Goal: Task Accomplishment & Management: Use online tool/utility

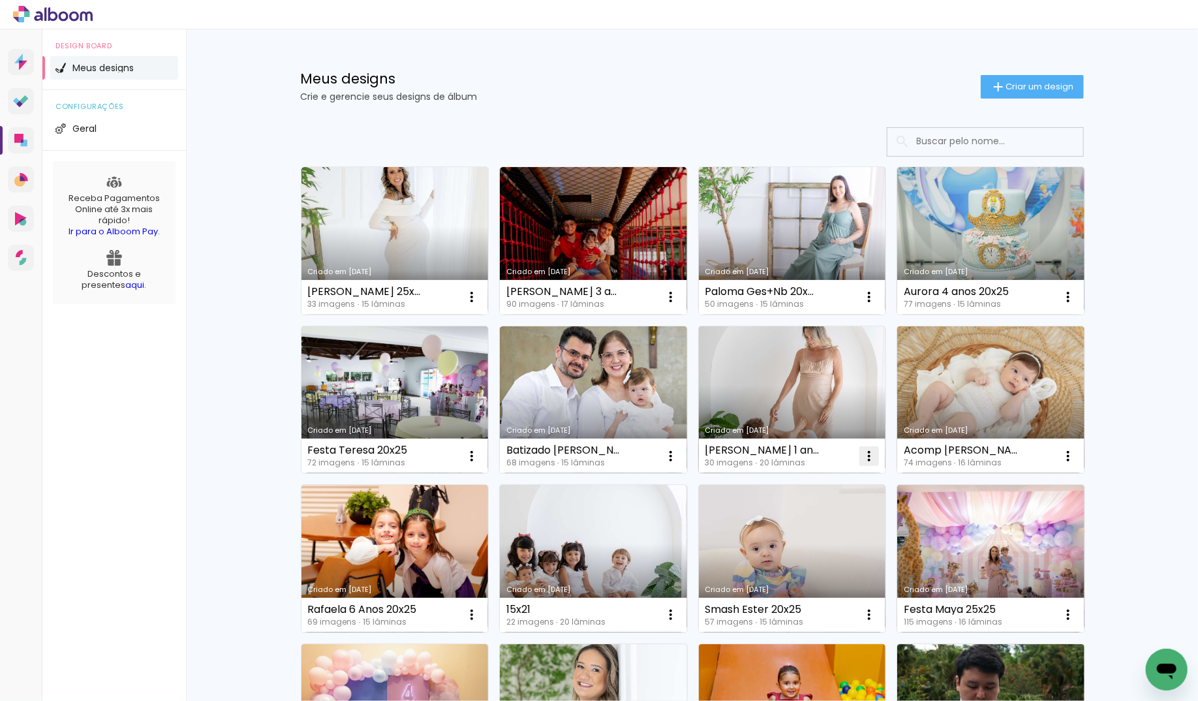
click at [480, 305] on iron-icon at bounding box center [472, 297] width 16 height 16
click at [837, 516] on span "Fazer uma cópia" at bounding box center [820, 512] width 76 height 9
type input "Cópia de Antonio 1 ano 10x15"
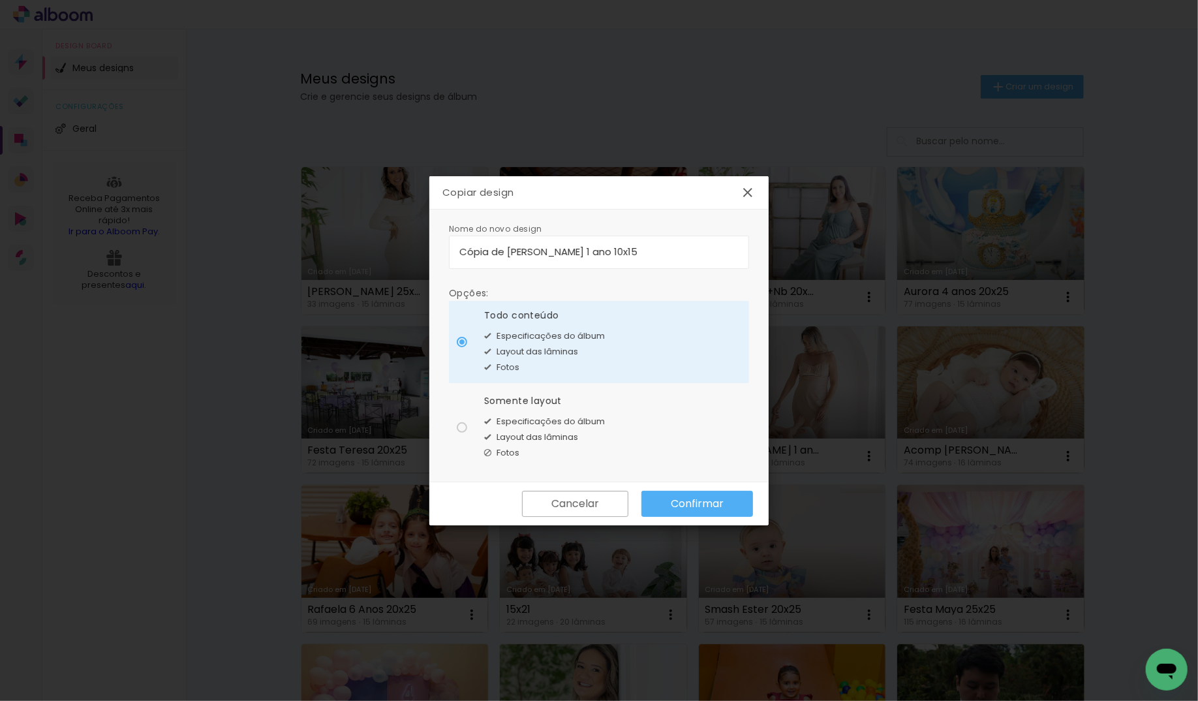
drag, startPoint x: 563, startPoint y: 252, endPoint x: 436, endPoint y: 249, distance: 127.3
click at [436, 249] on div "Nome do novo design Opções: Todo conteúdo Especificações do álbum Layout das lâ…" at bounding box center [598, 345] width 339 height 273
click at [557, 435] on span "Layout das lâminas" at bounding box center [538, 437] width 82 height 13
type paper-radio-button "on"
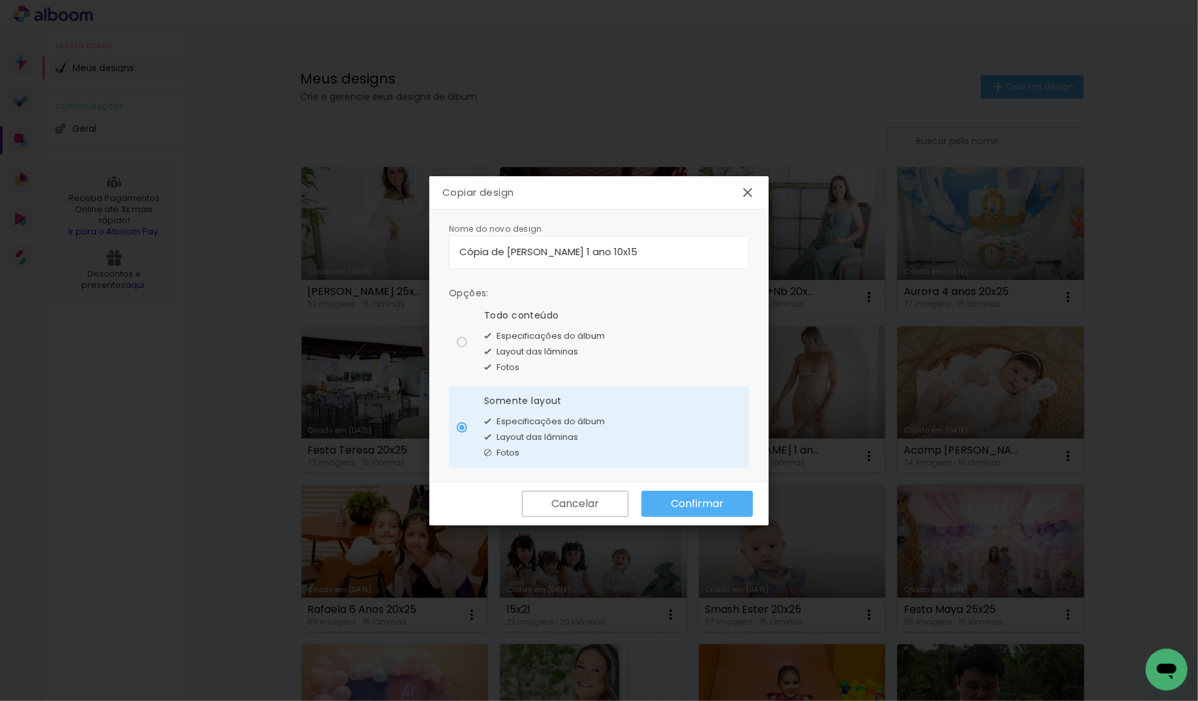
drag, startPoint x: 569, startPoint y: 249, endPoint x: 460, endPoint y: 245, distance: 109.0
click at [460, 245] on input "Cópia de Antonio 1 ano 10x15" at bounding box center [598, 251] width 279 height 15
type input "[PERSON_NAME] 10x15"
type paper-input "[PERSON_NAME] 10x15"
click at [0, 0] on slot "Confirmar" at bounding box center [0, 0] width 0 height 0
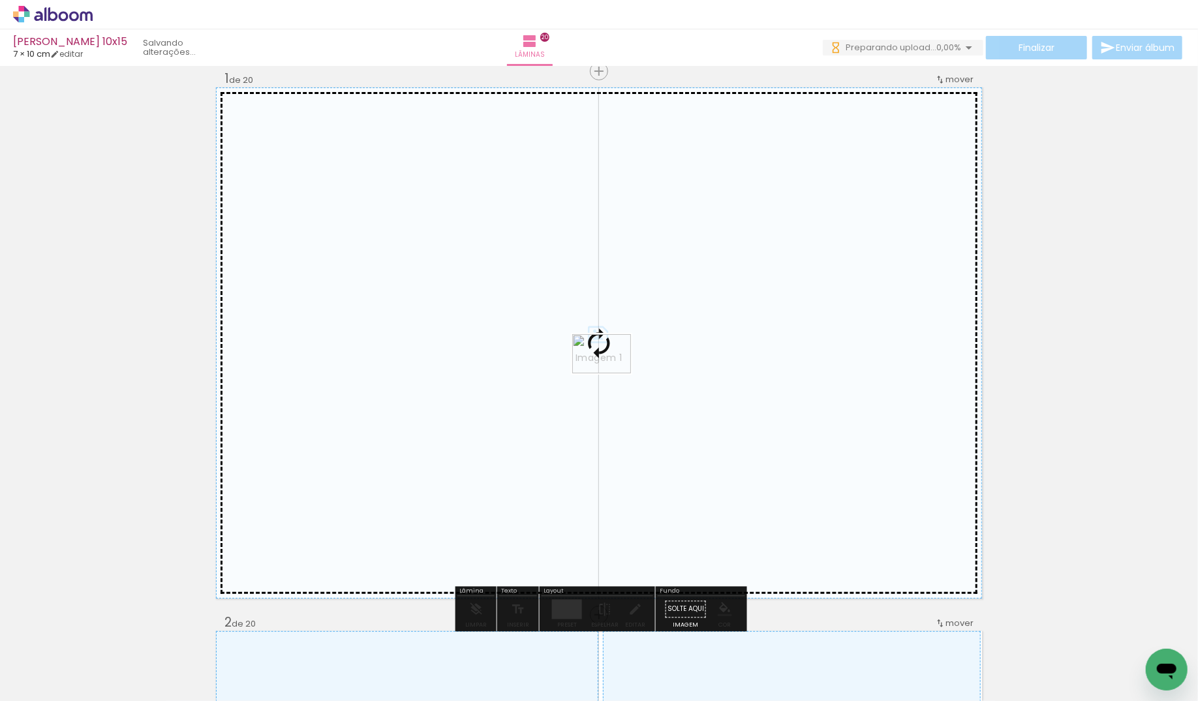
drag, startPoint x: 294, startPoint y: 650, endPoint x: 611, endPoint y: 373, distance: 421.3
click at [611, 373] on quentale-workspace at bounding box center [599, 350] width 1198 height 701
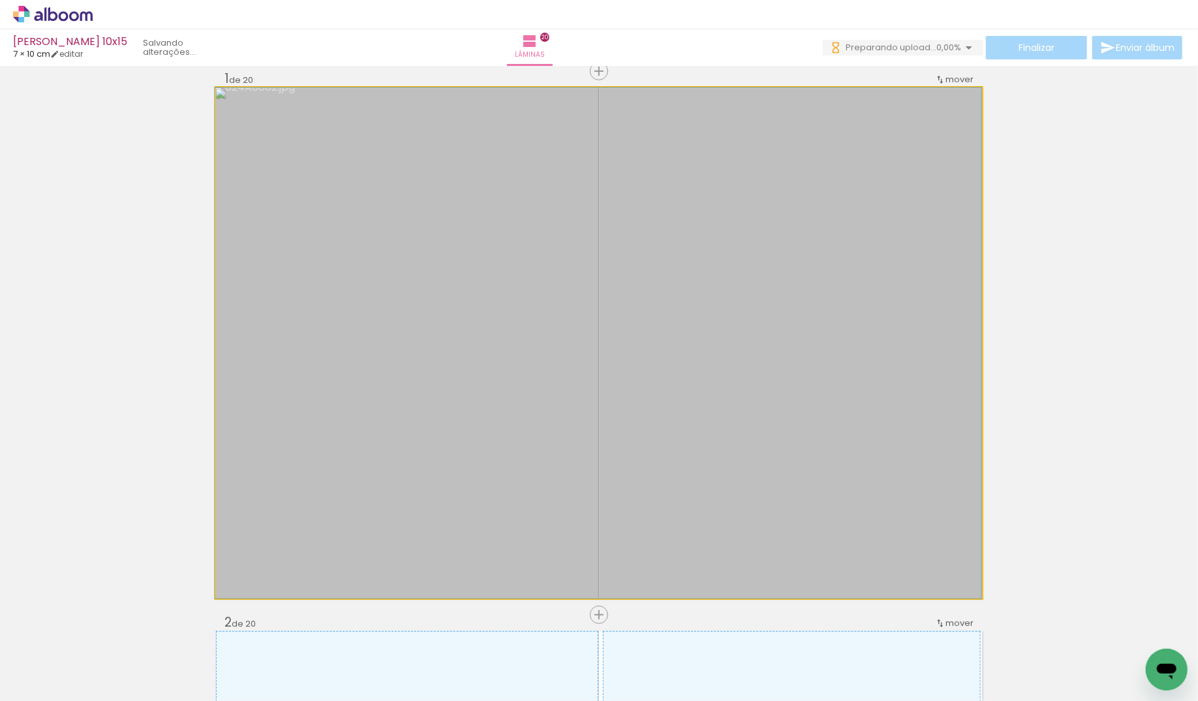
drag, startPoint x: 705, startPoint y: 379, endPoint x: 694, endPoint y: 378, distance: 10.5
click at [694, 378] on div at bounding box center [598, 342] width 767 height 511
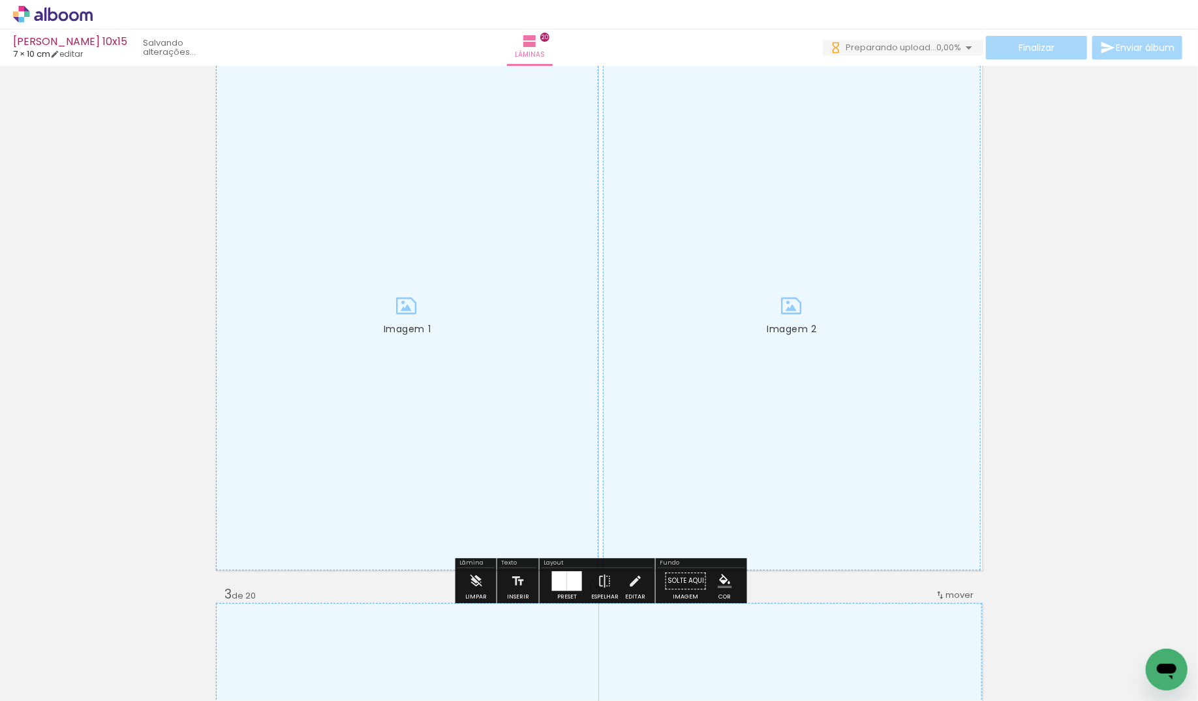
scroll to position [635, 0]
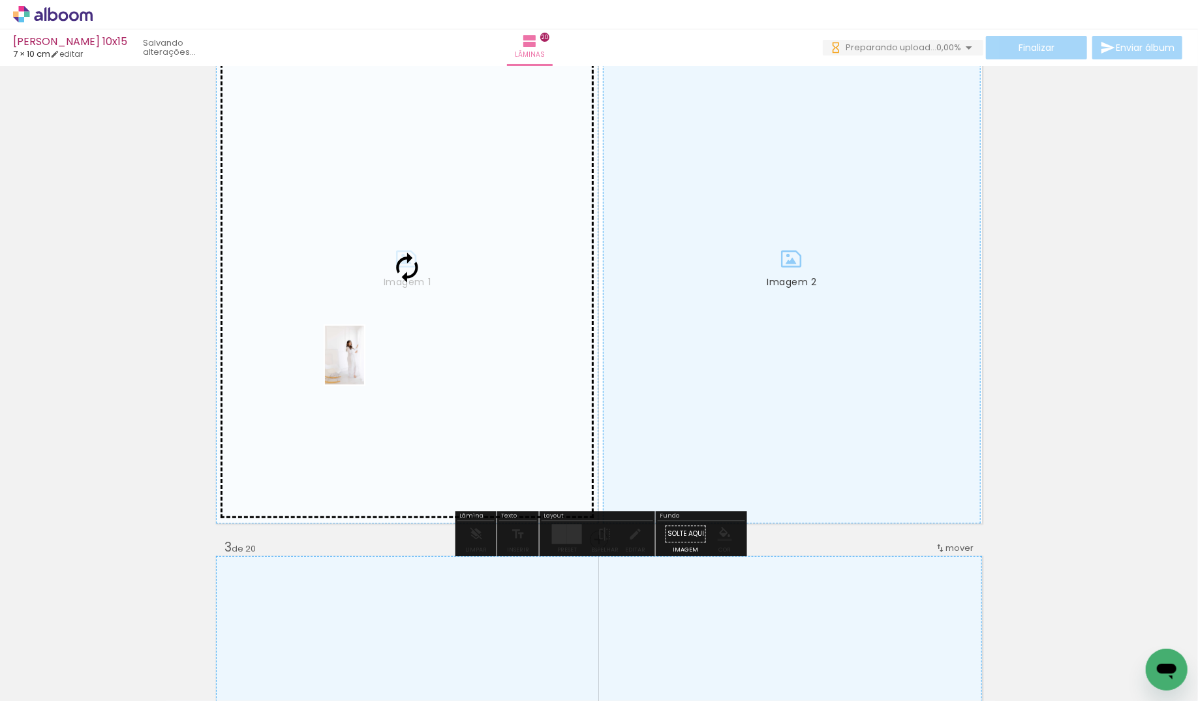
drag, startPoint x: 145, startPoint y: 658, endPoint x: 364, endPoint y: 364, distance: 367.0
click at [364, 364] on quentale-workspace at bounding box center [599, 350] width 1198 height 701
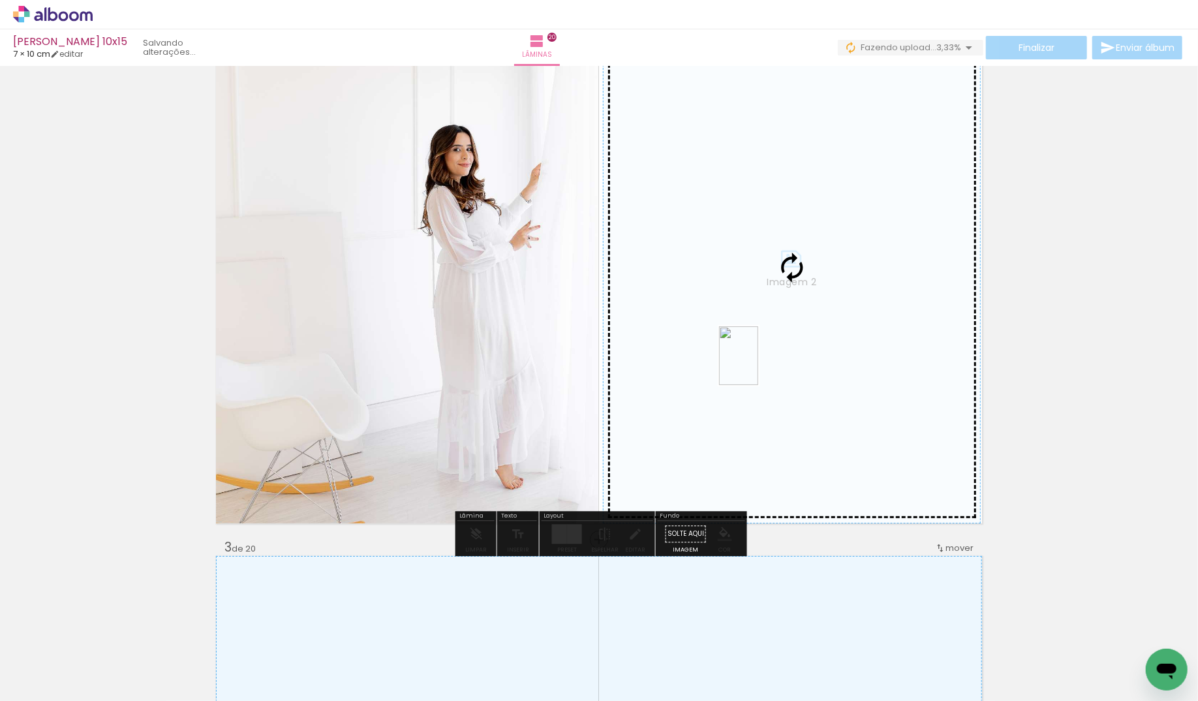
drag, startPoint x: 198, startPoint y: 667, endPoint x: 758, endPoint y: 365, distance: 635.9
click at [758, 365] on quentale-workspace at bounding box center [599, 350] width 1198 height 701
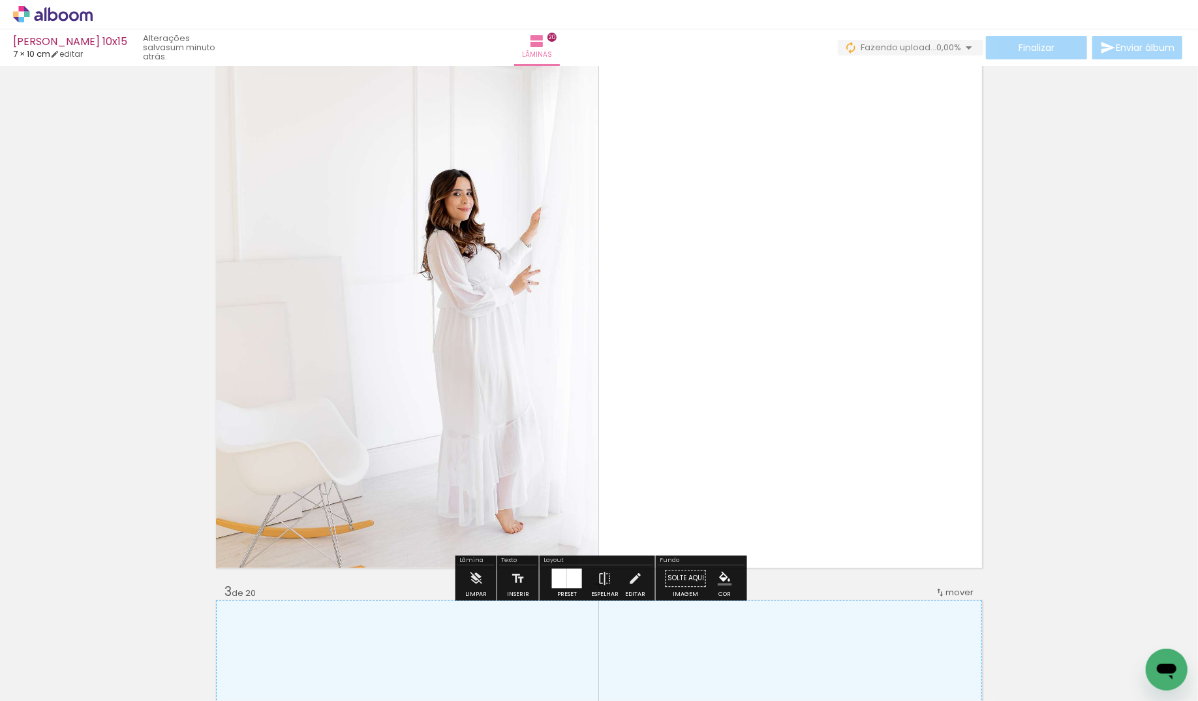
scroll to position [572, 0]
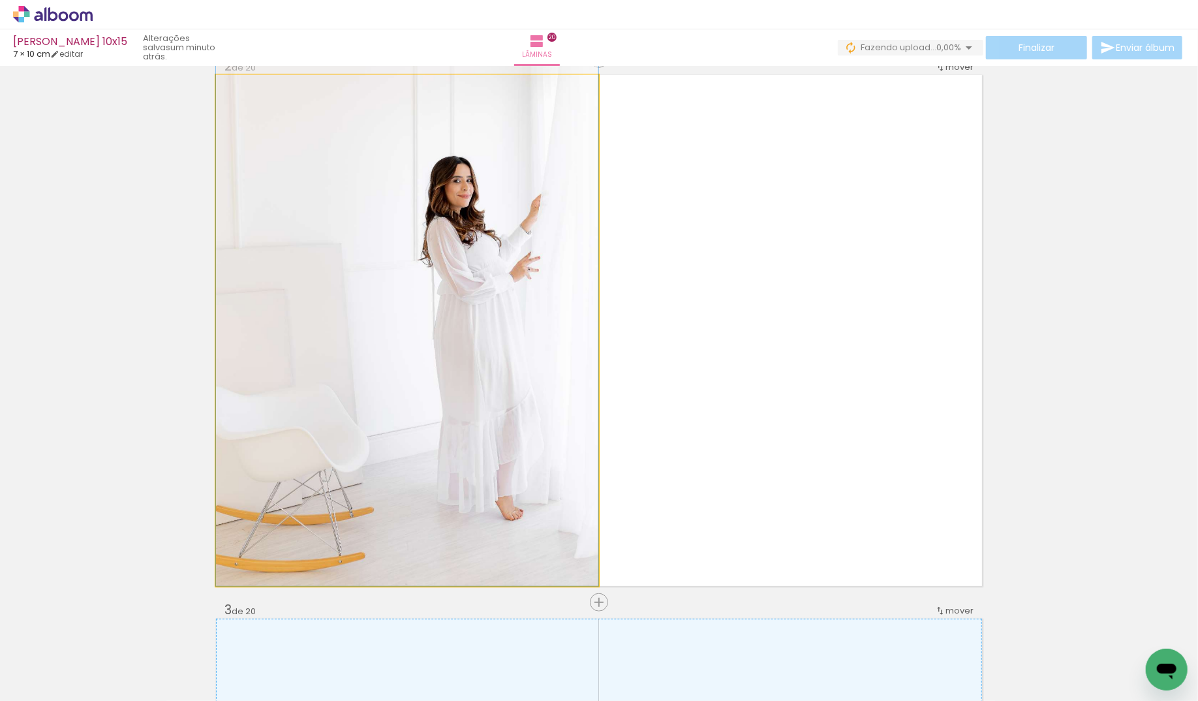
drag, startPoint x: 485, startPoint y: 333, endPoint x: 469, endPoint y: 301, distance: 35.0
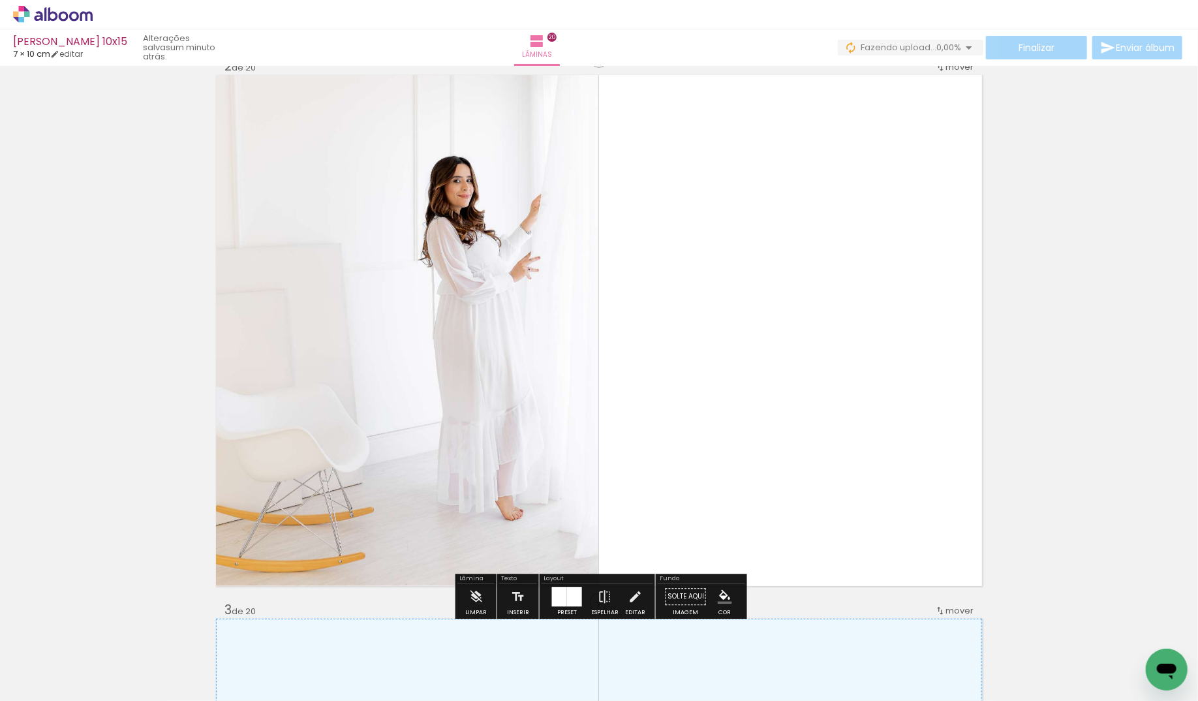
scroll to position [574, 0]
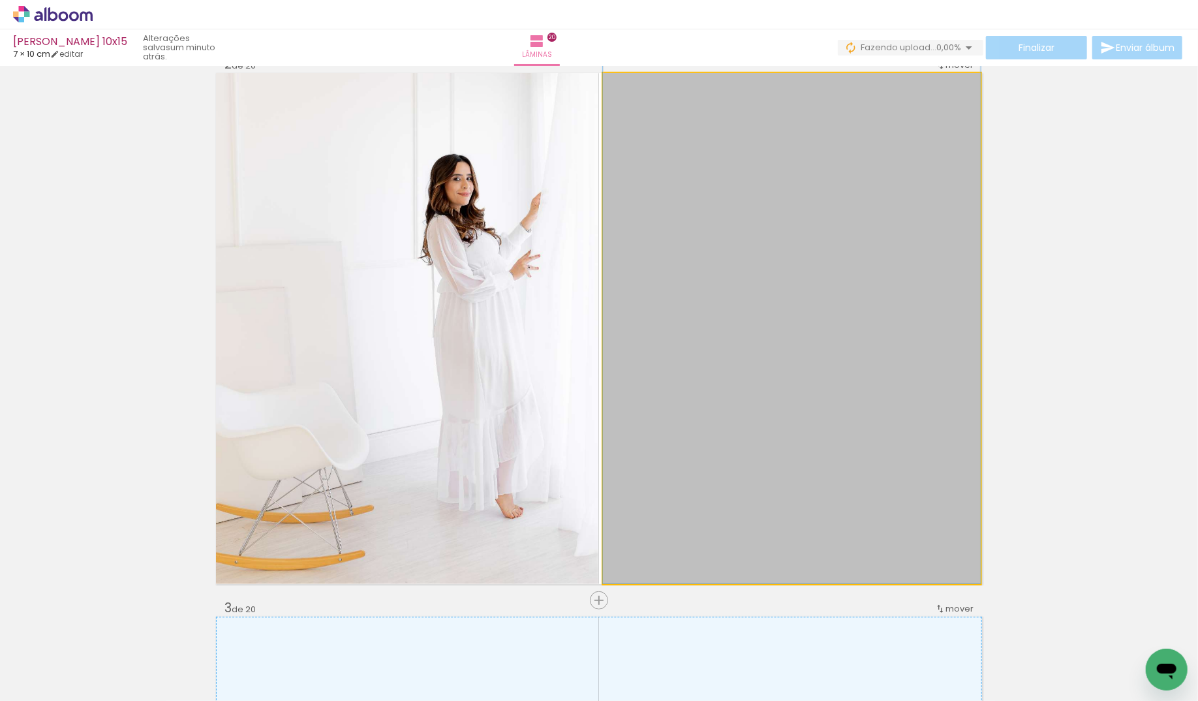
drag, startPoint x: 786, startPoint y: 342, endPoint x: 782, endPoint y: 310, distance: 32.3
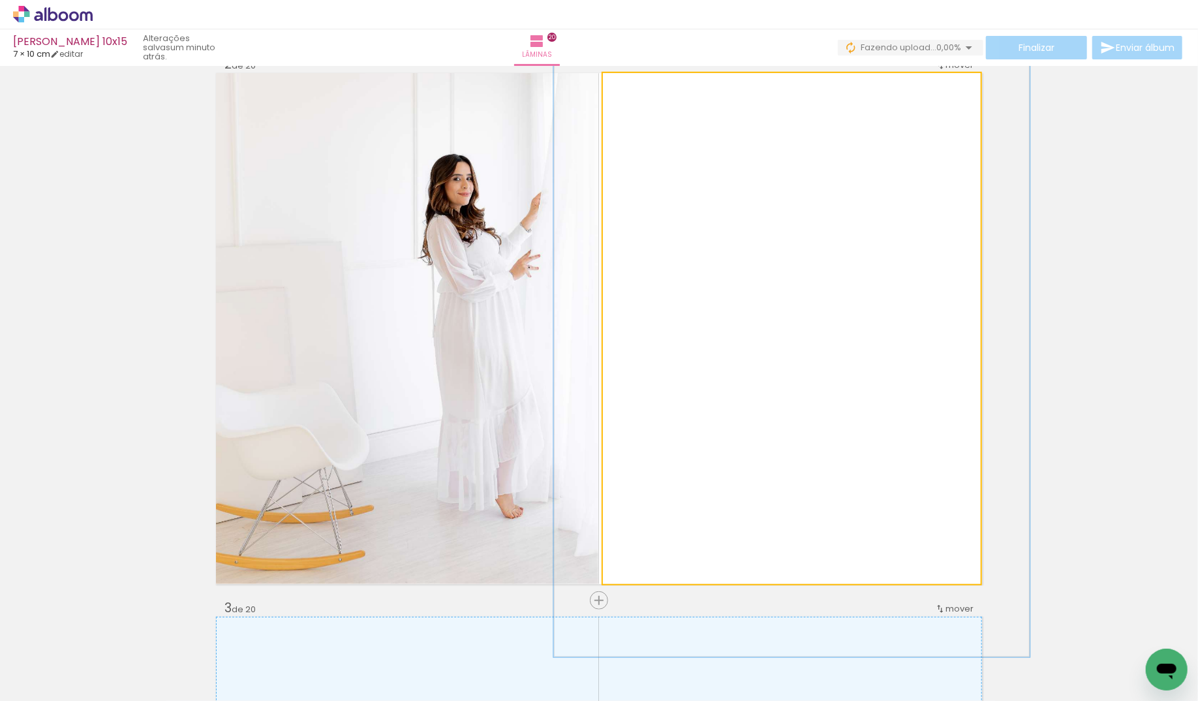
drag, startPoint x: 639, startPoint y: 83, endPoint x: 651, endPoint y: 80, distance: 12.0
type paper-slider "126"
click at [651, 80] on div at bounding box center [645, 86] width 21 height 21
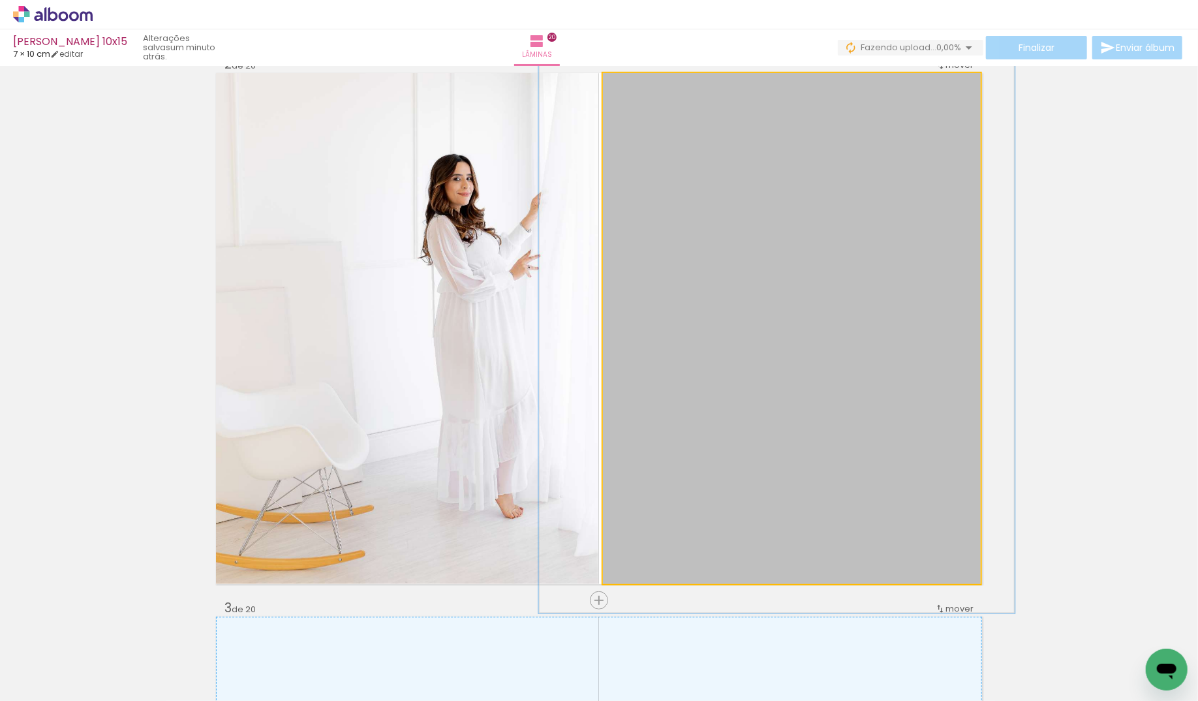
drag, startPoint x: 863, startPoint y: 353, endPoint x: 849, endPoint y: 311, distance: 44.2
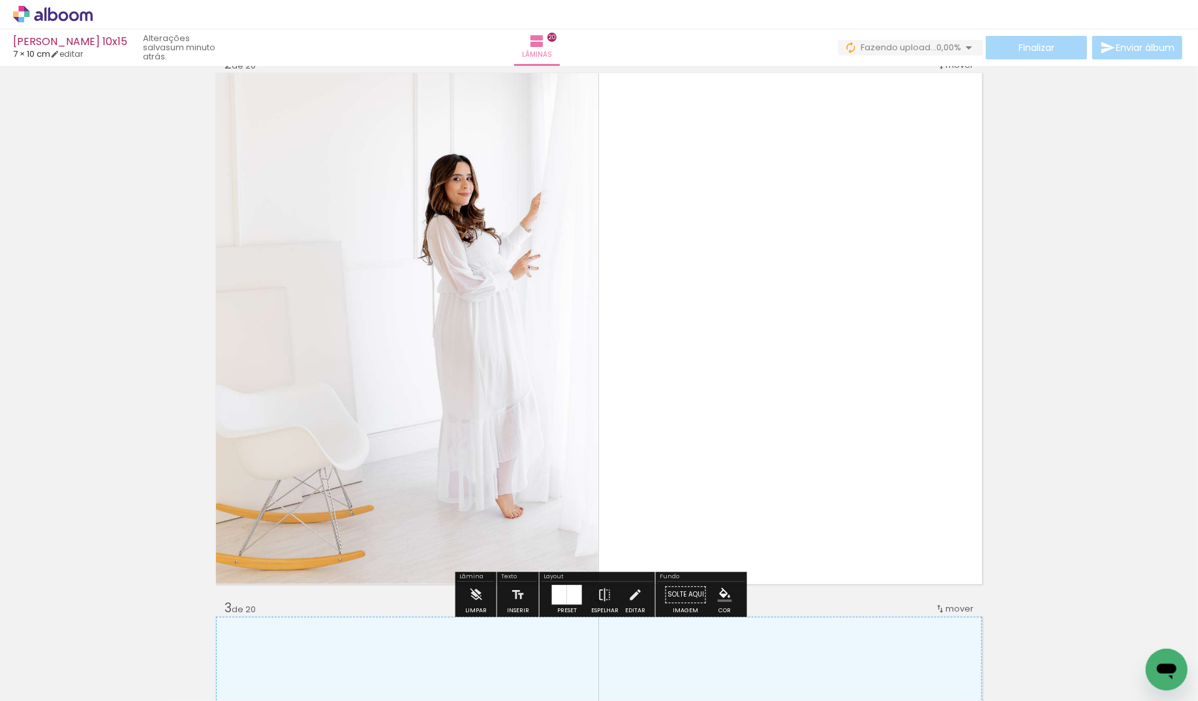
click at [514, 255] on div at bounding box center [407, 297] width 382 height 574
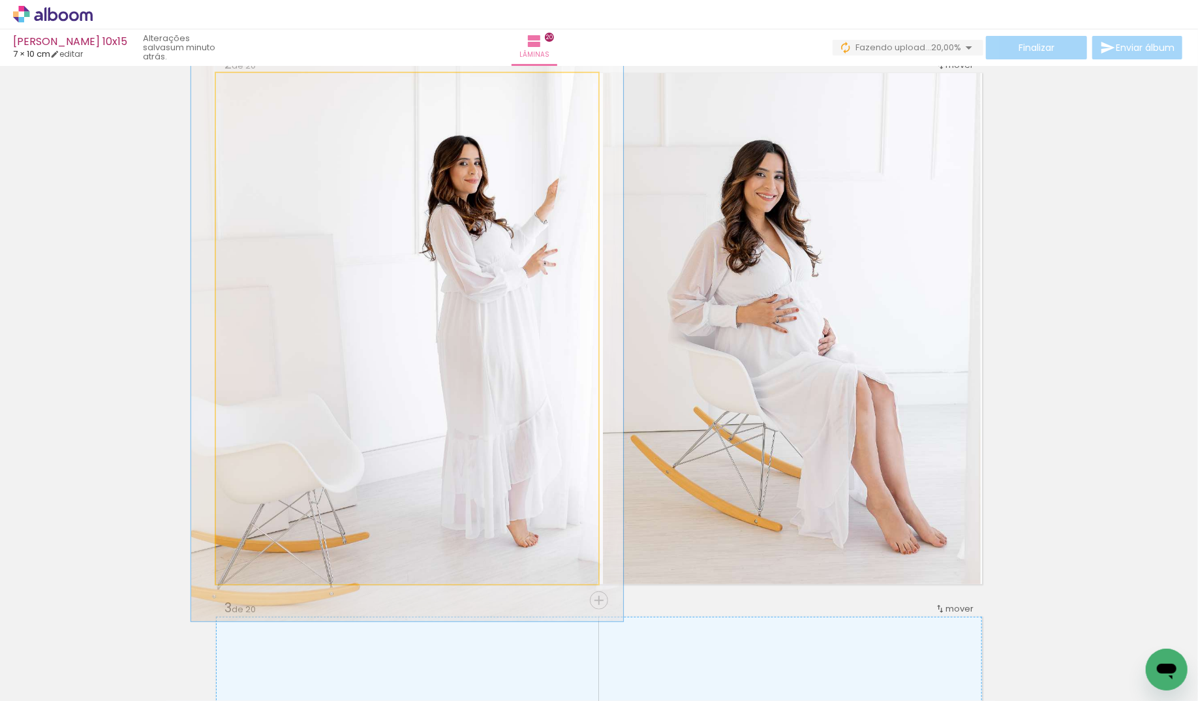
type paper-slider "113"
click at [252, 85] on div at bounding box center [253, 87] width 12 height 12
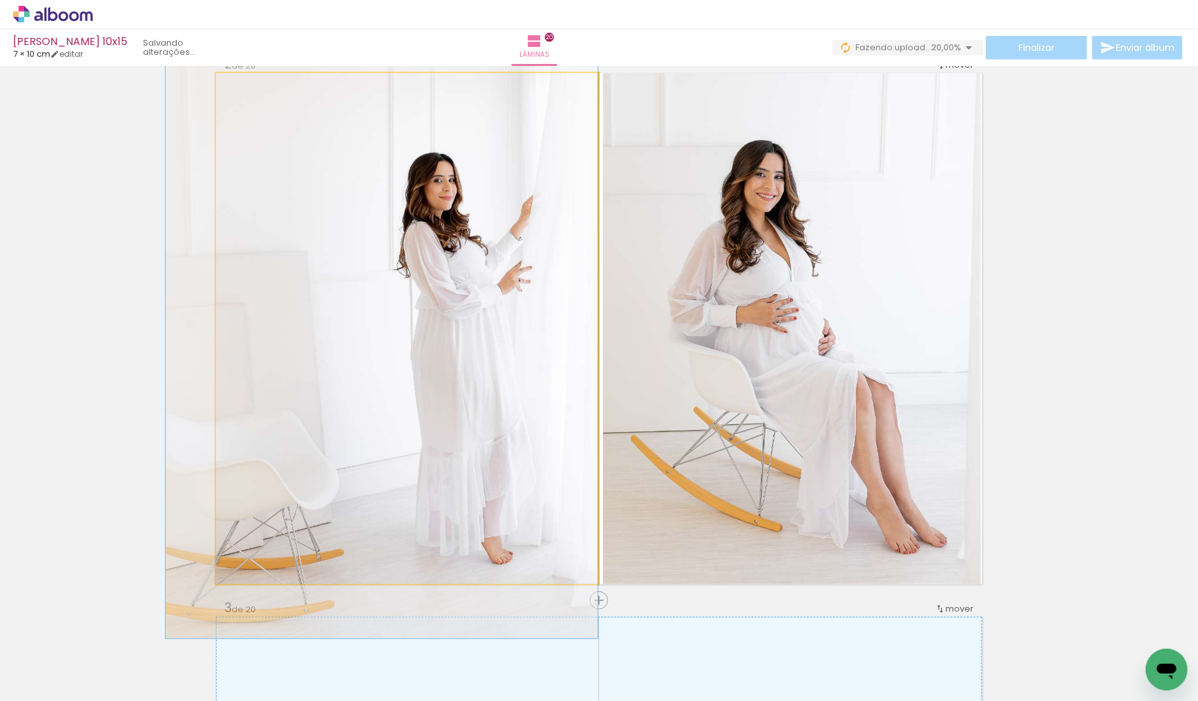
drag, startPoint x: 408, startPoint y: 230, endPoint x: 380, endPoint y: 246, distance: 31.6
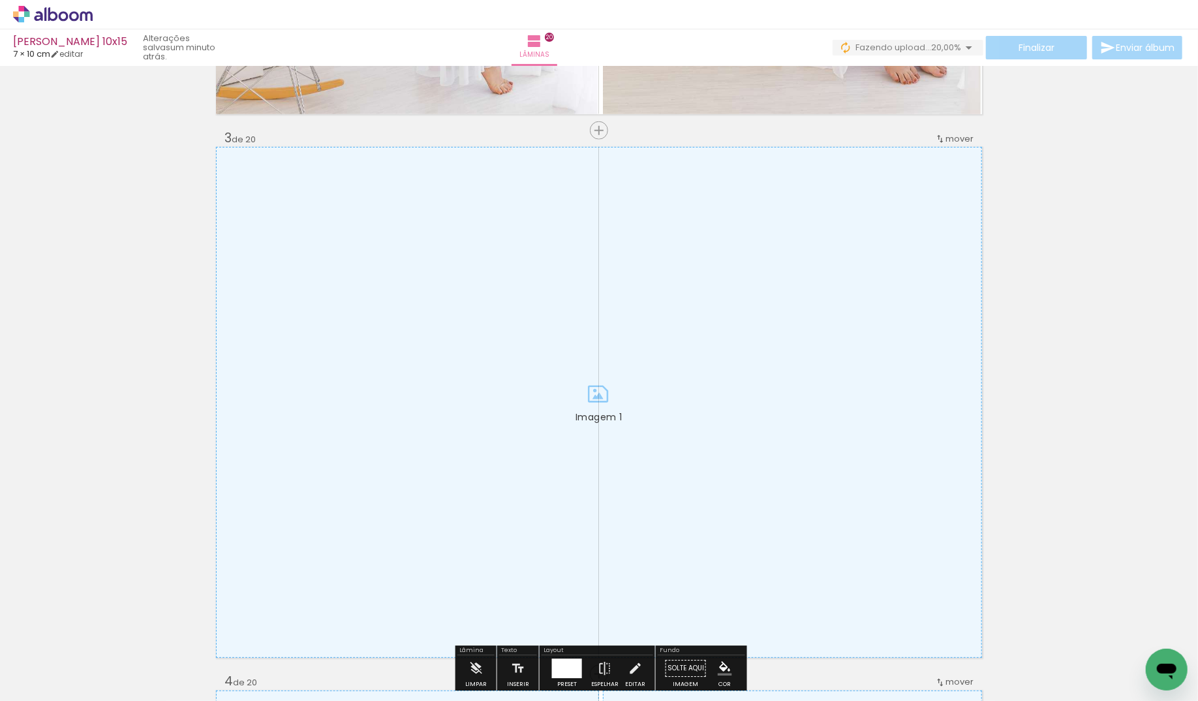
scroll to position [1089, 0]
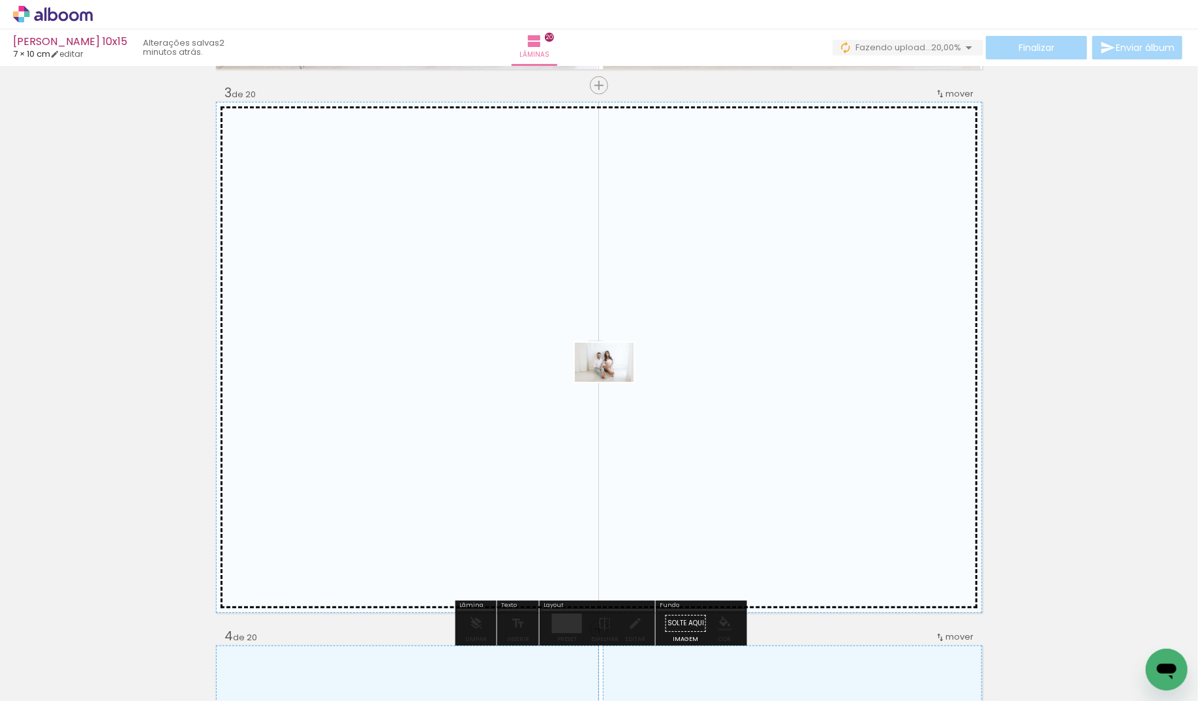
drag, startPoint x: 585, startPoint y: 669, endPoint x: 614, endPoint y: 382, distance: 289.3
click at [614, 382] on quentale-workspace at bounding box center [599, 350] width 1198 height 701
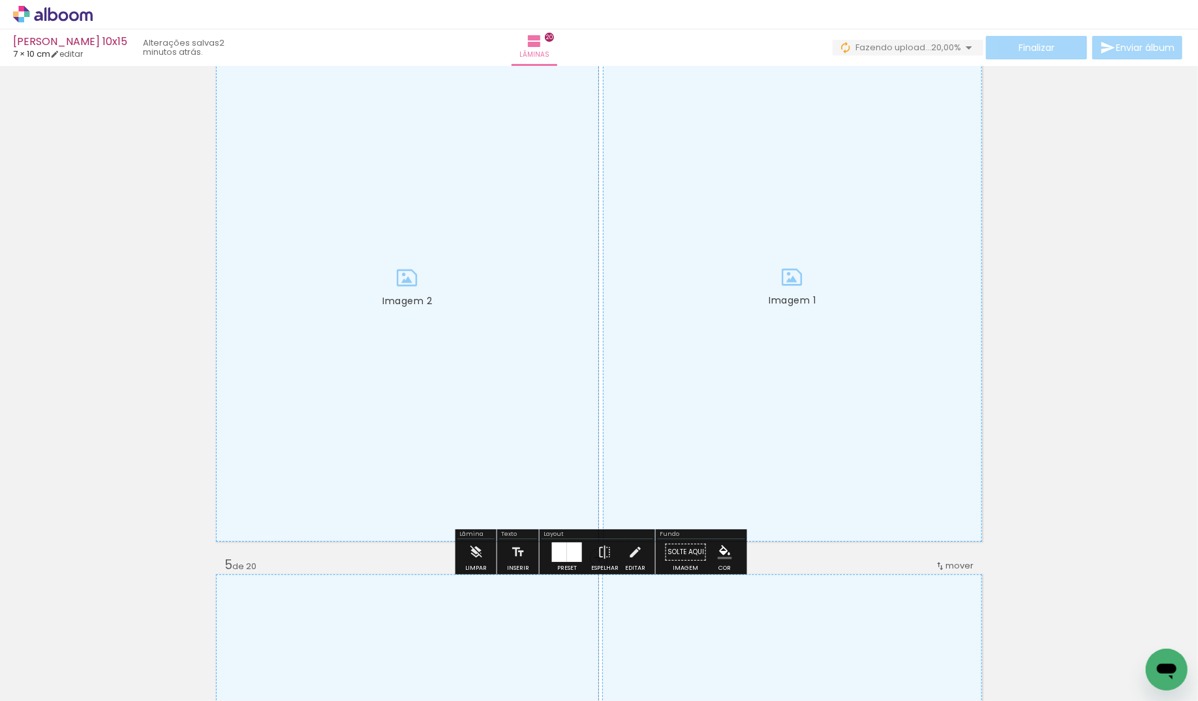
scroll to position [1758, 0]
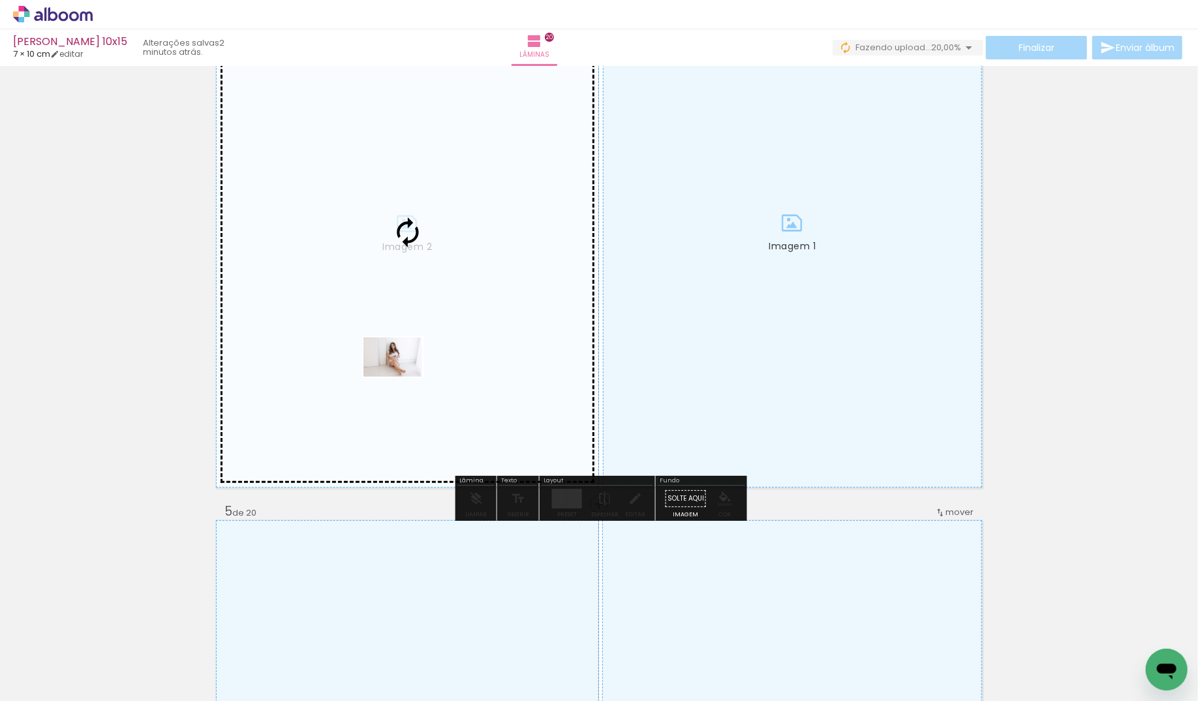
drag, startPoint x: 380, startPoint y: 525, endPoint x: 403, endPoint y: 377, distance: 150.5
click at [403, 377] on quentale-workspace at bounding box center [599, 350] width 1198 height 701
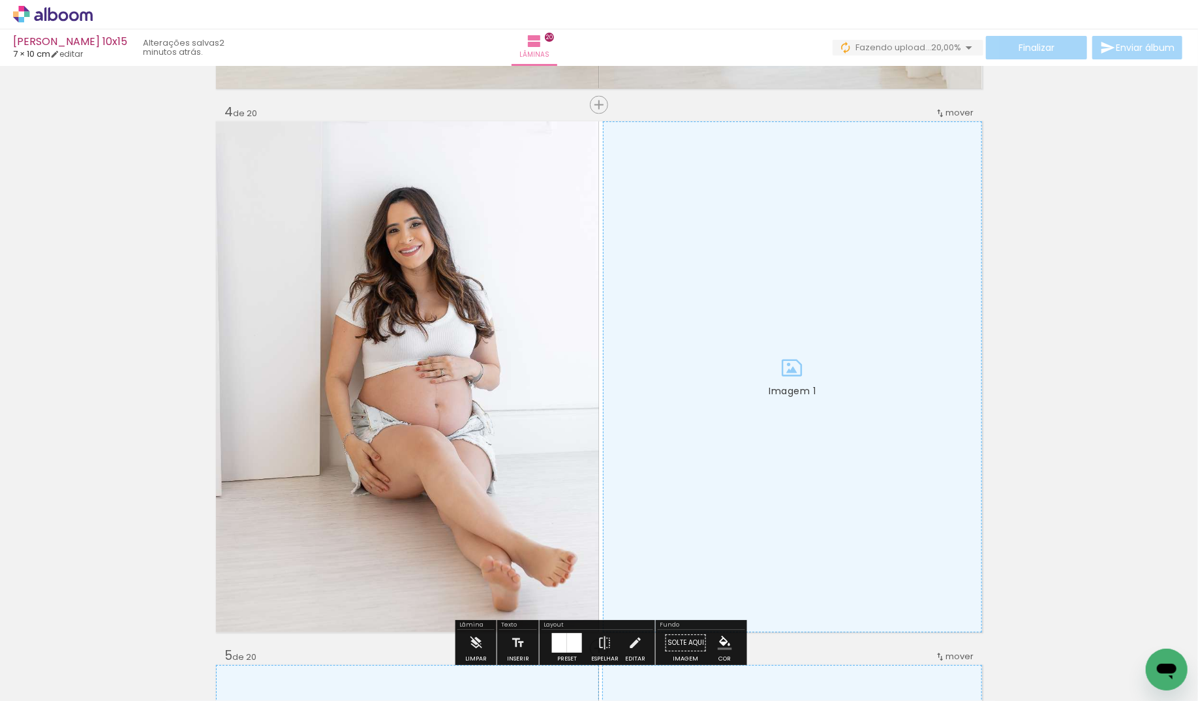
scroll to position [1657, 0]
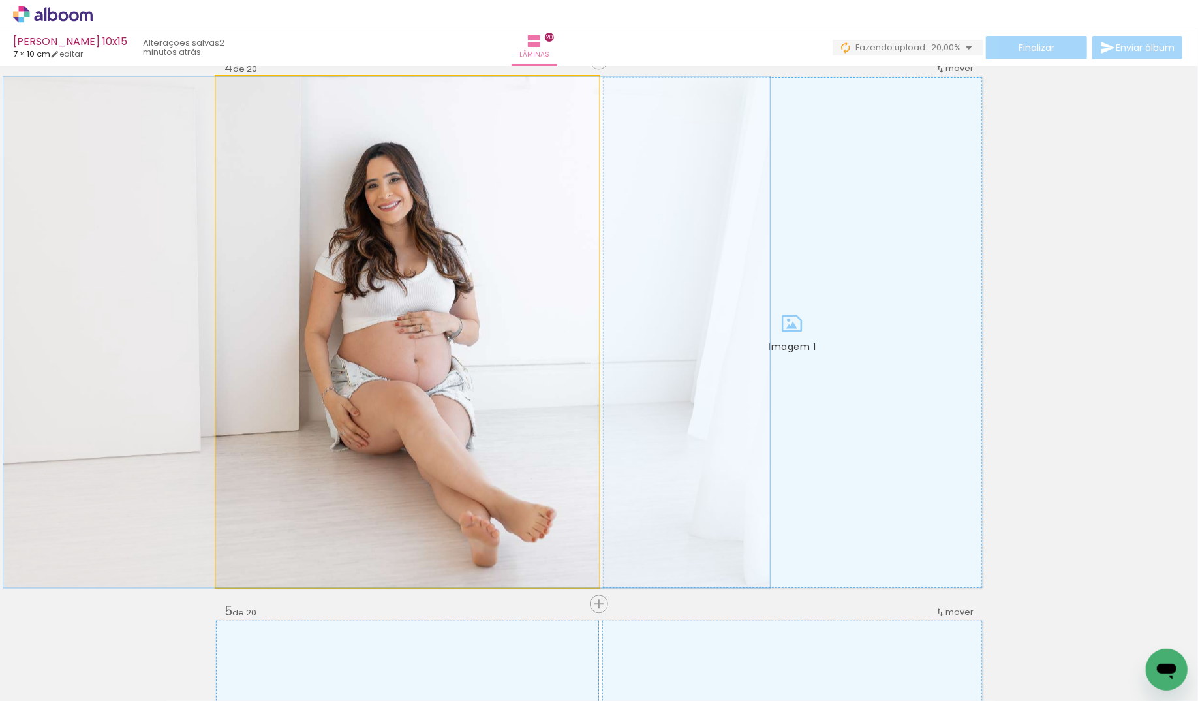
drag, startPoint x: 484, startPoint y: 361, endPoint x: 463, endPoint y: 361, distance: 20.9
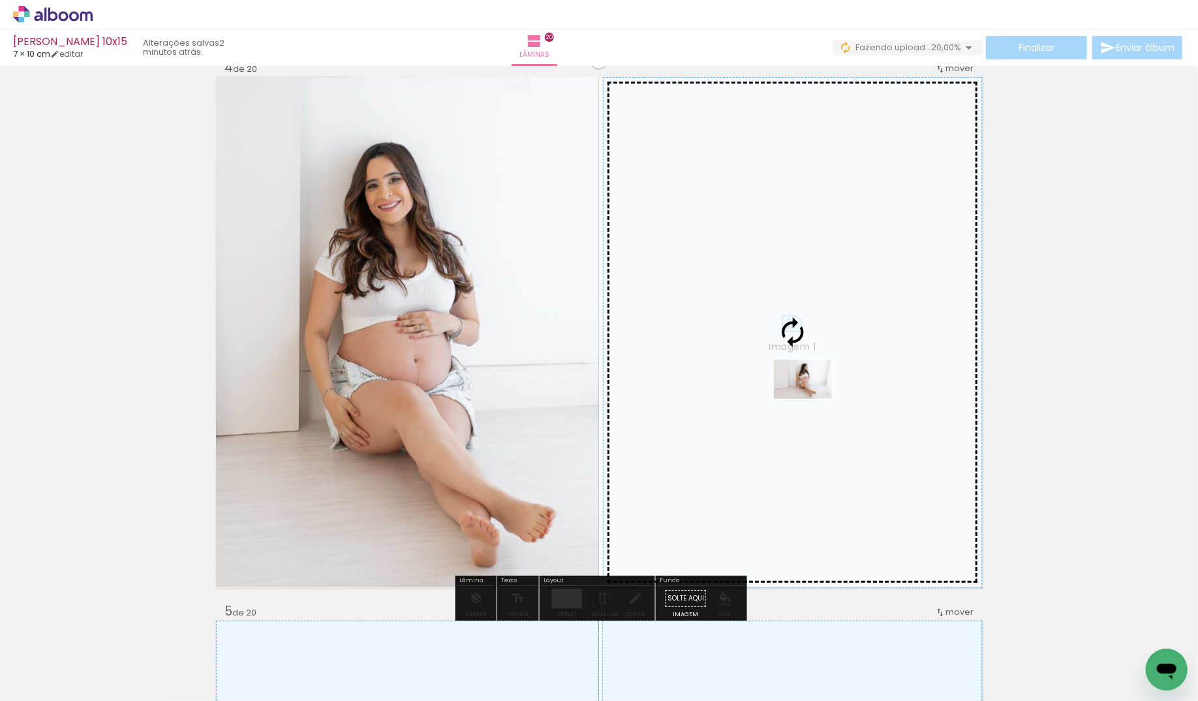
drag, startPoint x: 436, startPoint y: 664, endPoint x: 813, endPoint y: 399, distance: 460.9
click at [813, 399] on quentale-workspace at bounding box center [599, 350] width 1198 height 701
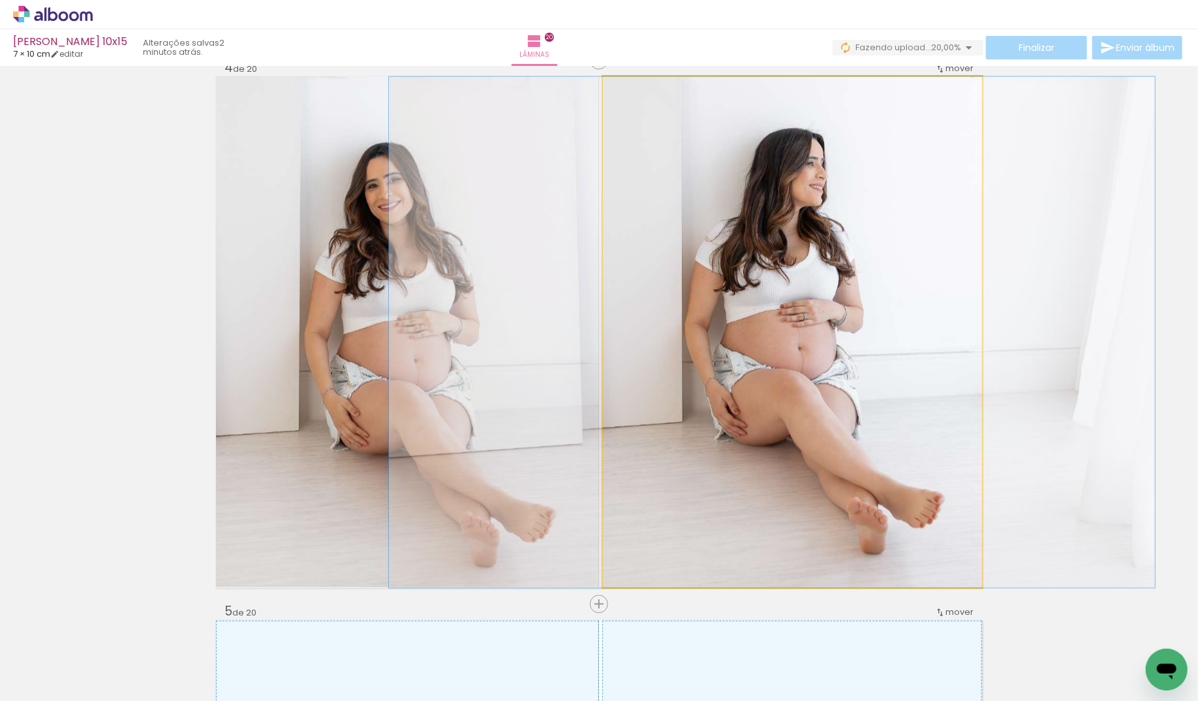
drag, startPoint x: 855, startPoint y: 392, endPoint x: 835, endPoint y: 392, distance: 20.2
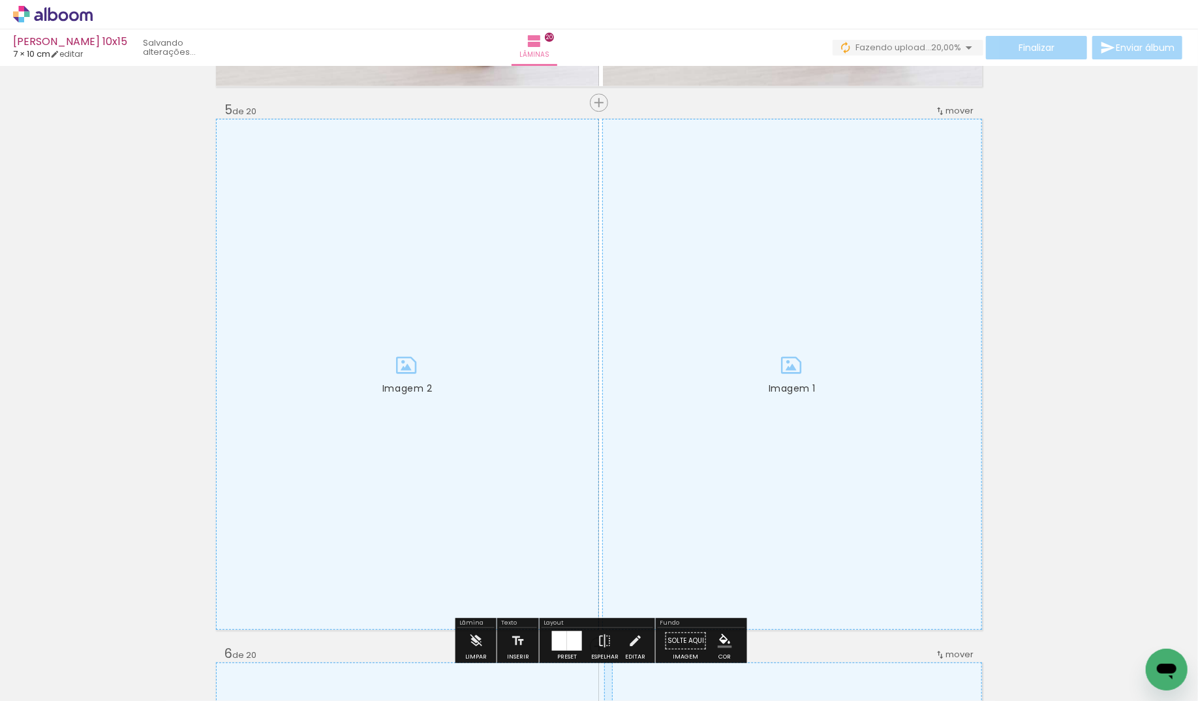
scroll to position [2215, 0]
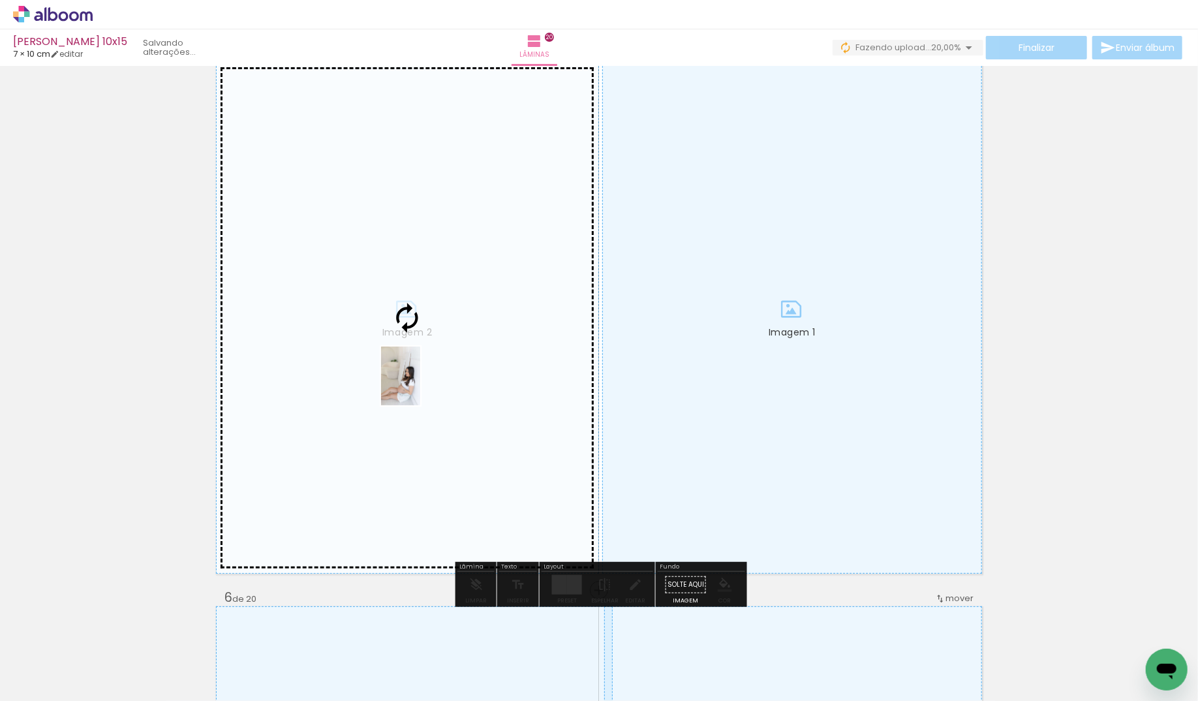
drag, startPoint x: 499, startPoint y: 610, endPoint x: 420, endPoint y: 386, distance: 238.0
click at [420, 386] on quentale-workspace at bounding box center [599, 350] width 1198 height 701
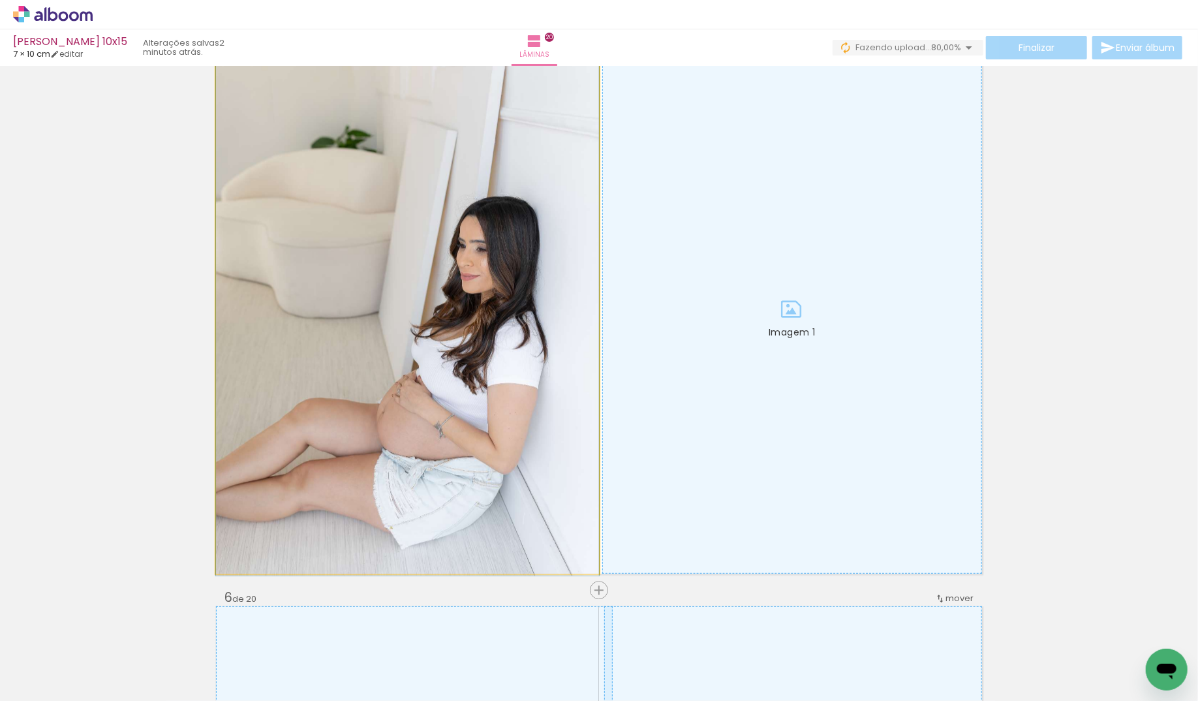
drag, startPoint x: 469, startPoint y: 389, endPoint x: 497, endPoint y: 360, distance: 40.6
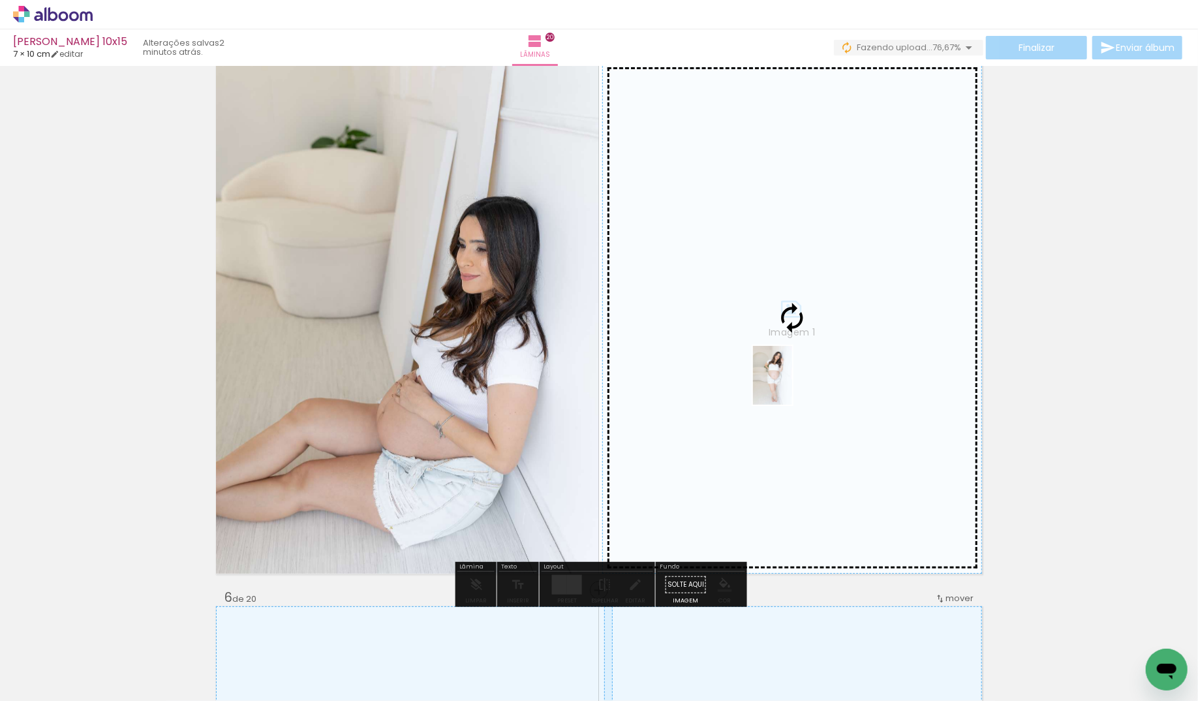
drag, startPoint x: 754, startPoint y: 586, endPoint x: 792, endPoint y: 385, distance: 204.6
click at [792, 385] on quentale-workspace at bounding box center [599, 350] width 1198 height 701
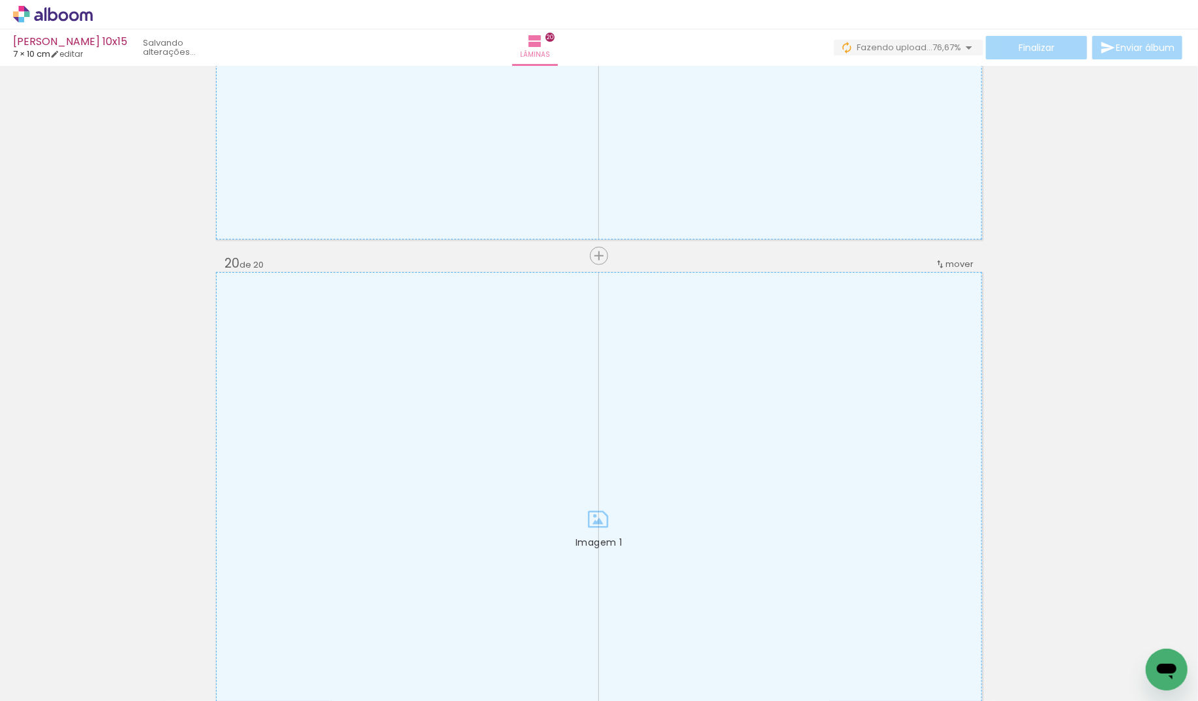
scroll to position [10209, 0]
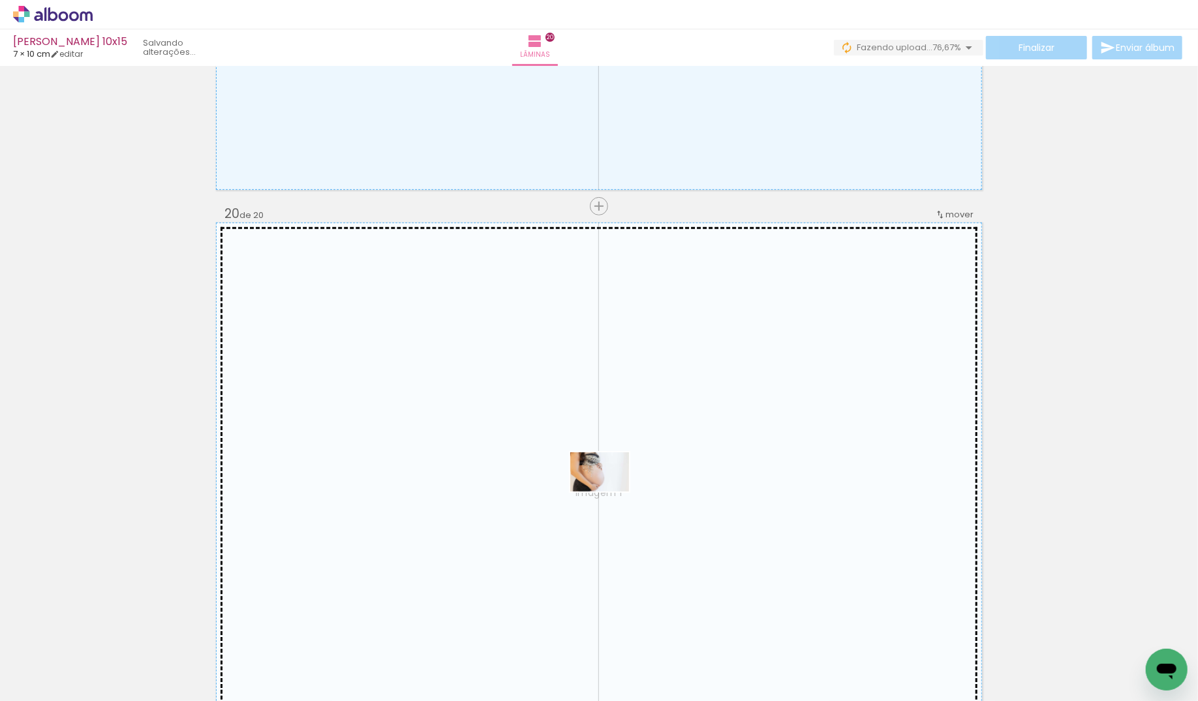
drag, startPoint x: 1028, startPoint y: 641, endPoint x: 609, endPoint y: 491, distance: 444.8
click at [609, 491] on quentale-workspace at bounding box center [599, 350] width 1198 height 701
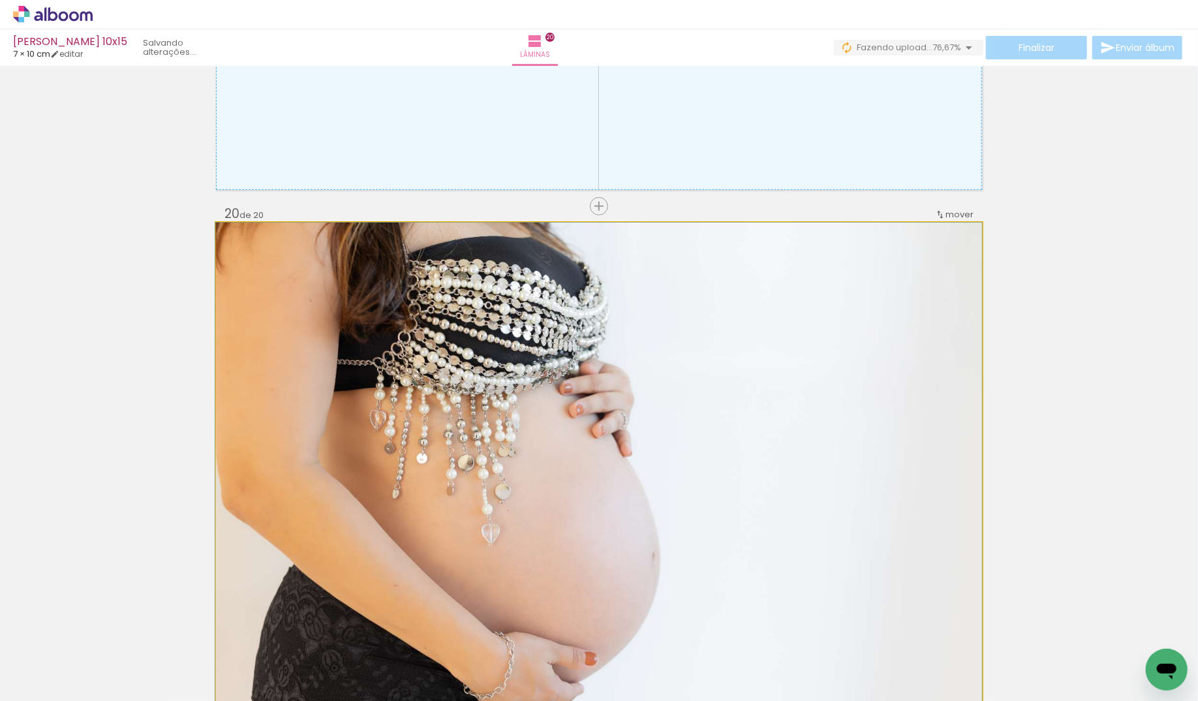
click at [576, 489] on quentale-photo "Imagem 1" at bounding box center [599, 478] width 766 height 511
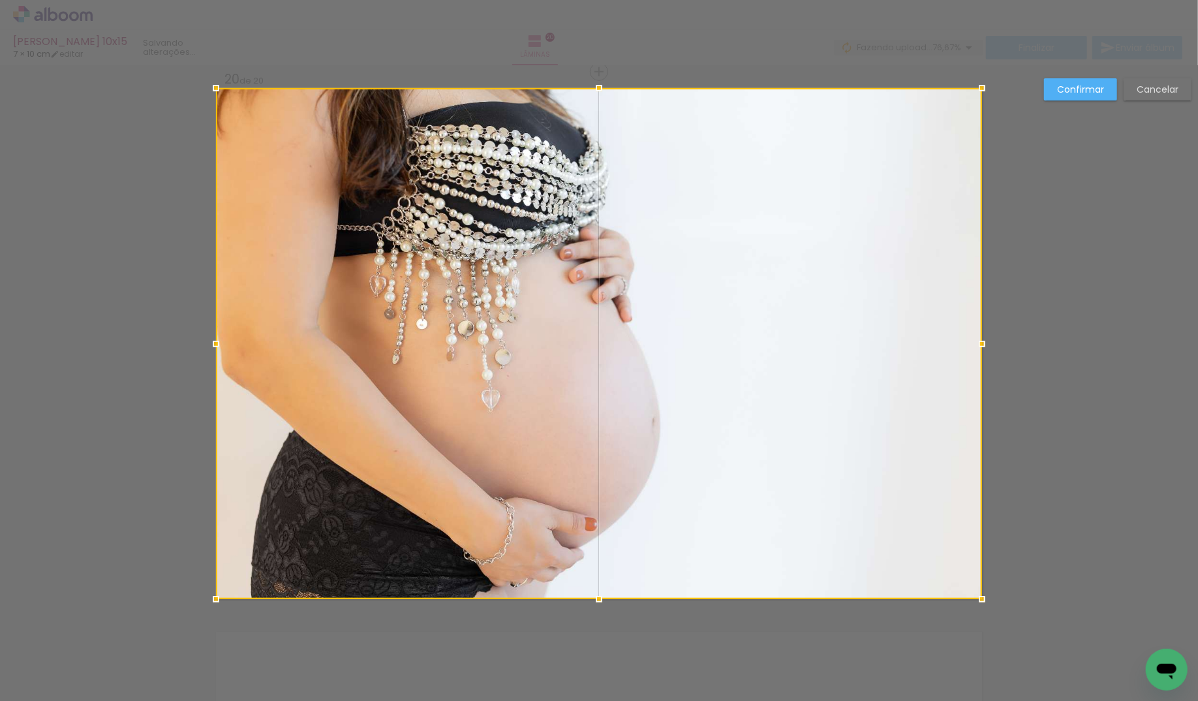
scroll to position [10344, 0]
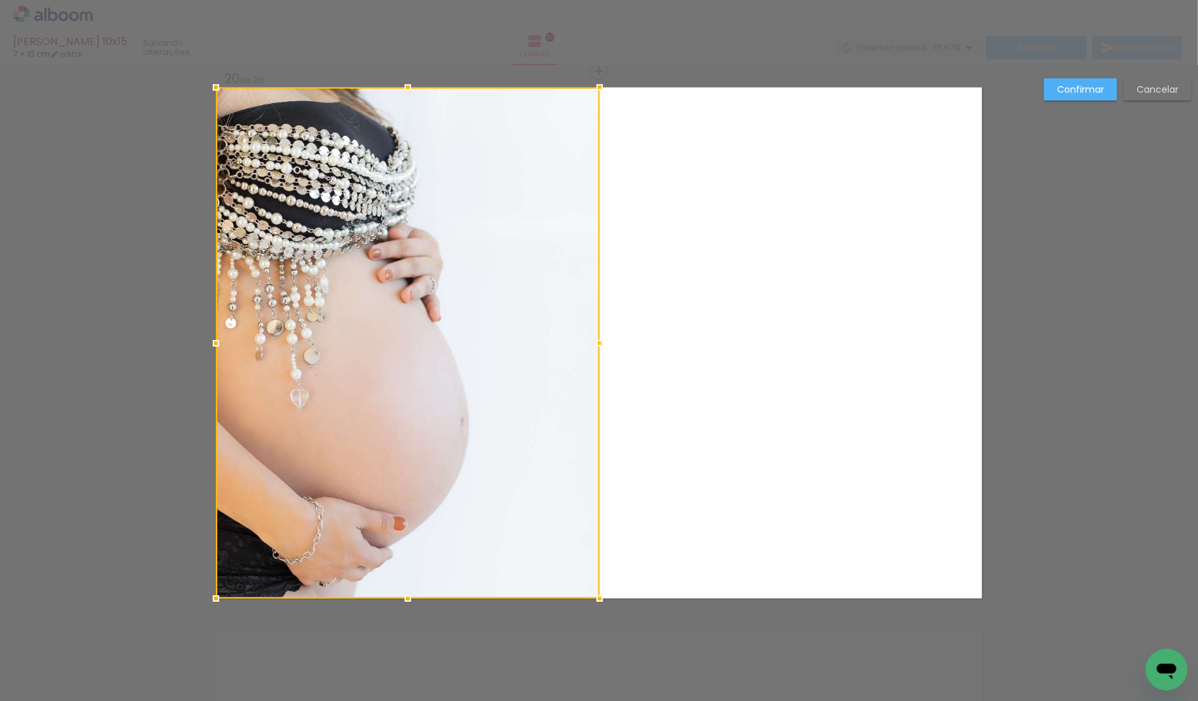
drag, startPoint x: 977, startPoint y: 339, endPoint x: 595, endPoint y: 354, distance: 382.7
click at [595, 354] on div at bounding box center [600, 343] width 26 height 26
drag, startPoint x: 1108, startPoint y: 96, endPoint x: 763, endPoint y: 128, distance: 346.0
click at [1099, 97] on paper-button "Confirmar" at bounding box center [1080, 89] width 73 height 22
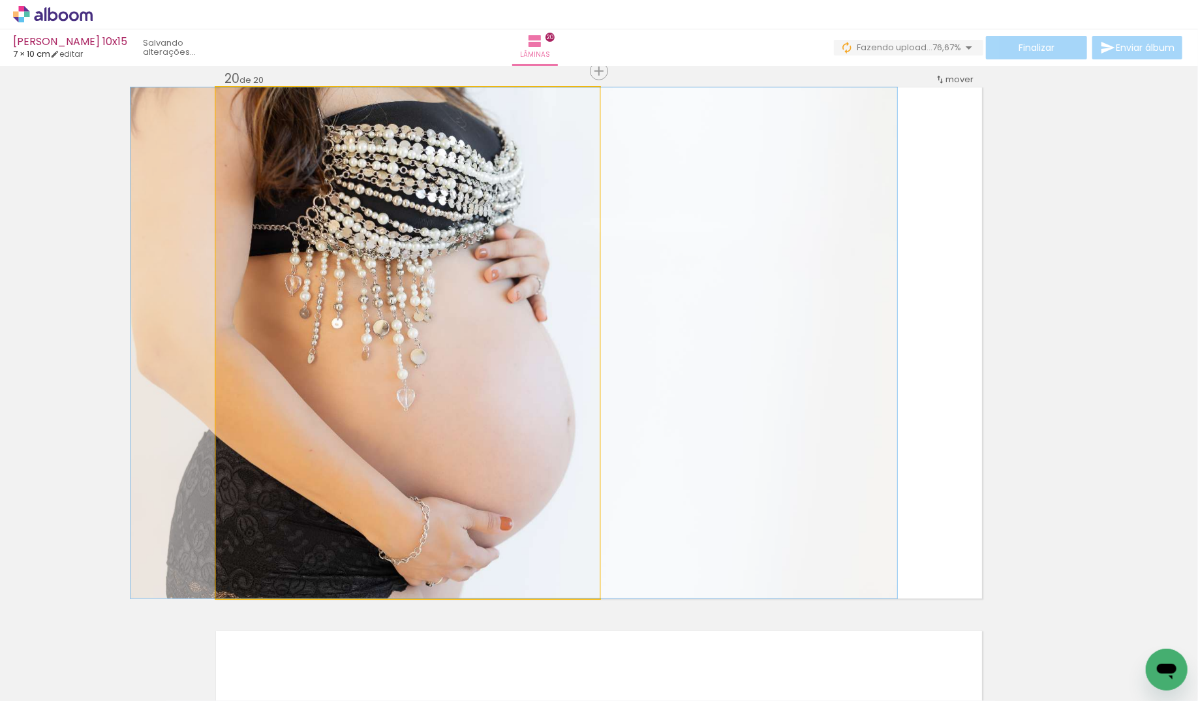
drag, startPoint x: 481, startPoint y: 286, endPoint x: 587, endPoint y: 296, distance: 106.8
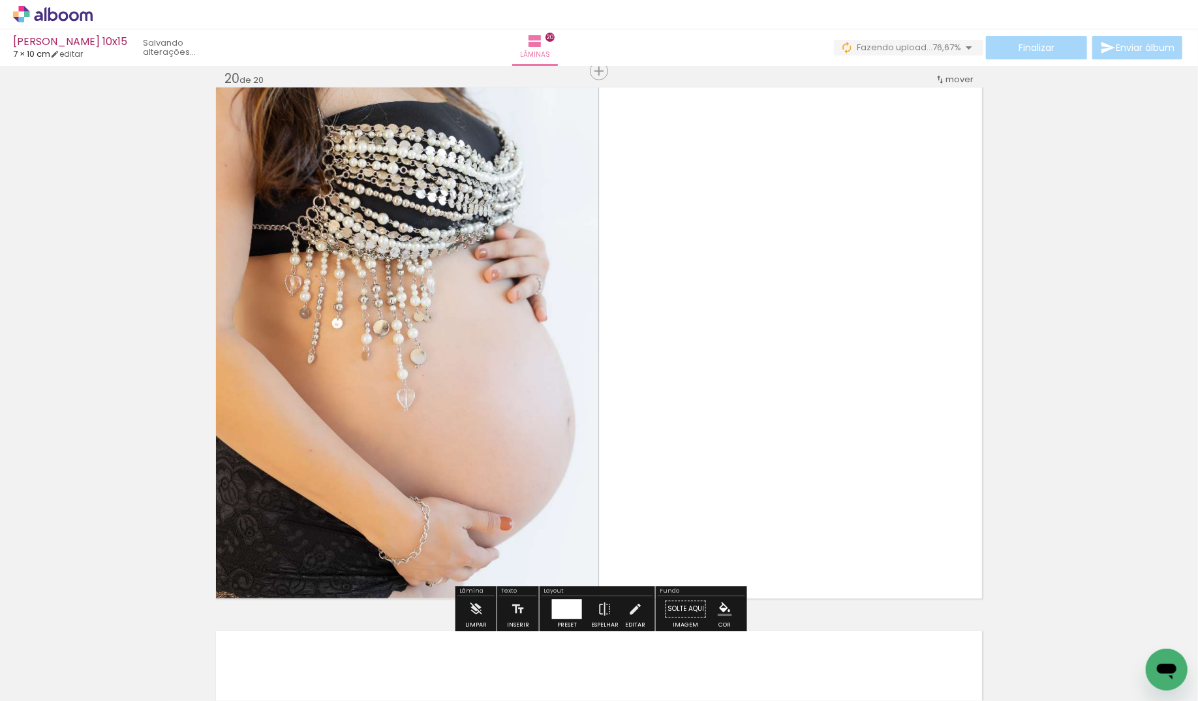
click at [588, 296] on quentale-photo "Imagem 1" at bounding box center [408, 342] width 384 height 511
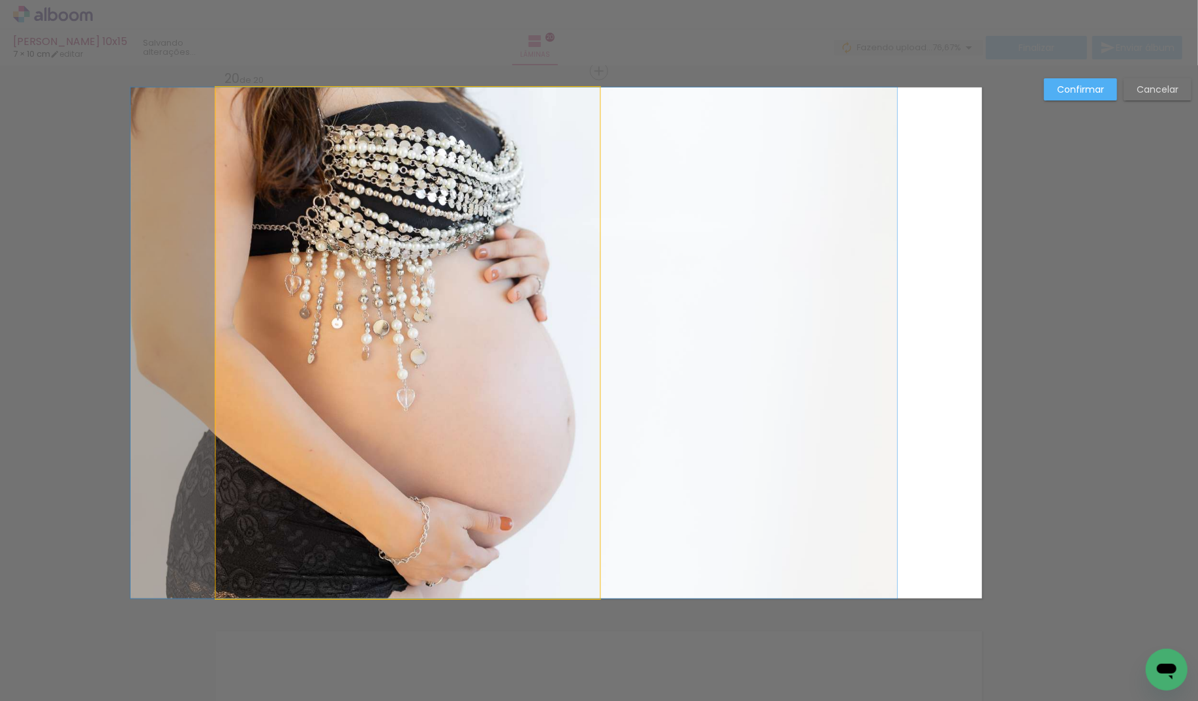
click at [593, 301] on quentale-photo "Imagem 1" at bounding box center [408, 342] width 384 height 511
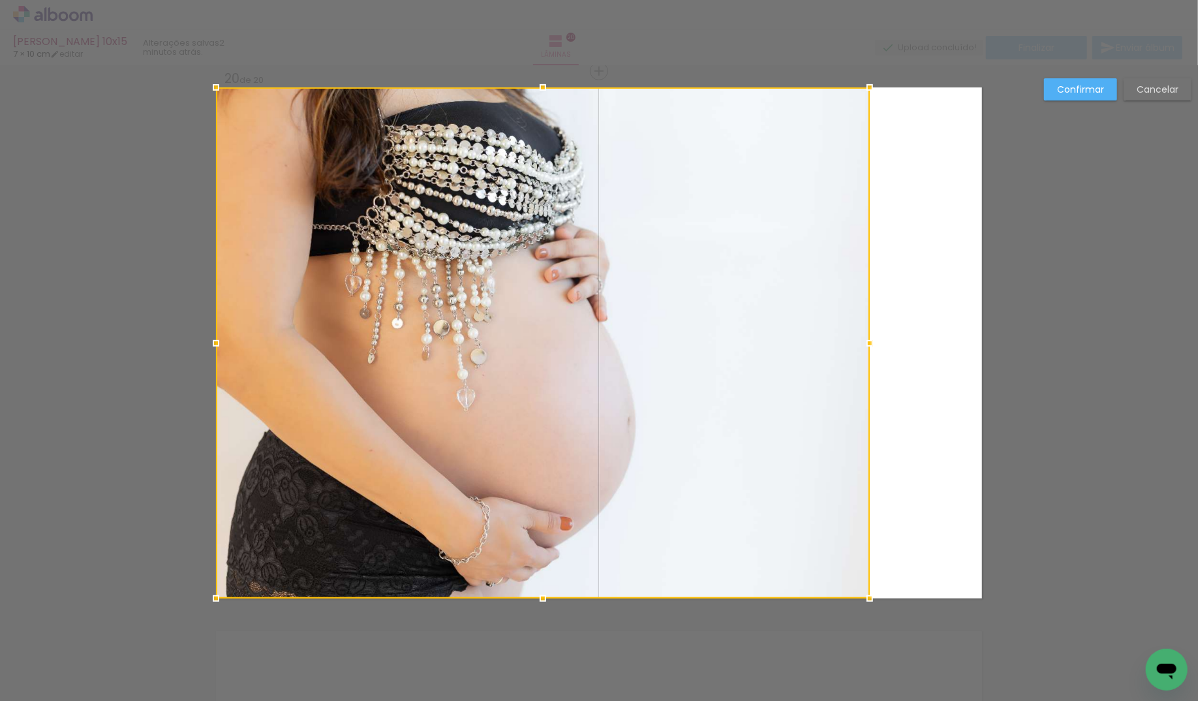
drag, startPoint x: 608, startPoint y: 346, endPoint x: 989, endPoint y: 222, distance: 400.7
click at [869, 343] on div at bounding box center [870, 343] width 26 height 26
drag, startPoint x: 1094, startPoint y: 91, endPoint x: 969, endPoint y: 123, distance: 129.3
click at [0, 0] on slot "Confirmar" at bounding box center [0, 0] width 0 height 0
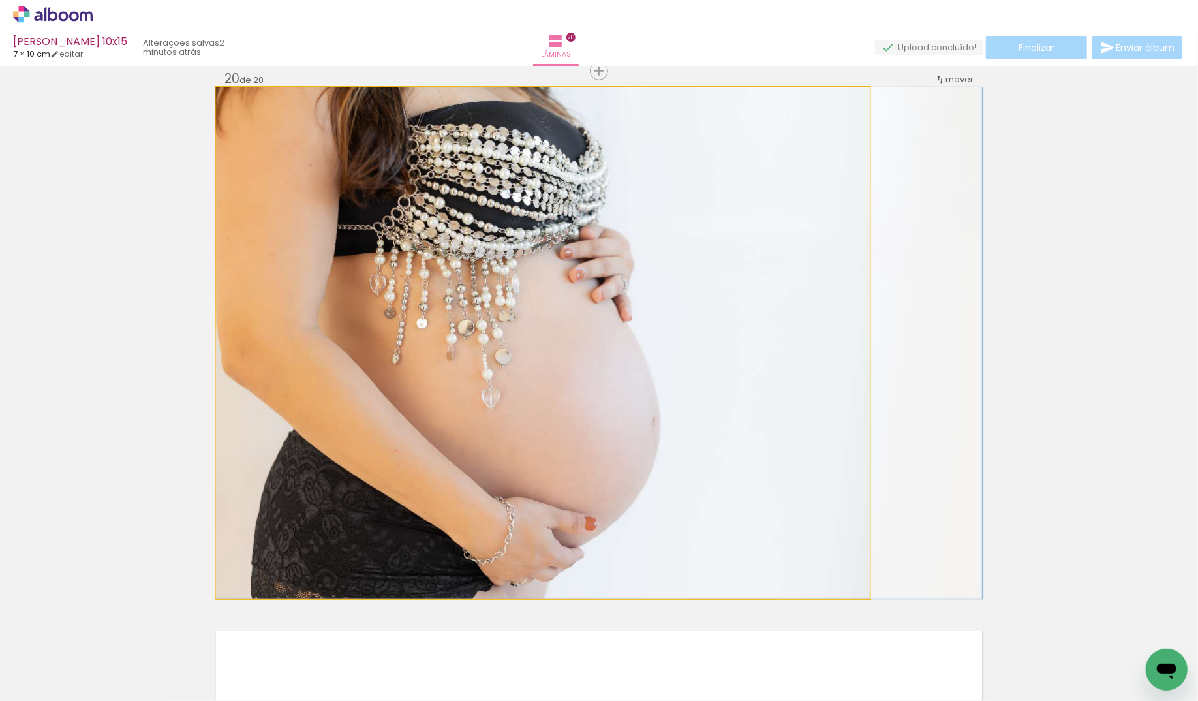
drag, startPoint x: 598, startPoint y: 315, endPoint x: 645, endPoint y: 316, distance: 46.4
click at [644, 316] on div at bounding box center [598, 342] width 767 height 511
click at [808, 311] on quentale-photo "Imagem 1" at bounding box center [543, 342] width 654 height 511
click at [808, 311] on div at bounding box center [598, 342] width 767 height 511
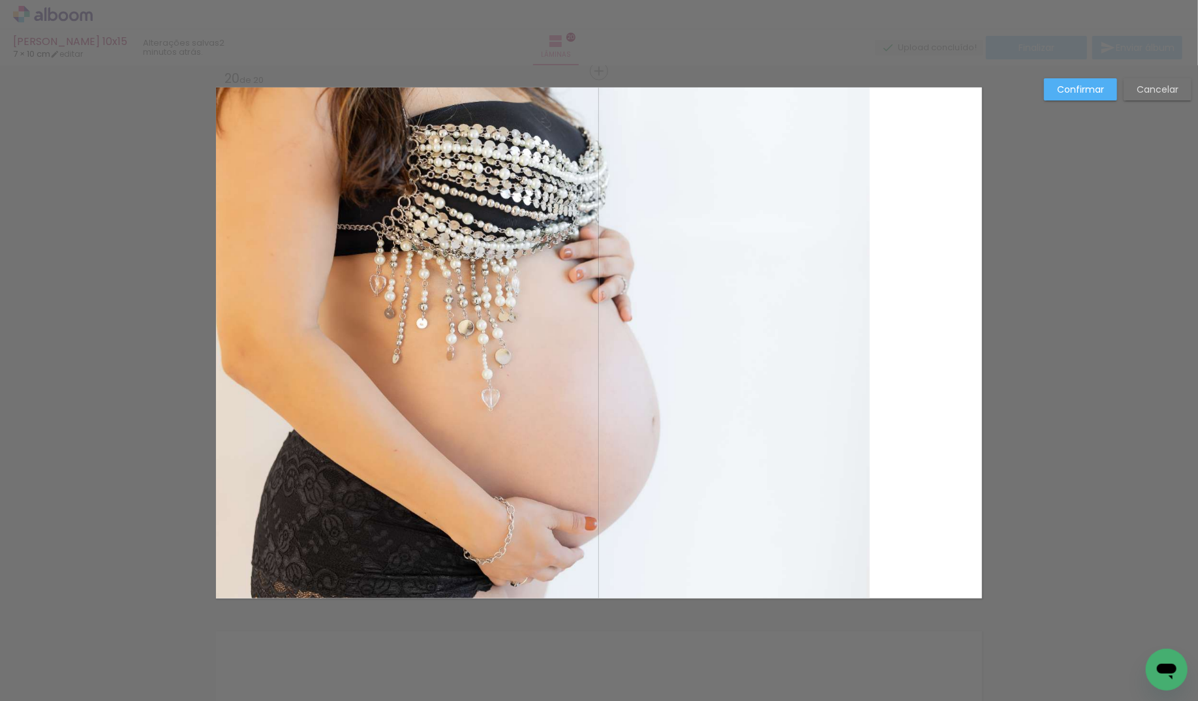
click at [571, 320] on album-spread "Imagem 1 20 de 20" at bounding box center [599, 342] width 766 height 511
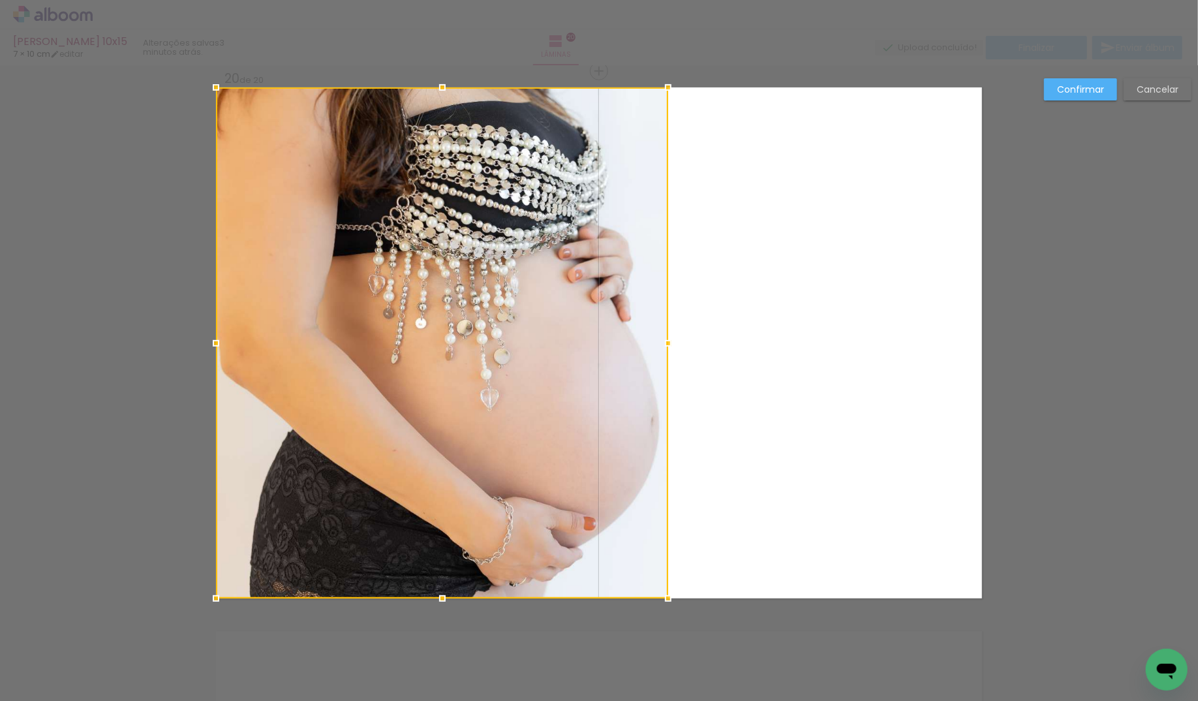
drag, startPoint x: 861, startPoint y: 339, endPoint x: 659, endPoint y: 356, distance: 202.9
click at [659, 356] on div at bounding box center [442, 342] width 452 height 511
drag, startPoint x: 521, startPoint y: 333, endPoint x: 961, endPoint y: 181, distance: 464.7
click at [525, 331] on div at bounding box center [442, 342] width 452 height 511
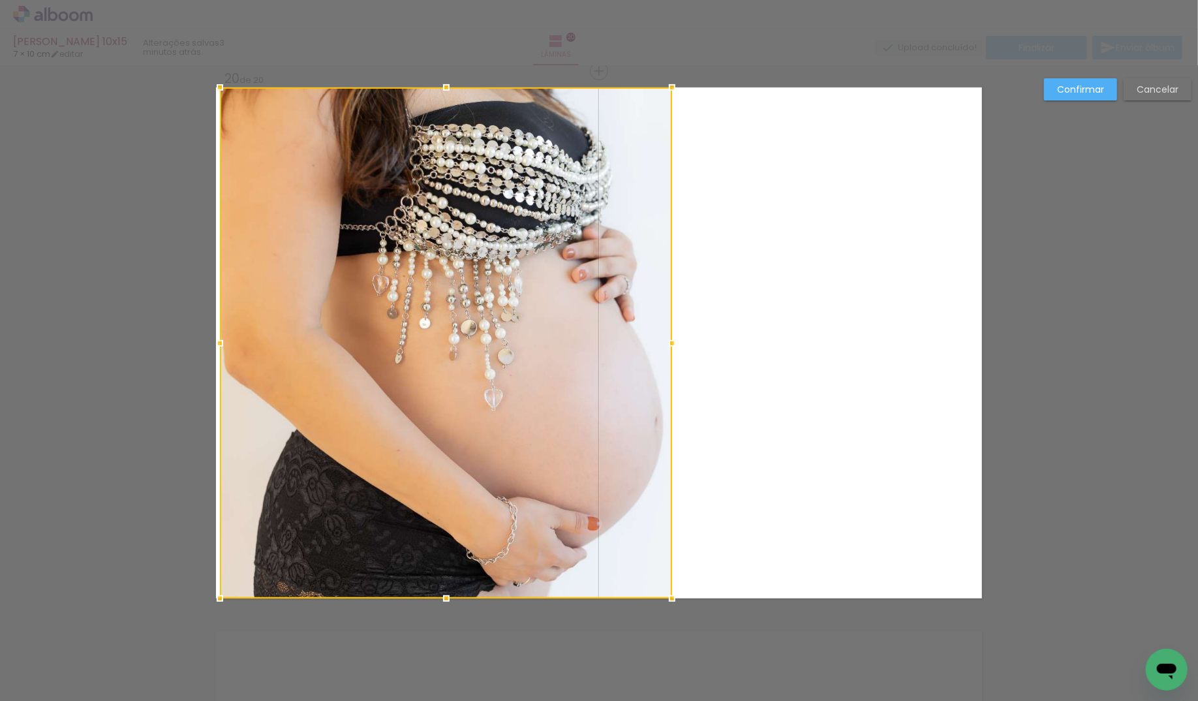
drag, startPoint x: 1079, startPoint y: 89, endPoint x: 1060, endPoint y: 89, distance: 18.9
click at [0, 0] on slot "Confirmar" at bounding box center [0, 0] width 0 height 0
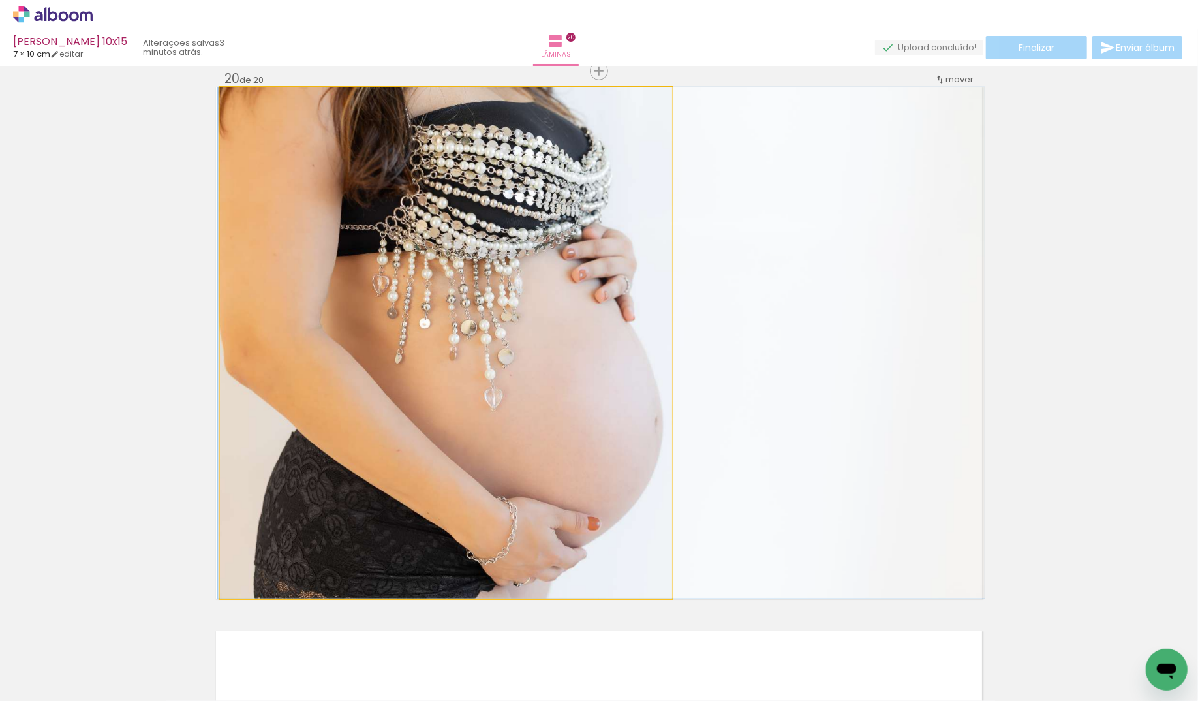
click at [602, 298] on quentale-photo "Imagem 1" at bounding box center [446, 342] width 452 height 511
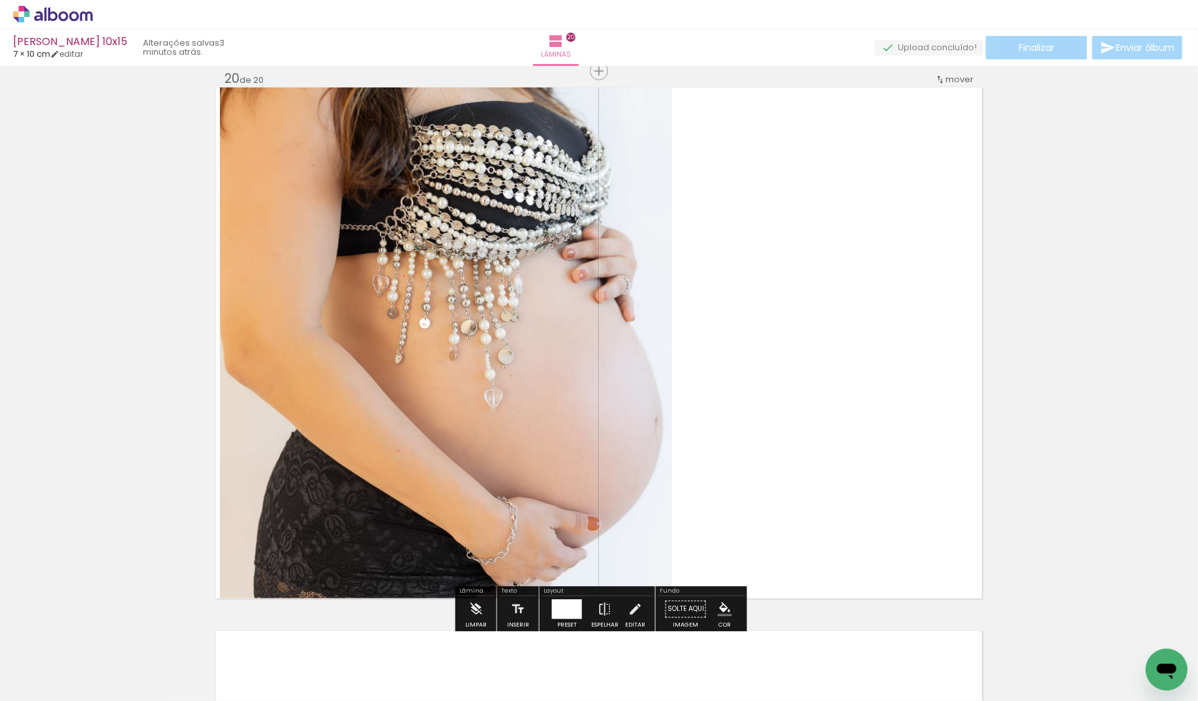
click at [602, 298] on quentale-photo "Imagem 1" at bounding box center [446, 342] width 452 height 511
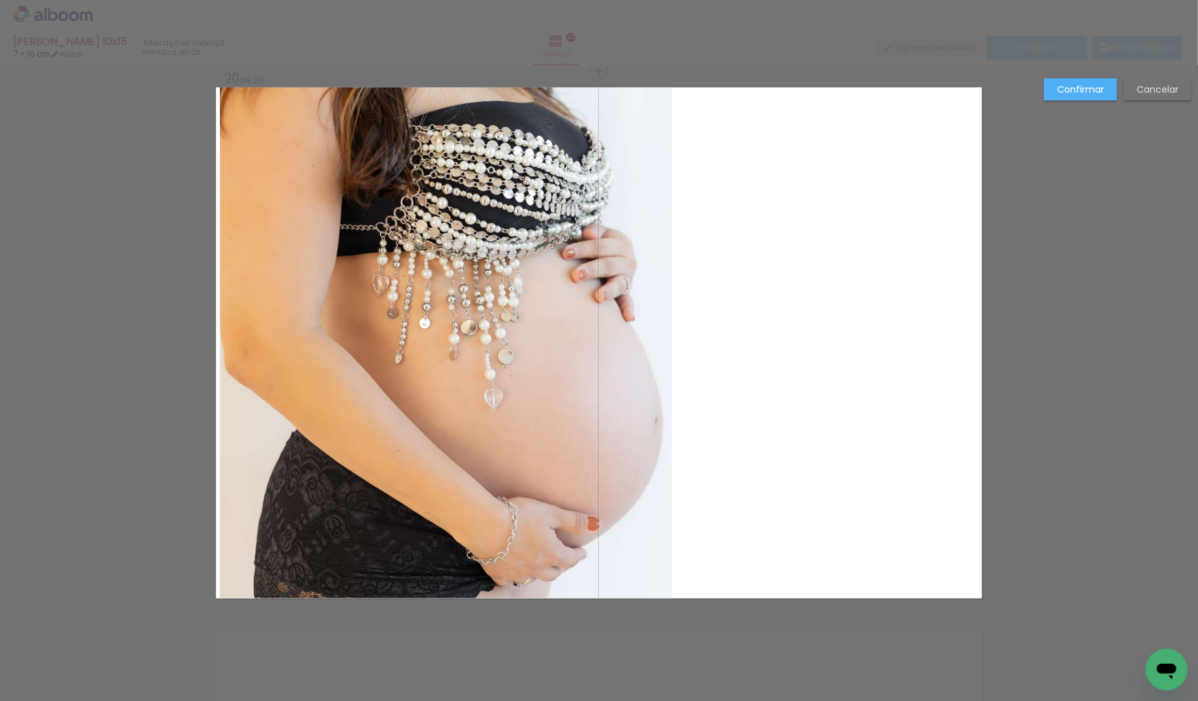
click at [602, 298] on quentale-photo "Imagem 1" at bounding box center [446, 342] width 452 height 511
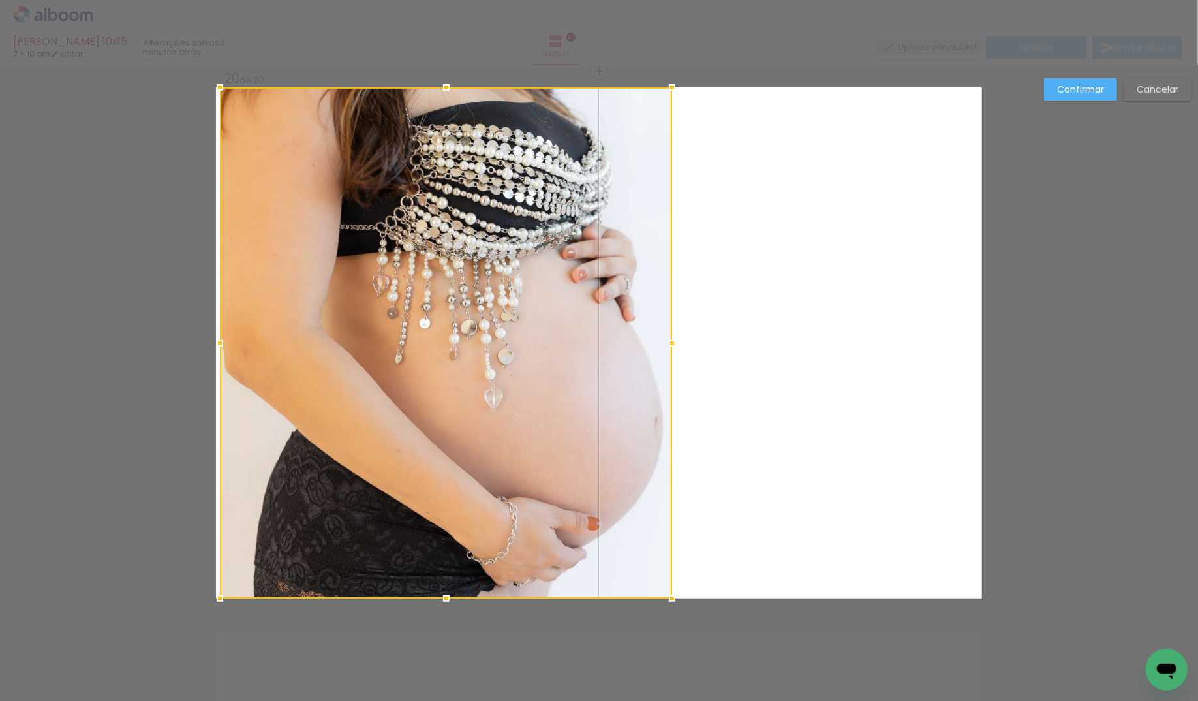
click at [492, 302] on div at bounding box center [446, 342] width 452 height 511
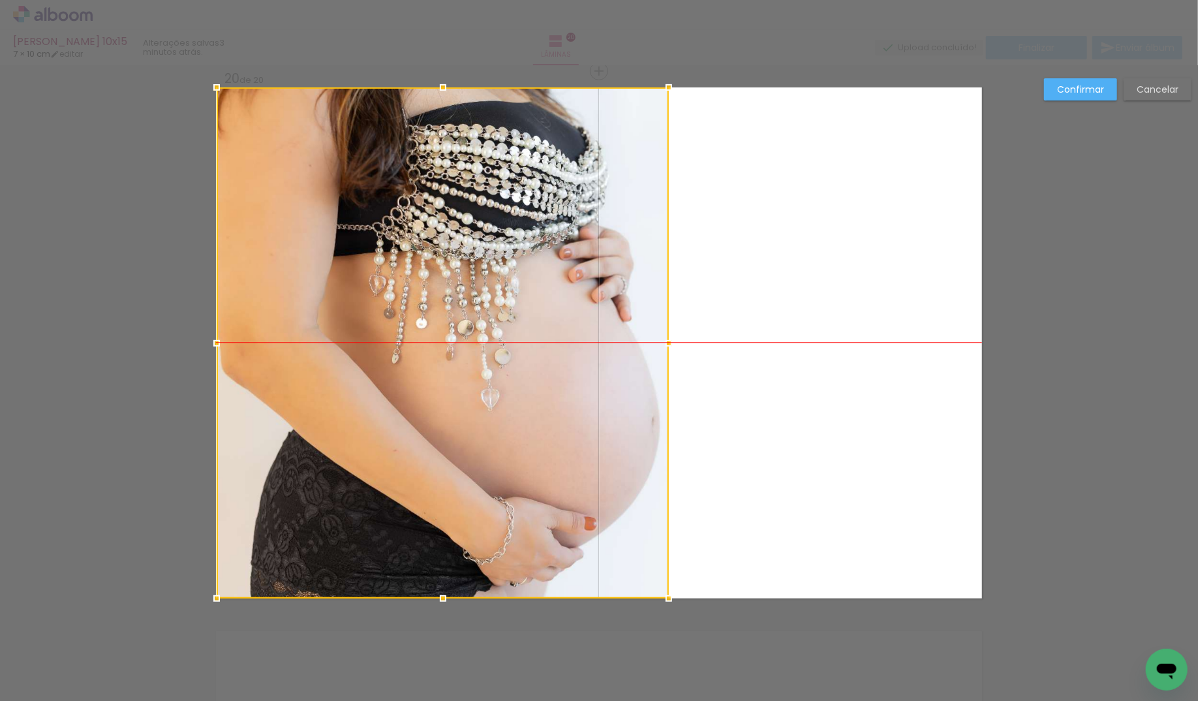
drag, startPoint x: 497, startPoint y: 301, endPoint x: 482, endPoint y: 302, distance: 15.7
click at [482, 302] on div at bounding box center [443, 342] width 452 height 511
drag, startPoint x: 1086, startPoint y: 89, endPoint x: 634, endPoint y: 305, distance: 500.9
click at [0, 0] on slot "Confirmar" at bounding box center [0, 0] width 0 height 0
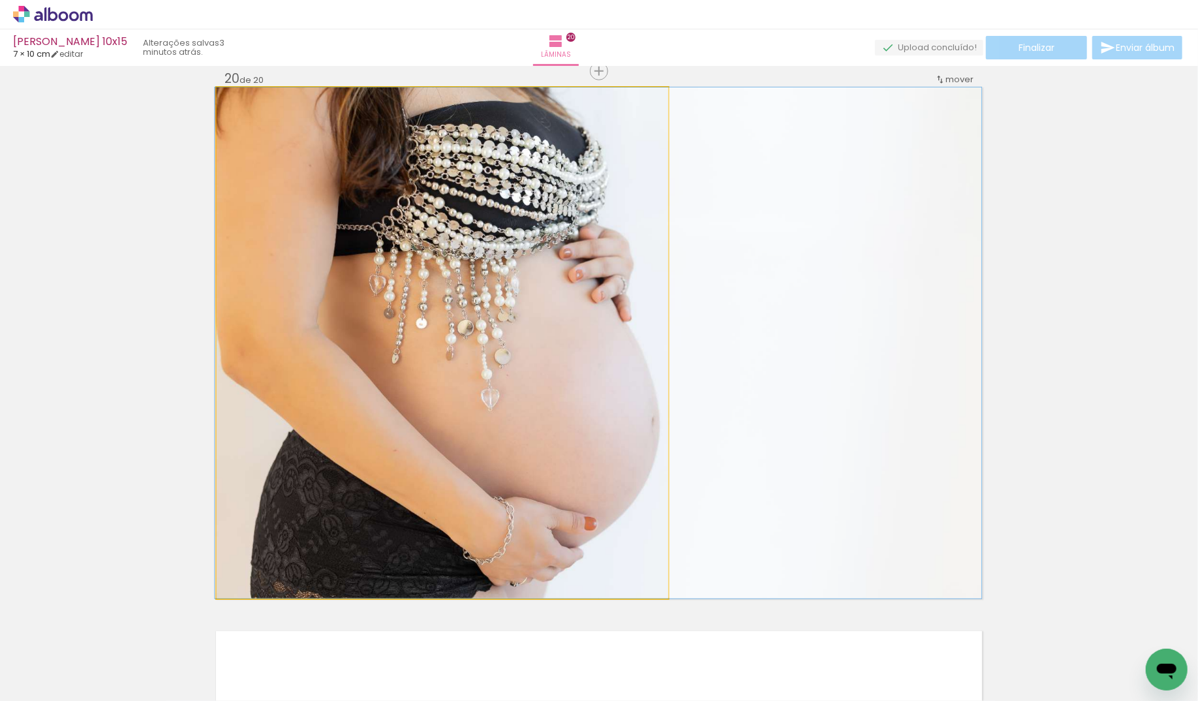
click at [515, 323] on quentale-photo "Imagem 1" at bounding box center [443, 342] width 452 height 511
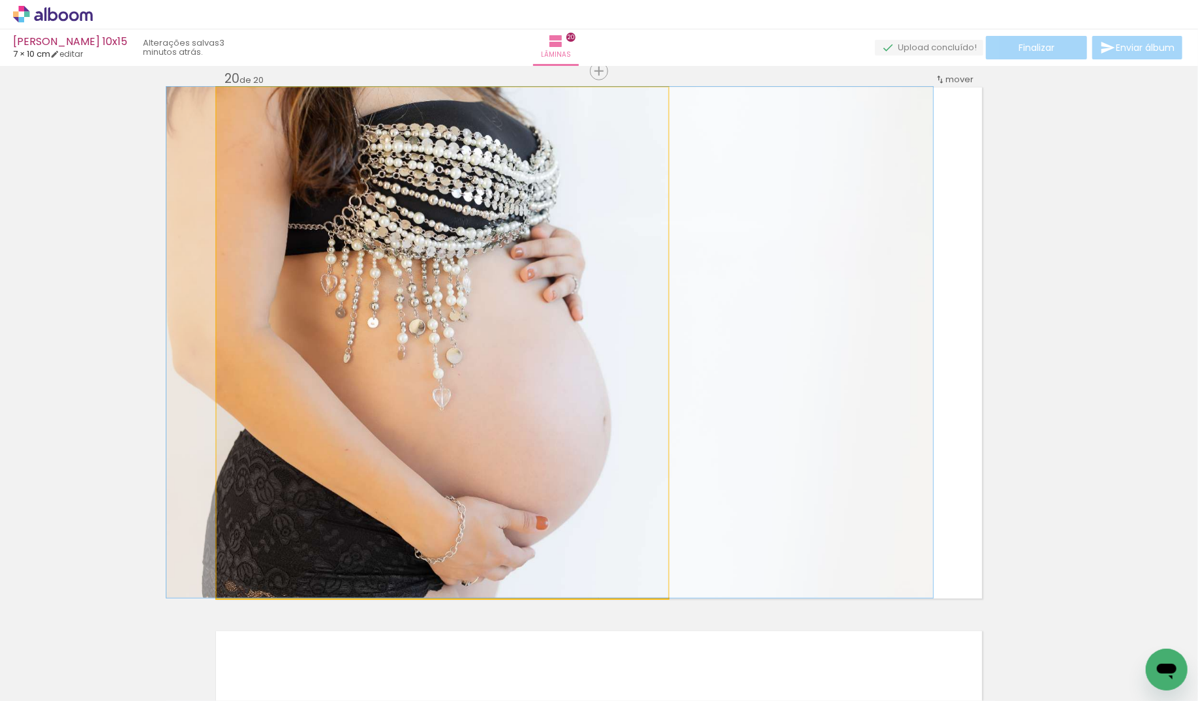
drag, startPoint x: 515, startPoint y: 324, endPoint x: 467, endPoint y: 322, distance: 48.3
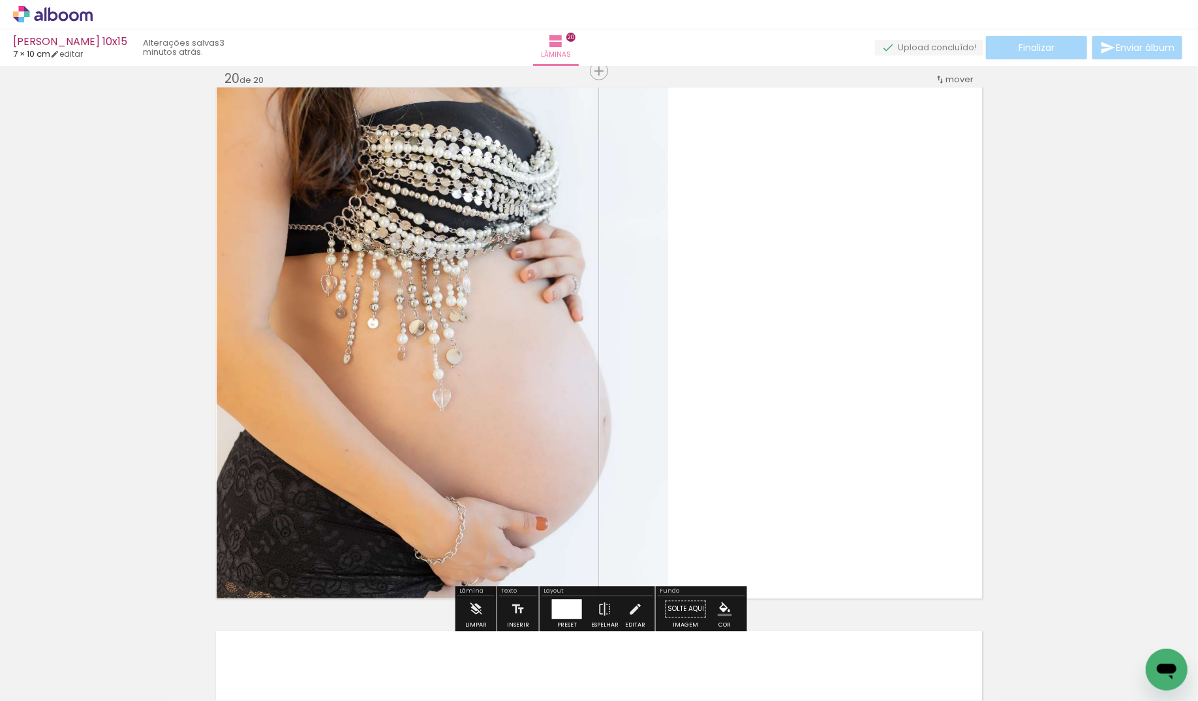
click at [623, 333] on quentale-photo "Imagem 1" at bounding box center [443, 342] width 452 height 511
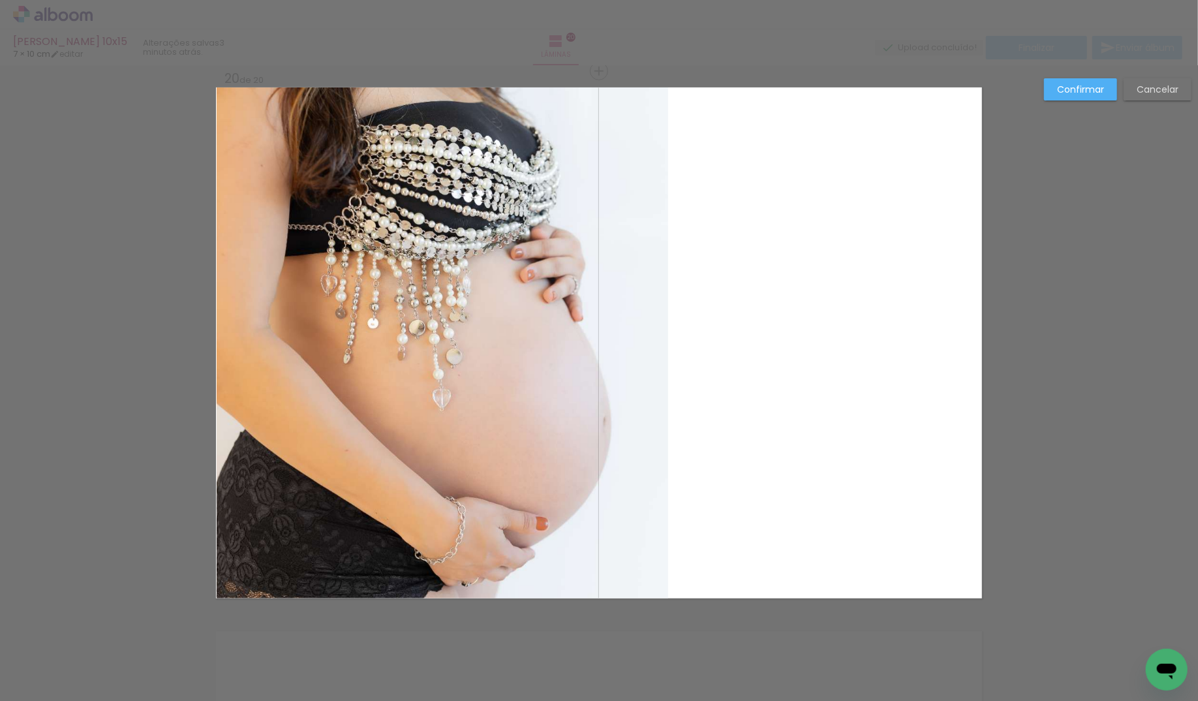
click at [623, 333] on quentale-photo "Imagem 1" at bounding box center [443, 342] width 452 height 511
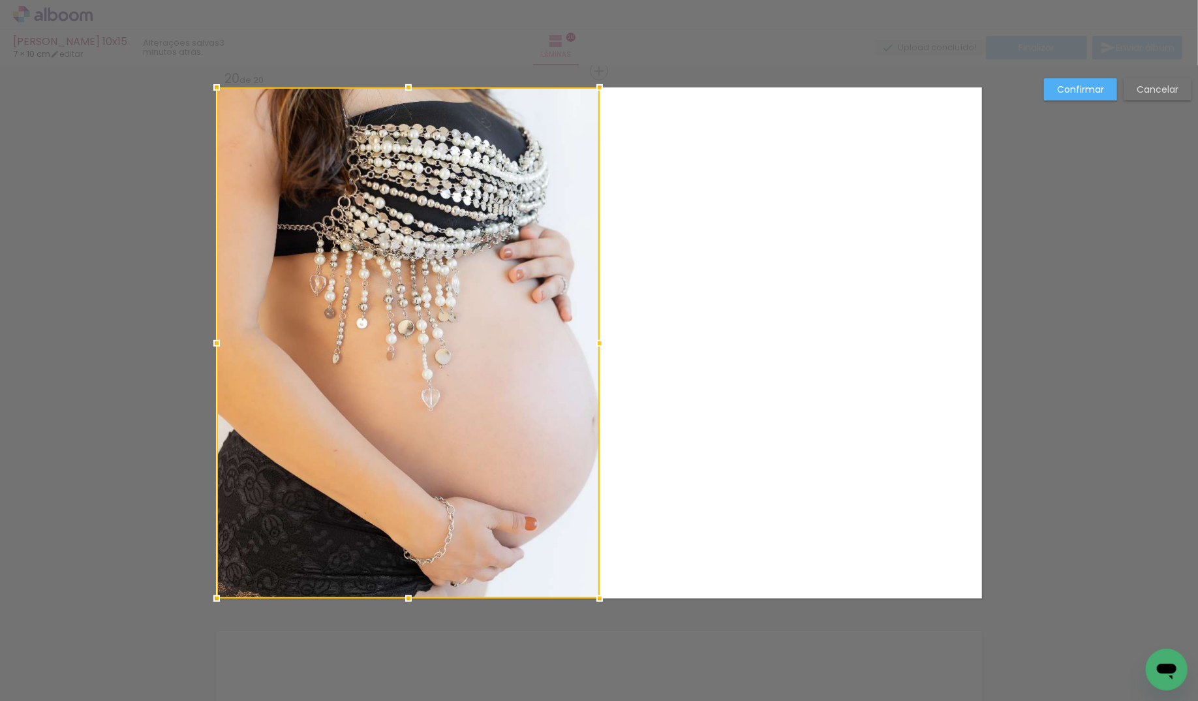
drag, startPoint x: 665, startPoint y: 340, endPoint x: 741, endPoint y: 283, distance: 94.6
click at [608, 344] on div at bounding box center [600, 343] width 26 height 26
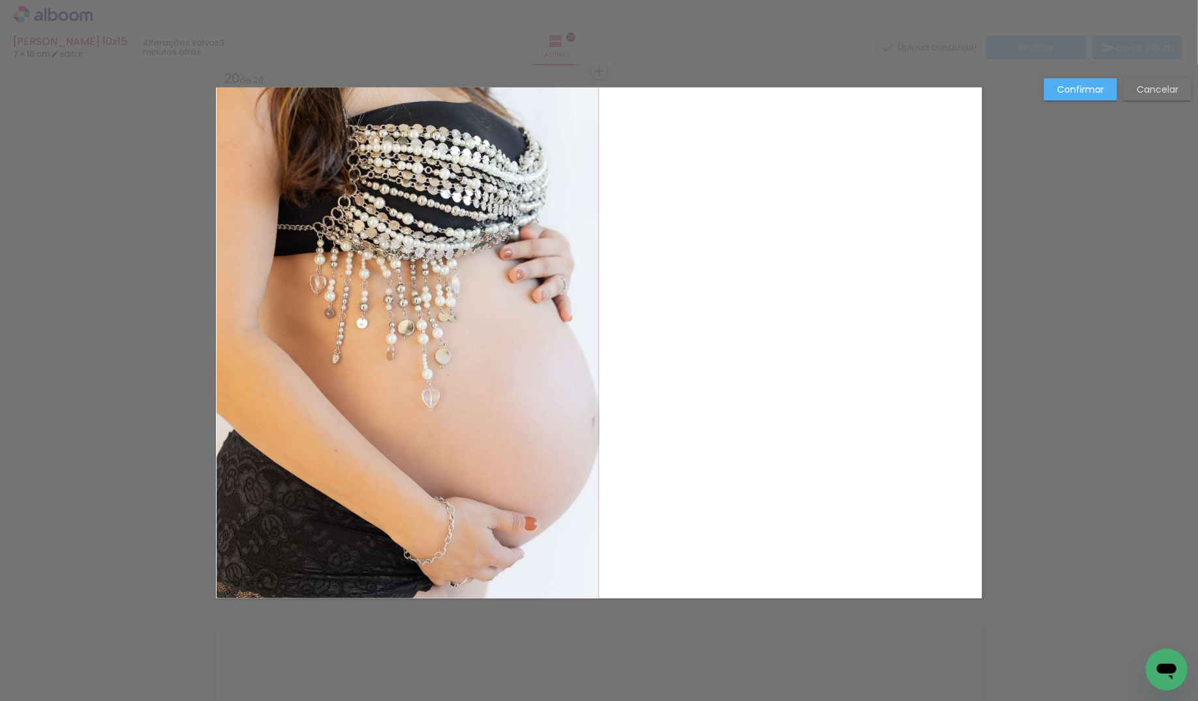
drag, startPoint x: 1070, startPoint y: 86, endPoint x: 711, endPoint y: 142, distance: 363.8
click at [0, 0] on slot "Confirmar" at bounding box center [0, 0] width 0 height 0
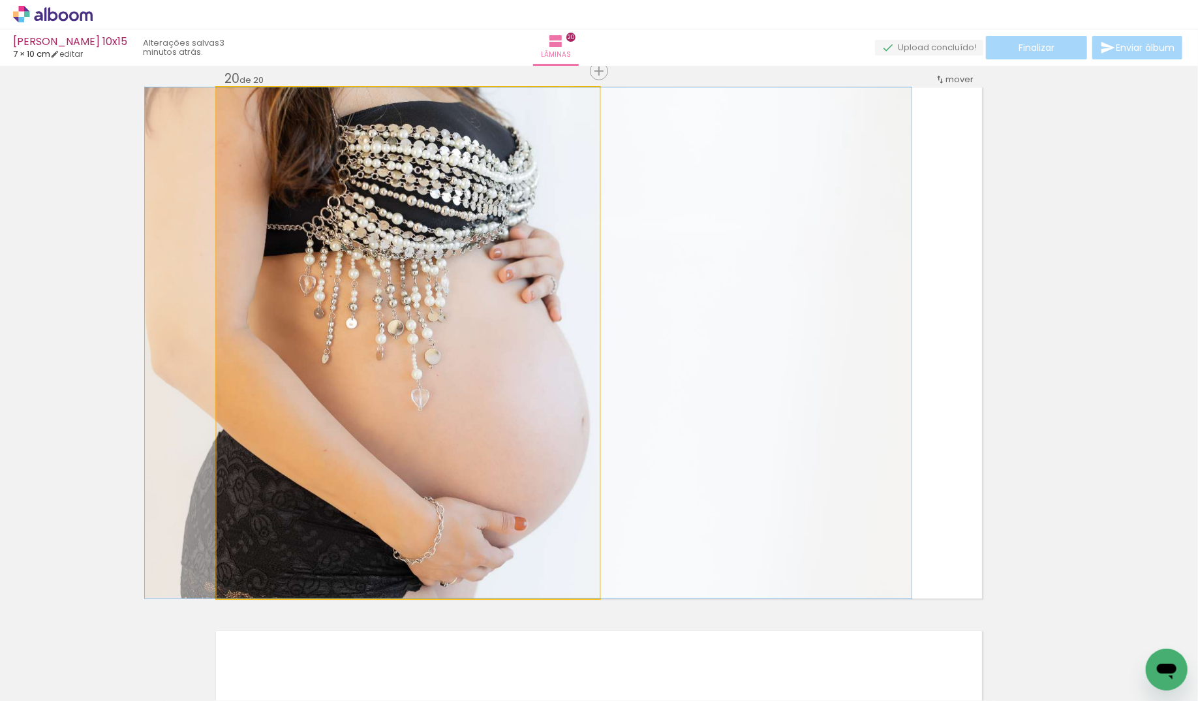
drag, startPoint x: 404, startPoint y: 251, endPoint x: 393, endPoint y: 252, distance: 10.5
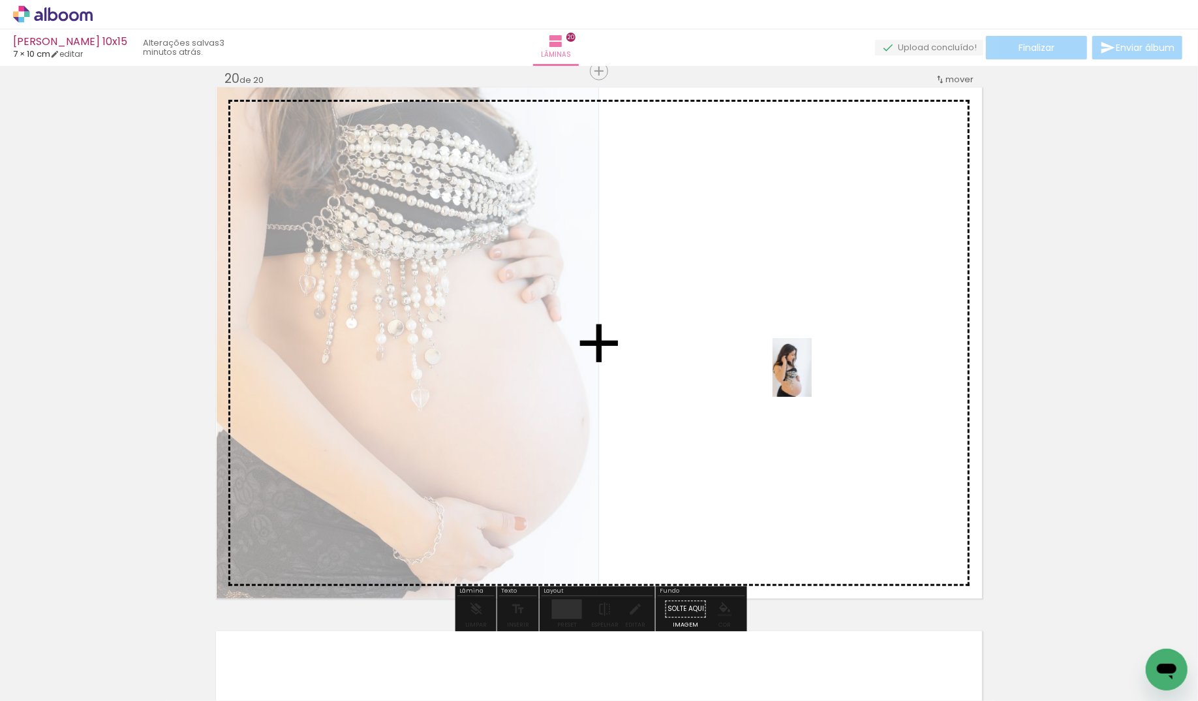
drag, startPoint x: 1138, startPoint y: 653, endPoint x: 811, endPoint y: 376, distance: 428.7
click at [812, 376] on quentale-workspace at bounding box center [599, 350] width 1198 height 701
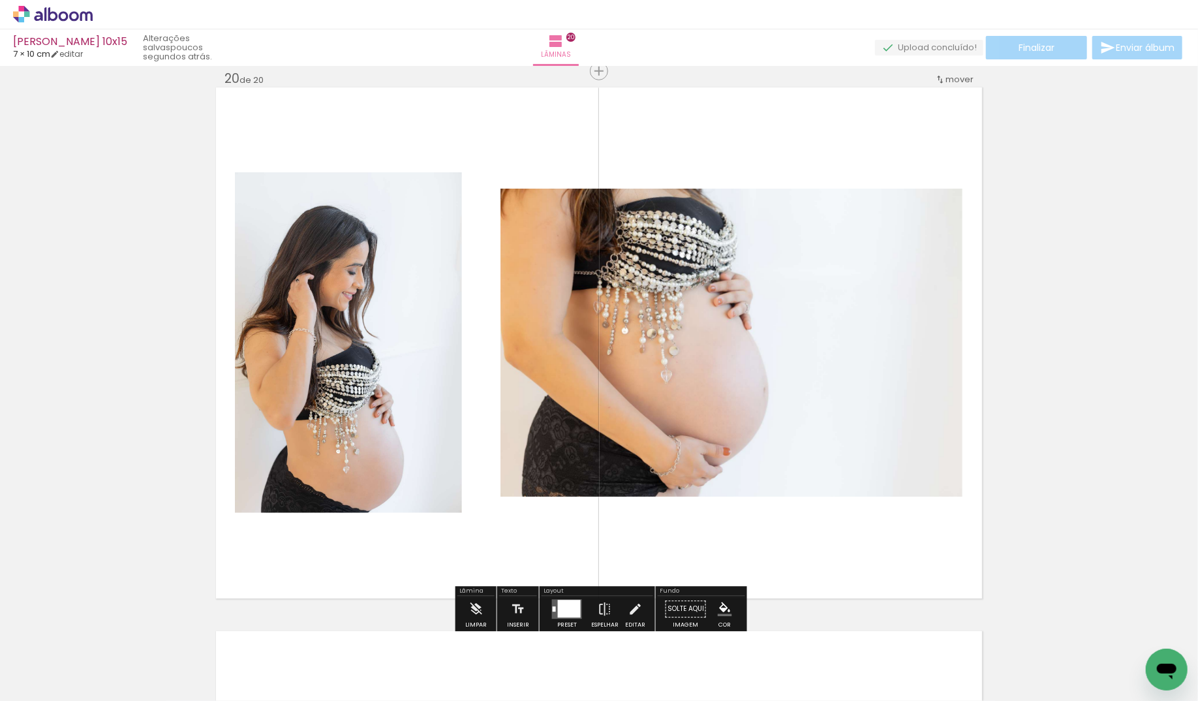
drag, startPoint x: 572, startPoint y: 612, endPoint x: 822, endPoint y: 538, distance: 260.8
click at [572, 612] on div at bounding box center [569, 609] width 23 height 18
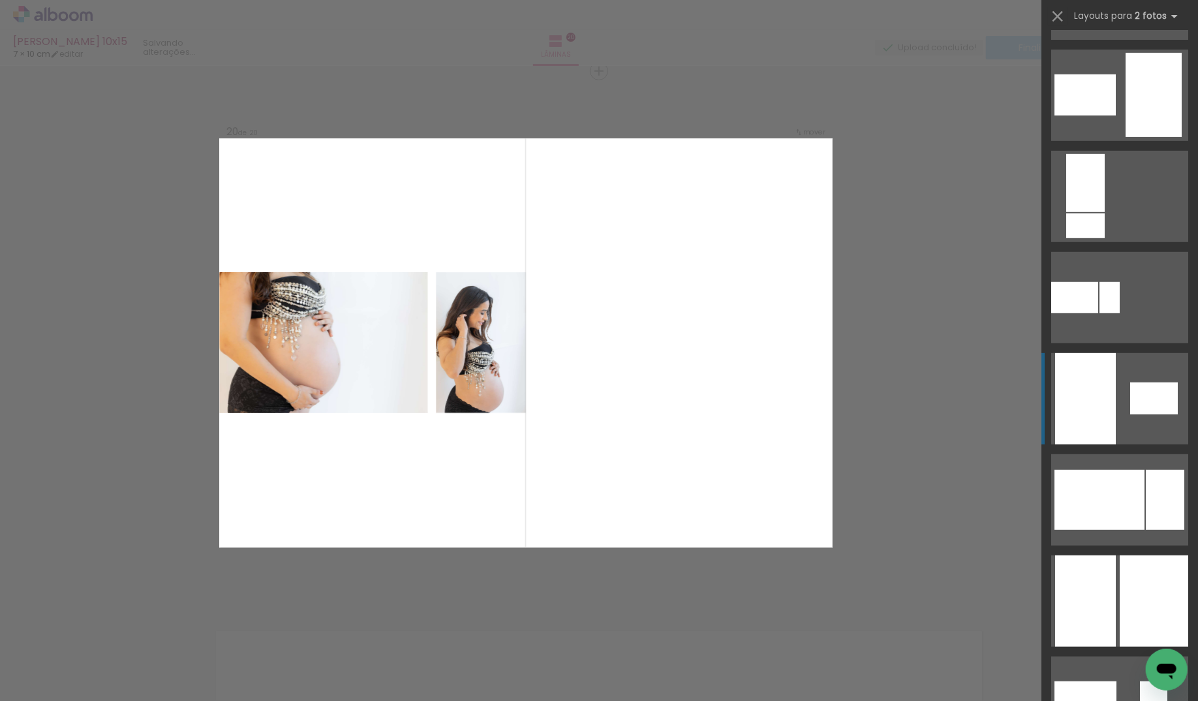
scroll to position [656, 0]
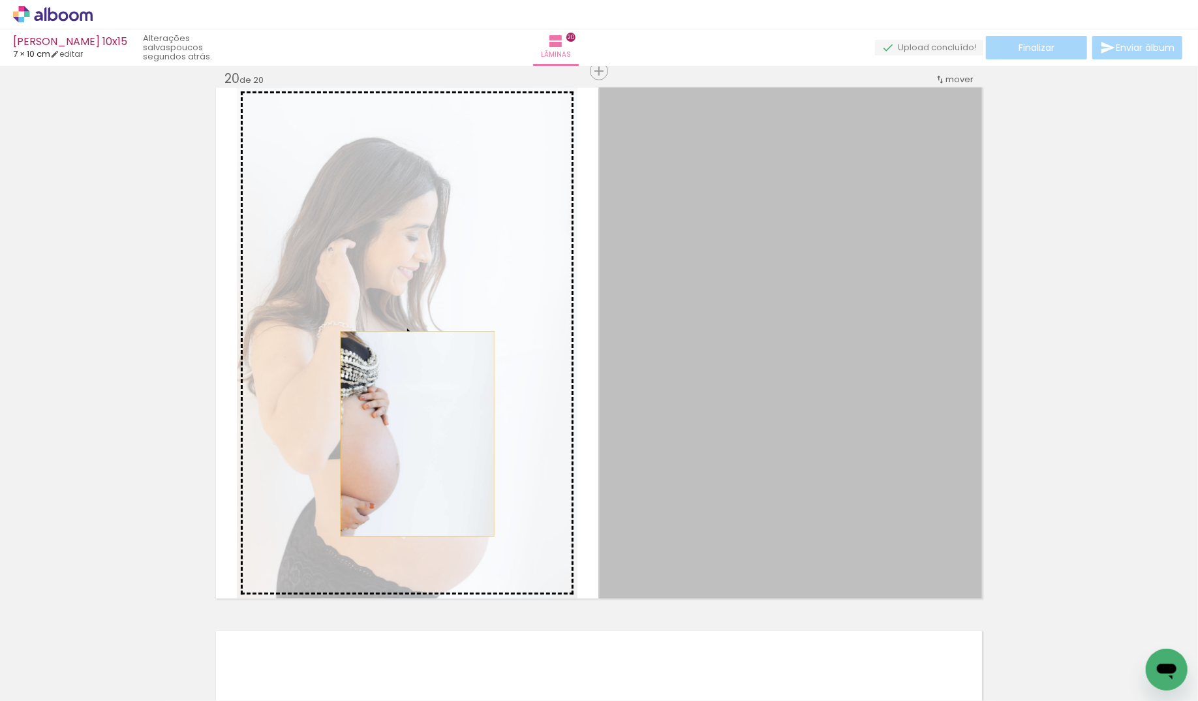
drag, startPoint x: 726, startPoint y: 438, endPoint x: 418, endPoint y: 433, distance: 308.7
click at [0, 0] on slot "Imagem 1" at bounding box center [0, 0] width 0 height 0
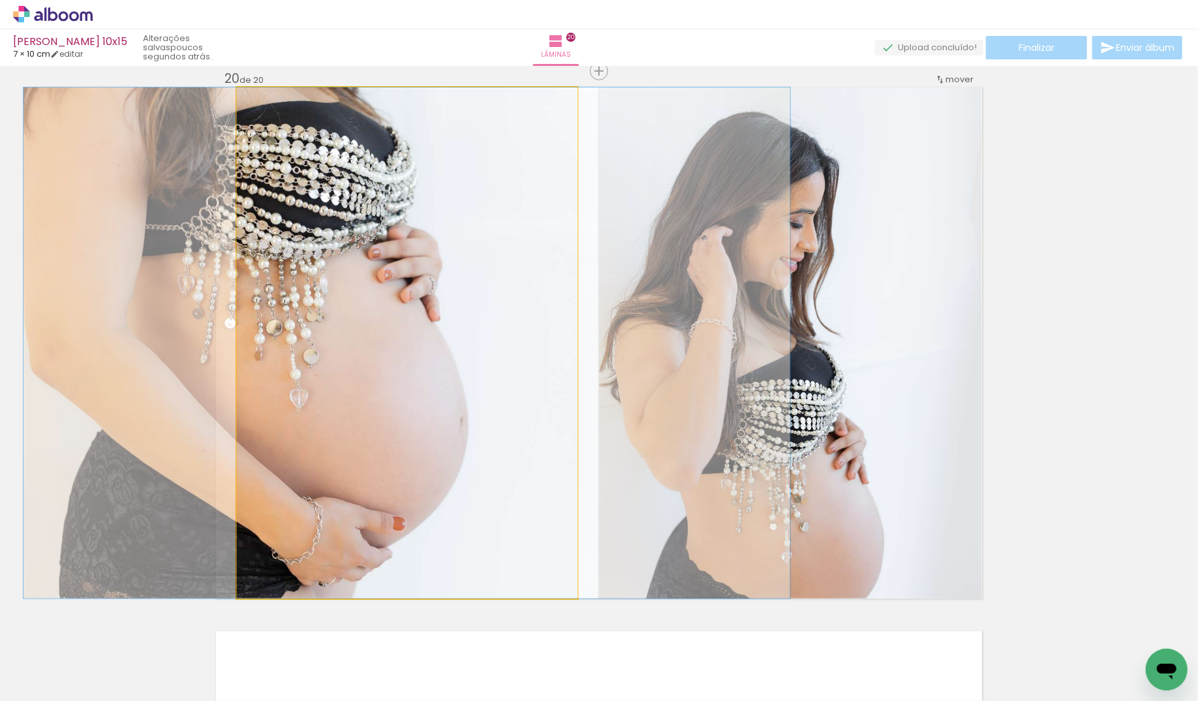
click at [435, 405] on quentale-photo "Imagem 1" at bounding box center [407, 342] width 341 height 511
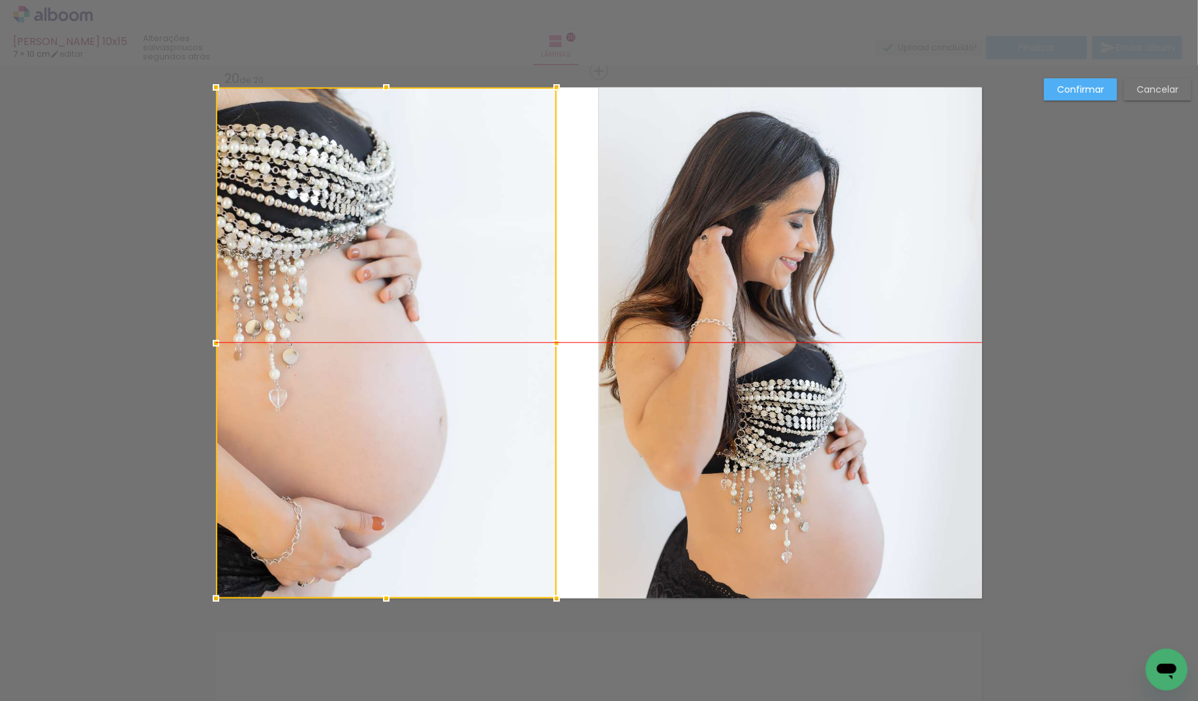
drag, startPoint x: 455, startPoint y: 395, endPoint x: 417, endPoint y: 393, distance: 37.9
click at [405, 394] on div at bounding box center [386, 342] width 341 height 511
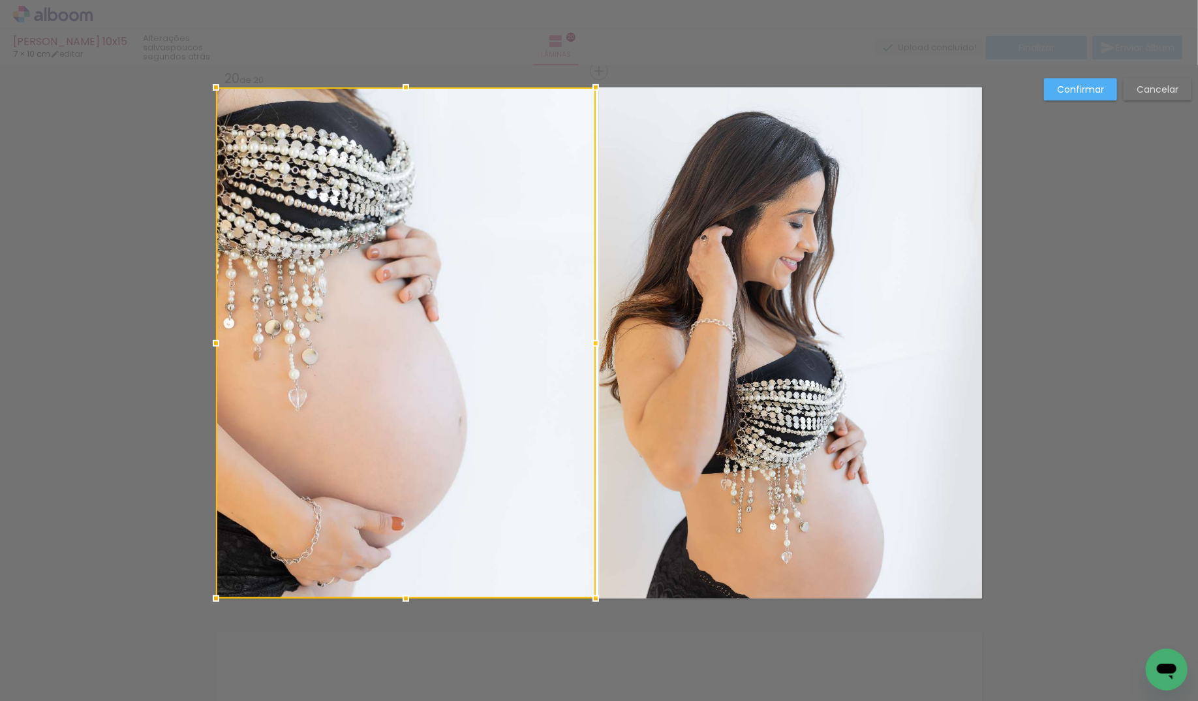
drag, startPoint x: 554, startPoint y: 344, endPoint x: 623, endPoint y: 343, distance: 69.2
click at [623, 343] on album-spread "Imagem 1 20 de 20" at bounding box center [599, 342] width 766 height 511
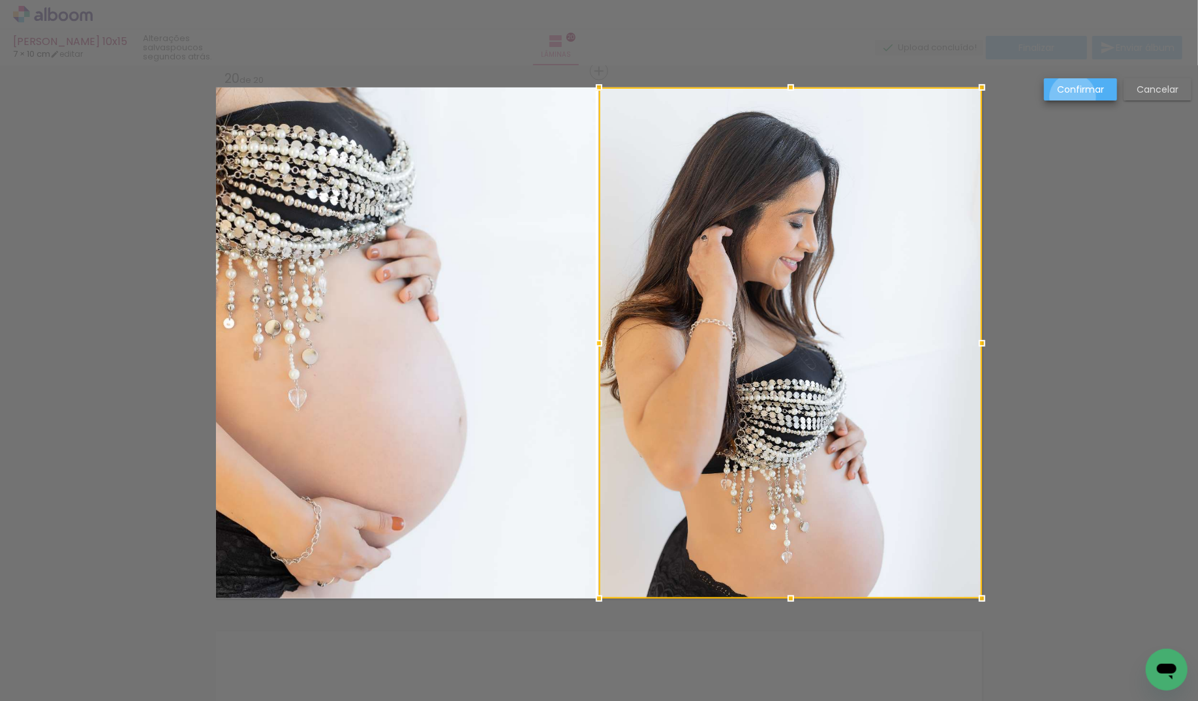
drag, startPoint x: 1073, startPoint y: 97, endPoint x: 764, endPoint y: 217, distance: 331.8
click at [1073, 99] on paper-button "Confirmar" at bounding box center [1080, 89] width 73 height 22
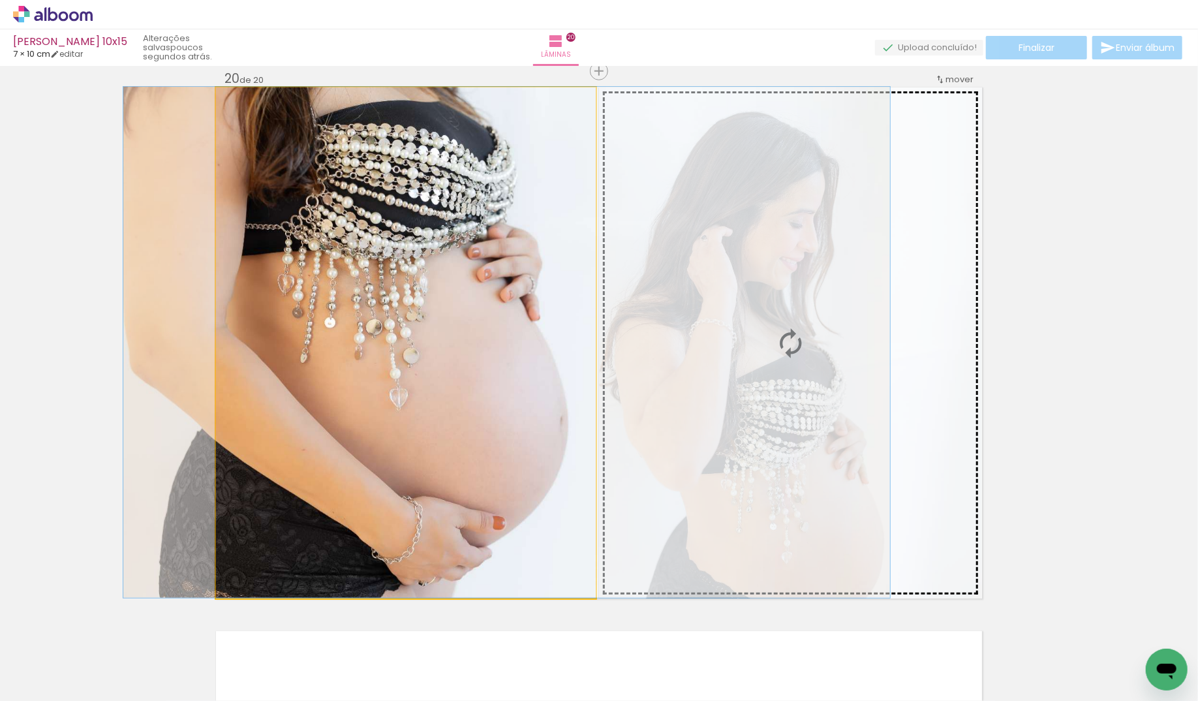
drag, startPoint x: 501, startPoint y: 313, endPoint x: 602, endPoint y: 313, distance: 101.1
click at [0, 0] on slot "Imagem 1" at bounding box center [0, 0] width 0 height 0
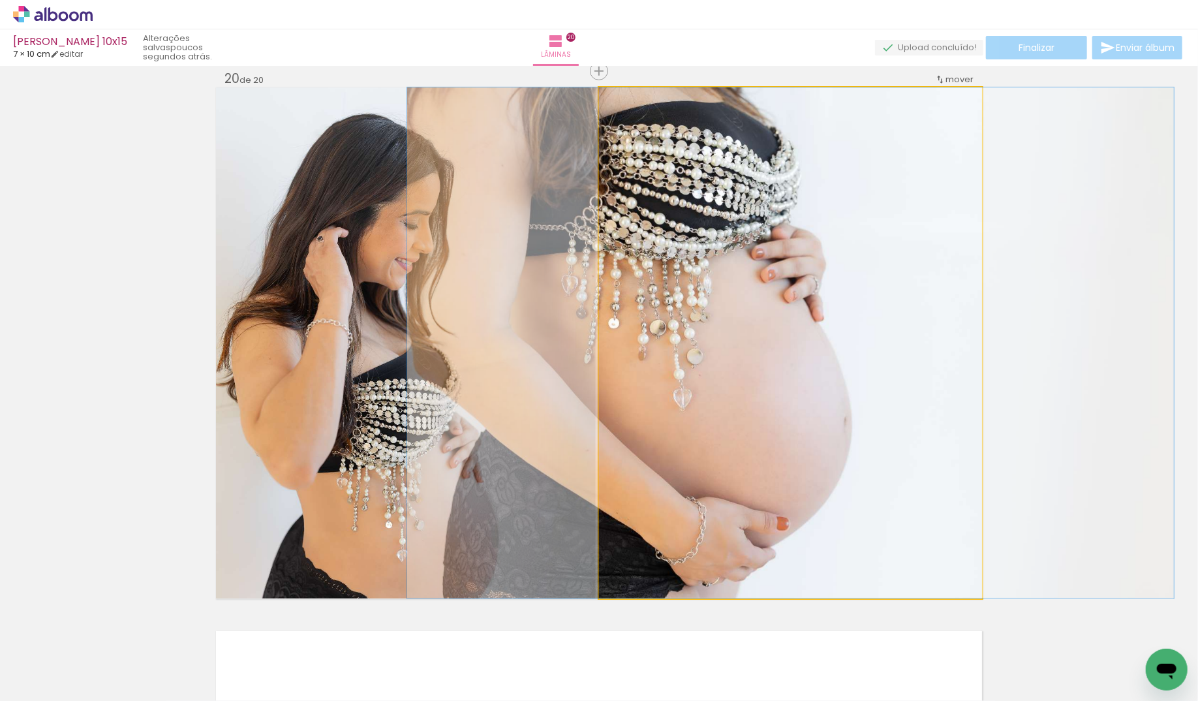
click at [777, 324] on quentale-photo "Imagem 1" at bounding box center [790, 342] width 383 height 511
click at [777, 324] on div at bounding box center [790, 342] width 767 height 511
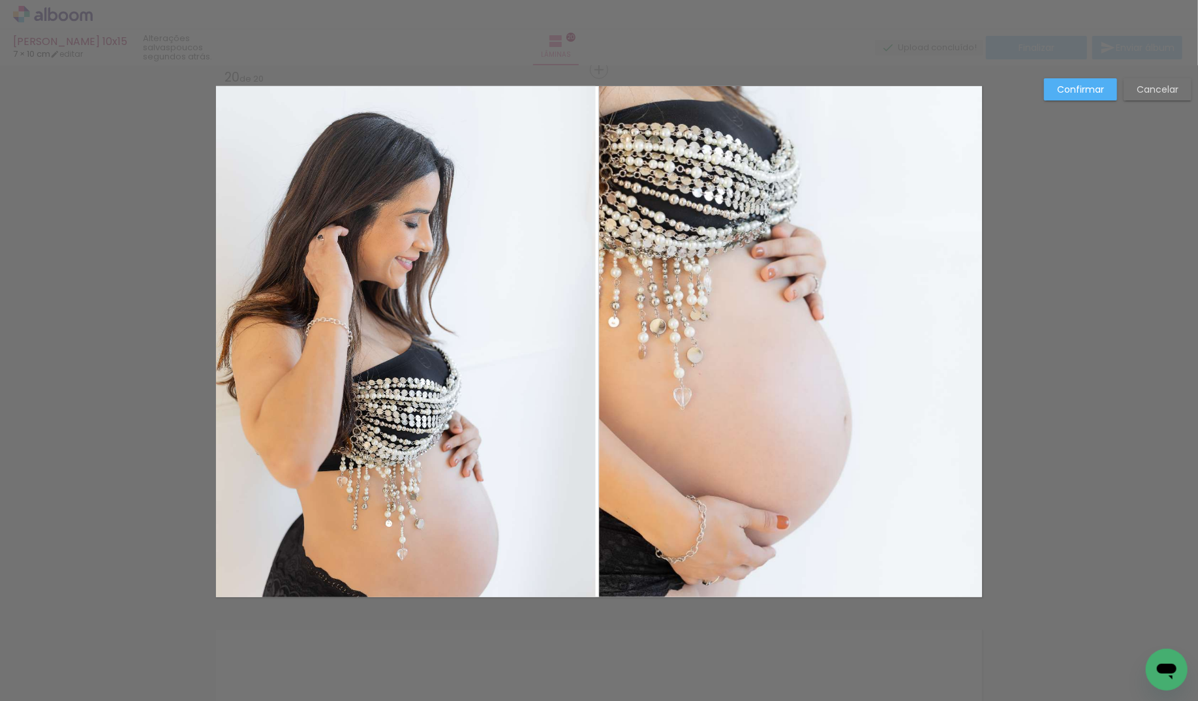
scroll to position [10344, 0]
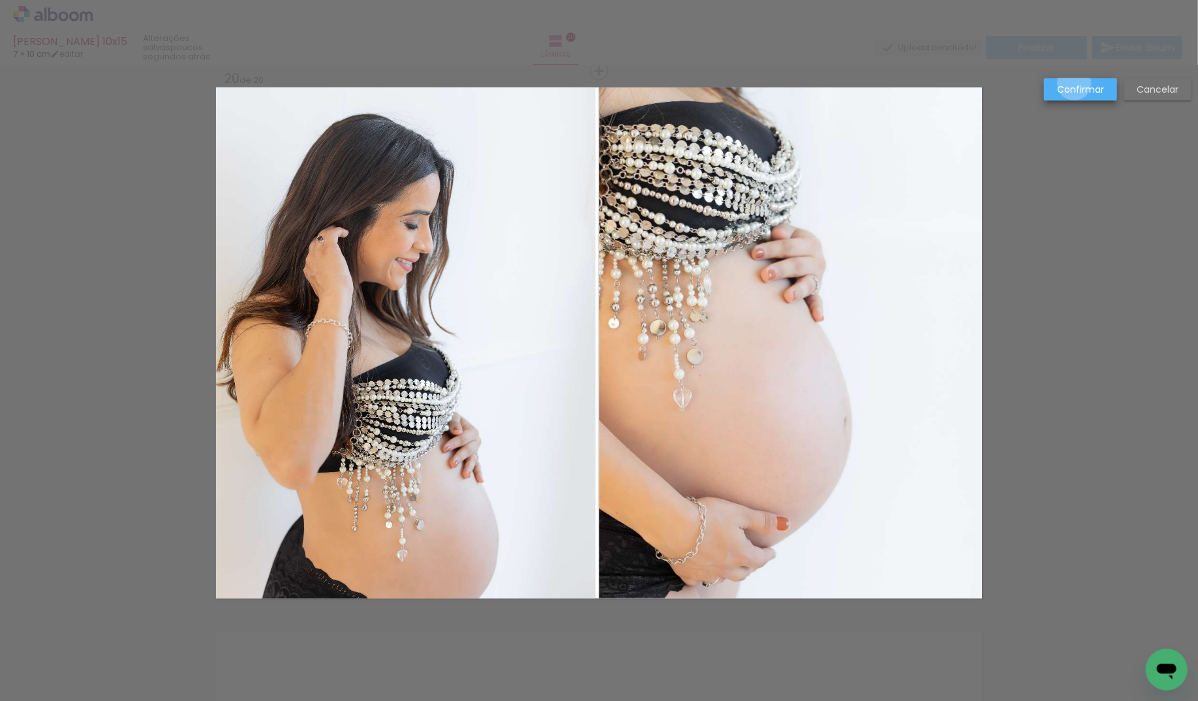
drag, startPoint x: 1075, startPoint y: 84, endPoint x: 605, endPoint y: 249, distance: 498.2
click at [0, 0] on slot "Confirmar" at bounding box center [0, 0] width 0 height 0
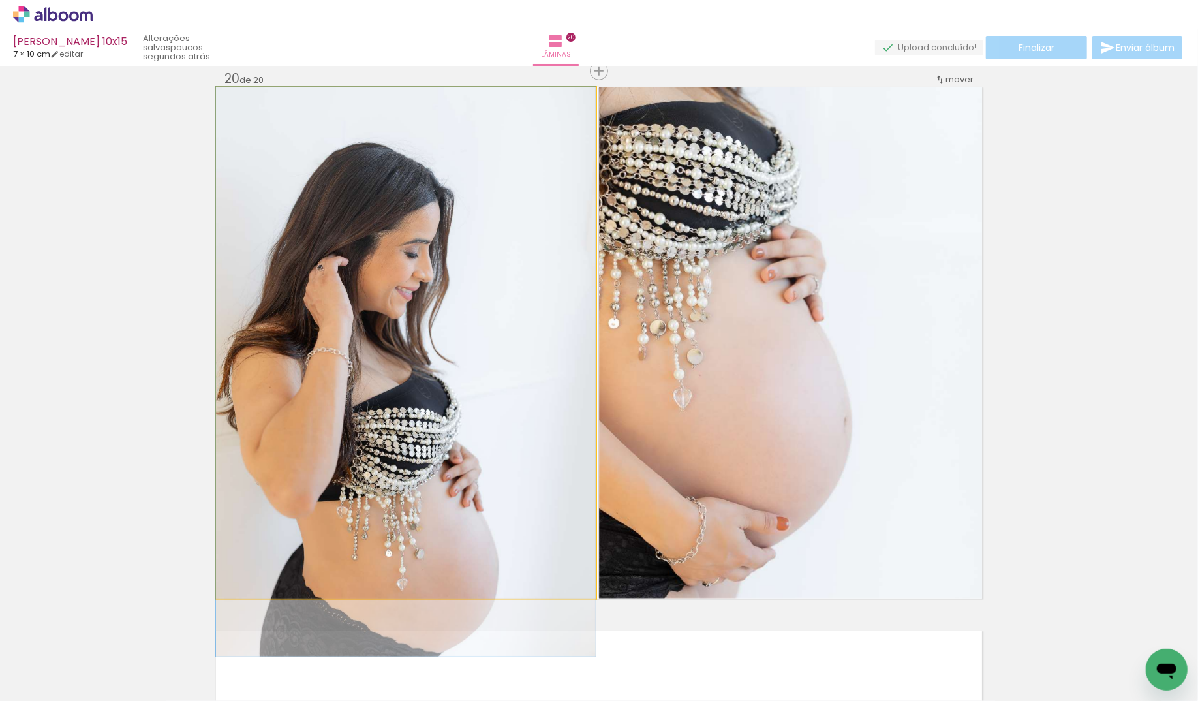
drag, startPoint x: 502, startPoint y: 313, endPoint x: 475, endPoint y: 367, distance: 60.7
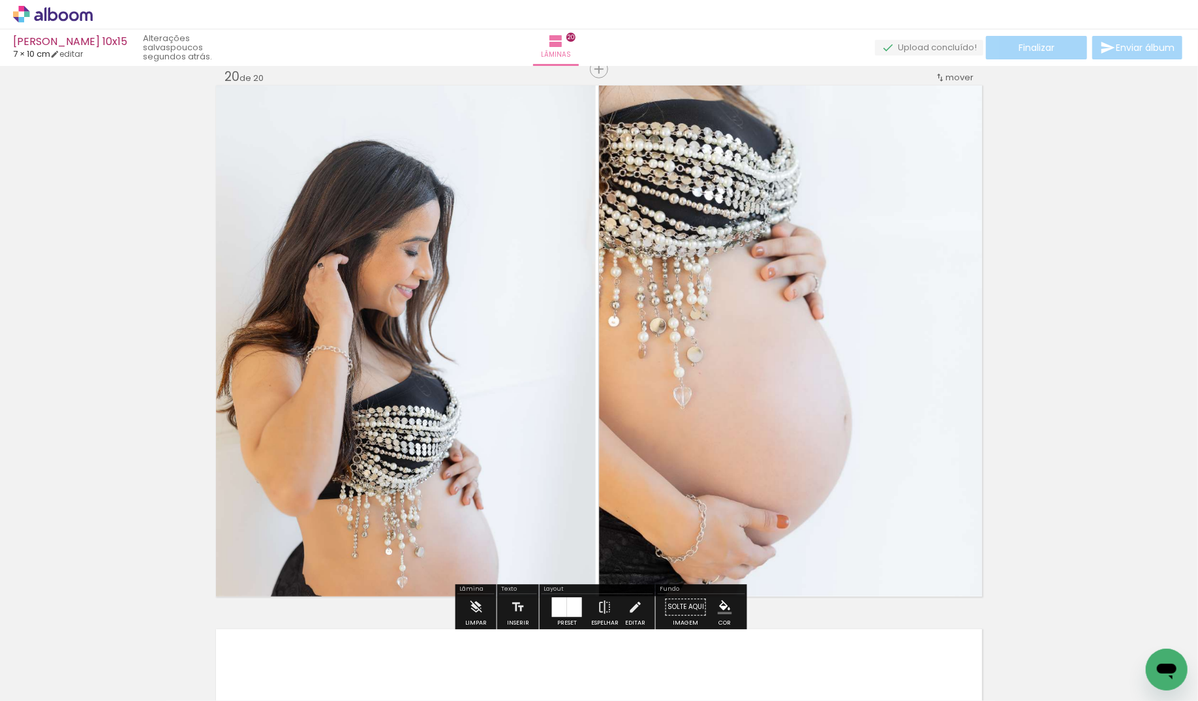
click at [621, 375] on quentale-photo "Imagem 1" at bounding box center [790, 340] width 383 height 511
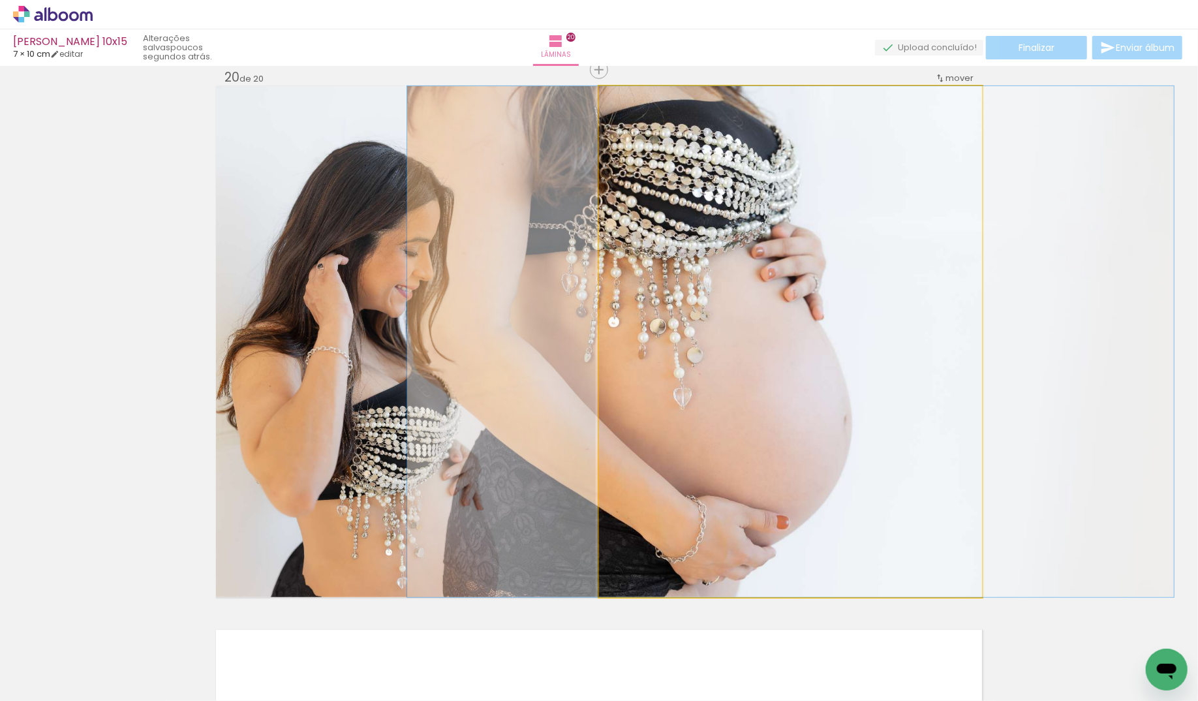
click at [621, 375] on quentale-photo "Imagem 1" at bounding box center [790, 341] width 383 height 511
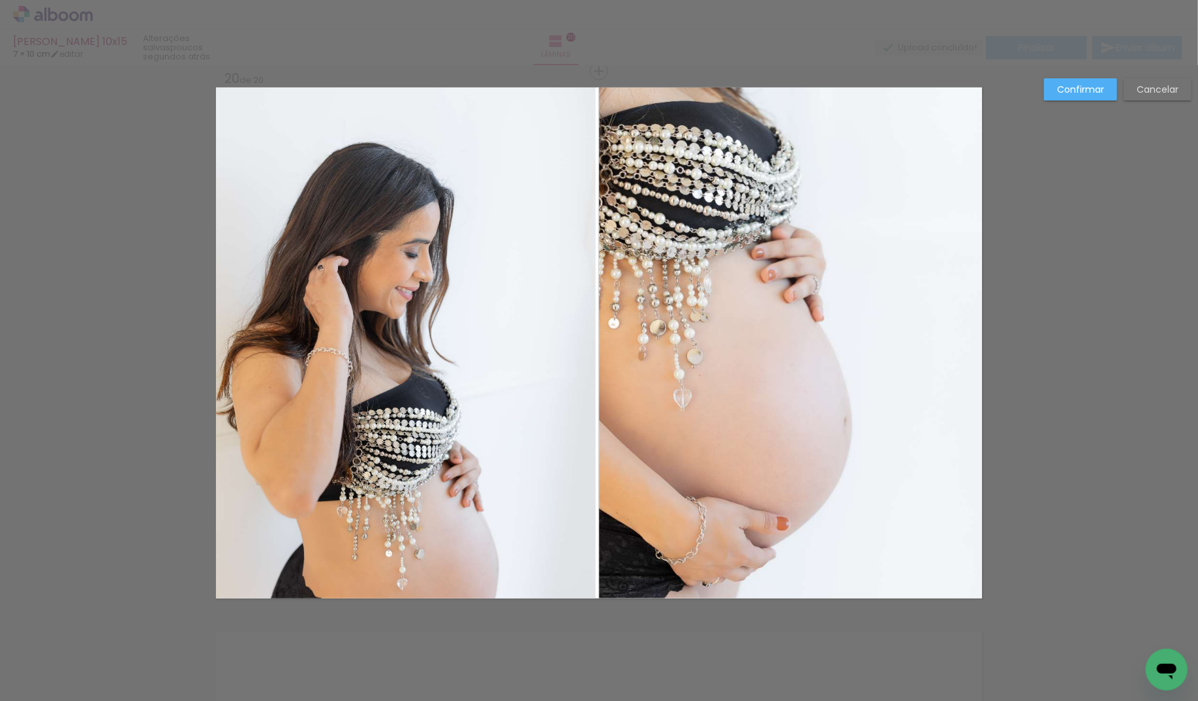
drag, startPoint x: 1070, startPoint y: 90, endPoint x: 1056, endPoint y: 94, distance: 14.3
click at [0, 0] on slot "Confirmar" at bounding box center [0, 0] width 0 height 0
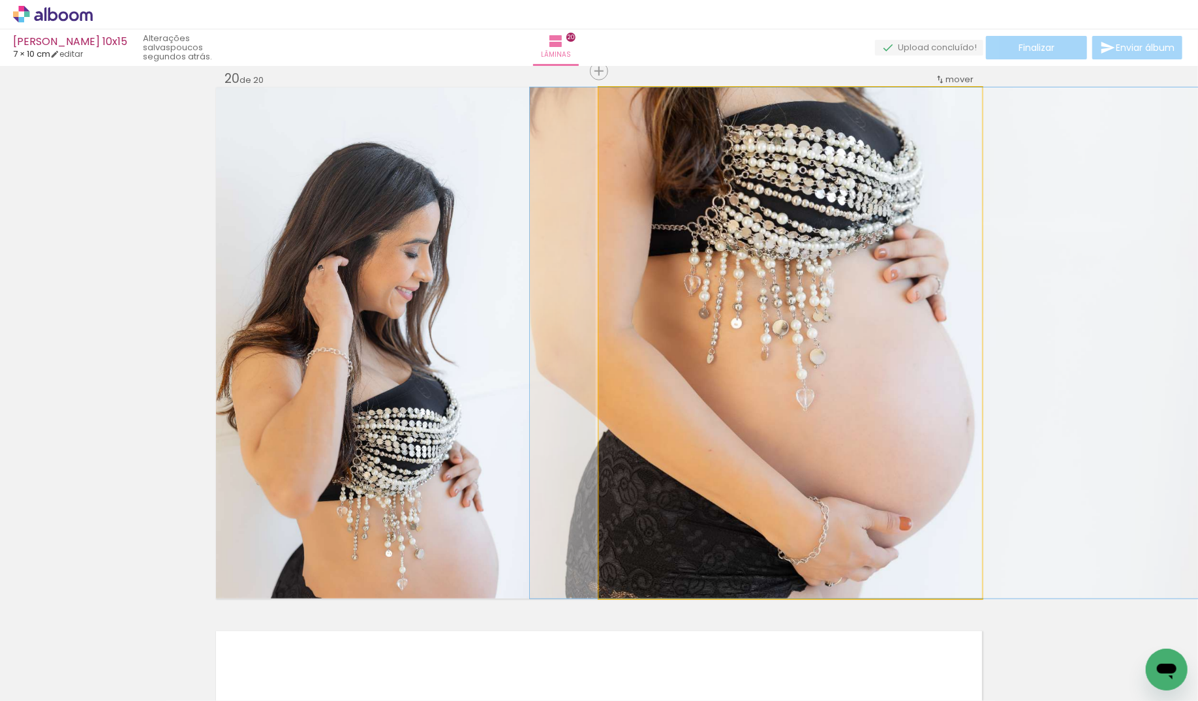
drag, startPoint x: 767, startPoint y: 377, endPoint x: 889, endPoint y: 378, distance: 122.7
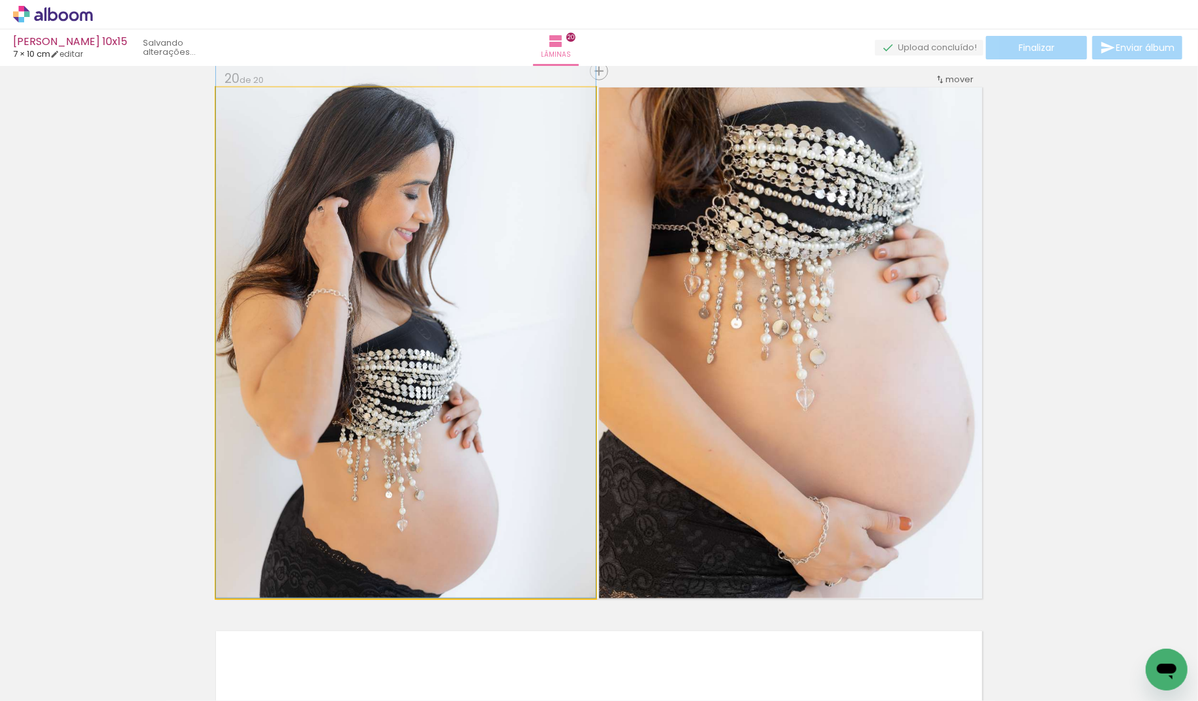
drag, startPoint x: 416, startPoint y: 364, endPoint x: 471, endPoint y: 280, distance: 100.8
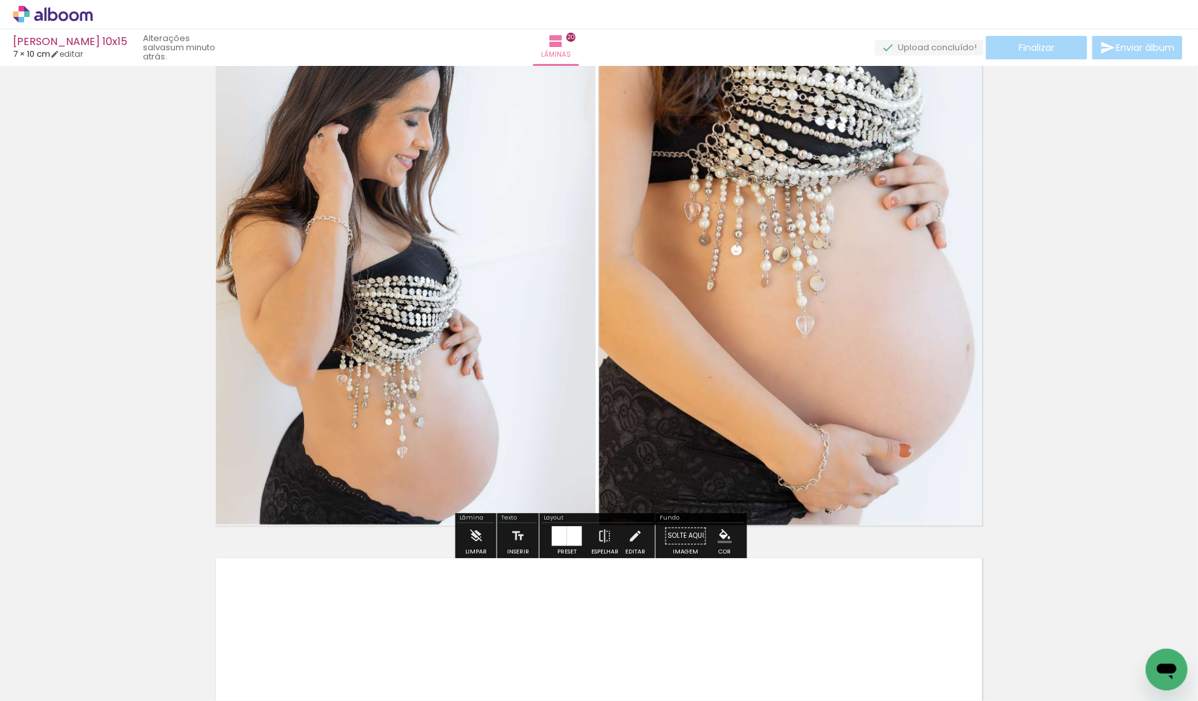
scroll to position [10418, 2]
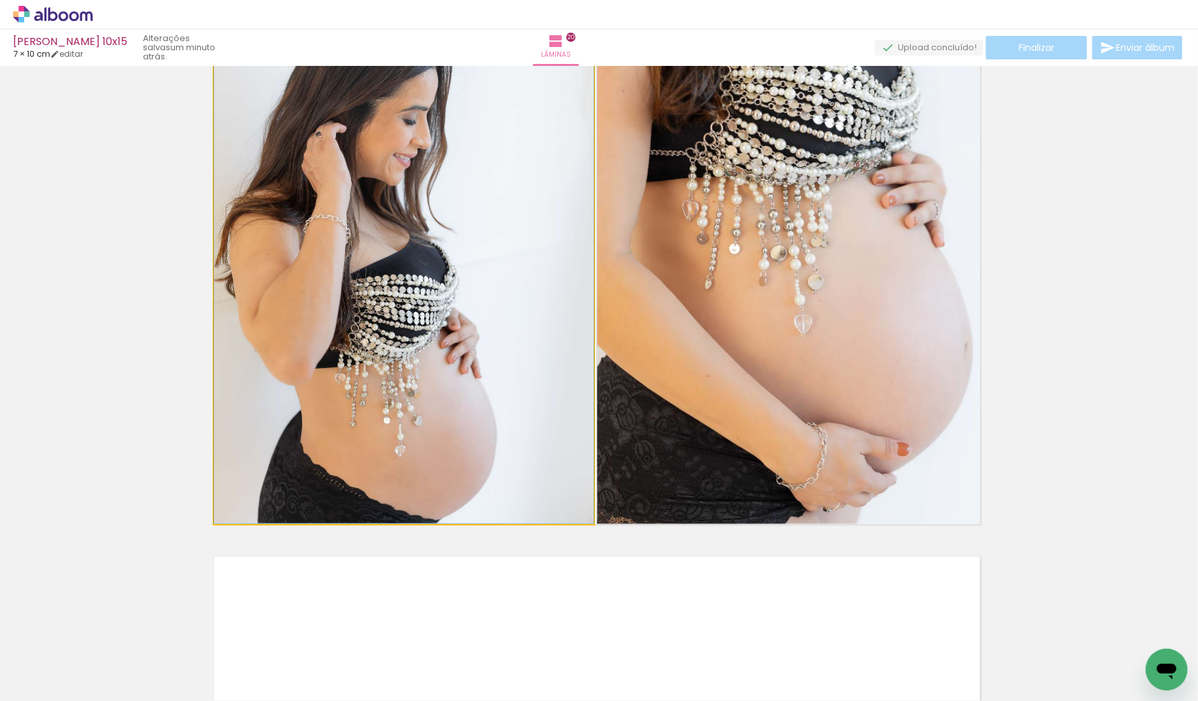
click at [446, 361] on quentale-photo at bounding box center [404, 268] width 380 height 511
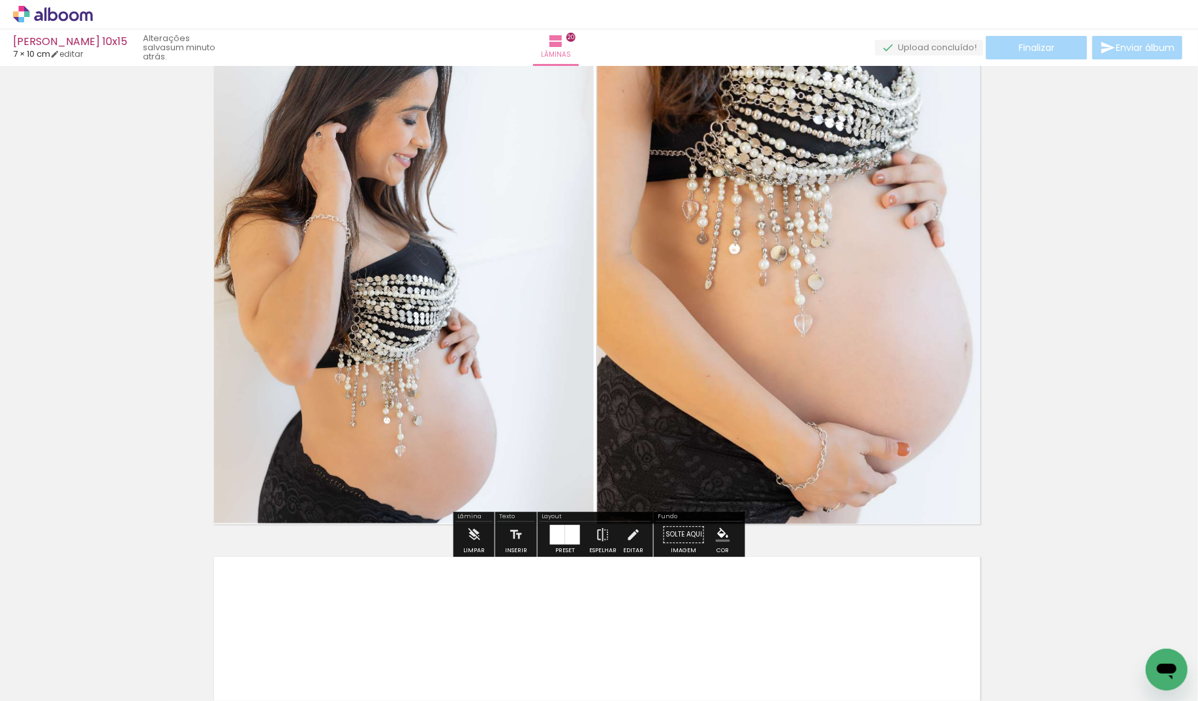
click at [648, 354] on quentale-photo "Imagem 1" at bounding box center [788, 268] width 383 height 511
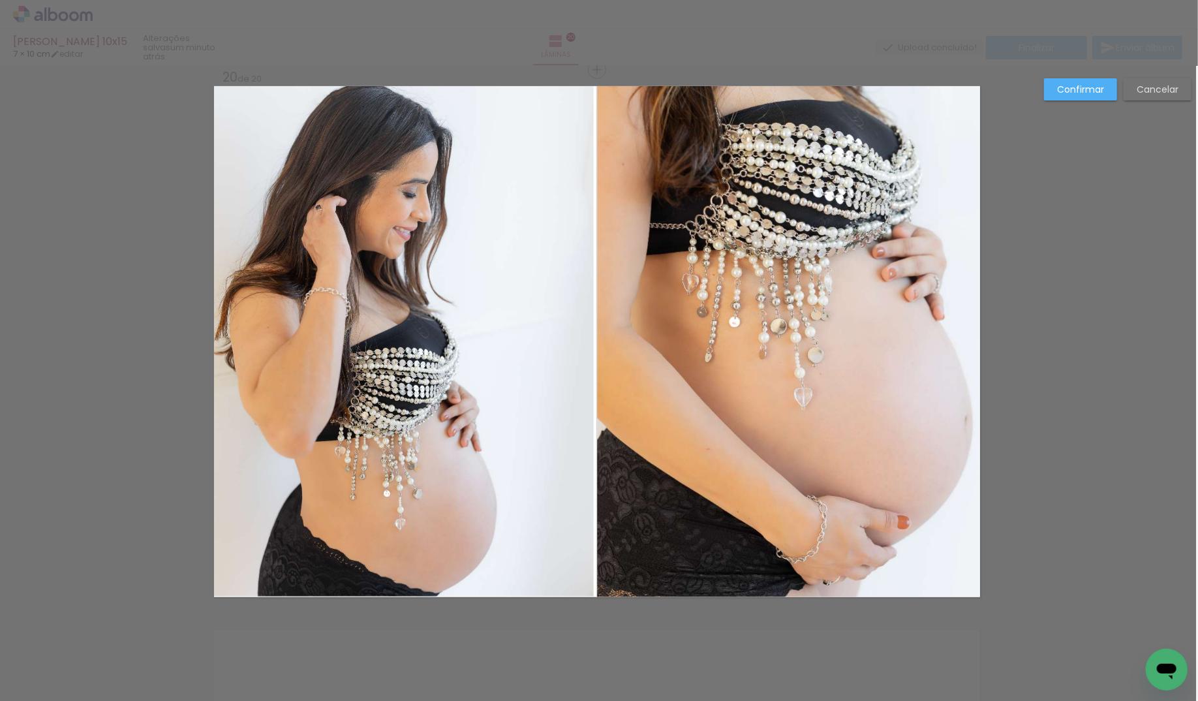
scroll to position [10344, 2]
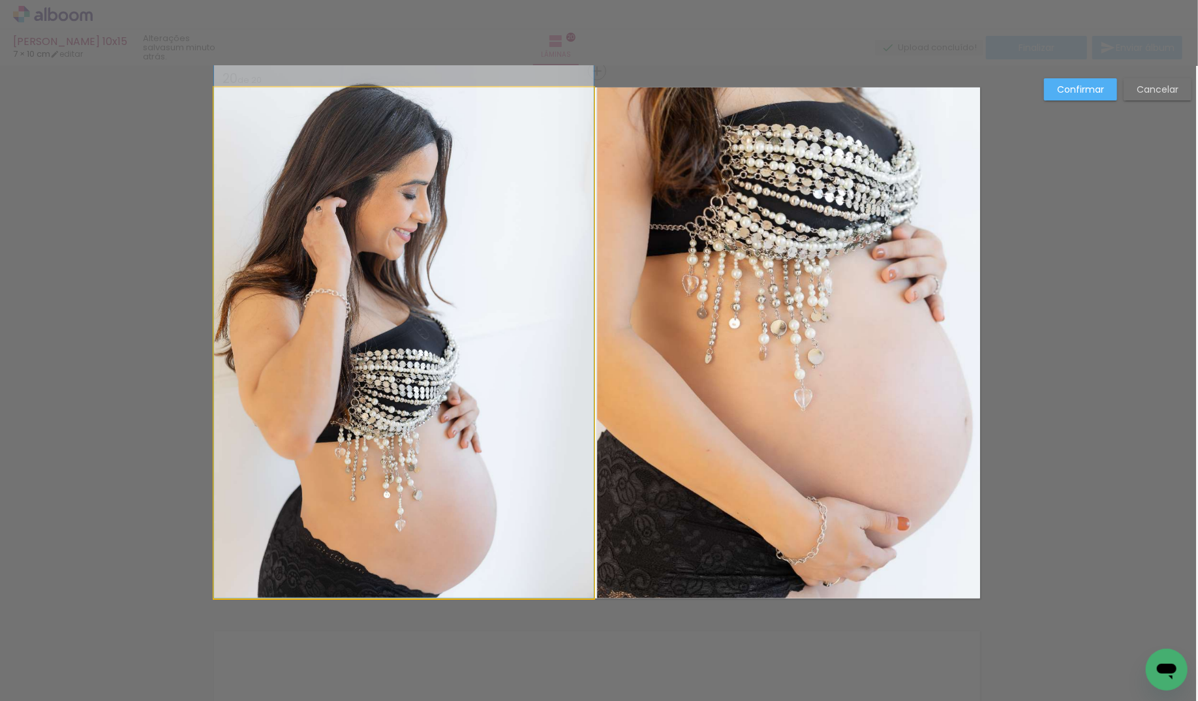
click at [565, 362] on quentale-photo at bounding box center [404, 342] width 380 height 511
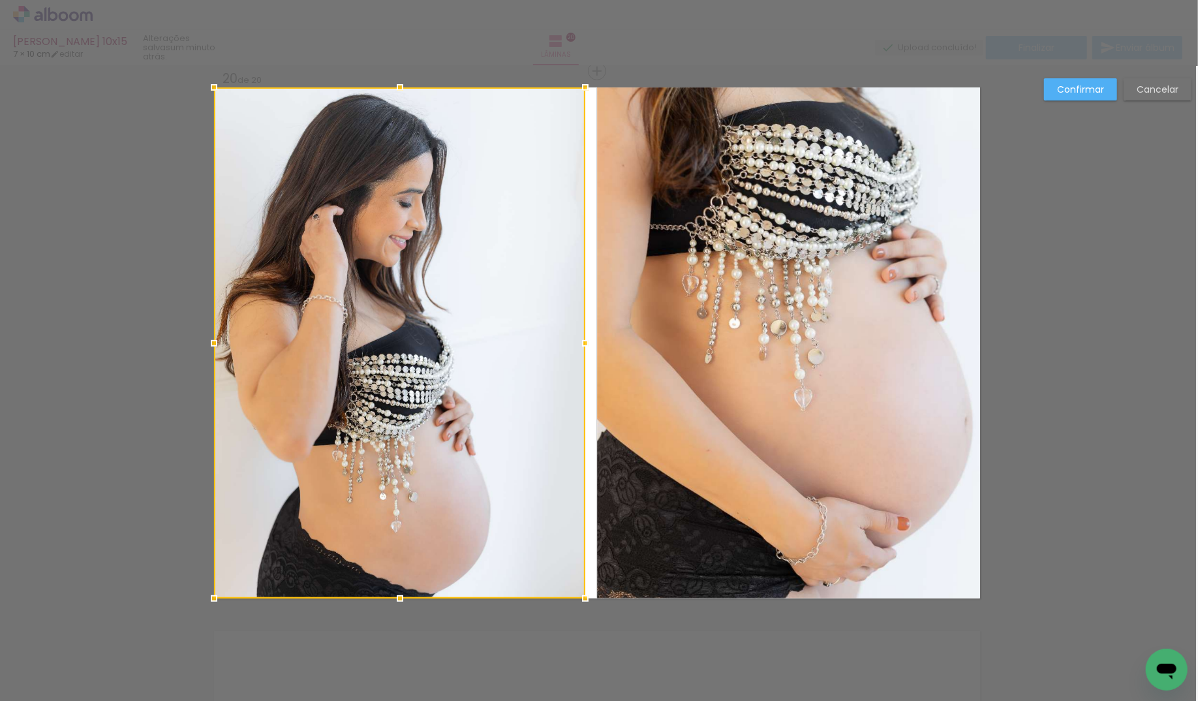
drag, startPoint x: 595, startPoint y: 342, endPoint x: 587, endPoint y: 343, distance: 8.5
click at [587, 343] on div at bounding box center [585, 343] width 26 height 26
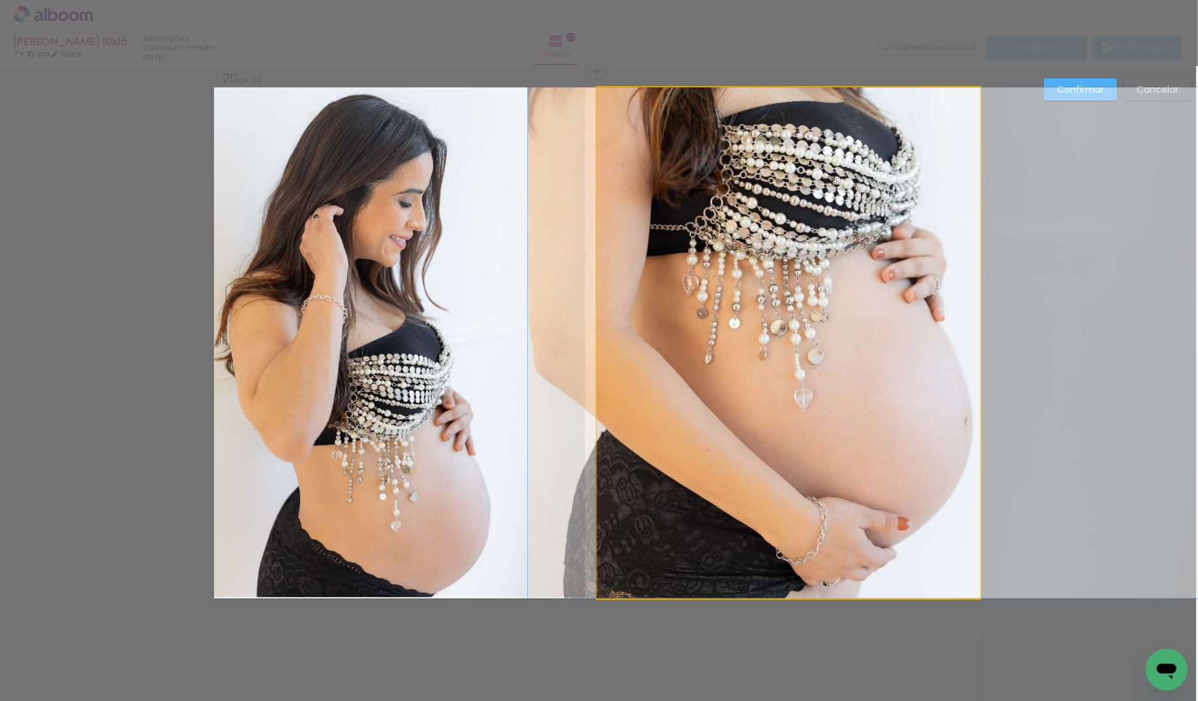
click at [614, 344] on quentale-photo "Imagem 1" at bounding box center [788, 342] width 383 height 511
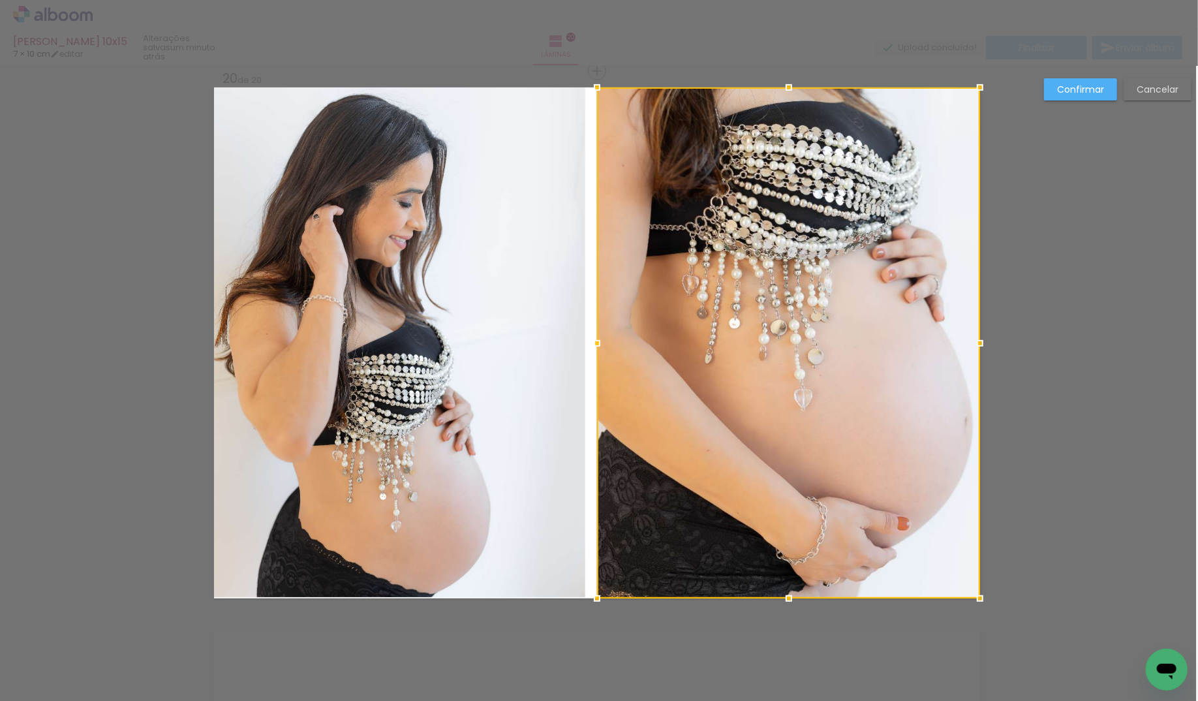
click at [605, 343] on div at bounding box center [597, 343] width 26 height 26
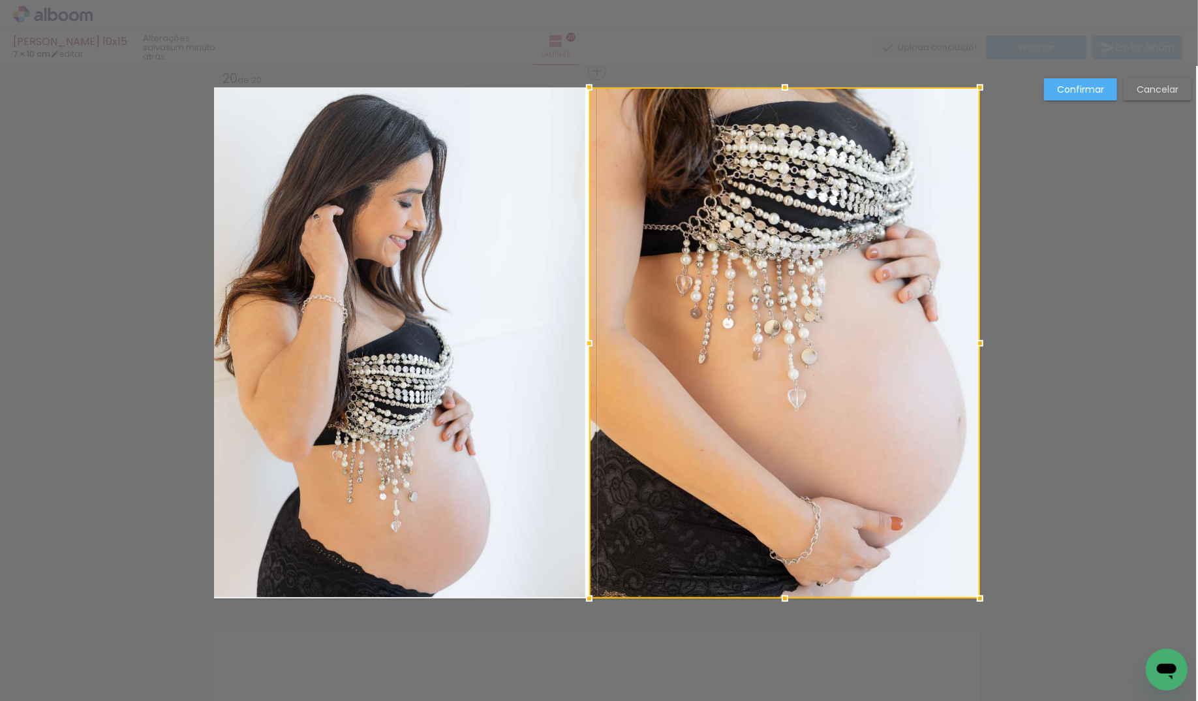
drag, startPoint x: 594, startPoint y: 343, endPoint x: 587, endPoint y: 343, distance: 7.2
click at [587, 343] on div at bounding box center [589, 343] width 26 height 26
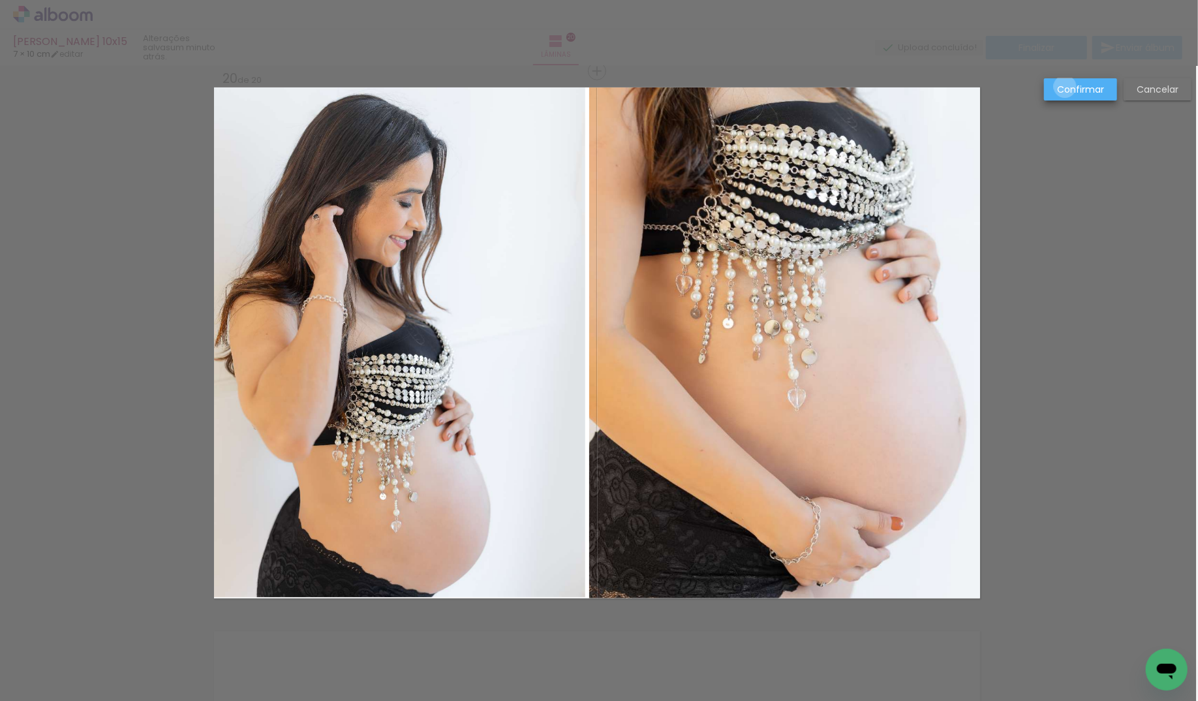
click at [0, 0] on slot "Confirmar" at bounding box center [0, 0] width 0 height 0
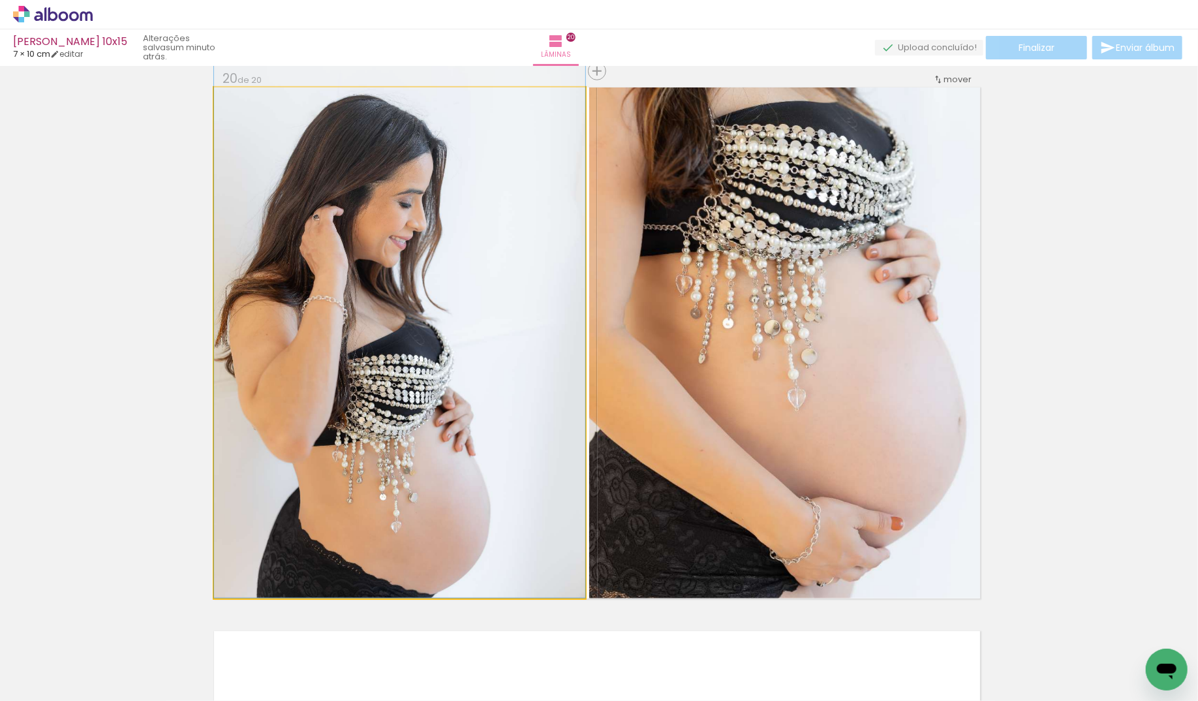
drag, startPoint x: 420, startPoint y: 349, endPoint x: 446, endPoint y: 350, distance: 26.8
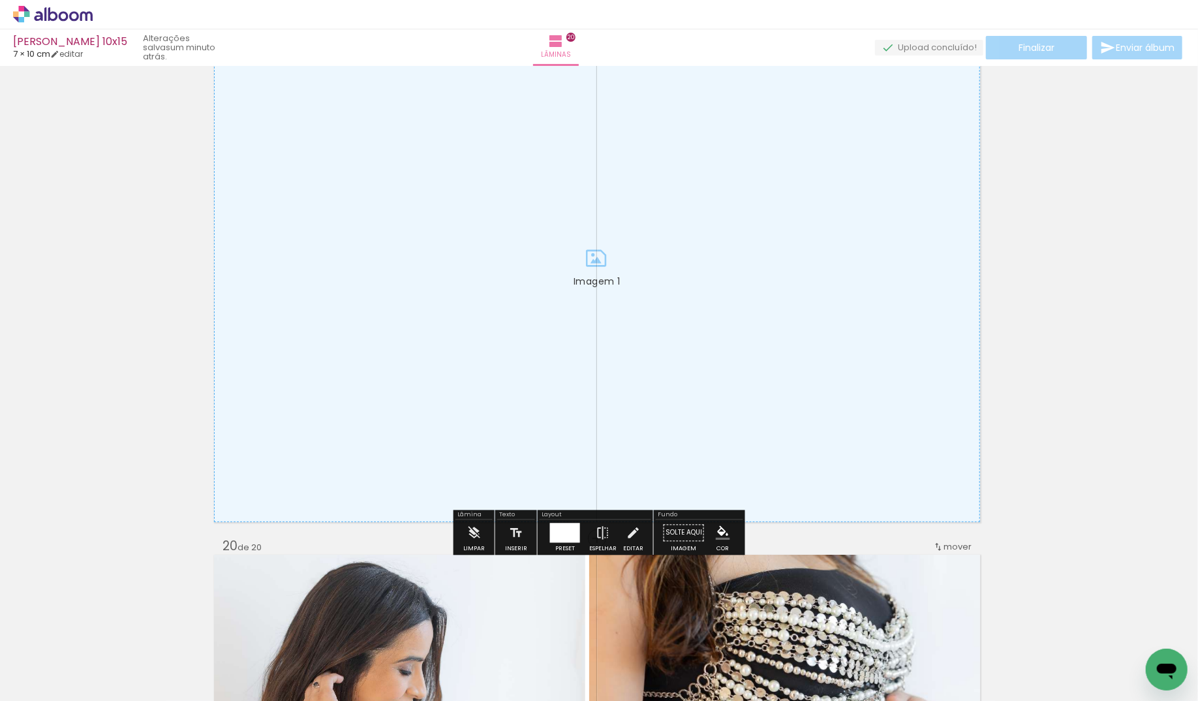
scroll to position [9843, 2]
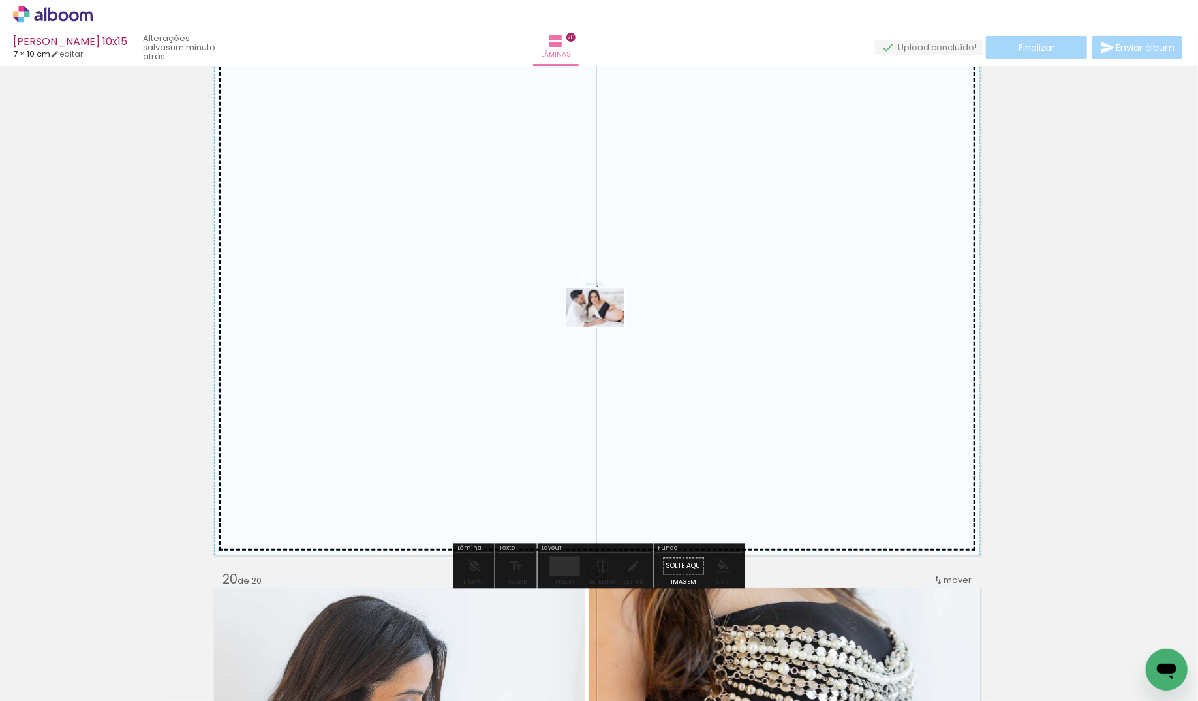
drag, startPoint x: 939, startPoint y: 613, endPoint x: 605, endPoint y: 327, distance: 439.7
click at [605, 327] on quentale-workspace at bounding box center [599, 350] width 1198 height 701
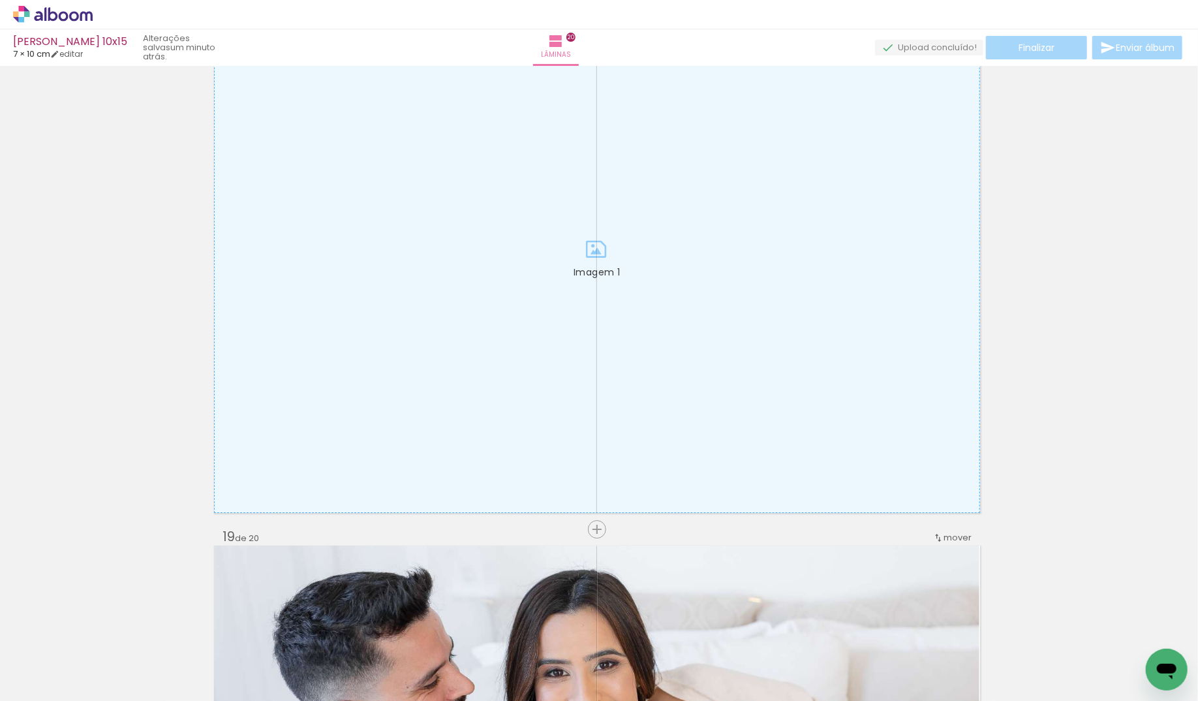
scroll to position [9316, 2]
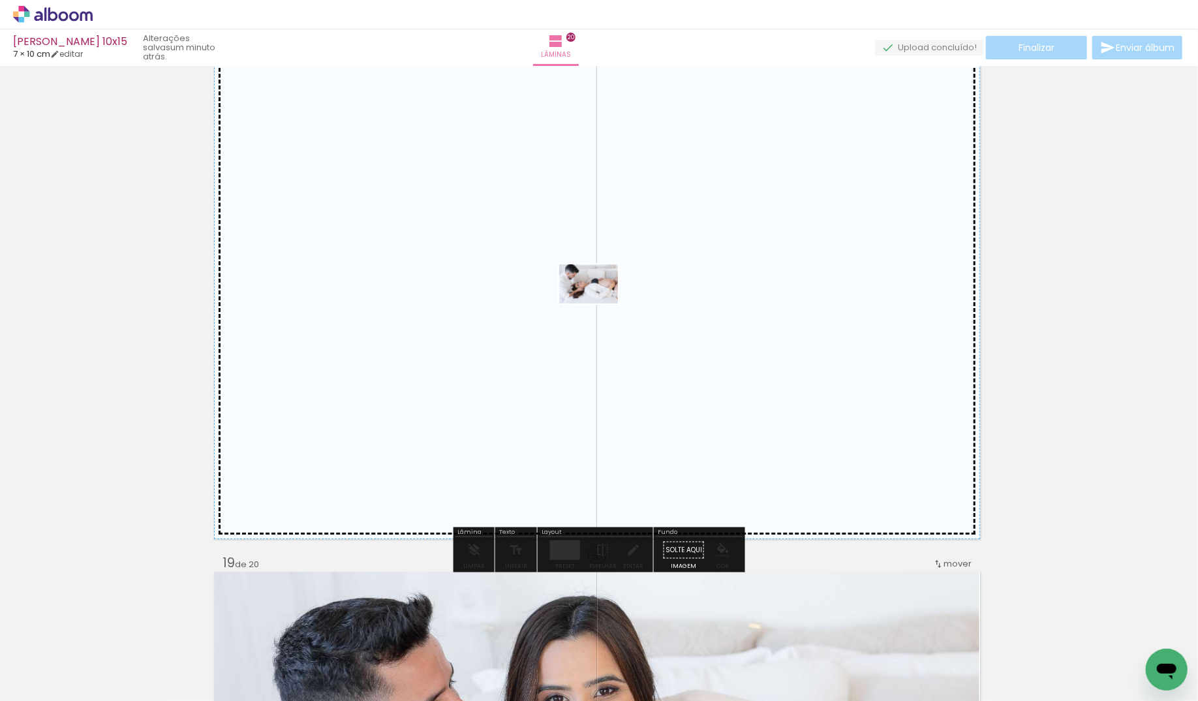
drag, startPoint x: 882, startPoint y: 606, endPoint x: 598, endPoint y: 303, distance: 415.0
click at [598, 303] on quentale-workspace at bounding box center [599, 350] width 1198 height 701
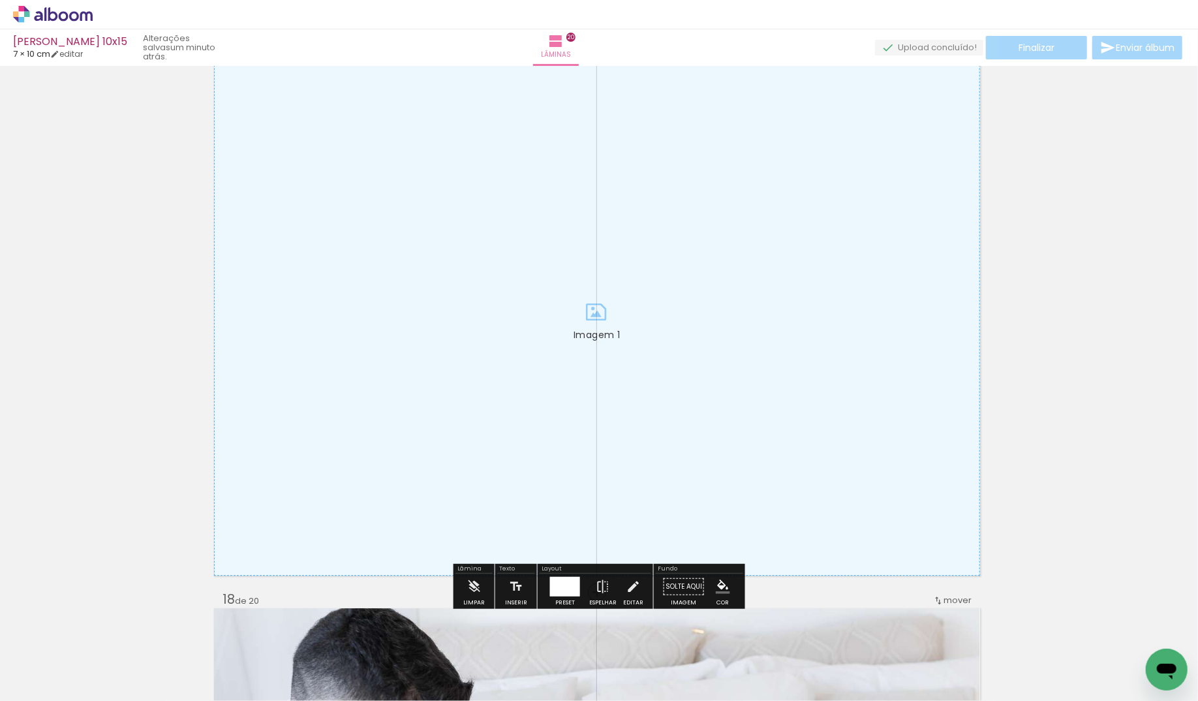
scroll to position [8739, 2]
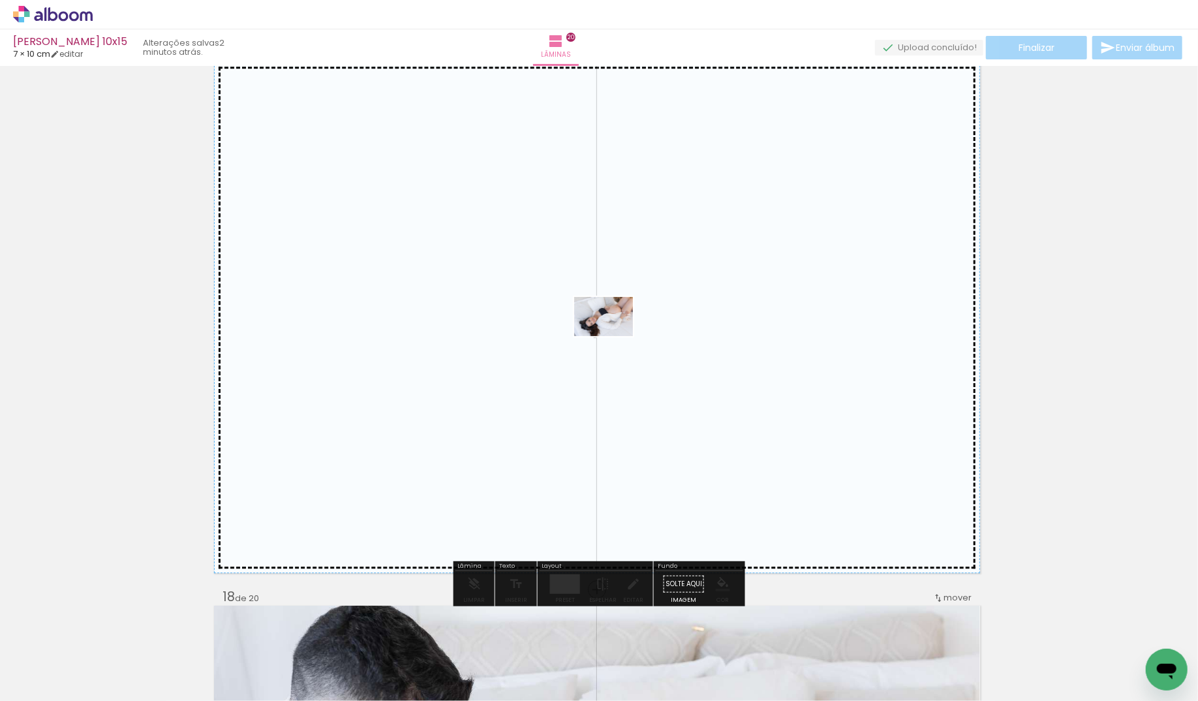
drag, startPoint x: 854, startPoint y: 654, endPoint x: 613, endPoint y: 336, distance: 398.3
click at [613, 336] on quentale-workspace at bounding box center [599, 350] width 1198 height 701
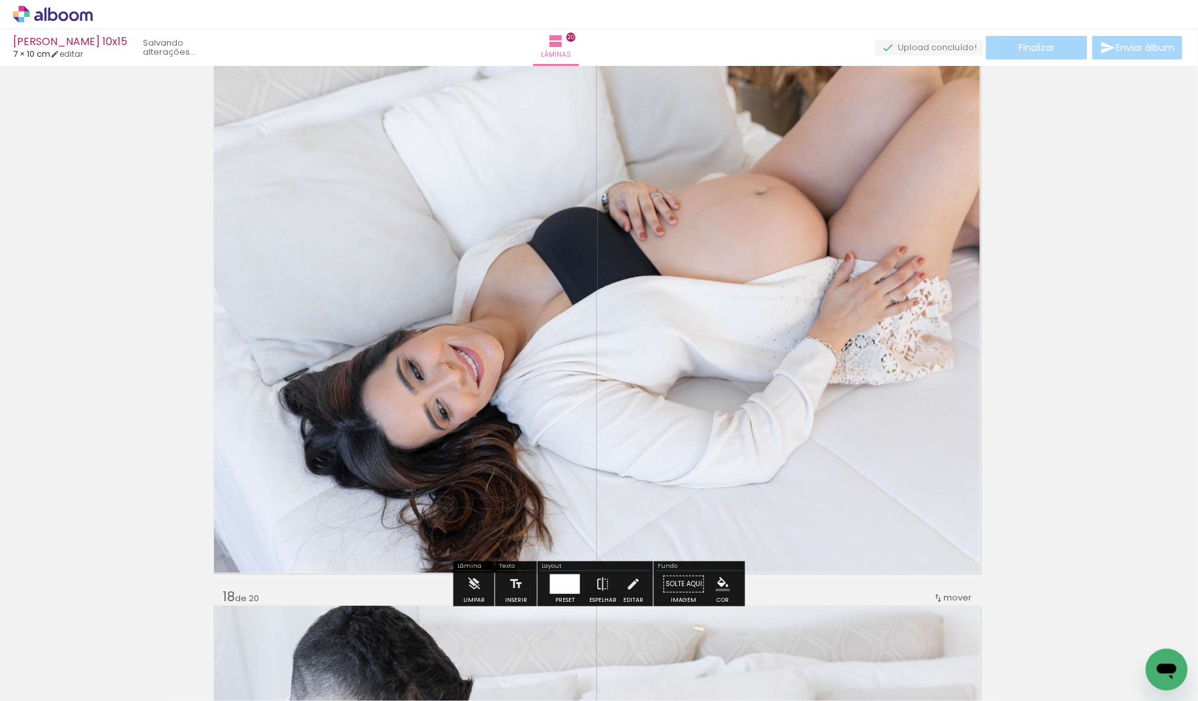
scroll to position [8743, 2]
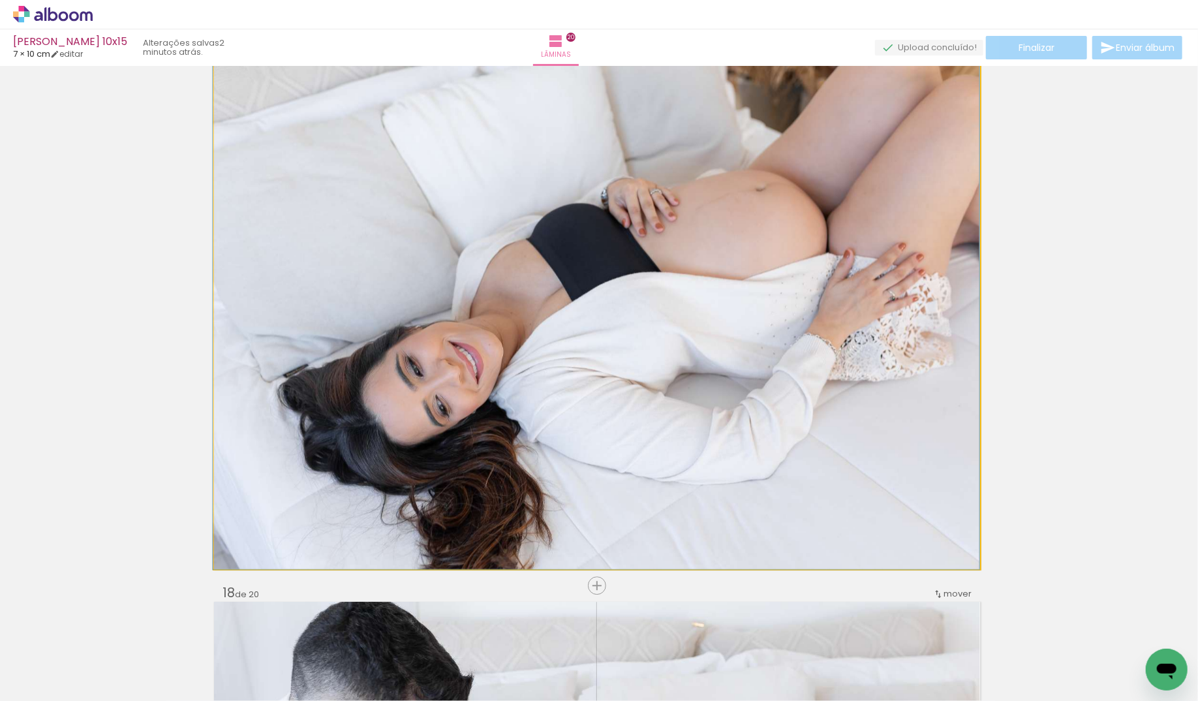
drag, startPoint x: 707, startPoint y: 360, endPoint x: 683, endPoint y: 358, distance: 24.2
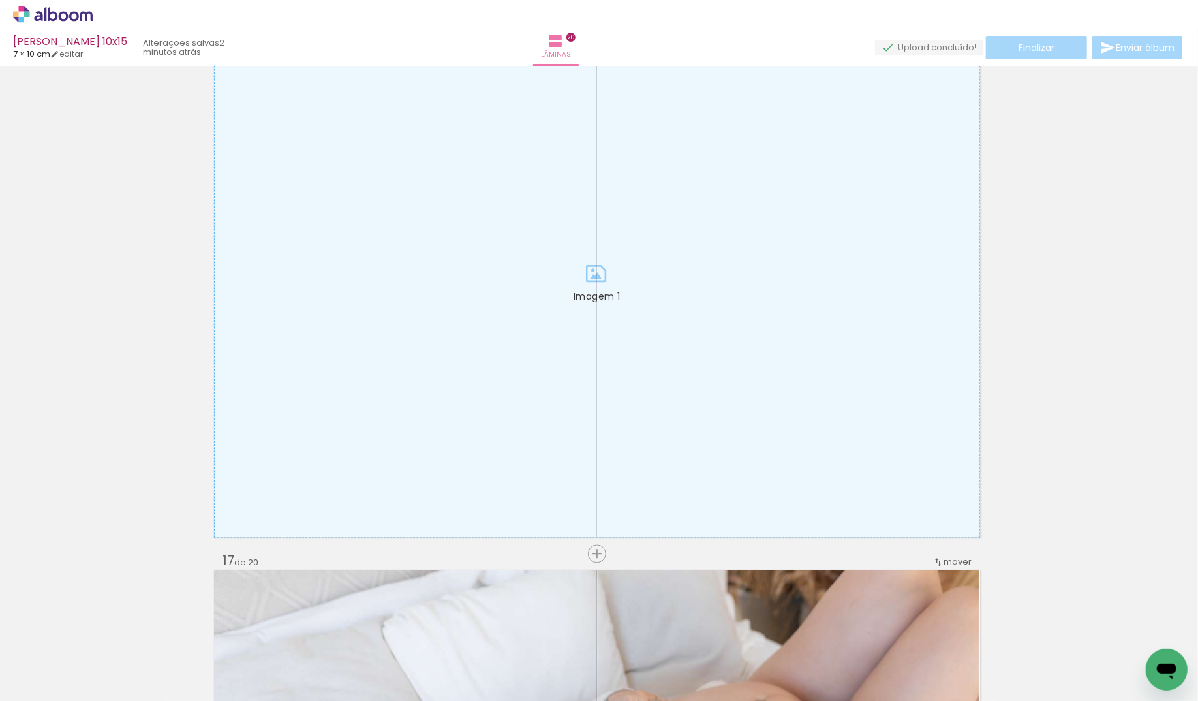
scroll to position [8233, 2]
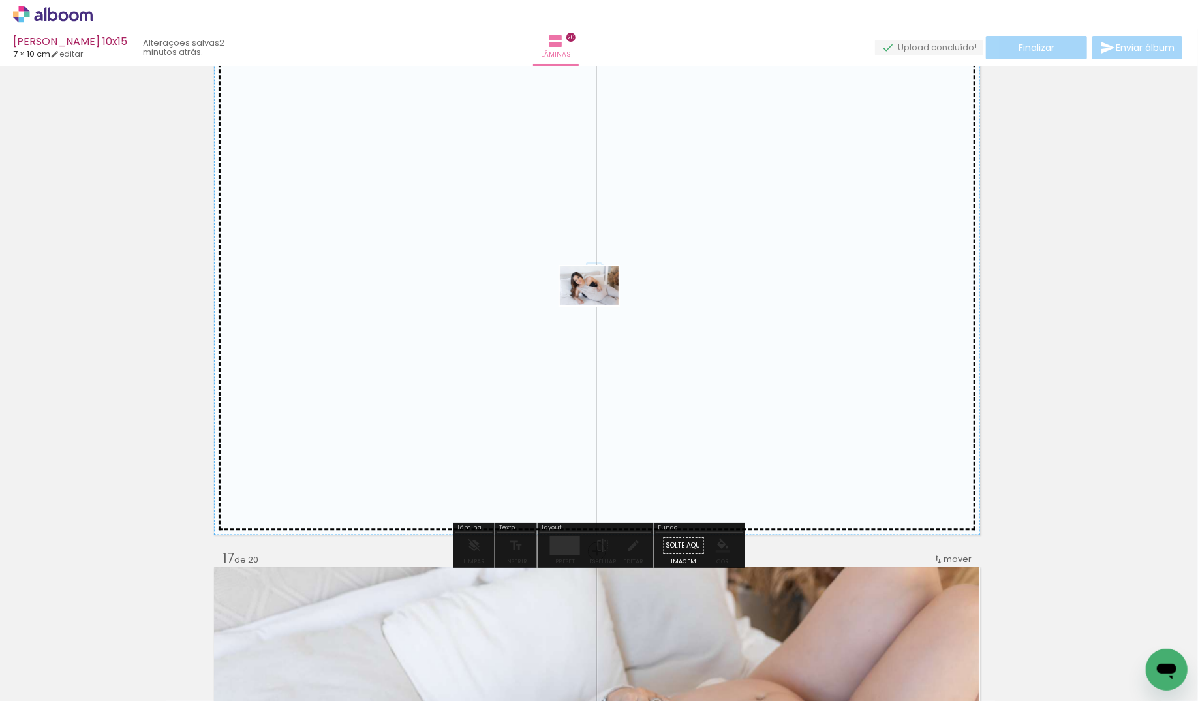
drag, startPoint x: 802, startPoint y: 664, endPoint x: 599, endPoint y: 305, distance: 411.7
click at [599, 305] on quentale-workspace at bounding box center [599, 350] width 1198 height 701
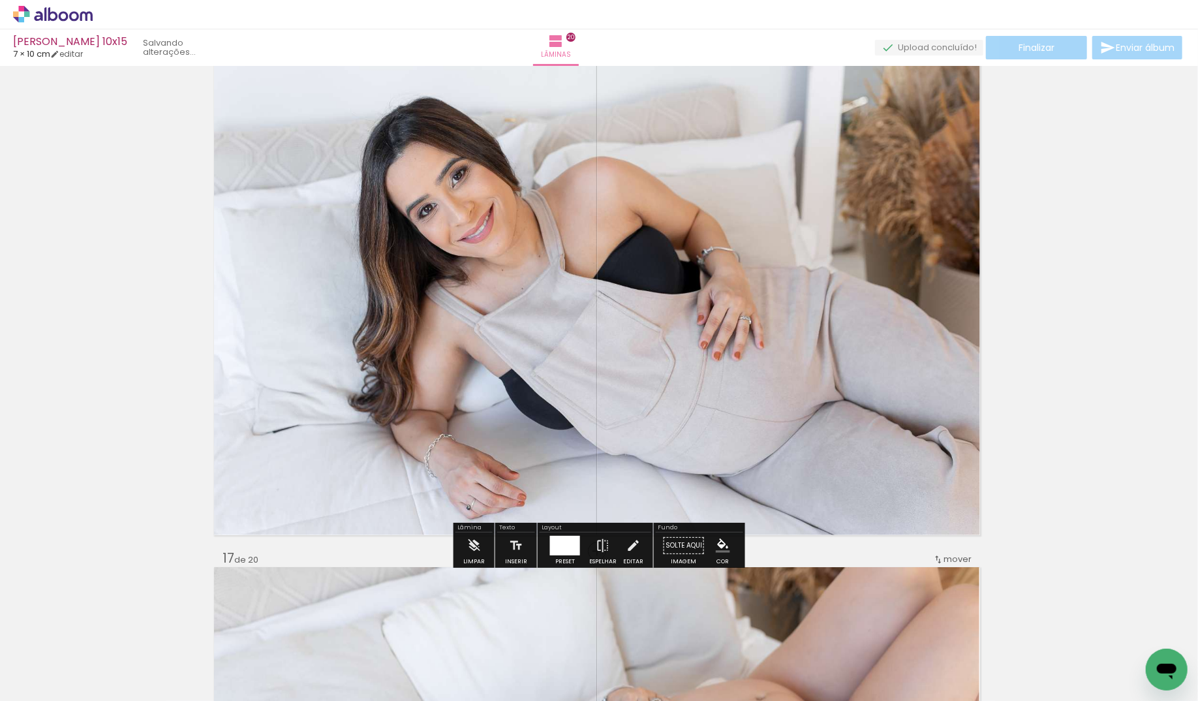
scroll to position [8238, 1]
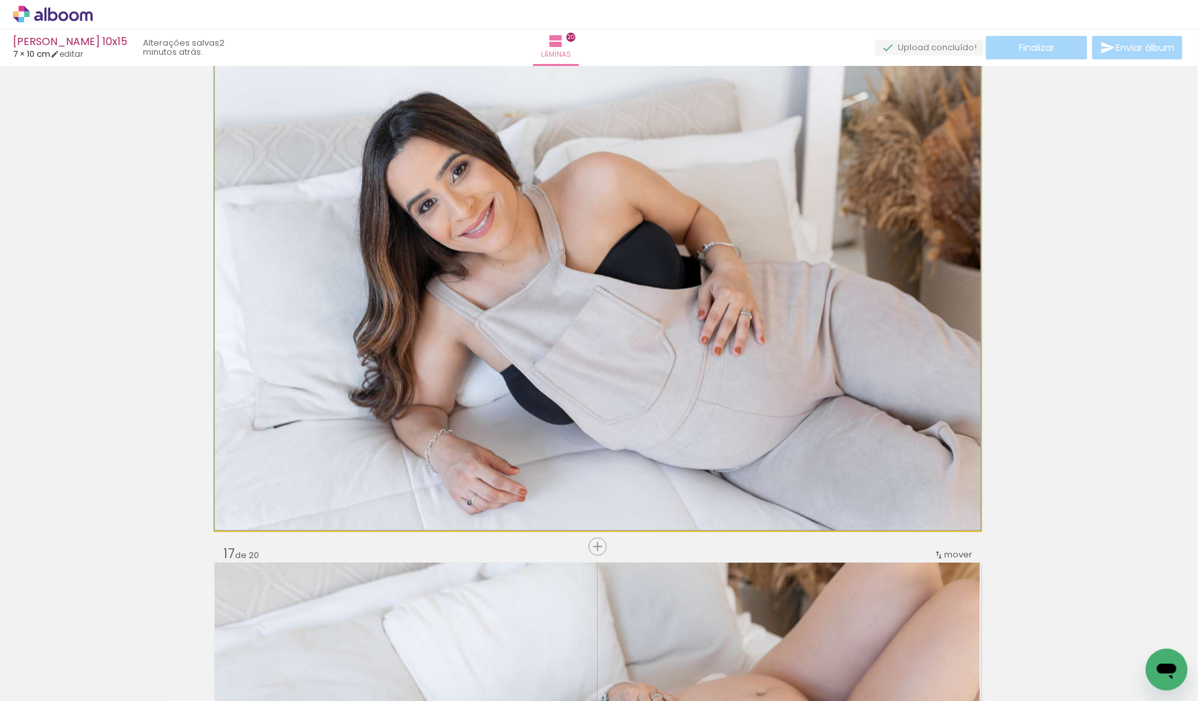
drag, startPoint x: 625, startPoint y: 295, endPoint x: 597, endPoint y: 293, distance: 28.1
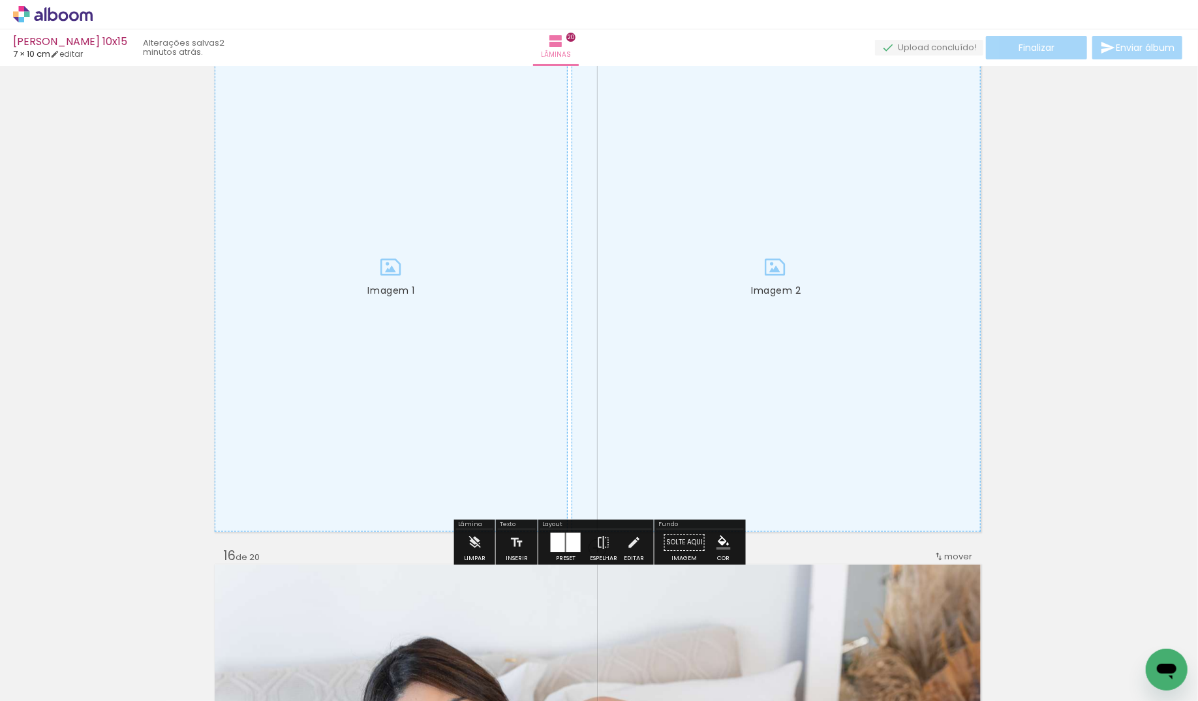
scroll to position [7693, 1]
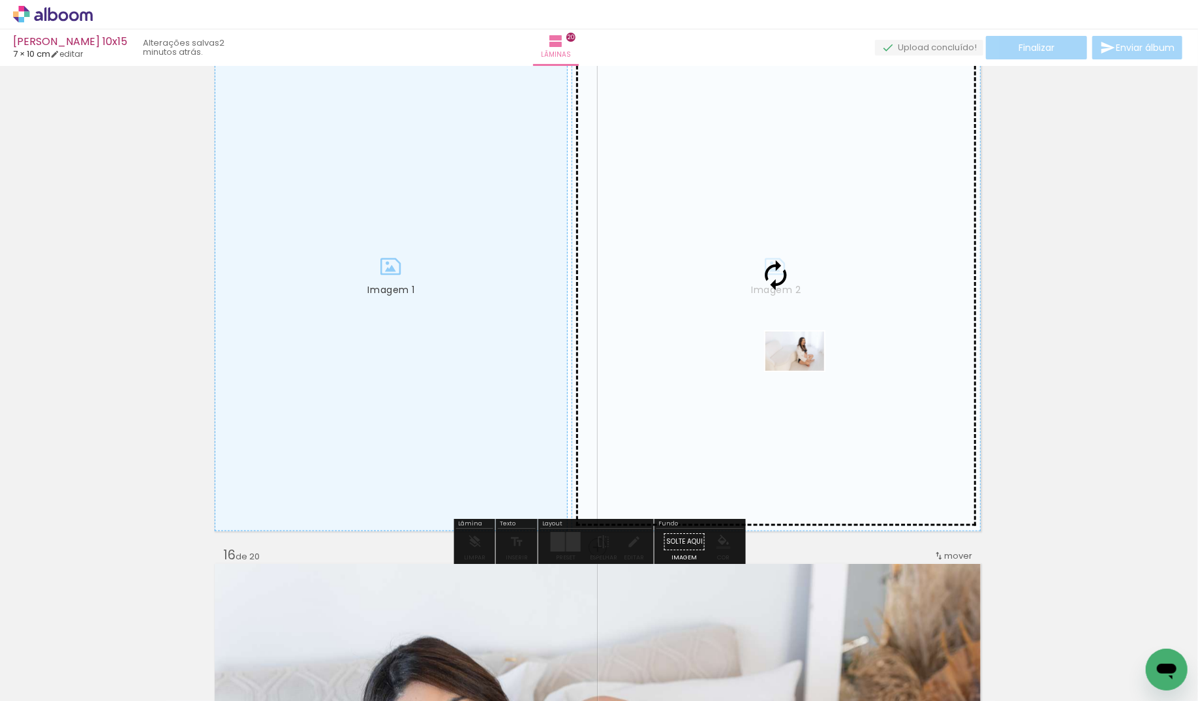
drag, startPoint x: 722, startPoint y: 671, endPoint x: 805, endPoint y: 371, distance: 311.2
click at [805, 371] on quentale-workspace at bounding box center [599, 350] width 1198 height 701
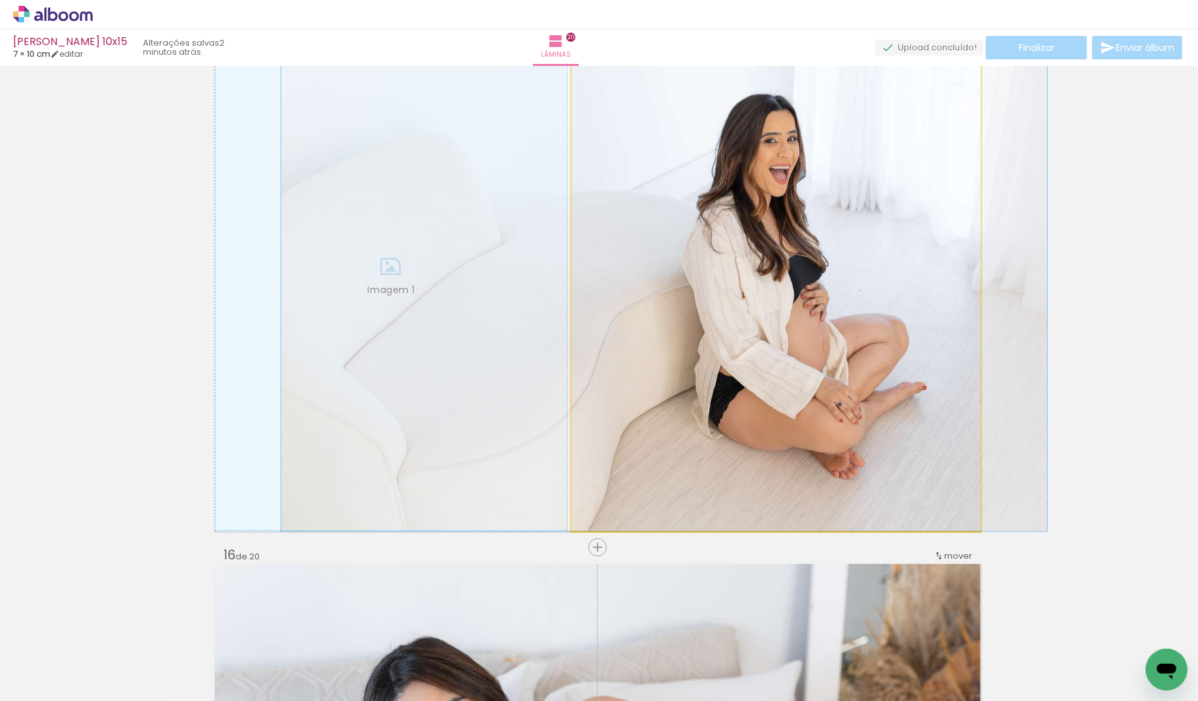
drag, startPoint x: 865, startPoint y: 377, endPoint x: 753, endPoint y: 380, distance: 111.6
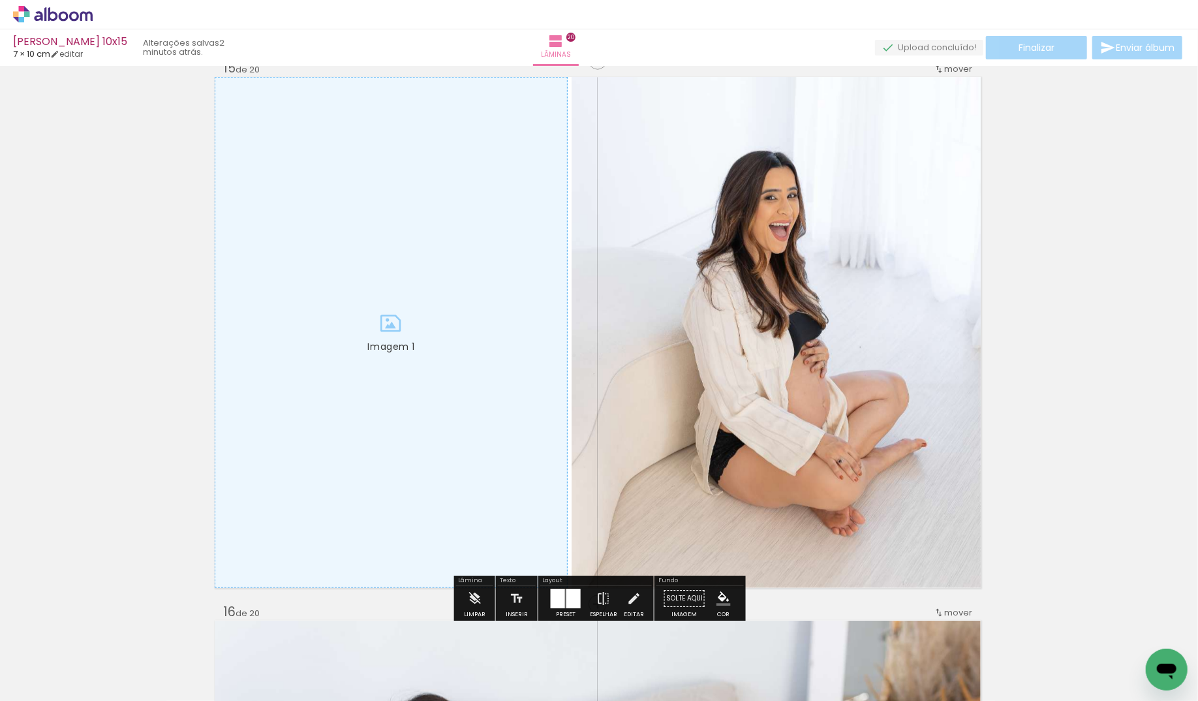
scroll to position [7639, 1]
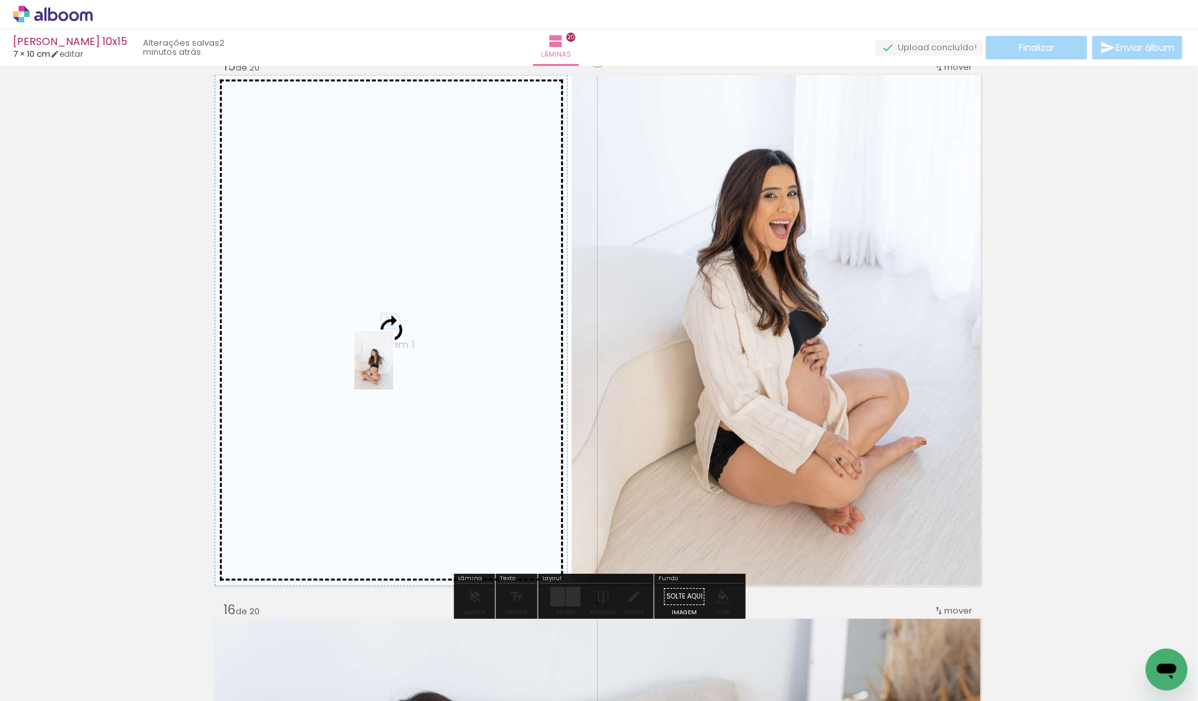
drag, startPoint x: 643, startPoint y: 658, endPoint x: 393, endPoint y: 370, distance: 381.2
click at [393, 370] on quentale-workspace at bounding box center [599, 350] width 1198 height 701
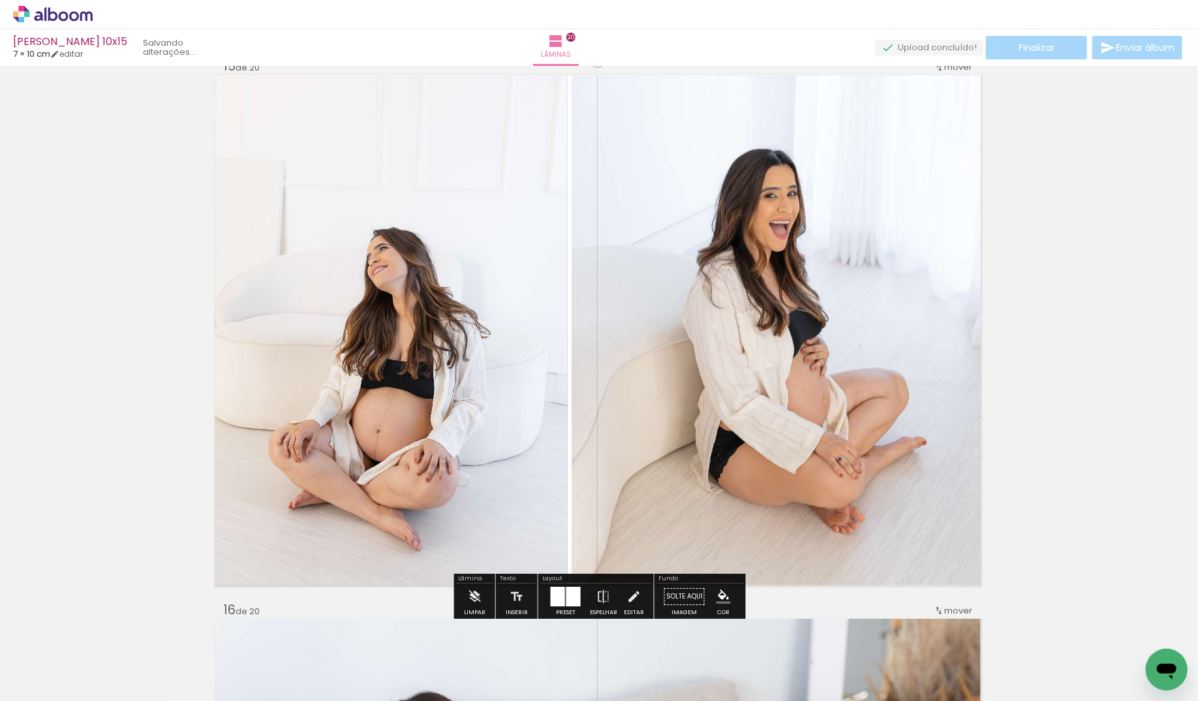
scroll to position [7644, 1]
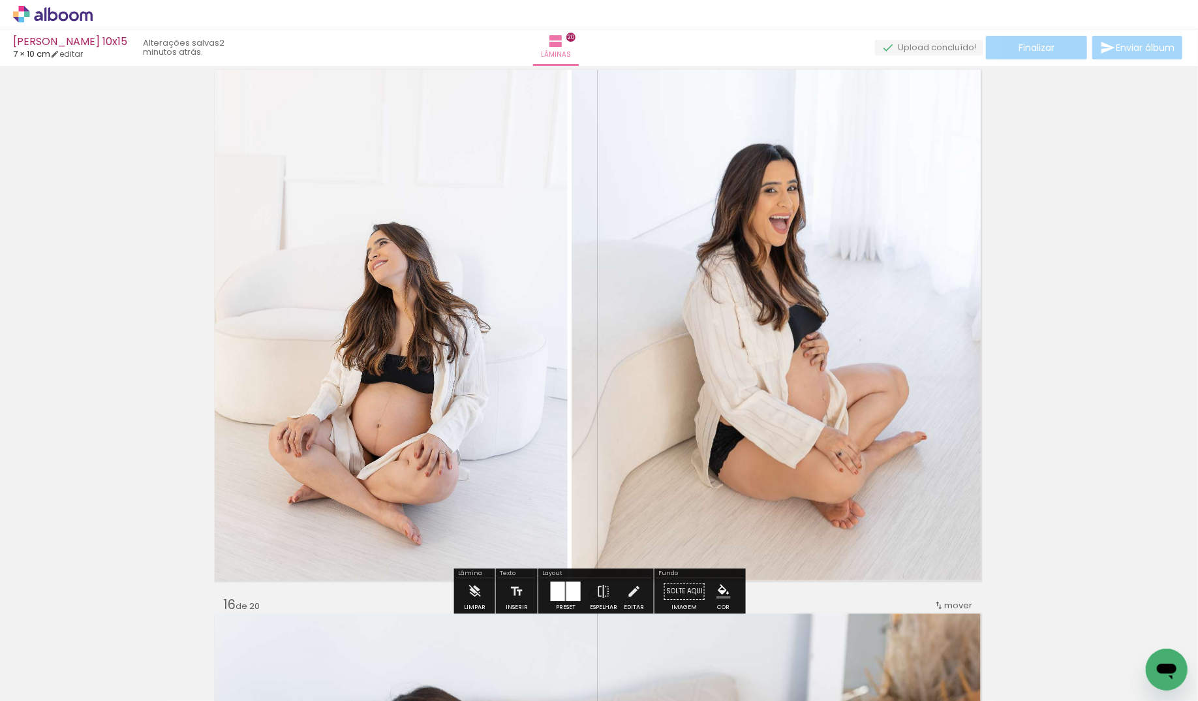
drag, startPoint x: 568, startPoint y: 595, endPoint x: 582, endPoint y: 596, distance: 13.8
click at [568, 595] on div at bounding box center [573, 592] width 14 height 20
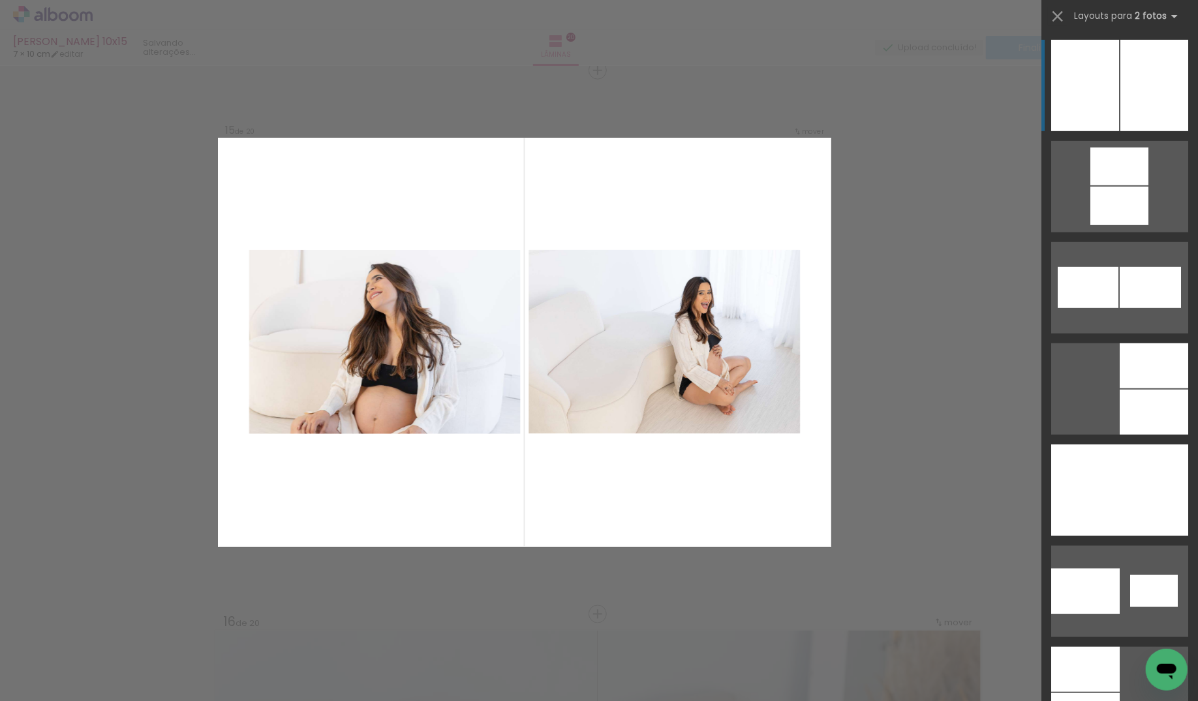
scroll to position [7626, 1]
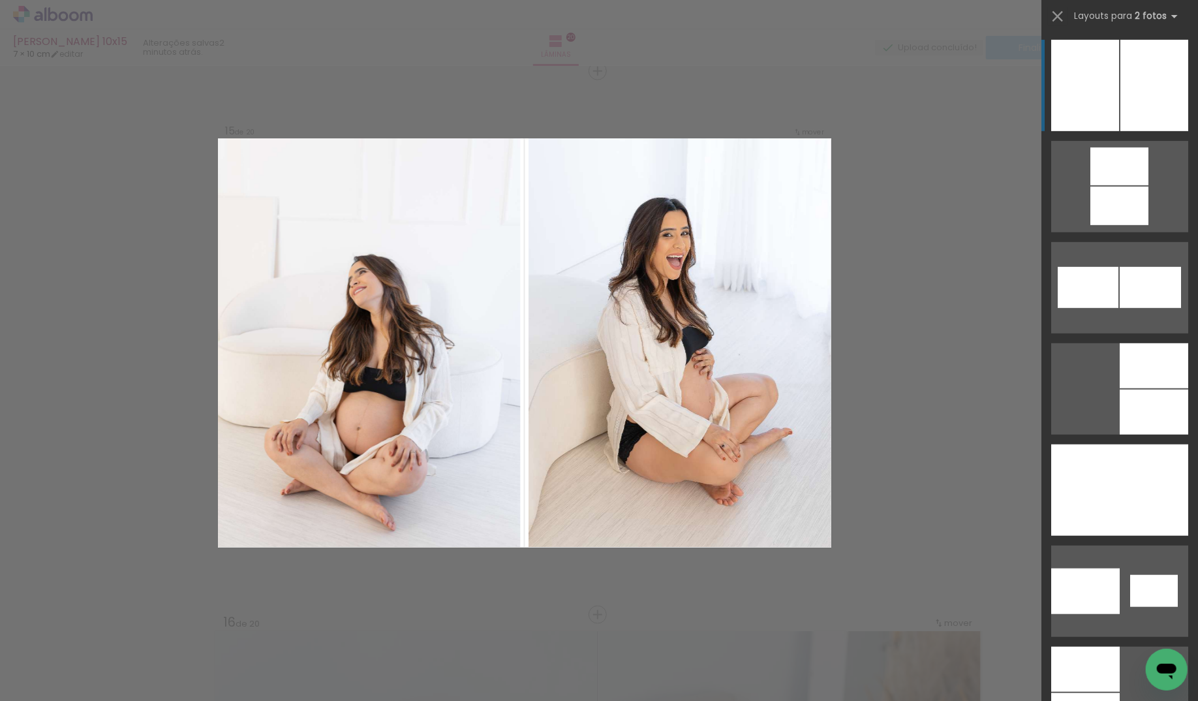
click at [1120, 83] on div at bounding box center [1154, 85] width 68 height 91
click at [1105, 106] on div at bounding box center [1085, 85] width 68 height 91
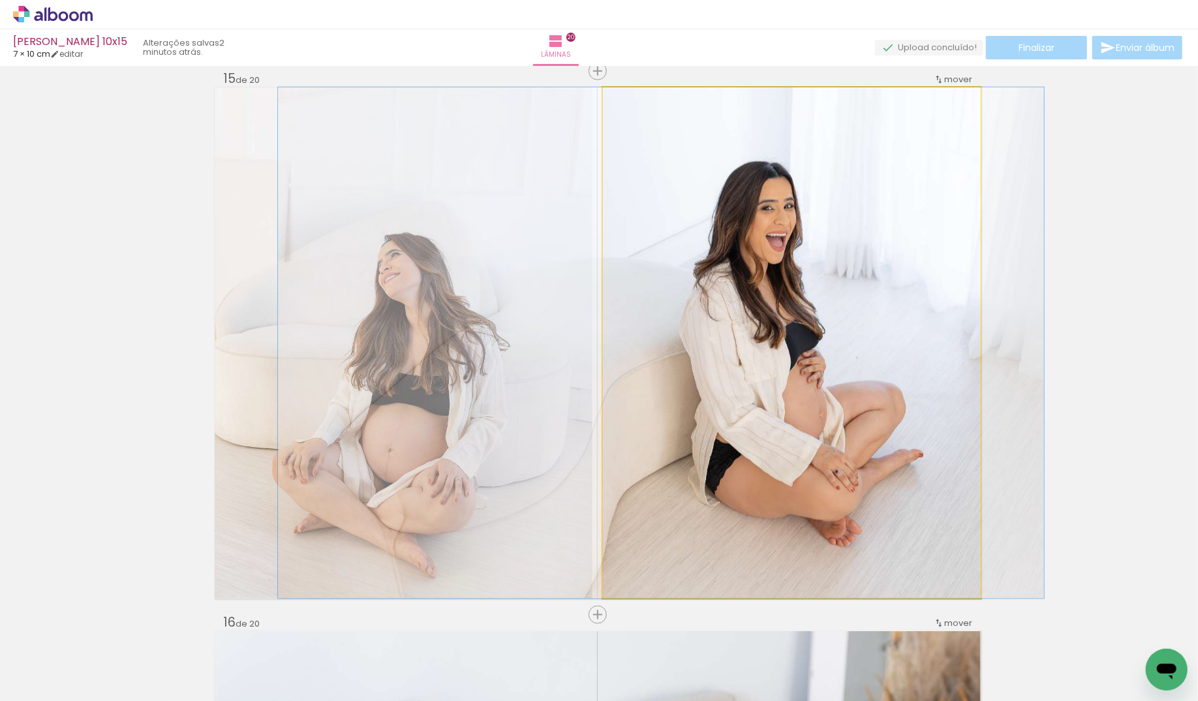
drag, startPoint x: 880, startPoint y: 218, endPoint x: 823, endPoint y: 223, distance: 57.0
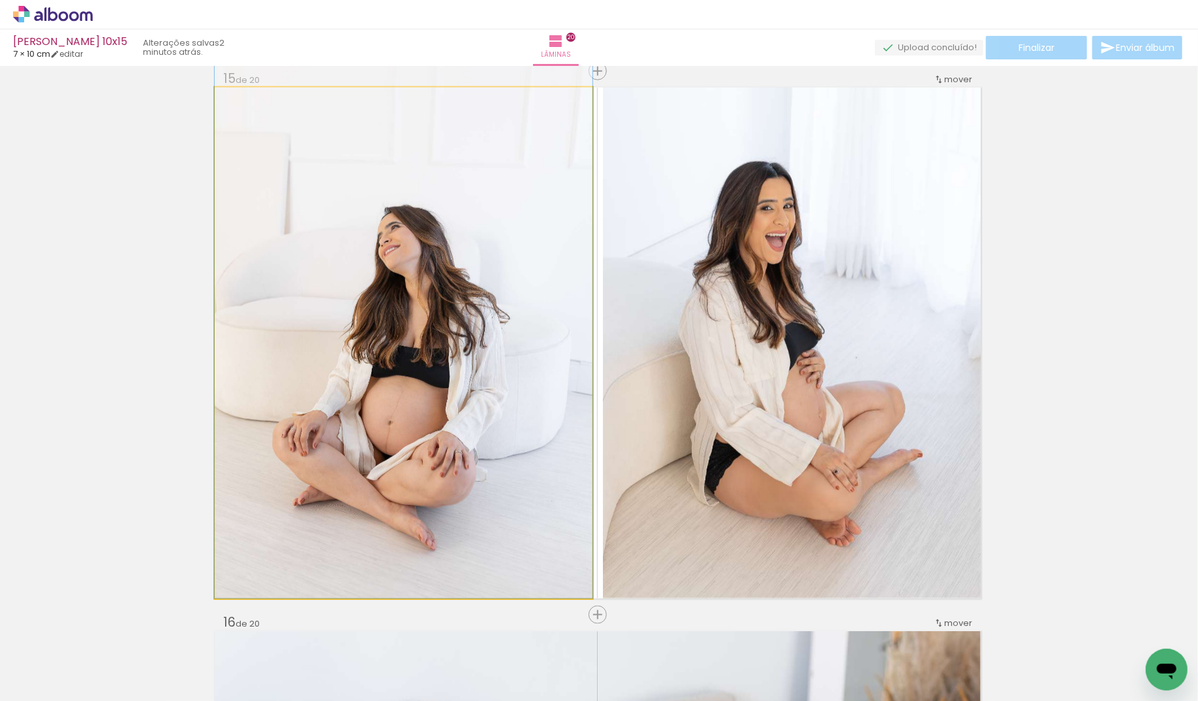
drag, startPoint x: 492, startPoint y: 320, endPoint x: 499, endPoint y: 270, distance: 50.7
click at [547, 295] on quentale-photo "Imagem 1" at bounding box center [404, 342] width 378 height 511
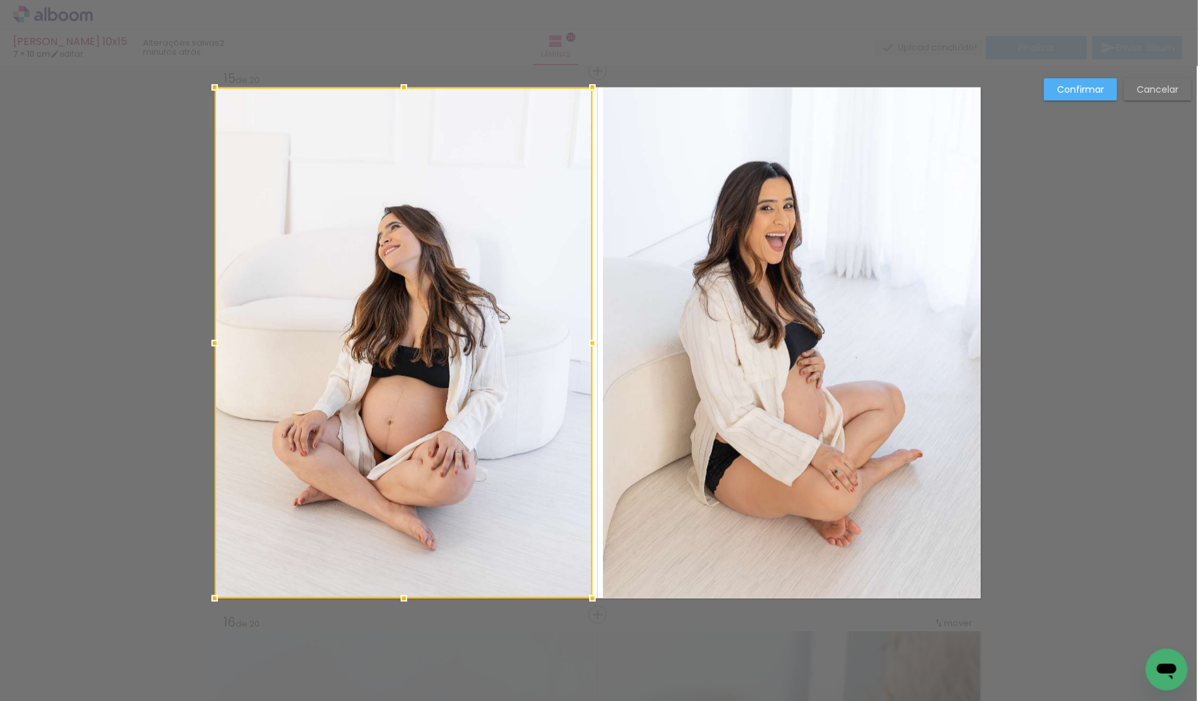
click at [547, 335] on div at bounding box center [404, 342] width 378 height 511
click at [598, 343] on div at bounding box center [592, 343] width 26 height 26
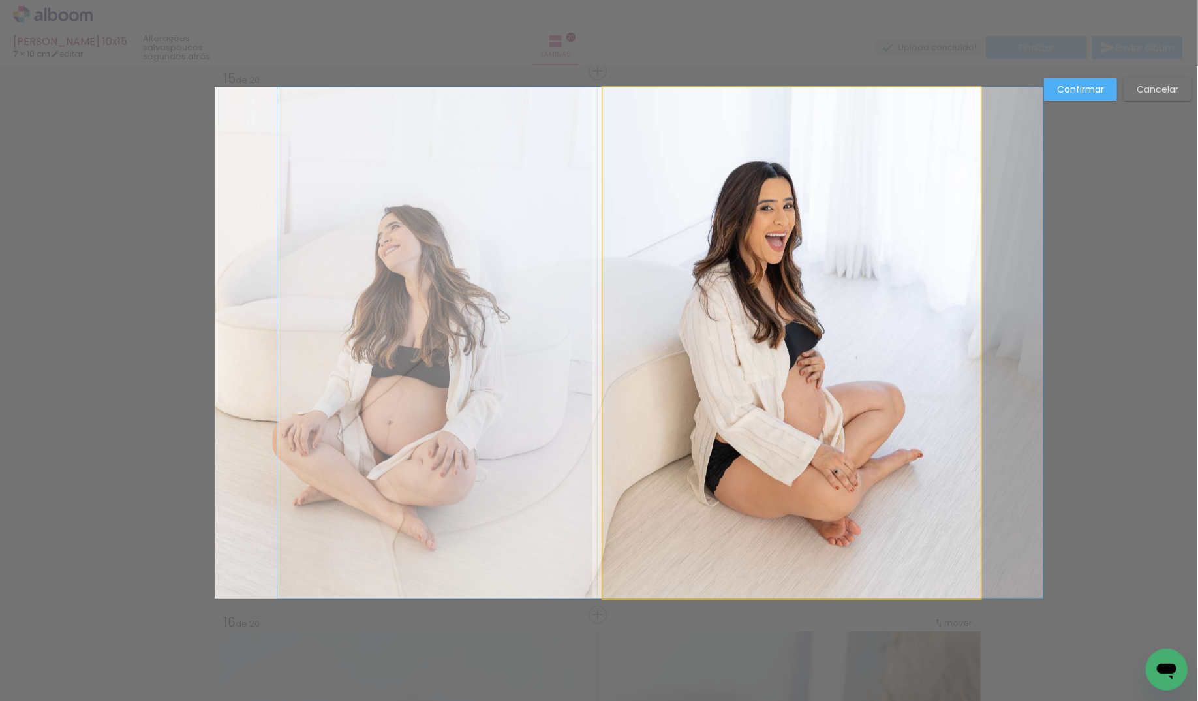
click at [745, 340] on quentale-photo "Imagem 2" at bounding box center [792, 342] width 378 height 511
click at [592, 340] on div at bounding box center [404, 342] width 378 height 511
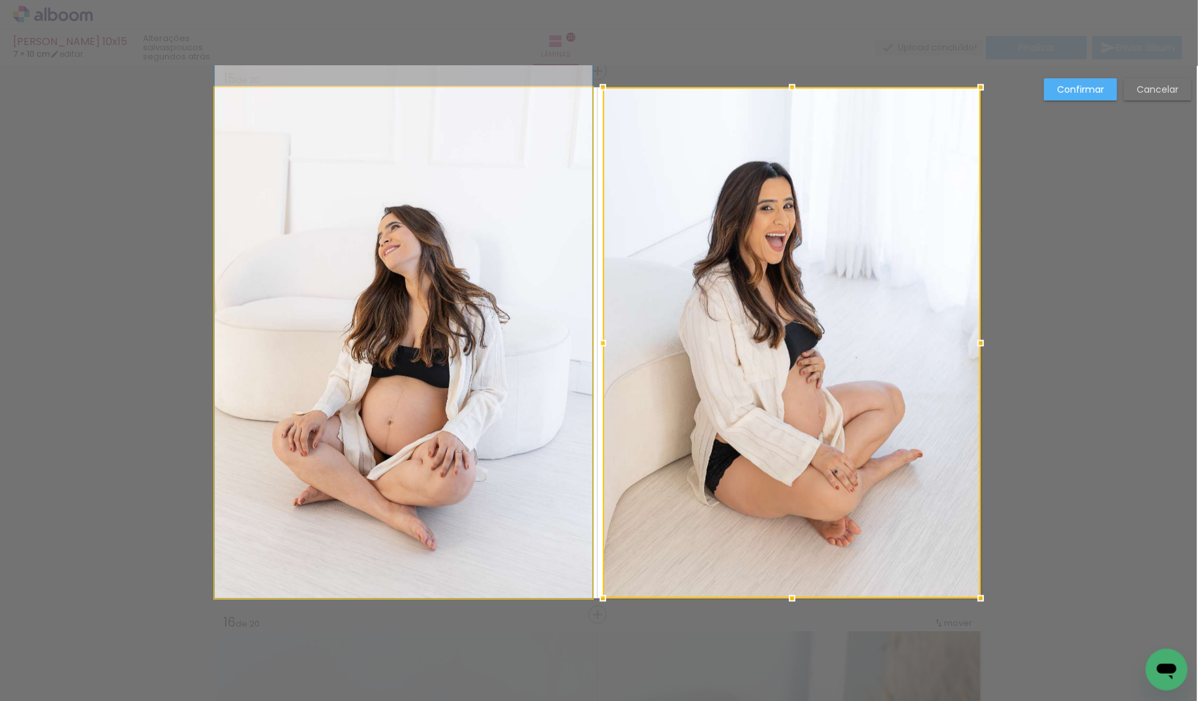
click at [521, 348] on album-spread "Imagem 1 Imagem 2 15 de 20" at bounding box center [598, 342] width 766 height 511
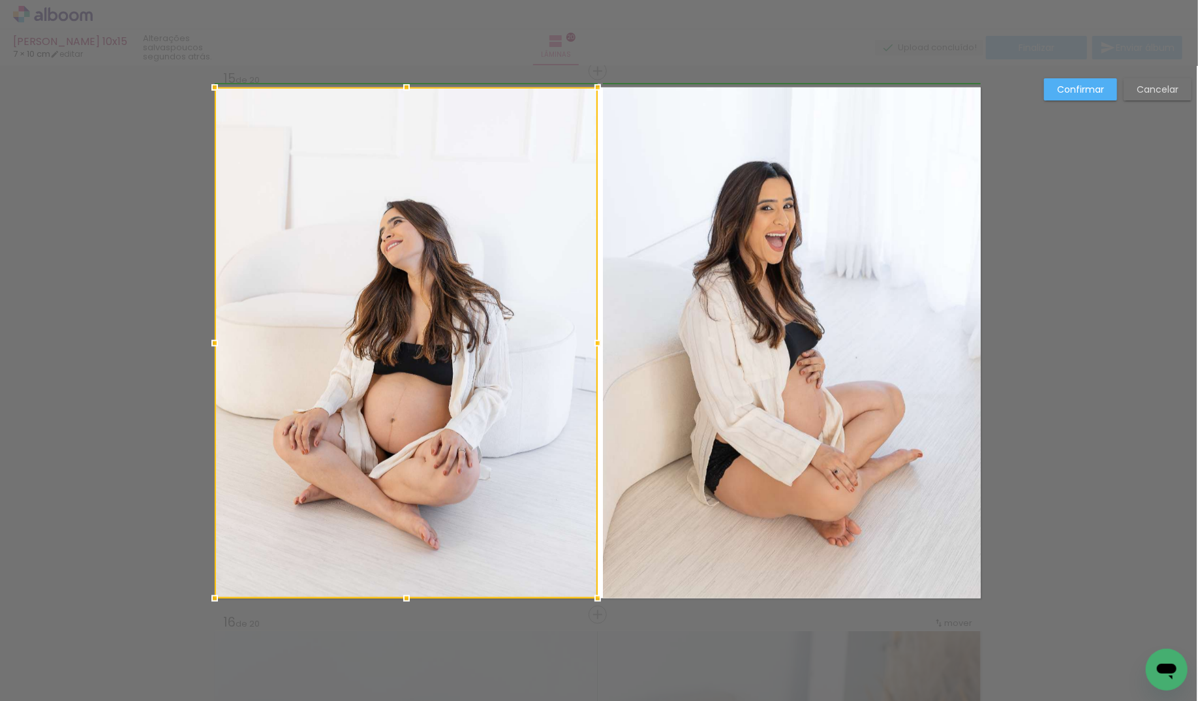
click at [598, 343] on div at bounding box center [598, 343] width 26 height 26
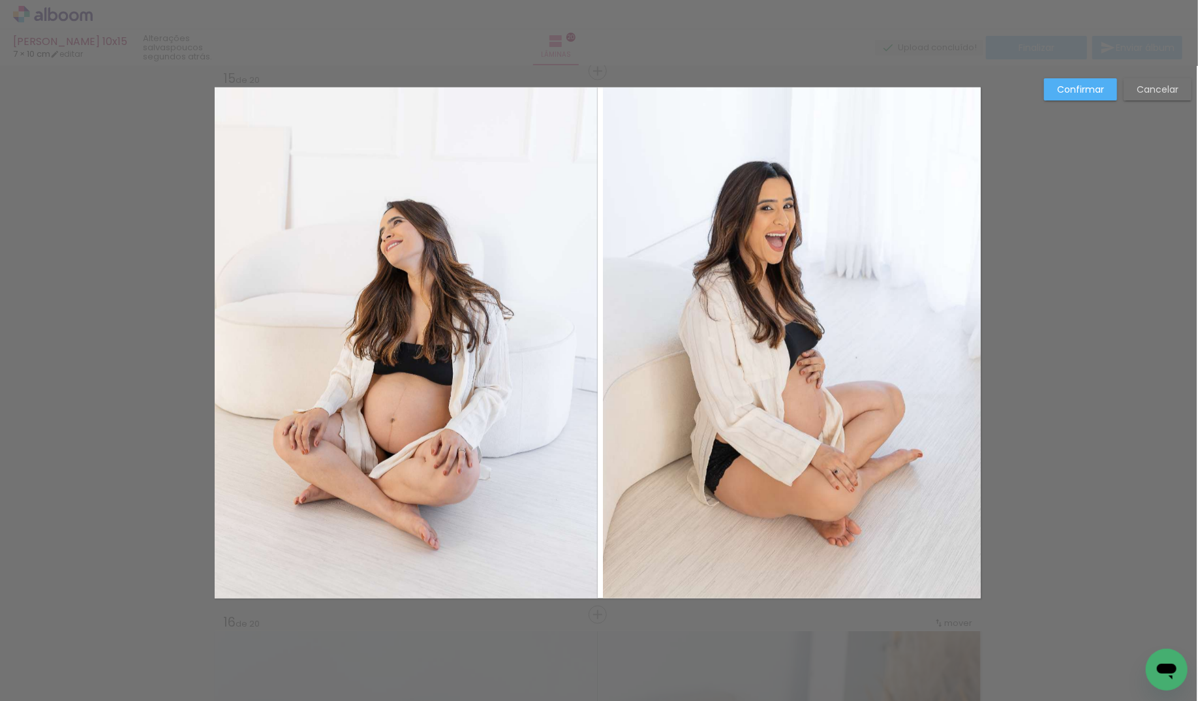
click at [0, 0] on slot "Confirmar" at bounding box center [0, 0] width 0 height 0
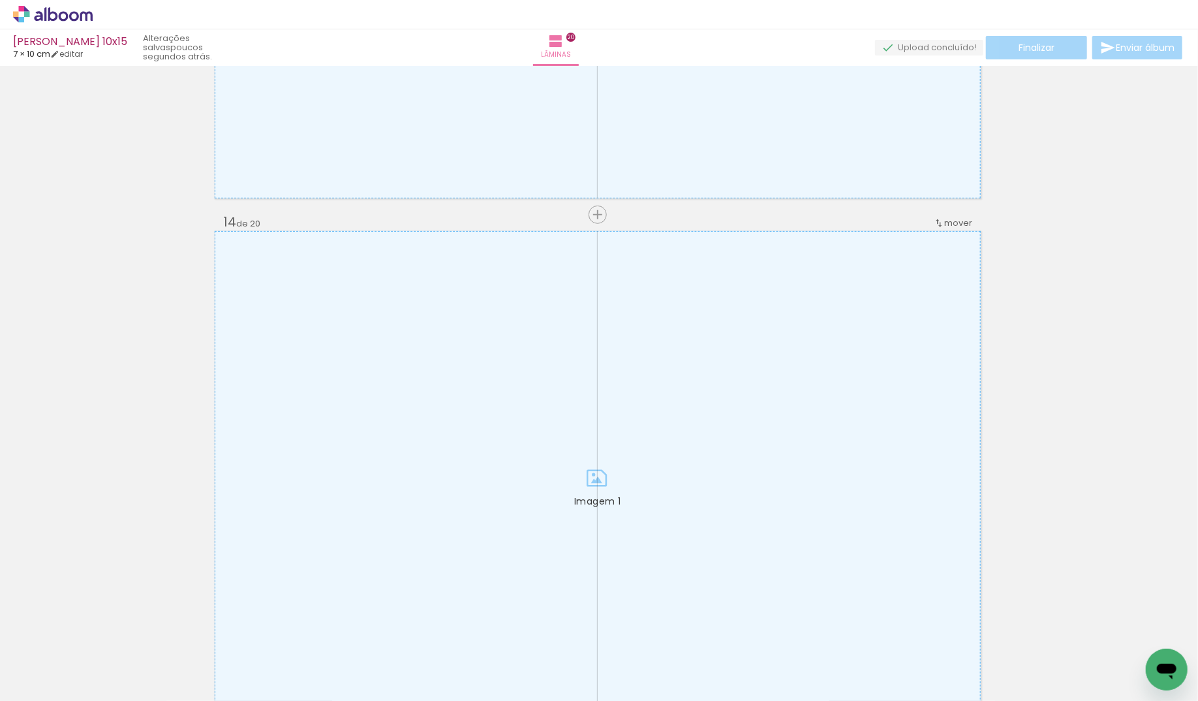
scroll to position [7008, 1]
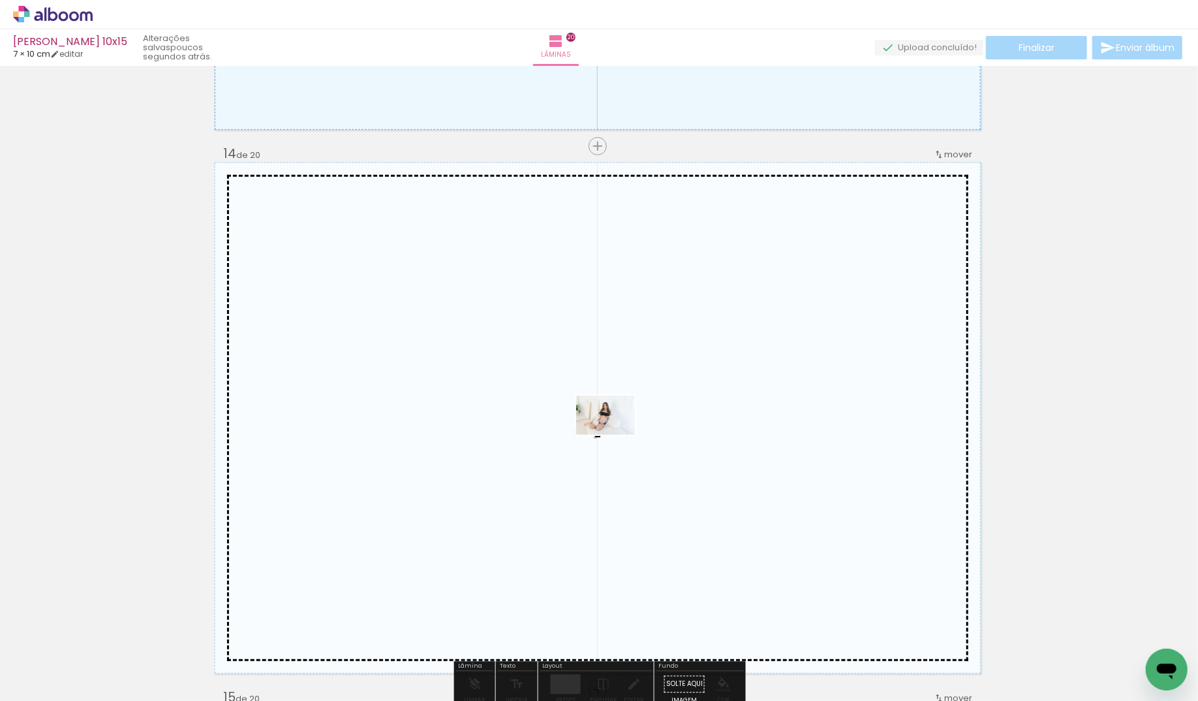
drag, startPoint x: 465, startPoint y: 624, endPoint x: 615, endPoint y: 435, distance: 241.9
click at [615, 435] on quentale-workspace at bounding box center [599, 350] width 1198 height 701
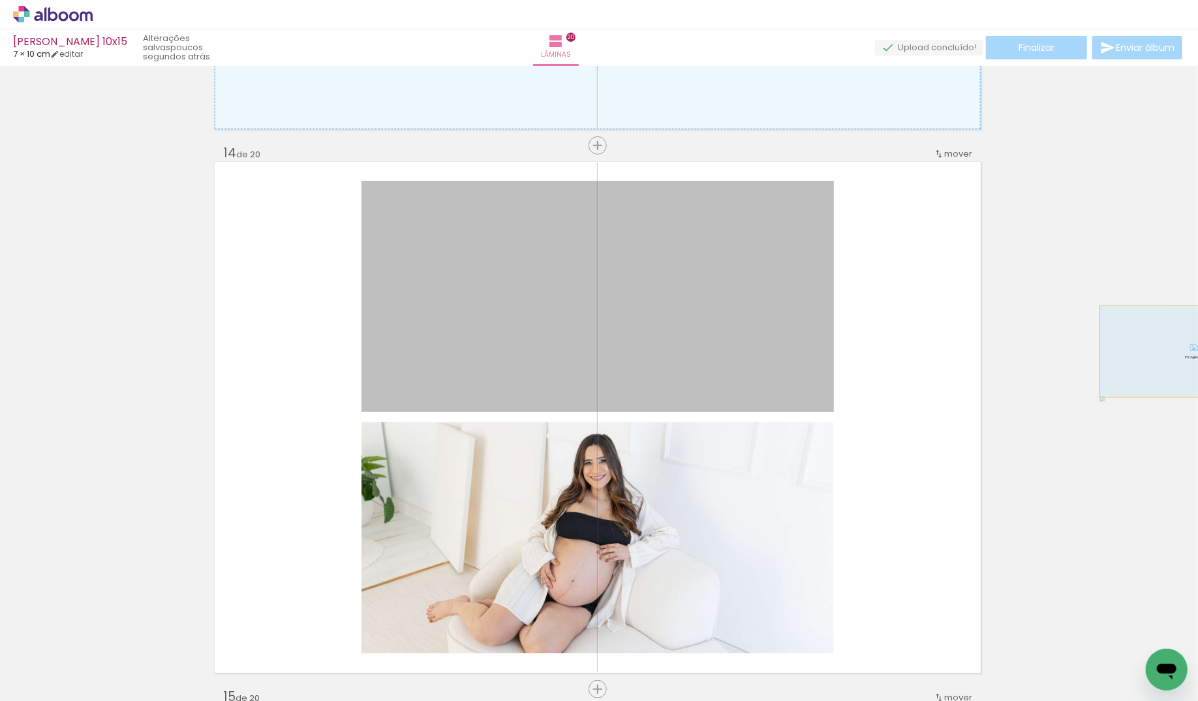
drag, startPoint x: 628, startPoint y: 317, endPoint x: 1194, endPoint y: 351, distance: 567.4
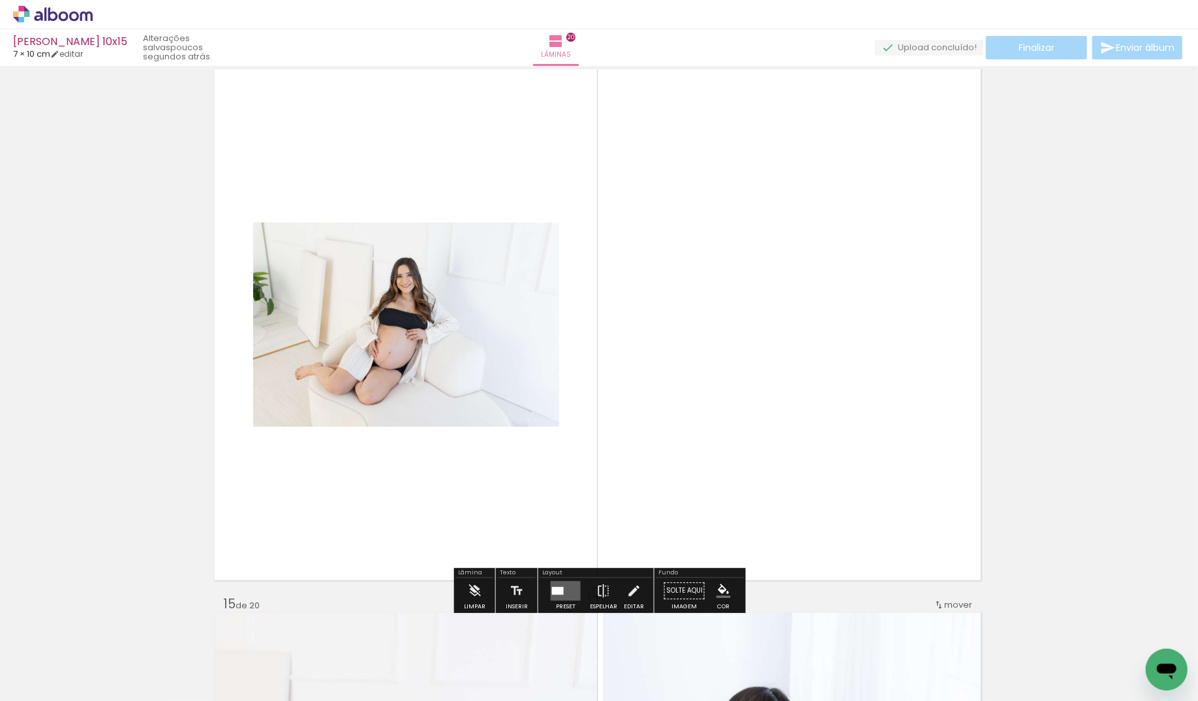
scroll to position [7189, 1]
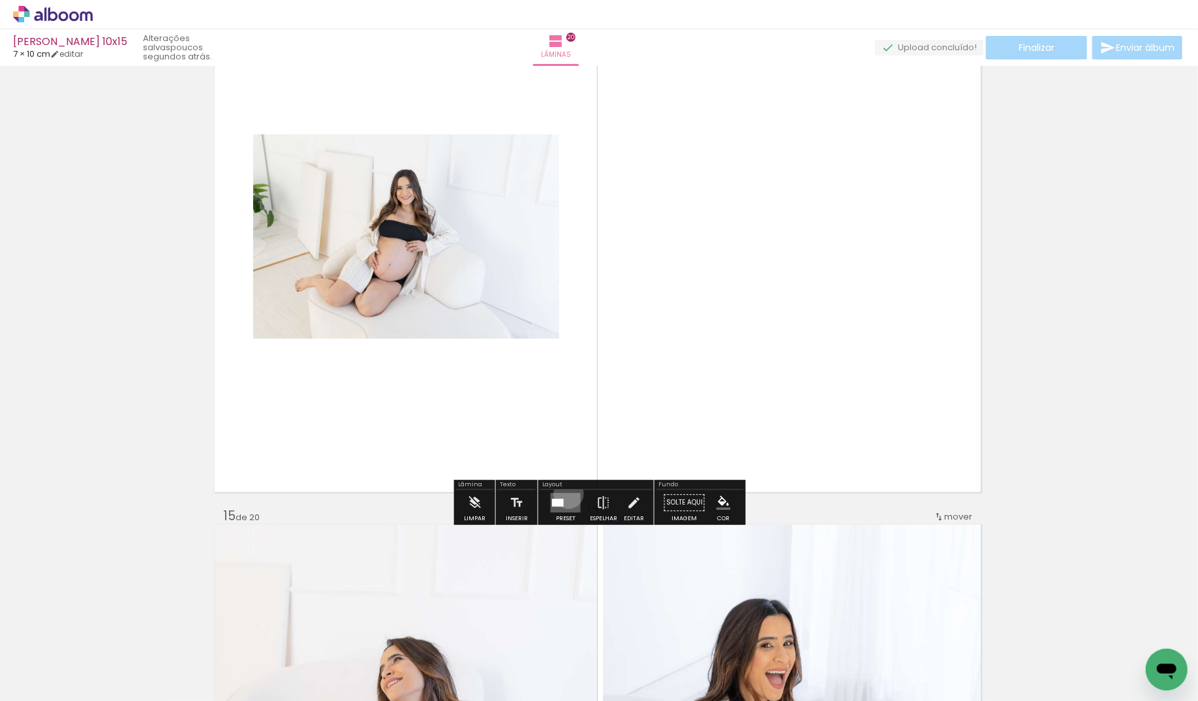
click at [565, 493] on quentale-layouter at bounding box center [566, 503] width 30 height 20
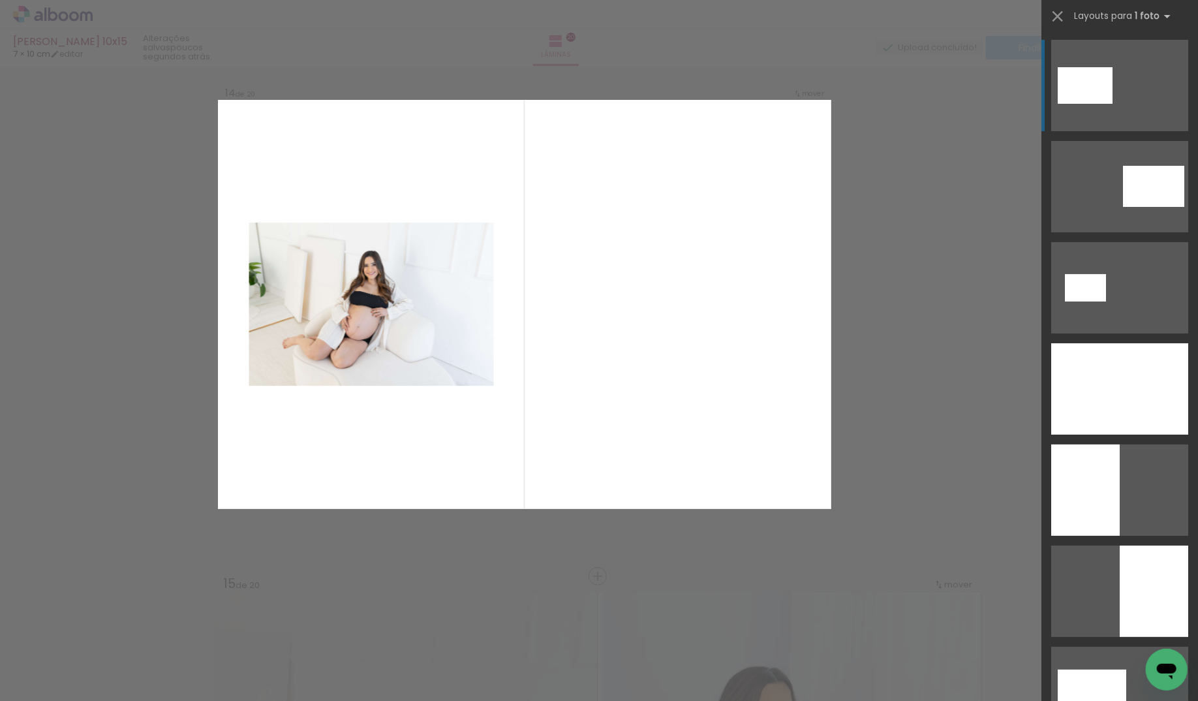
scroll to position [7083, 1]
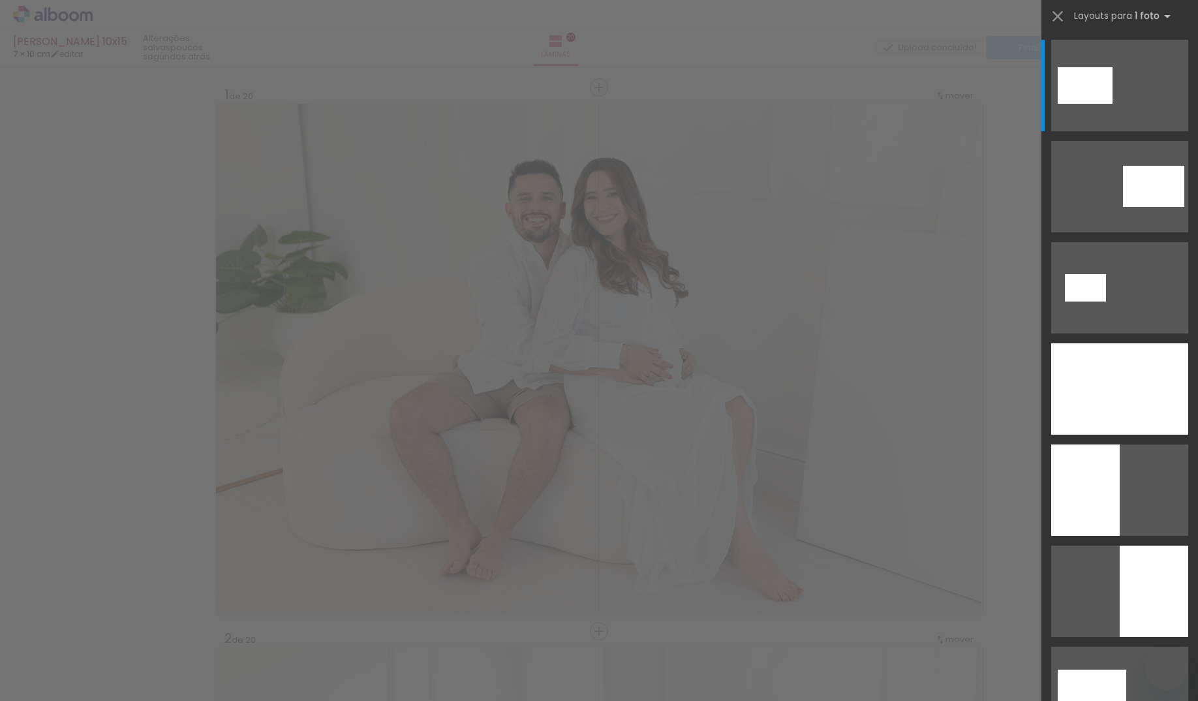
click at [1142, 375] on div at bounding box center [1119, 388] width 137 height 91
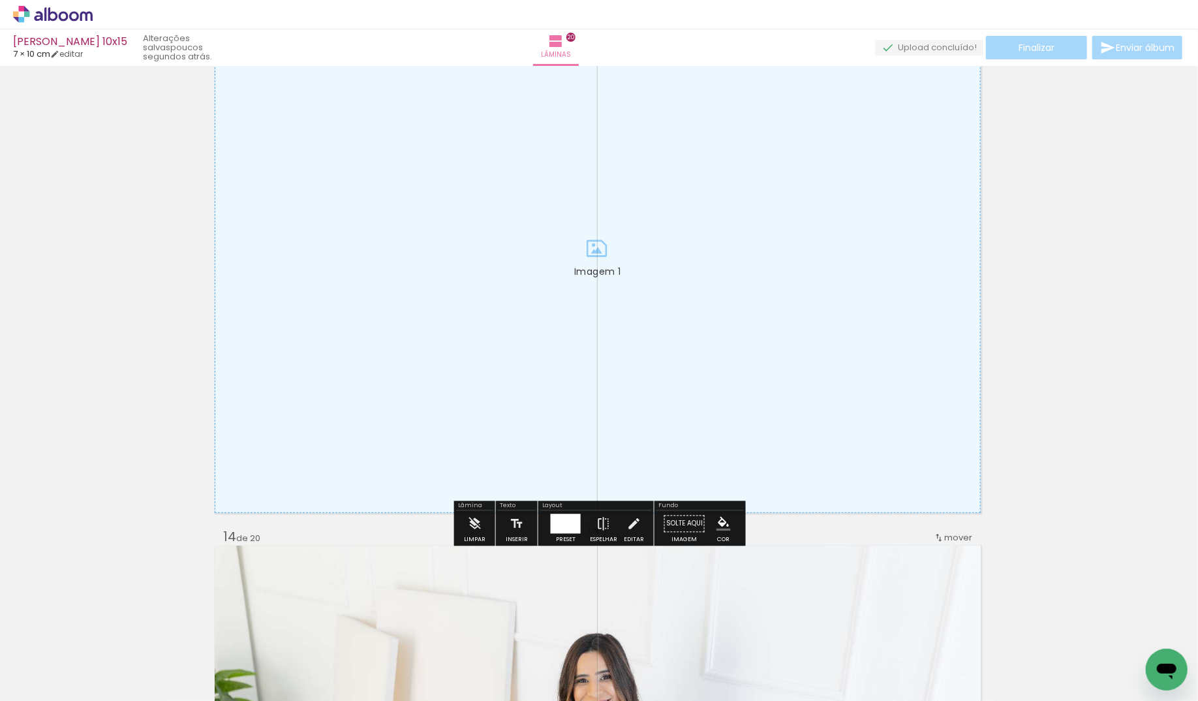
scroll to position [6537, 1]
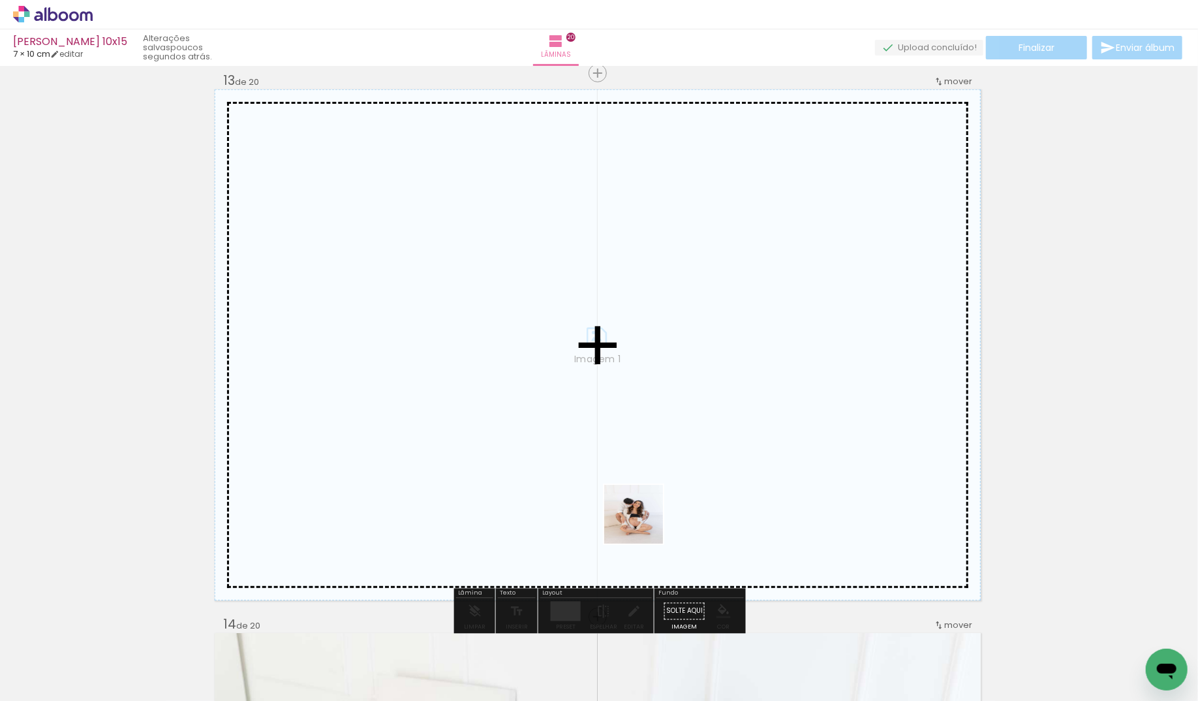
drag, startPoint x: 589, startPoint y: 630, endPoint x: 538, endPoint y: 651, distance: 55.0
click at [643, 525] on quentale-workspace at bounding box center [599, 350] width 1198 height 701
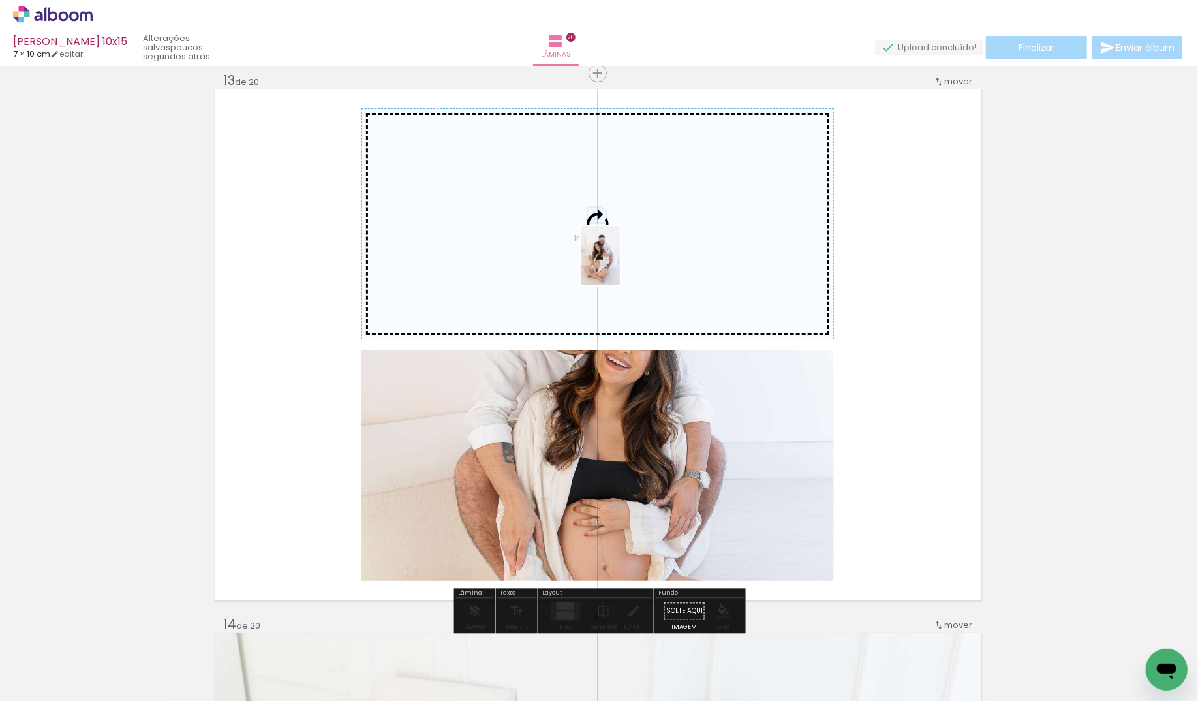
drag, startPoint x: 529, startPoint y: 606, endPoint x: 620, endPoint y: 266, distance: 352.7
click at [620, 266] on quentale-workspace at bounding box center [599, 350] width 1198 height 701
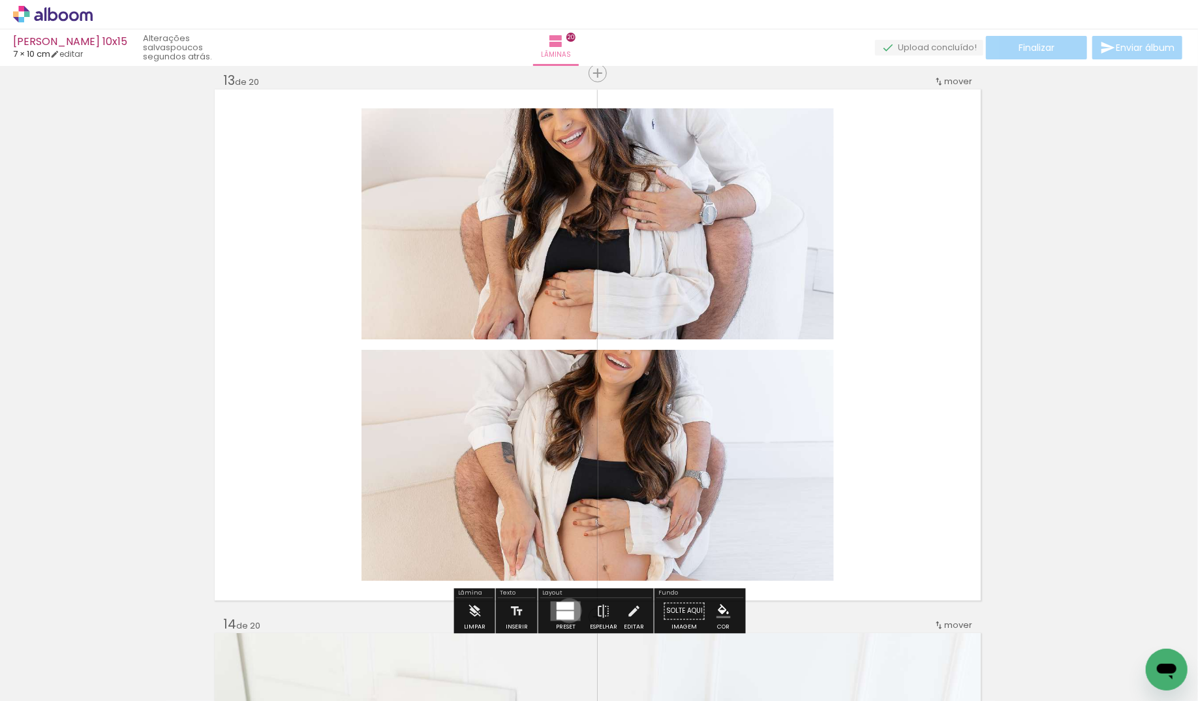
drag, startPoint x: 566, startPoint y: 610, endPoint x: 765, endPoint y: 536, distance: 212.2
click at [566, 611] on div at bounding box center [566, 615] width 18 height 8
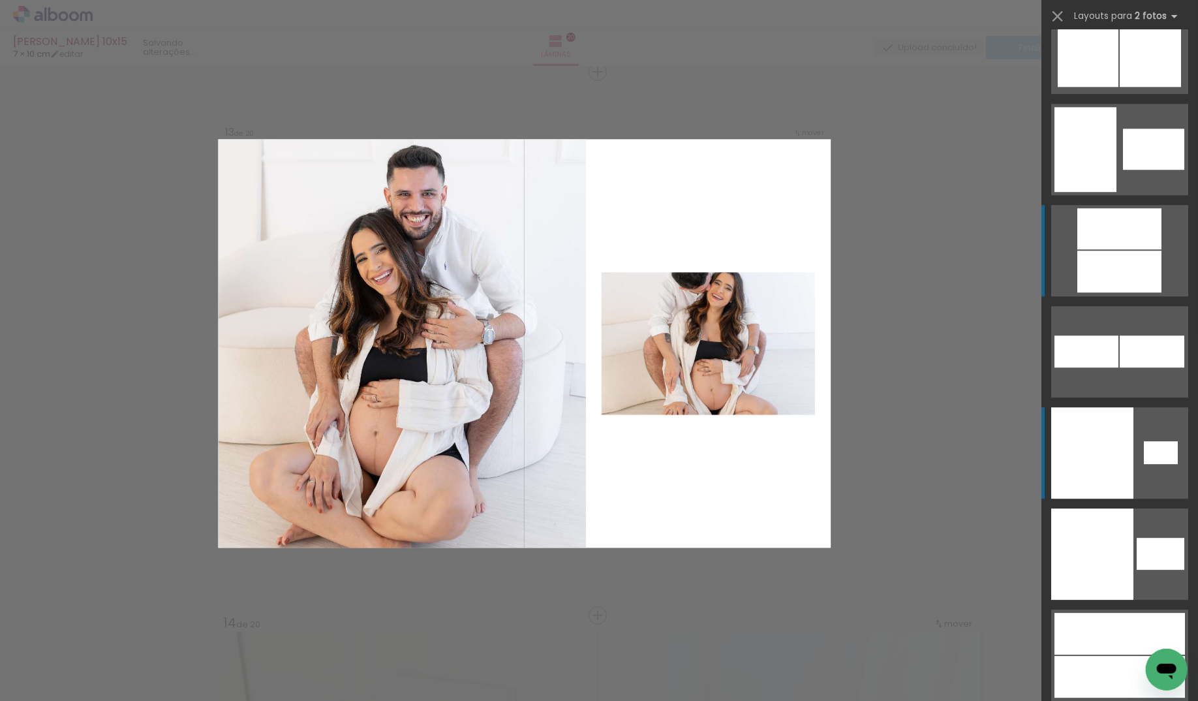
scroll to position [6539, 1]
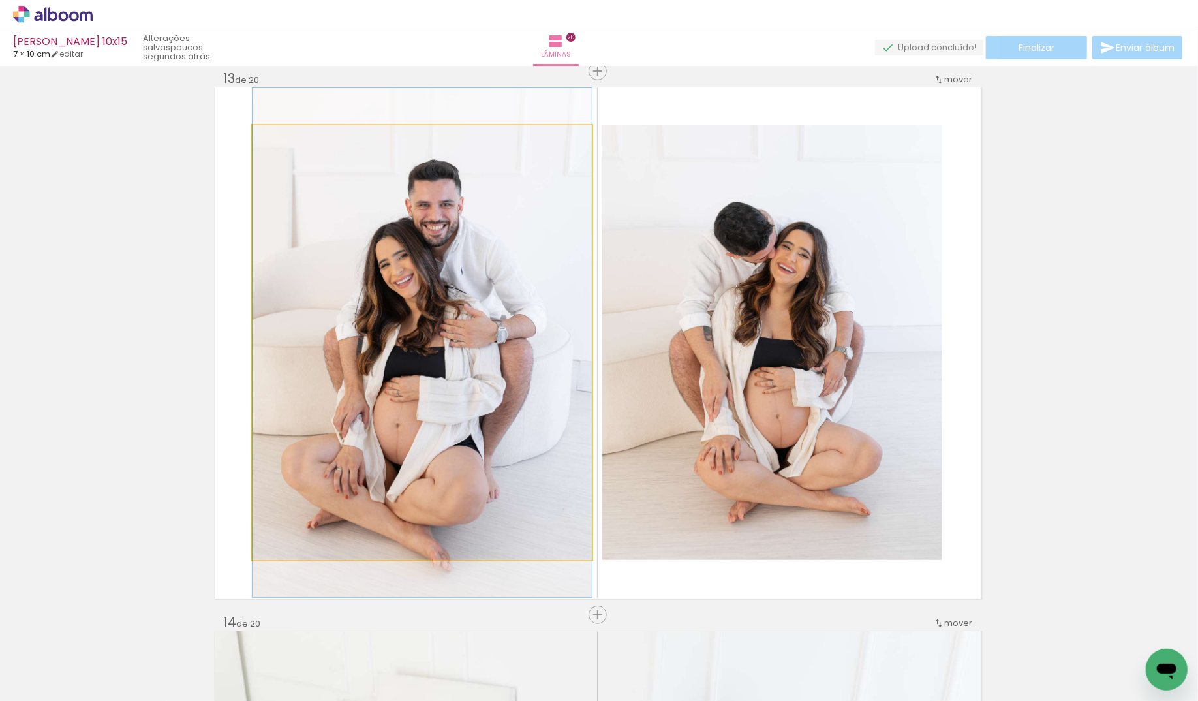
click at [356, 226] on quentale-photo "Imagem 1" at bounding box center [422, 342] width 339 height 435
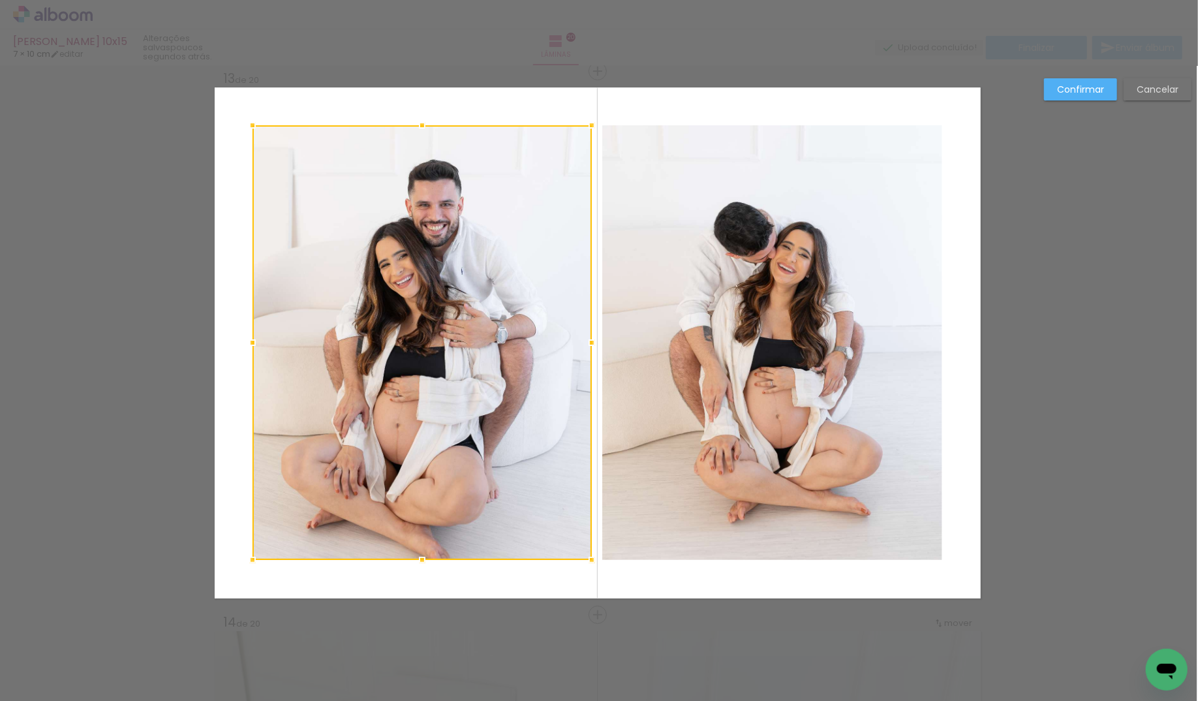
drag, startPoint x: 395, startPoint y: 259, endPoint x: 865, endPoint y: 147, distance: 482.9
click at [395, 259] on div at bounding box center [422, 342] width 339 height 435
drag, startPoint x: 1064, startPoint y: 87, endPoint x: 846, endPoint y: 171, distance: 233.6
click at [0, 0] on slot "Confirmar" at bounding box center [0, 0] width 0 height 0
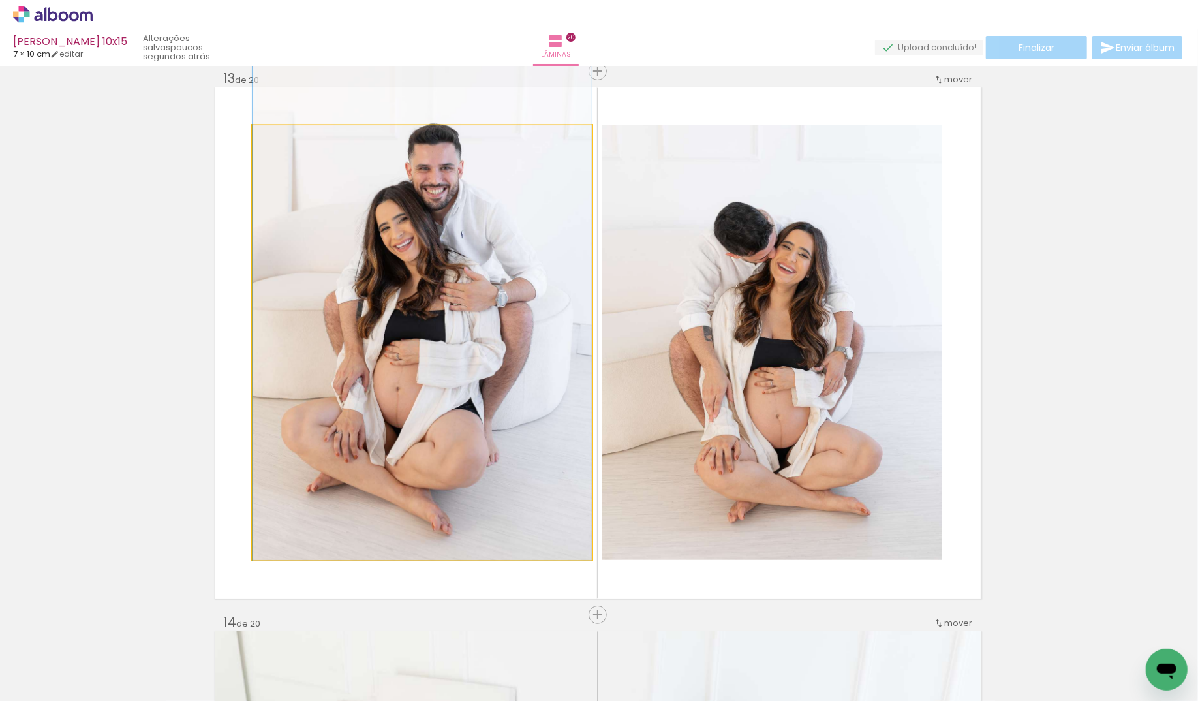
drag, startPoint x: 504, startPoint y: 303, endPoint x: 451, endPoint y: 262, distance: 66.6
click at [451, 262] on div at bounding box center [422, 306] width 339 height 509
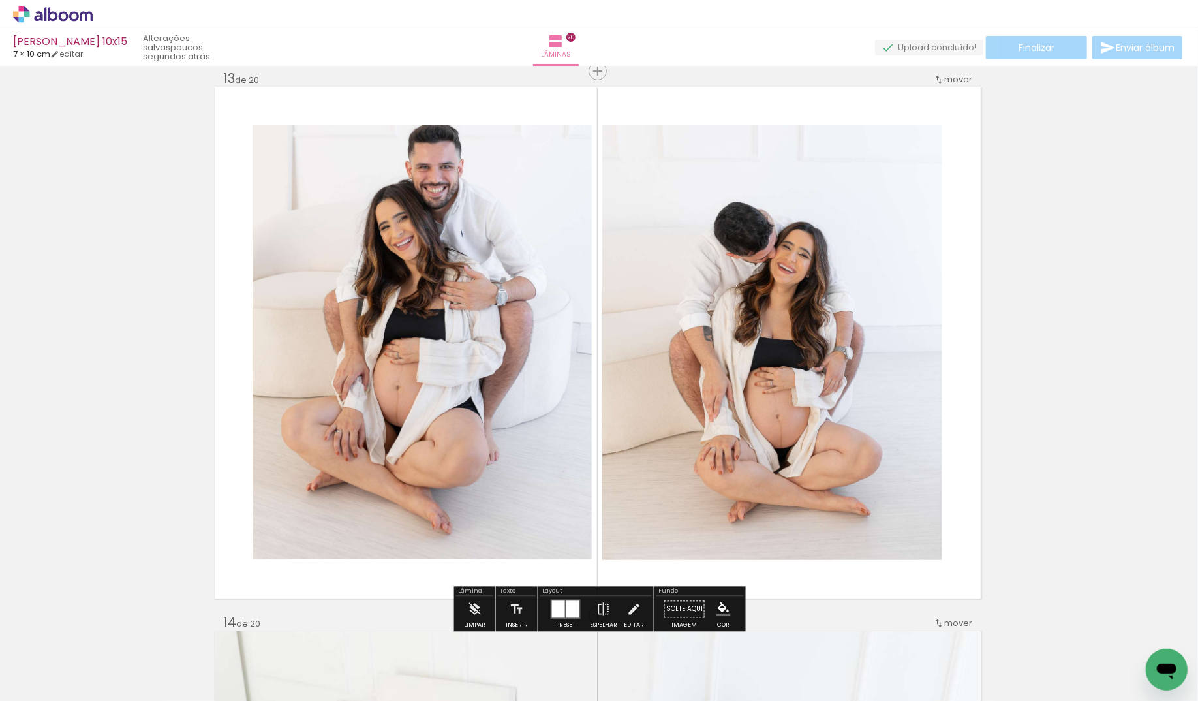
click at [425, 284] on quentale-photo "Imagem 1" at bounding box center [422, 342] width 339 height 435
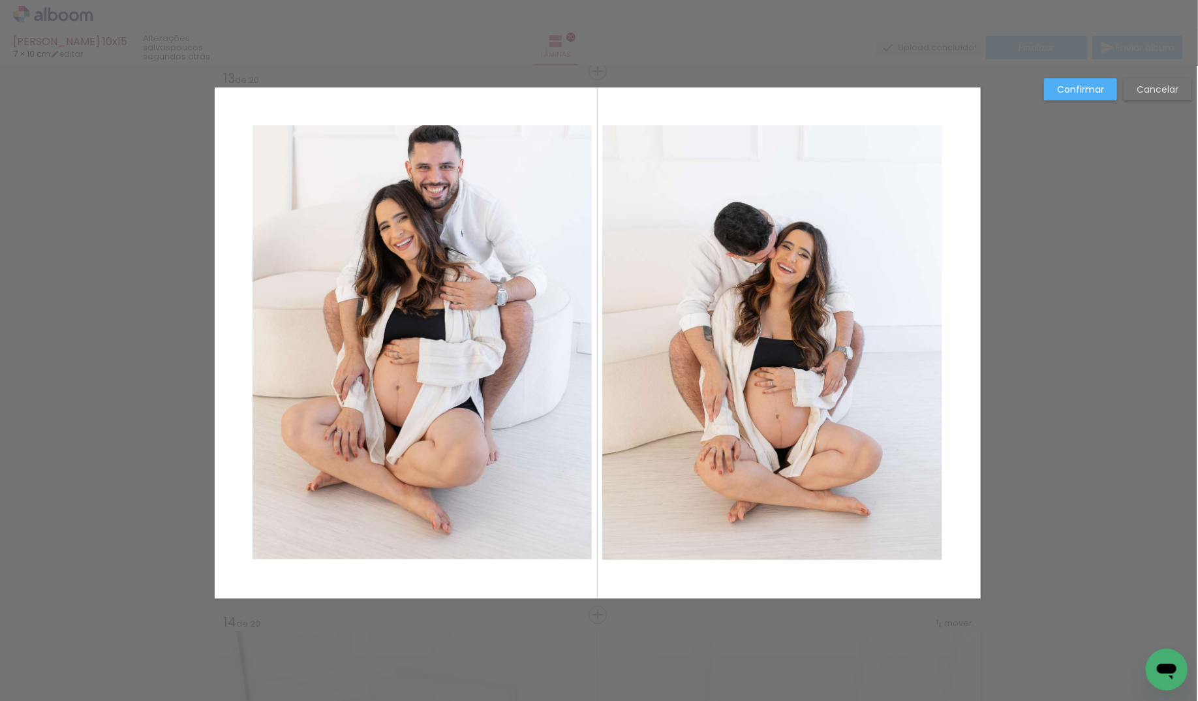
click at [426, 285] on quentale-photo "Imagem 1" at bounding box center [422, 342] width 339 height 435
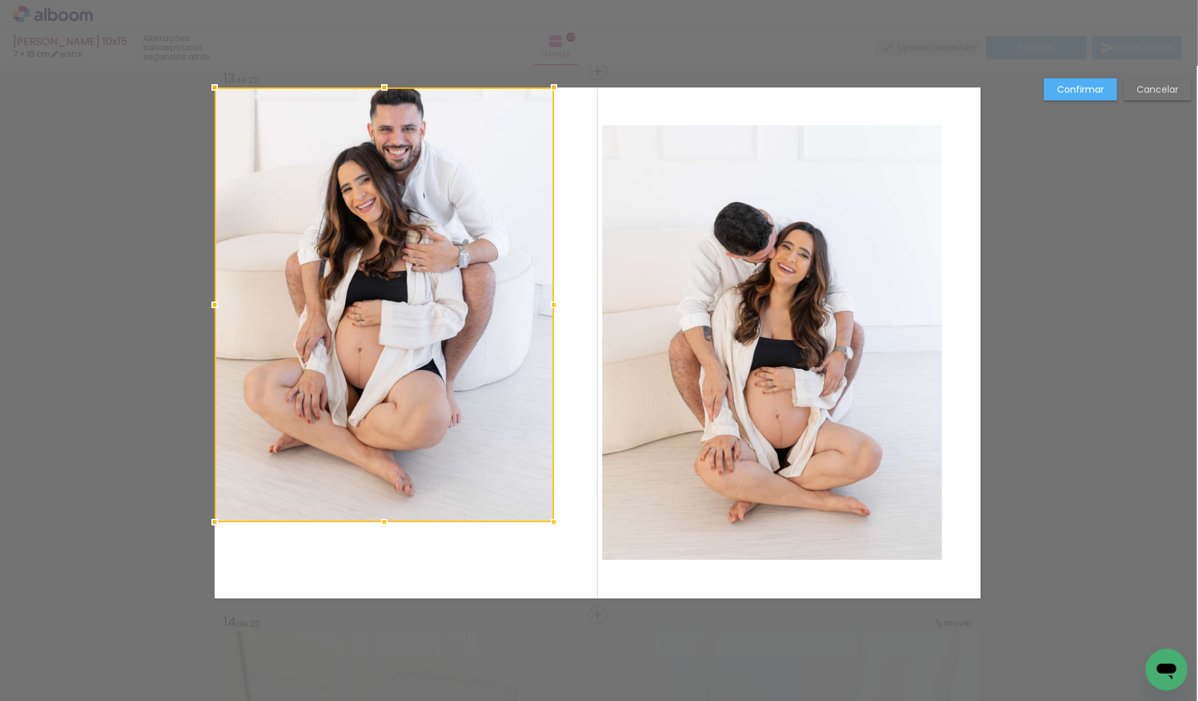
drag, startPoint x: 422, startPoint y: 287, endPoint x: 345, endPoint y: 212, distance: 107.1
click at [345, 209] on div at bounding box center [384, 304] width 339 height 435
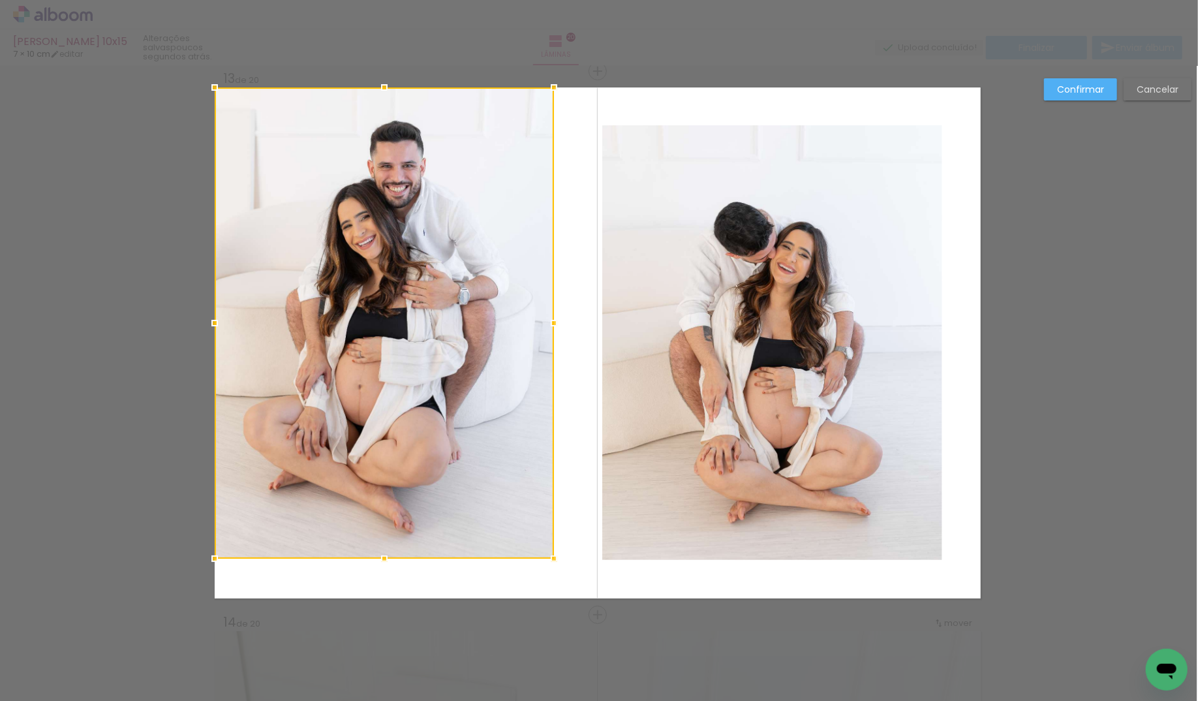
drag, startPoint x: 382, startPoint y: 523, endPoint x: 382, endPoint y: 652, distance: 128.5
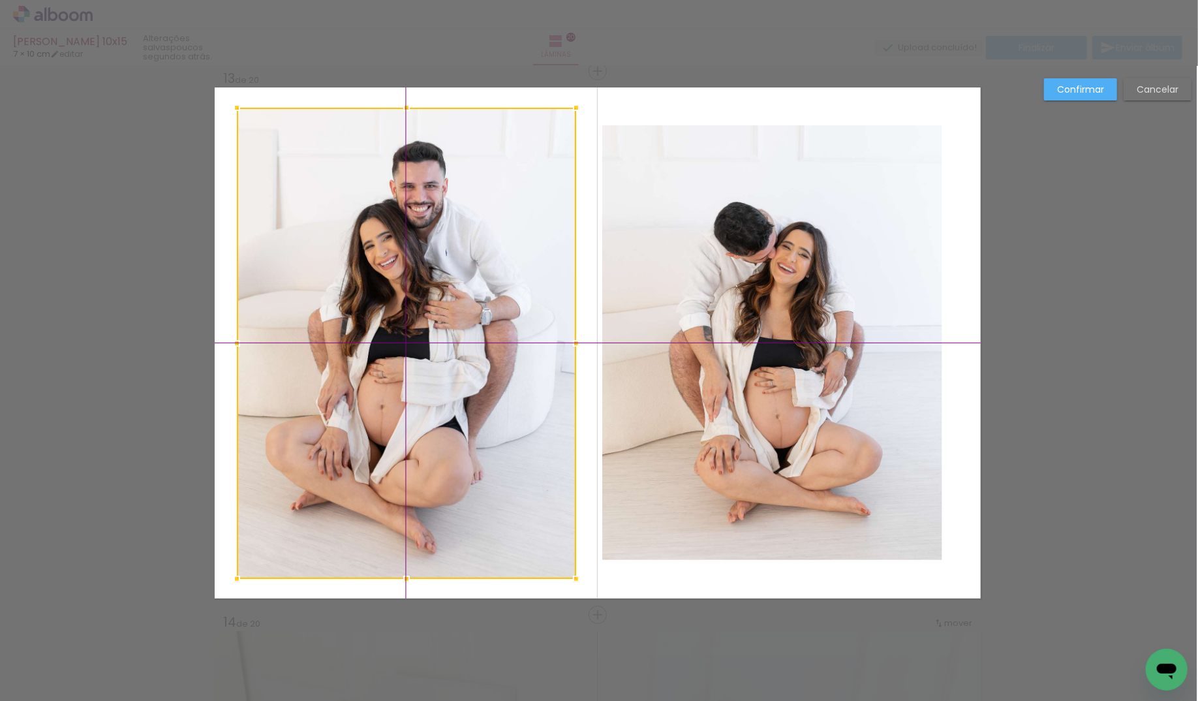
drag, startPoint x: 382, startPoint y: 538, endPoint x: 384, endPoint y: 577, distance: 39.2
click at [384, 577] on div at bounding box center [406, 343] width 339 height 471
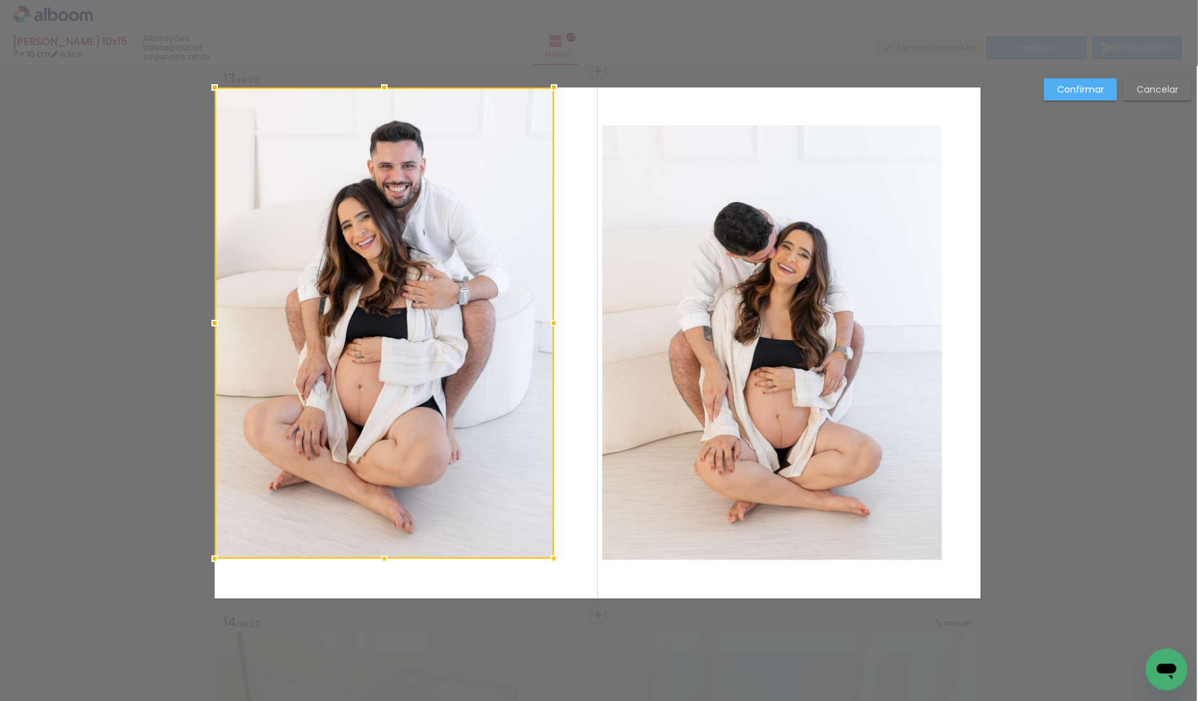
drag, startPoint x: 382, startPoint y: 539, endPoint x: 354, endPoint y: 487, distance: 59.6
click at [323, 448] on div at bounding box center [384, 322] width 339 height 471
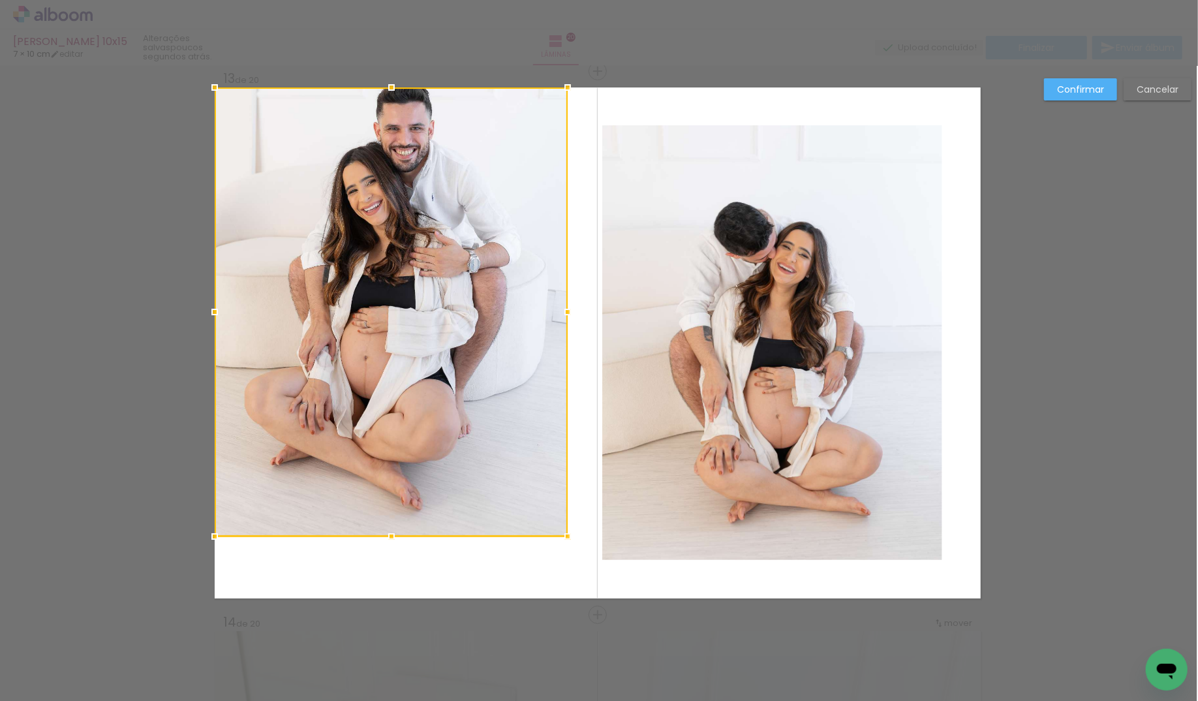
drag, startPoint x: 385, startPoint y: 560, endPoint x: 391, endPoint y: 645, distance: 85.7
click at [388, 700] on html "link( href="../../bower_components/polymer/polymer.html" rel="import" ) picture…" at bounding box center [599, 350] width 1198 height 701
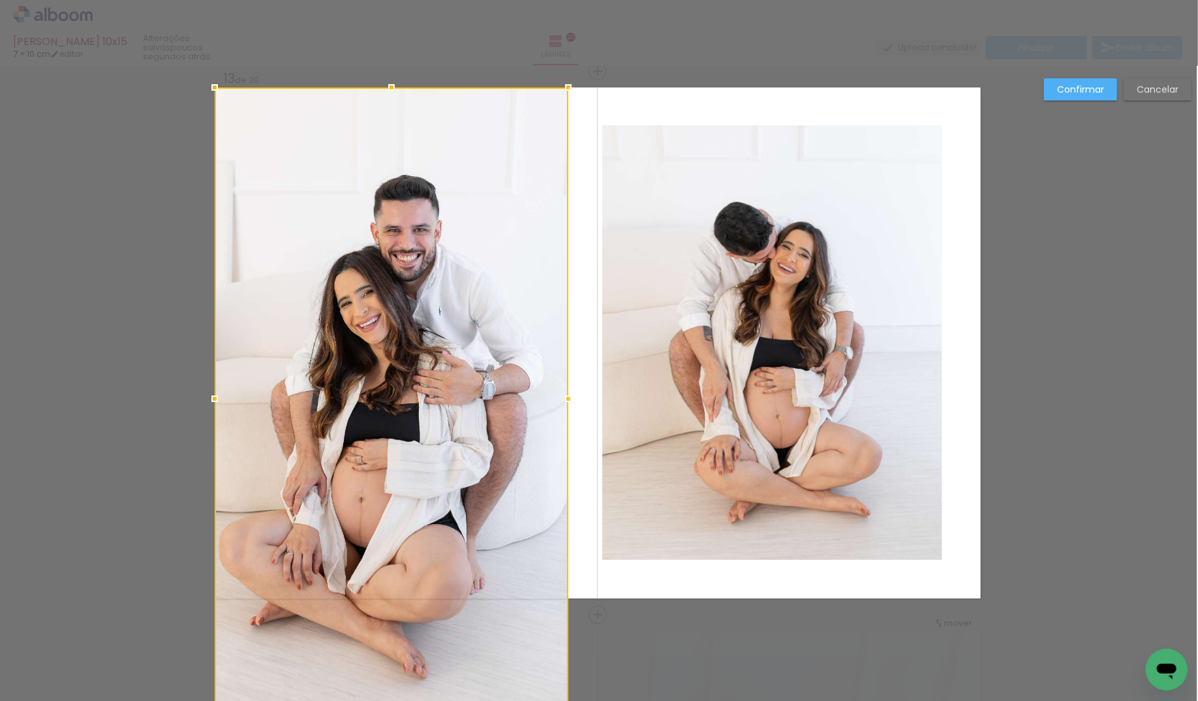
drag, startPoint x: 390, startPoint y: 536, endPoint x: 397, endPoint y: 537, distance: 7.2
click at [397, 537] on div at bounding box center [392, 398] width 354 height 622
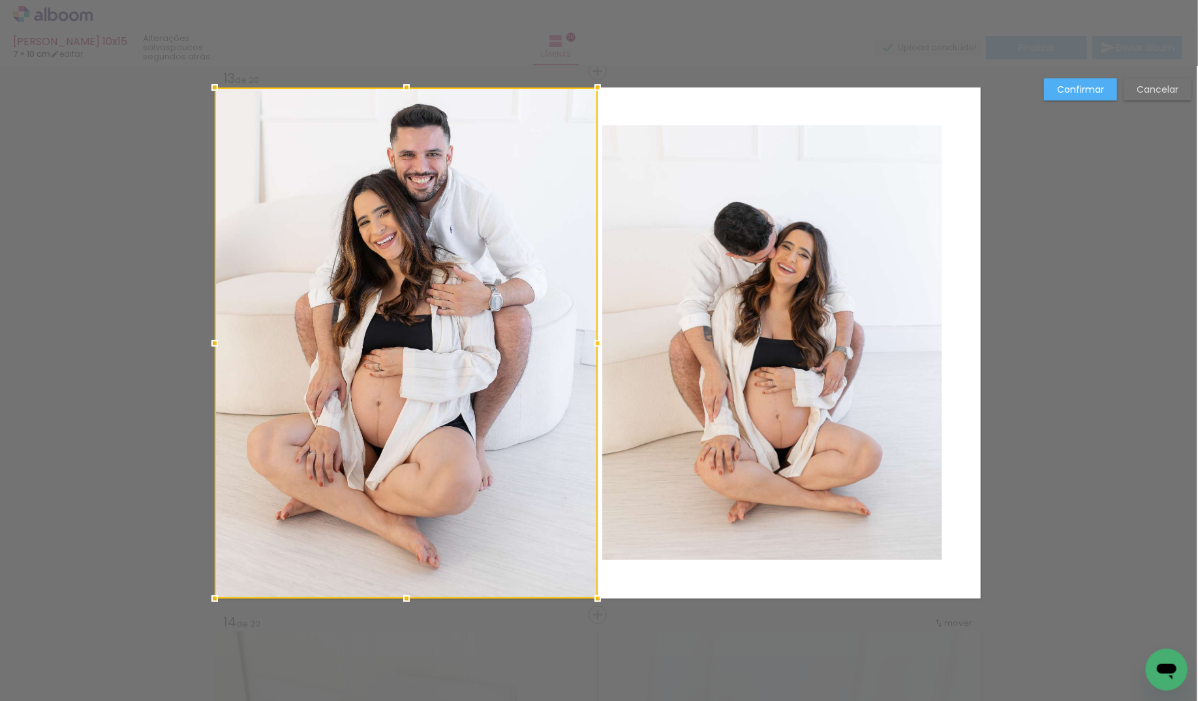
drag, startPoint x: 574, startPoint y: 384, endPoint x: 600, endPoint y: 385, distance: 26.1
click at [600, 385] on album-spread "Imagem 1 13 de 20" at bounding box center [598, 342] width 766 height 511
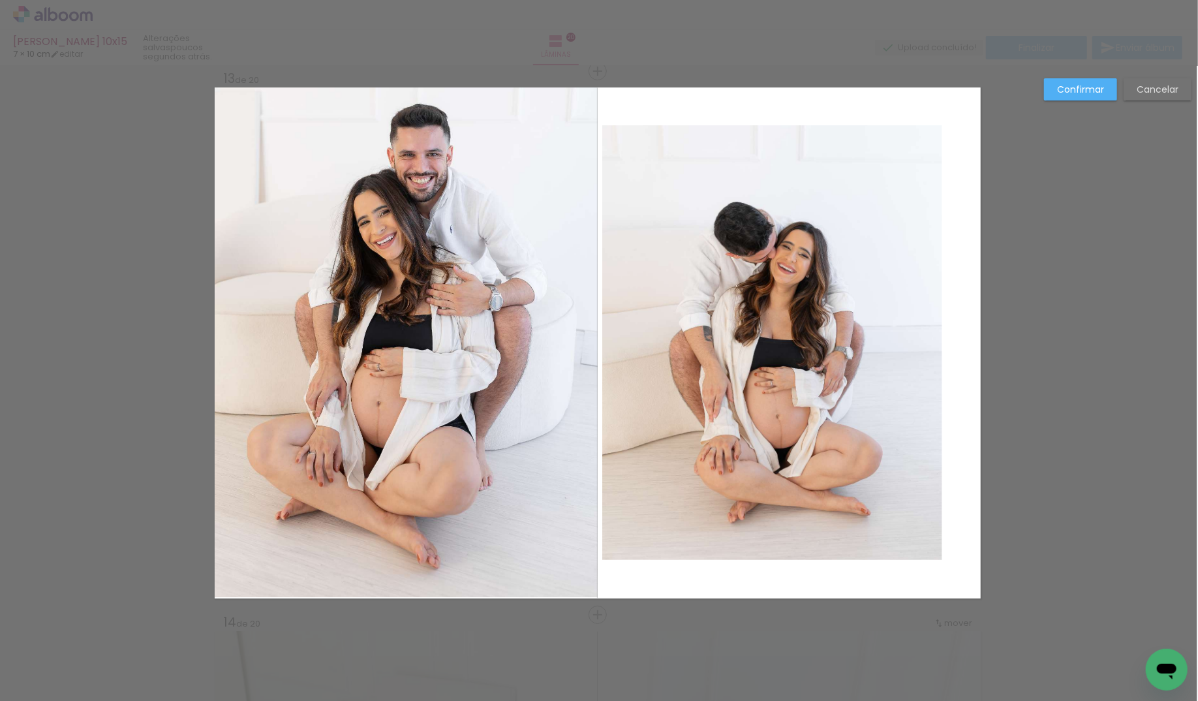
click at [752, 326] on quentale-photo at bounding box center [772, 342] width 340 height 435
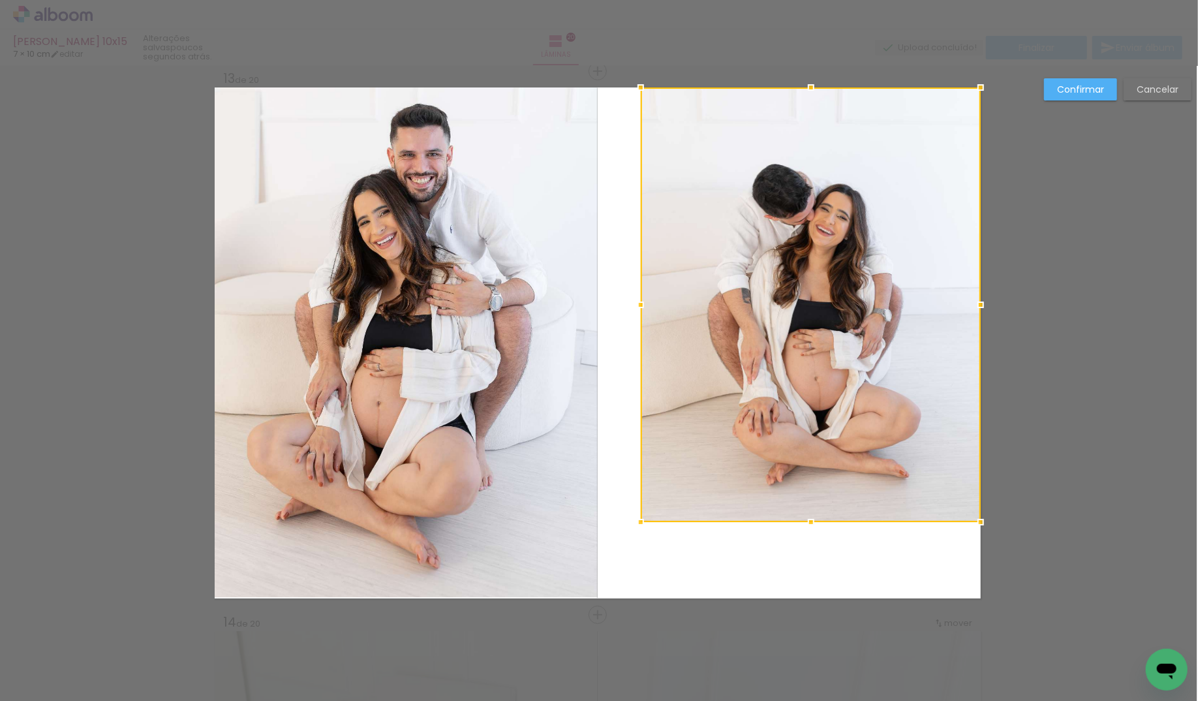
drag, startPoint x: 771, startPoint y: 346, endPoint x: 870, endPoint y: 417, distance: 121.7
click at [904, 271] on div at bounding box center [811, 304] width 340 height 435
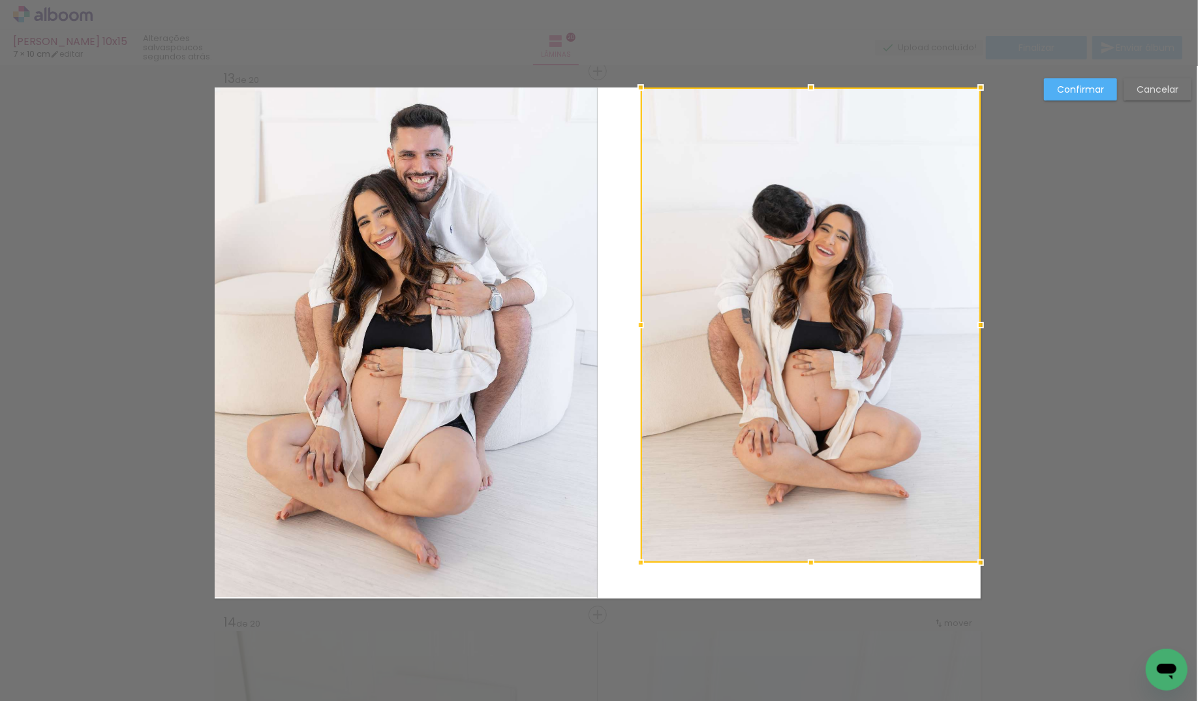
drag, startPoint x: 812, startPoint y: 542, endPoint x: 811, endPoint y: 672, distance: 130.5
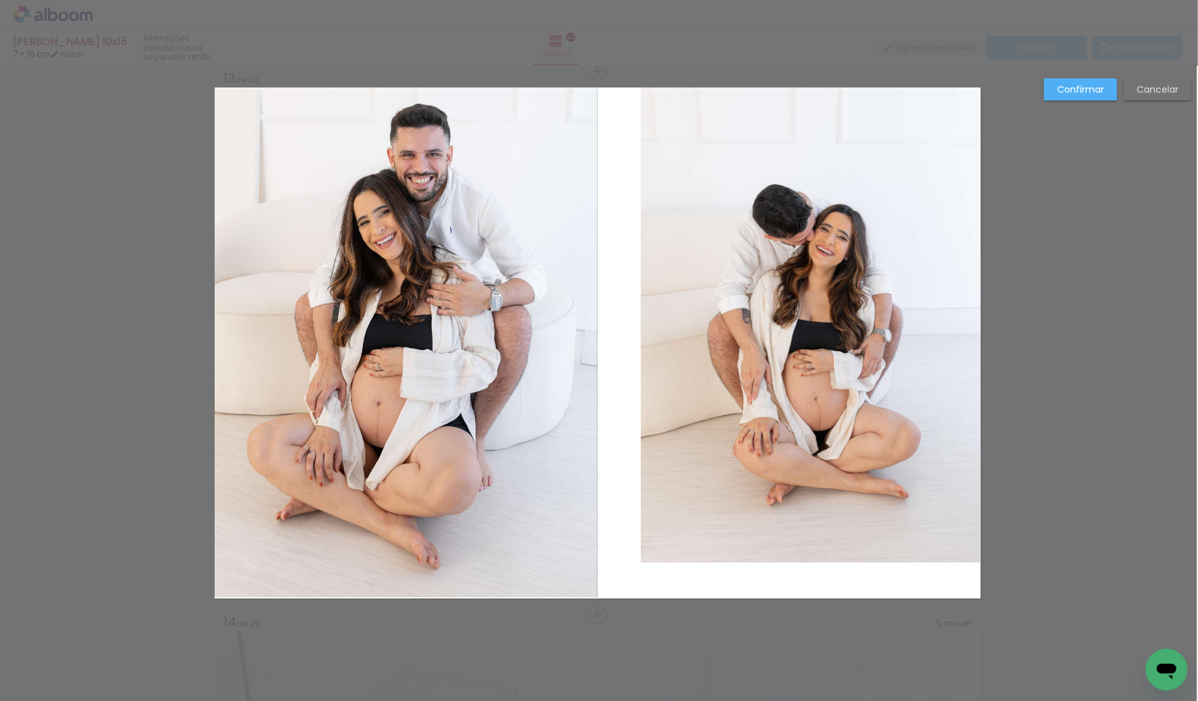
click at [808, 561] on quentale-photo at bounding box center [811, 324] width 340 height 475
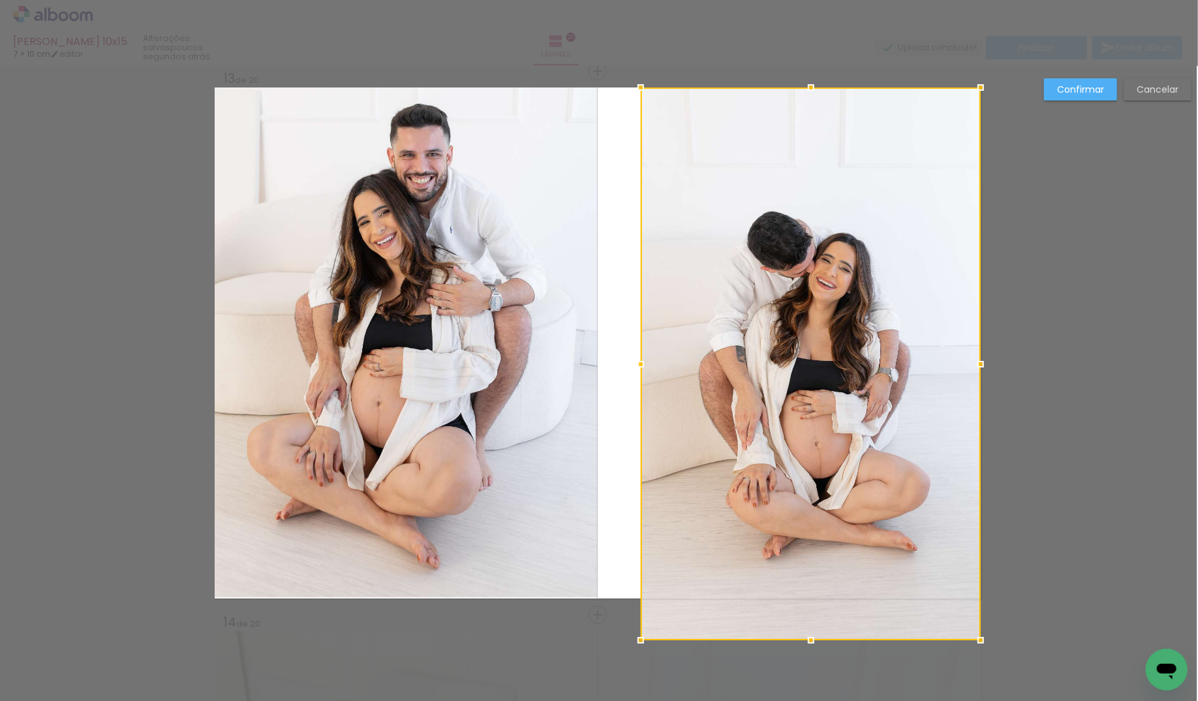
click at [811, 559] on div at bounding box center [811, 363] width 340 height 553
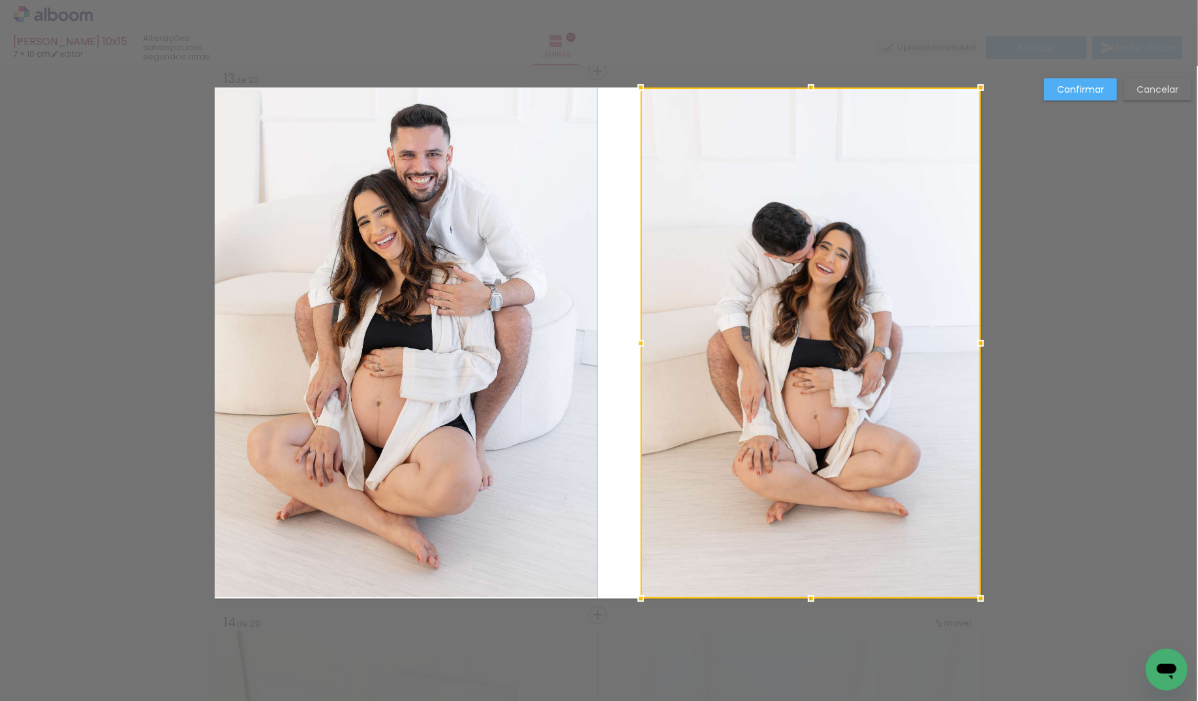
click at [745, 253] on div at bounding box center [811, 342] width 340 height 511
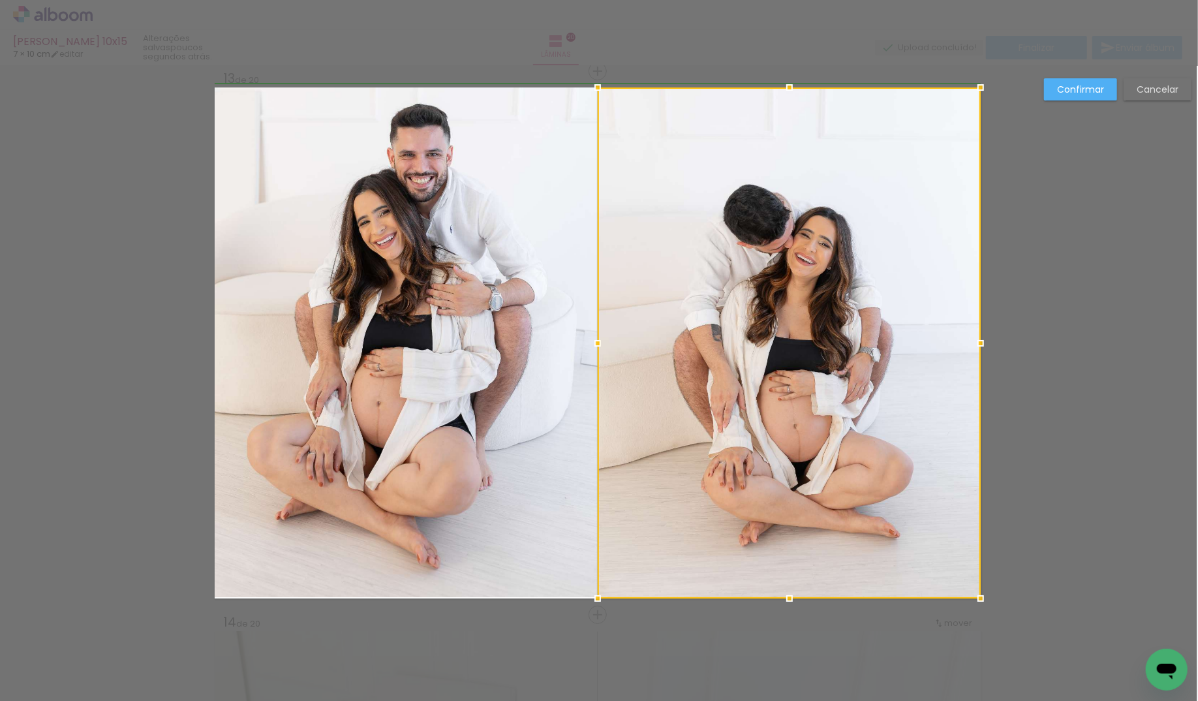
drag, startPoint x: 641, startPoint y: 341, endPoint x: 604, endPoint y: 346, distance: 36.9
click at [604, 346] on div at bounding box center [598, 343] width 26 height 26
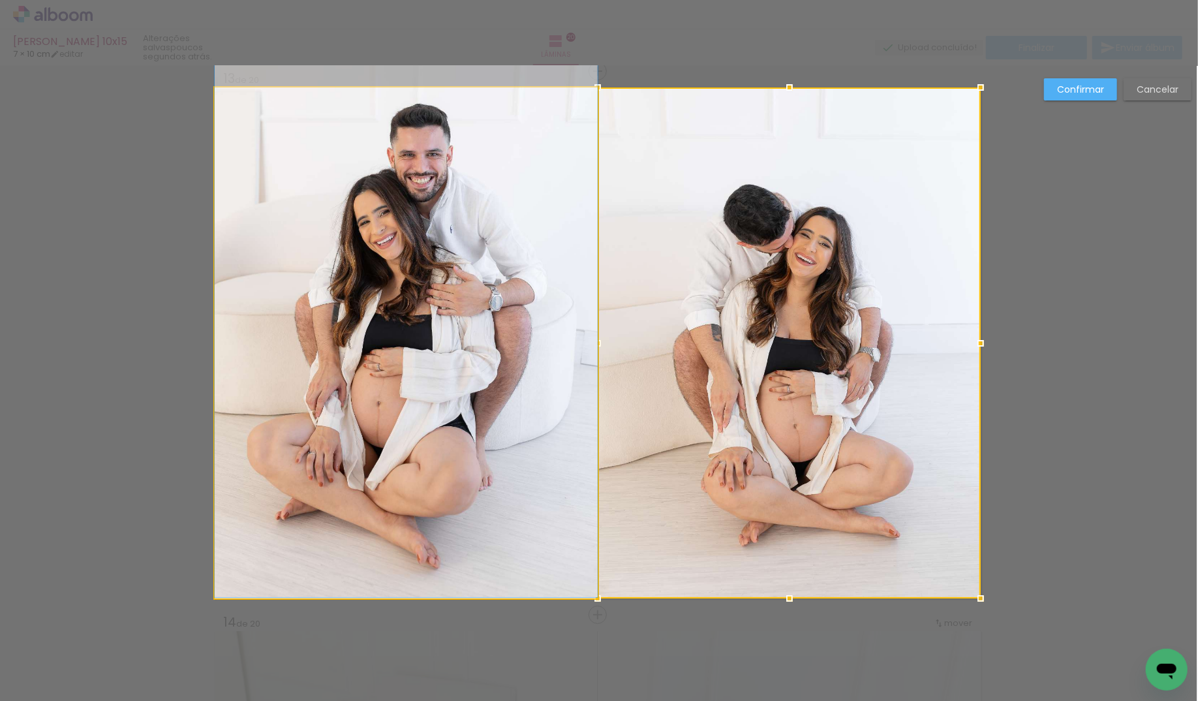
click at [458, 356] on quentale-photo "Imagem 1" at bounding box center [406, 342] width 383 height 511
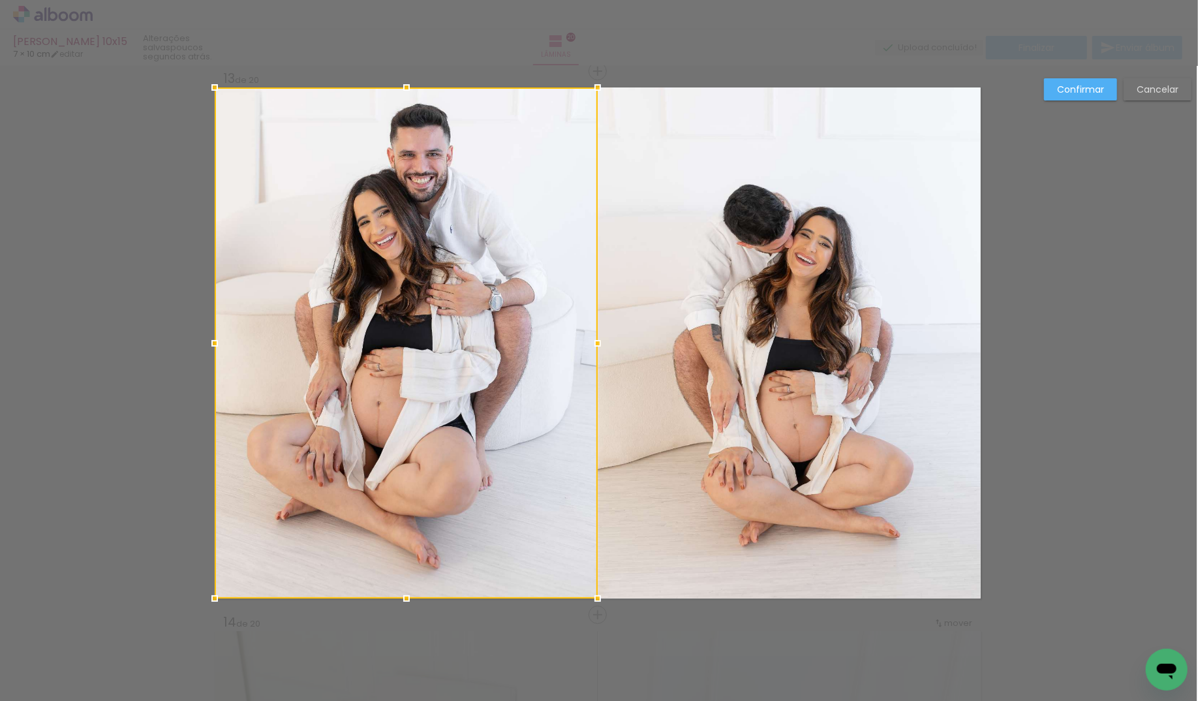
drag, startPoint x: 401, startPoint y: 598, endPoint x: 405, endPoint y: 611, distance: 13.8
click at [405, 611] on div at bounding box center [406, 598] width 26 height 26
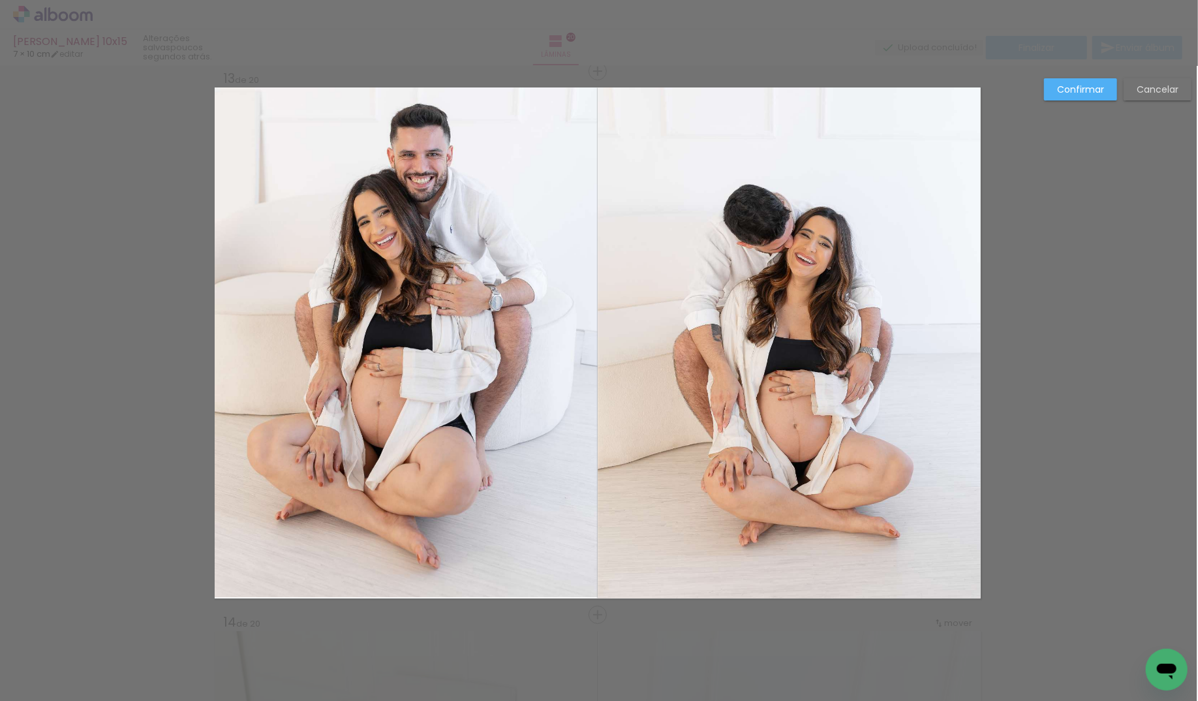
click at [409, 590] on album-spread "Imagem 1 13 de 20" at bounding box center [598, 342] width 766 height 511
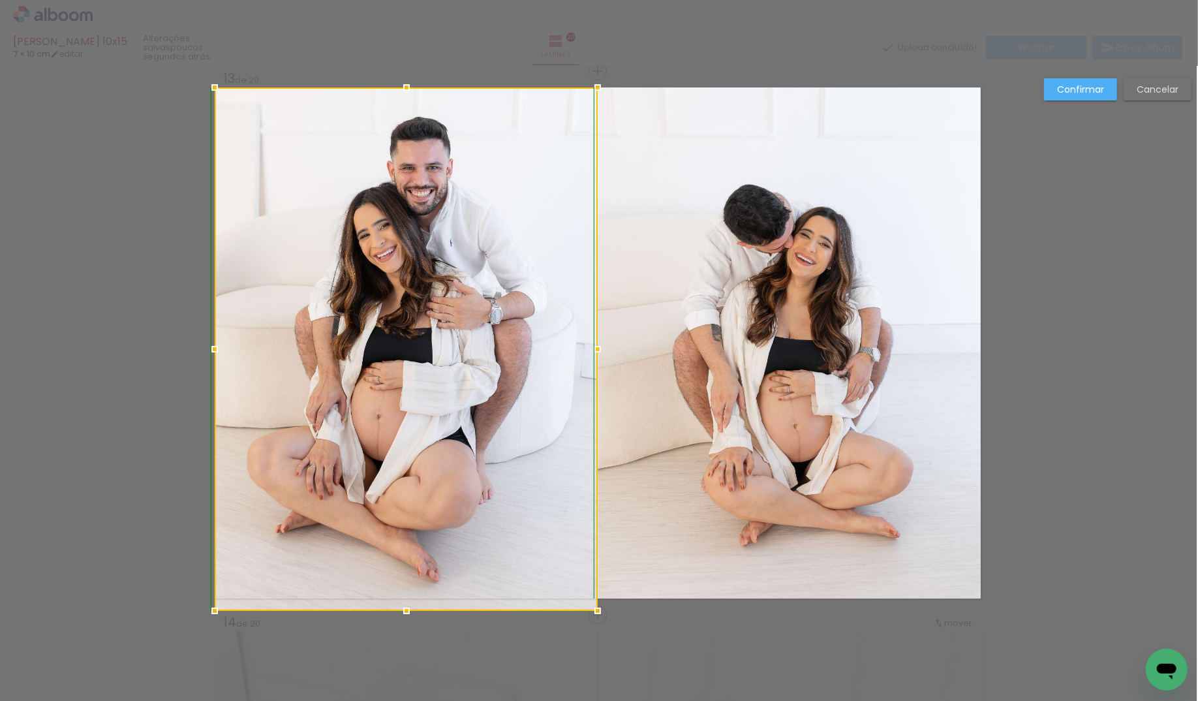
click at [408, 603] on div at bounding box center [406, 611] width 26 height 26
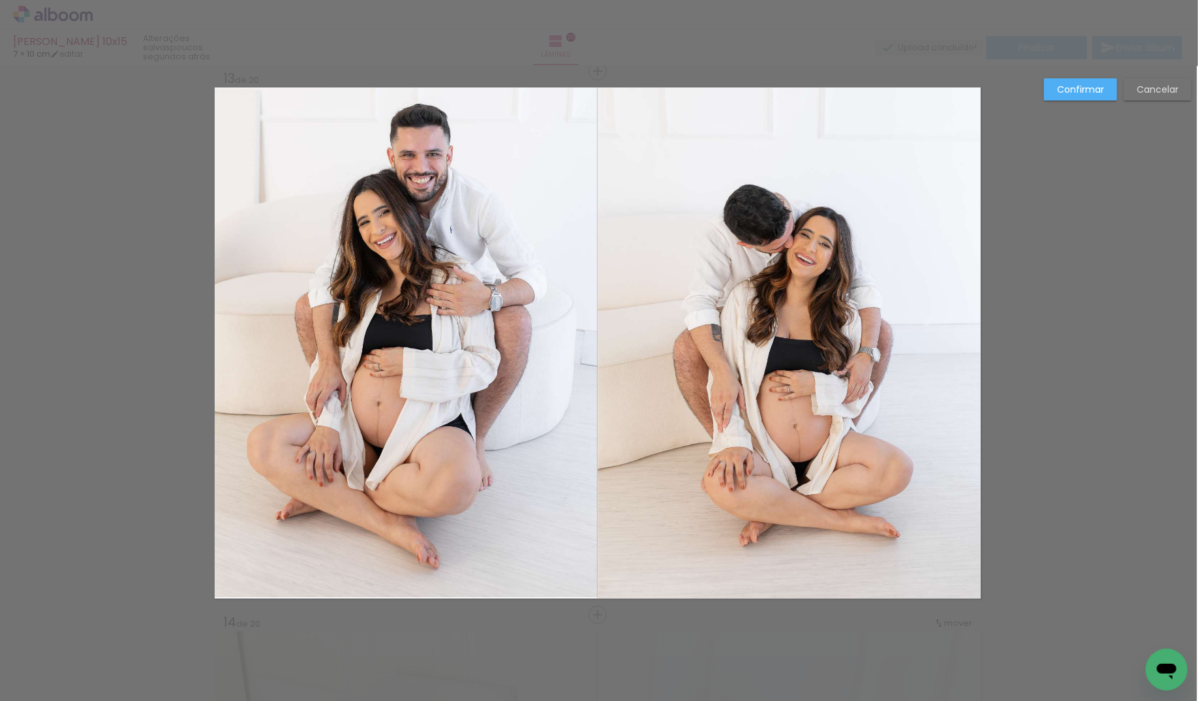
drag, startPoint x: 1086, startPoint y: 96, endPoint x: 993, endPoint y: 140, distance: 102.7
click at [1085, 96] on paper-button "Confirmar" at bounding box center [1080, 89] width 73 height 22
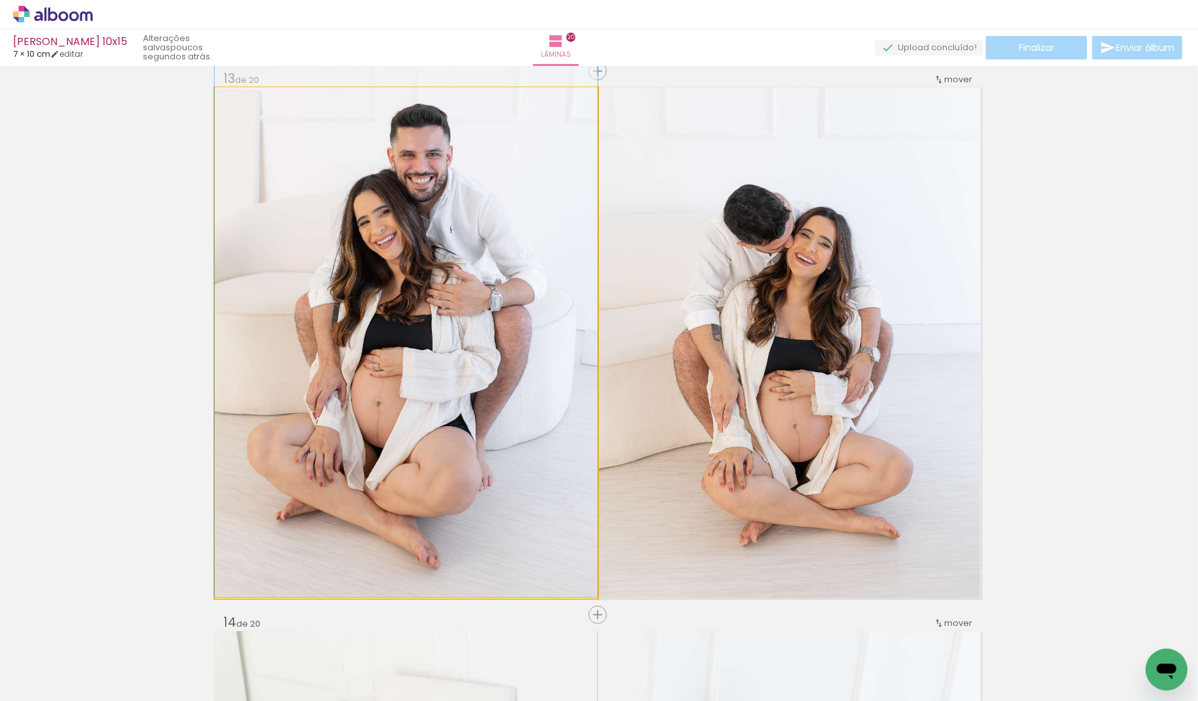
click at [441, 349] on quentale-photo "Imagem 1" at bounding box center [406, 342] width 383 height 511
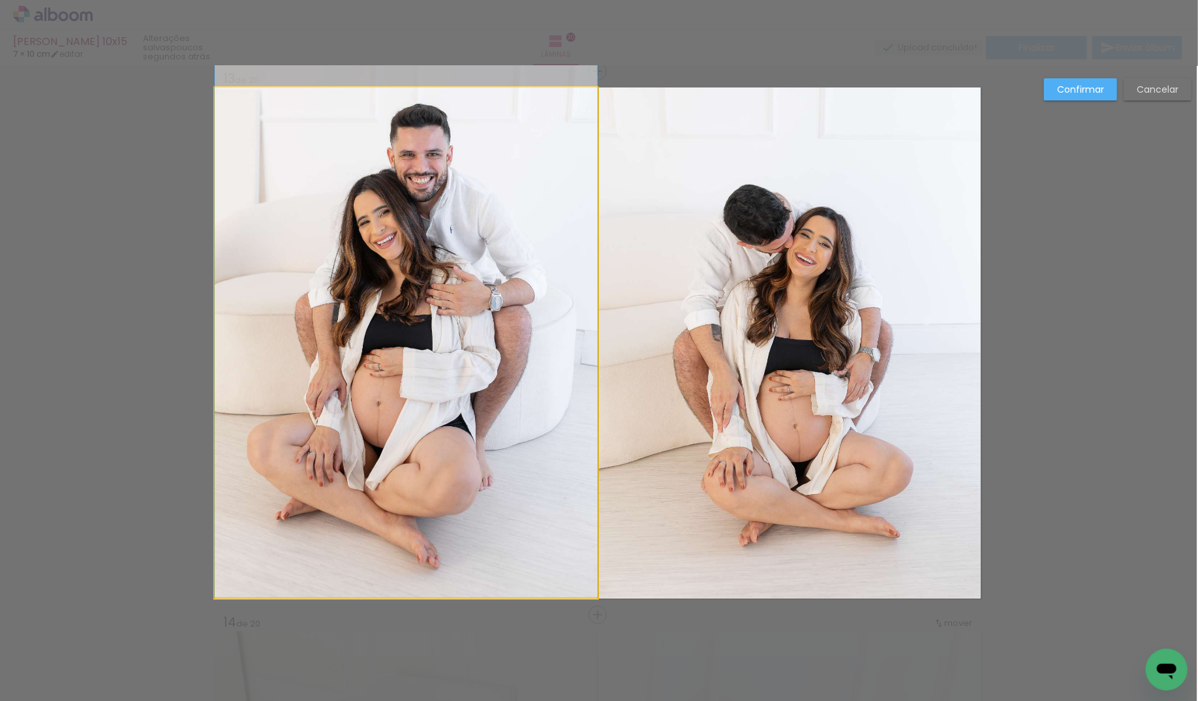
click at [461, 349] on quentale-photo "Imagem 1" at bounding box center [406, 342] width 383 height 511
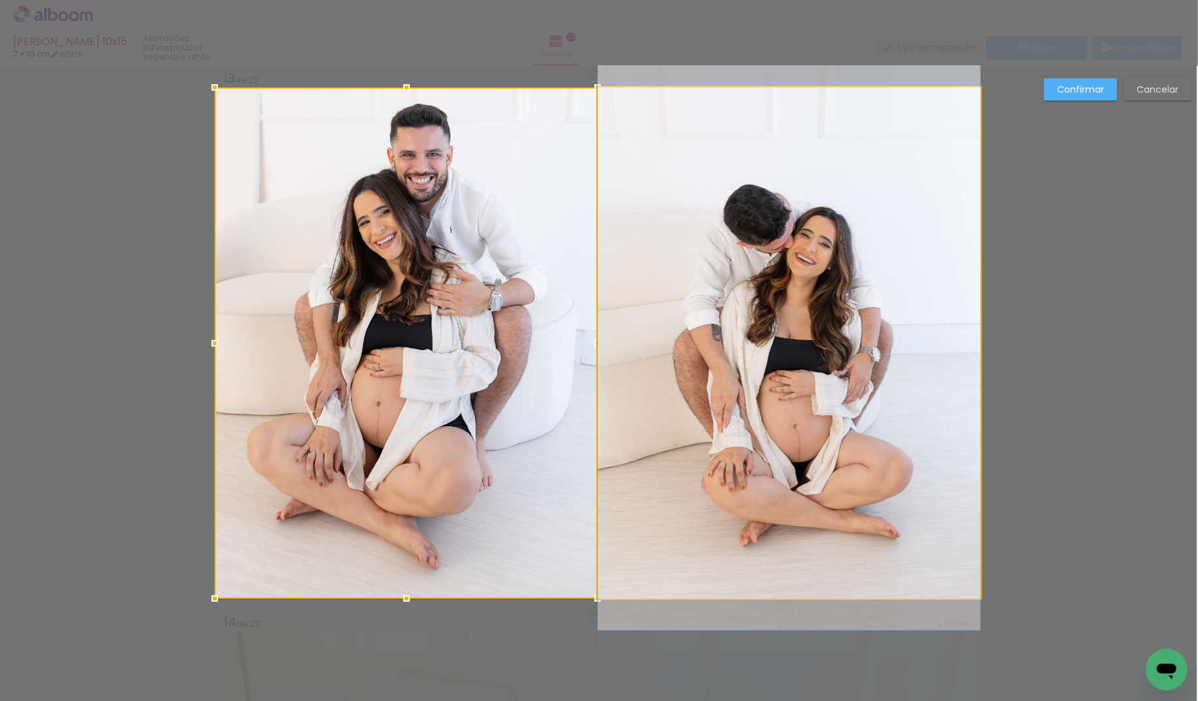
drag, startPoint x: 685, startPoint y: 421, endPoint x: 643, endPoint y: 427, distance: 42.2
click at [685, 421] on quentale-photo at bounding box center [789, 342] width 383 height 511
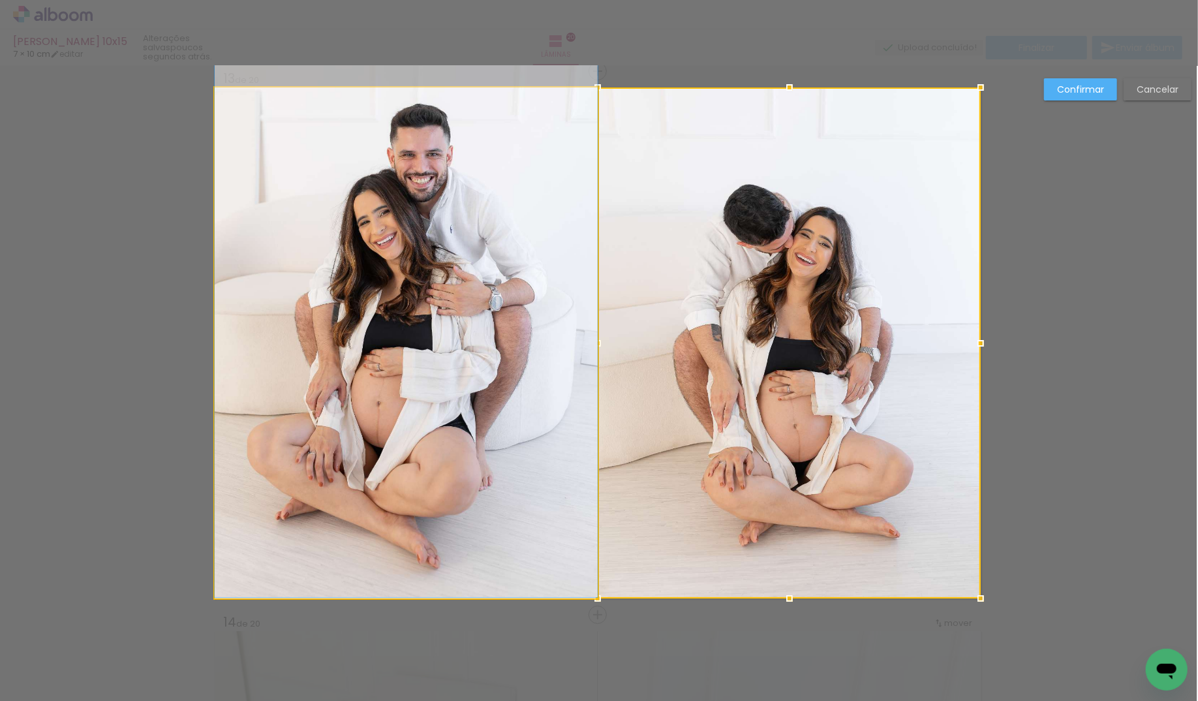
click at [495, 420] on quentale-photo "Imagem 1" at bounding box center [406, 342] width 383 height 511
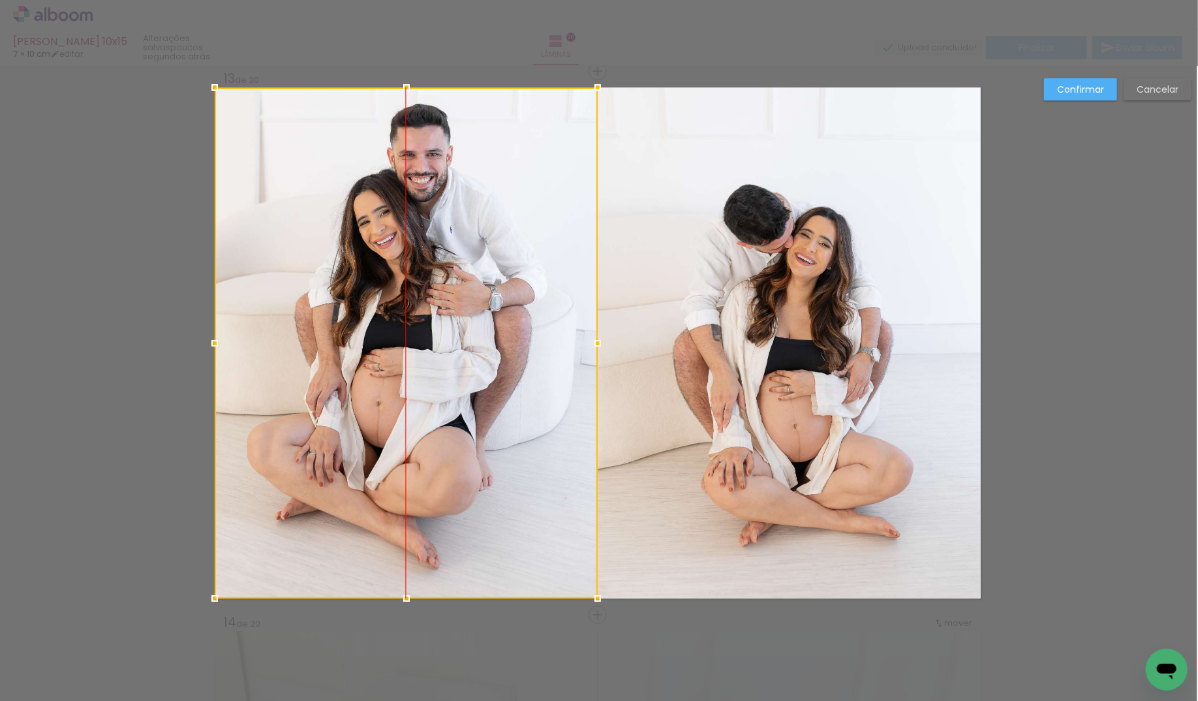
drag, startPoint x: 484, startPoint y: 367, endPoint x: 478, endPoint y: 405, distance: 38.3
click at [478, 405] on div at bounding box center [406, 342] width 383 height 511
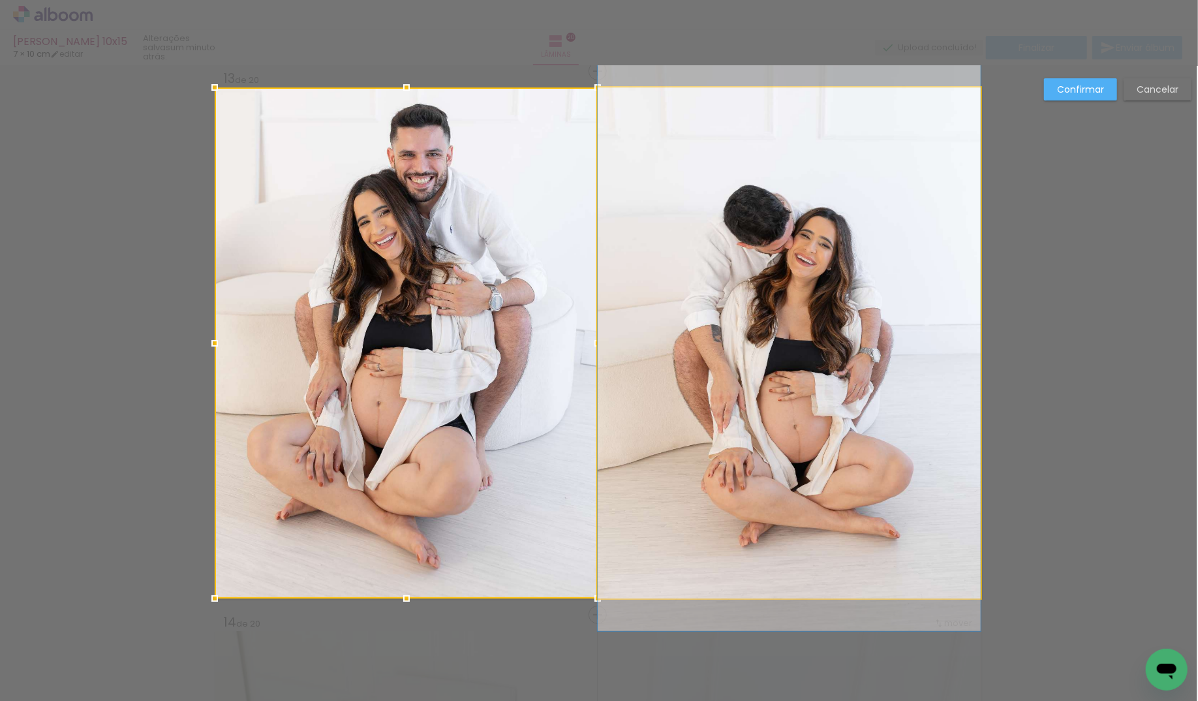
drag, startPoint x: 775, startPoint y: 334, endPoint x: 820, endPoint y: 335, distance: 45.7
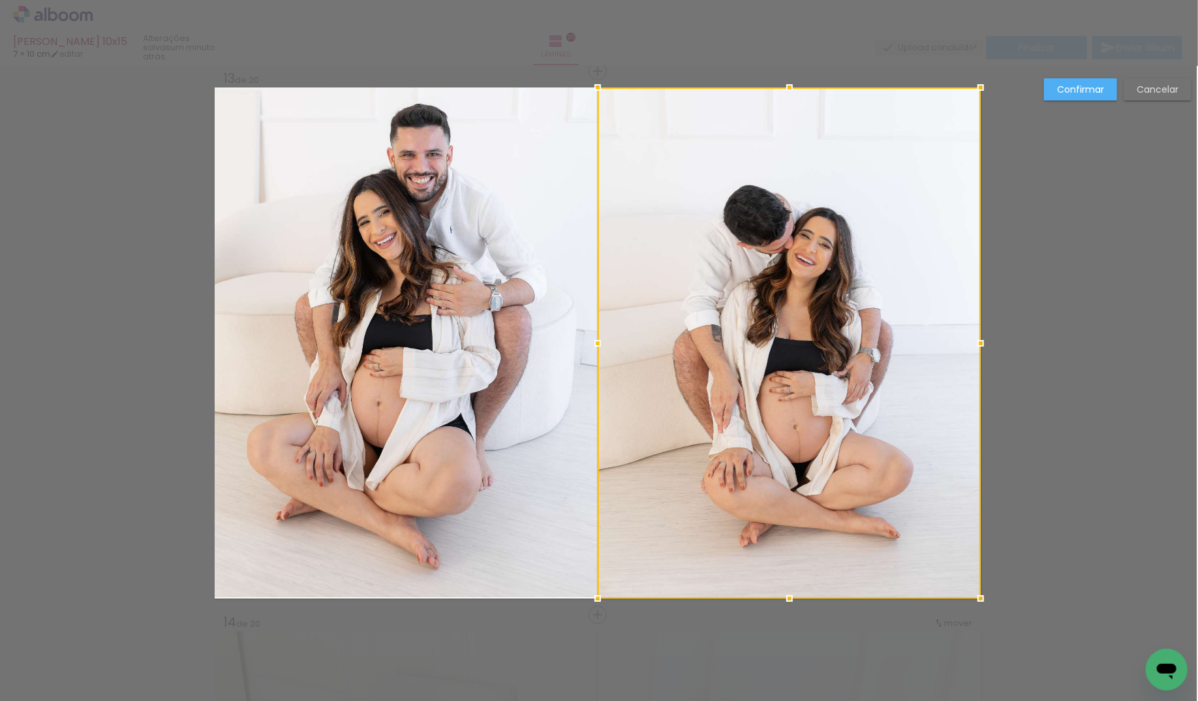
click at [588, 346] on div at bounding box center [598, 343] width 26 height 26
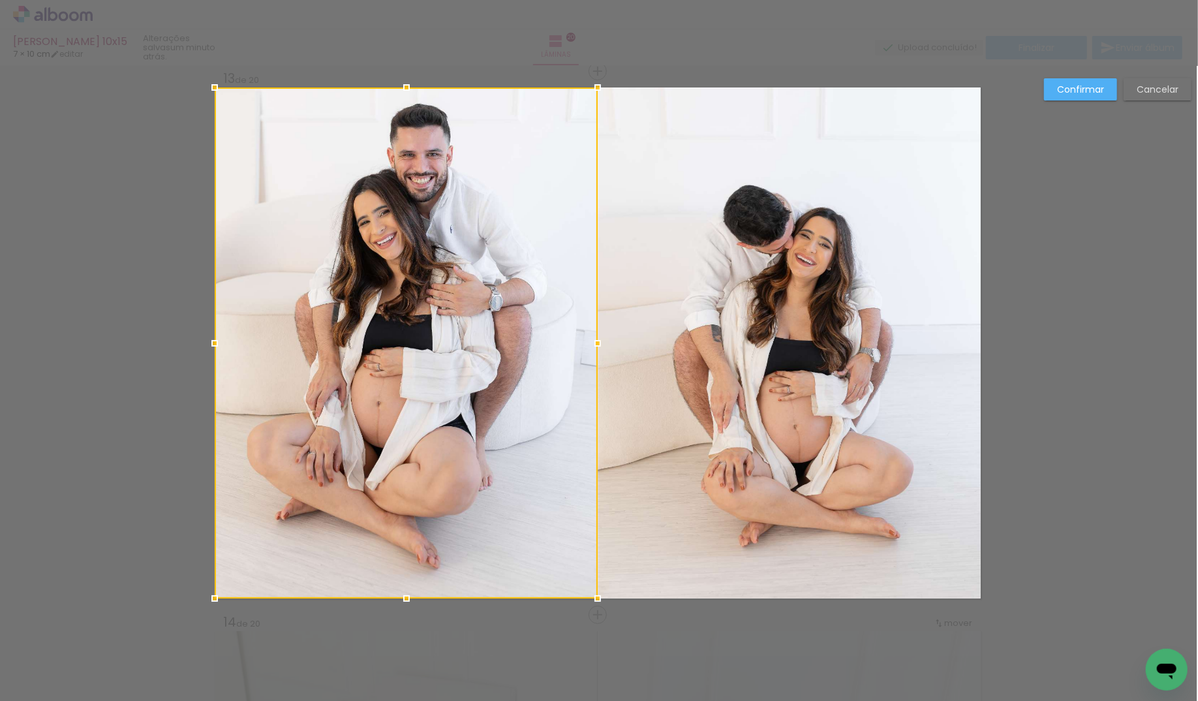
click at [622, 348] on quentale-photo at bounding box center [789, 342] width 383 height 511
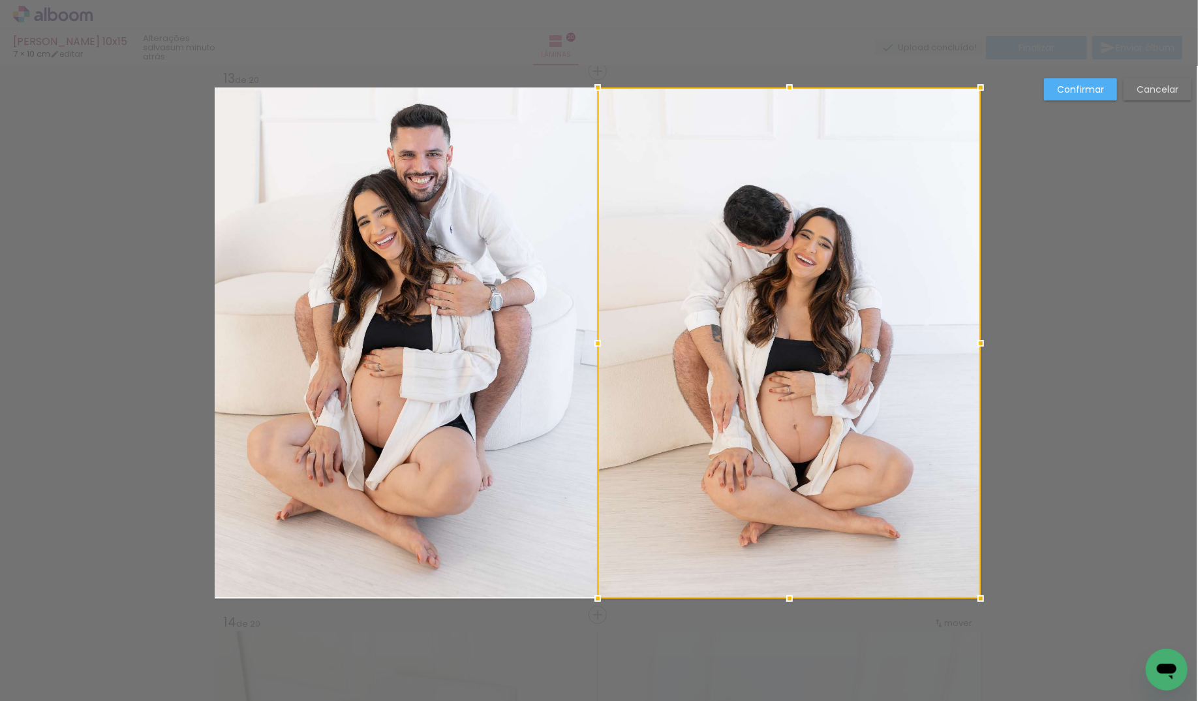
click at [622, 348] on div at bounding box center [789, 342] width 383 height 511
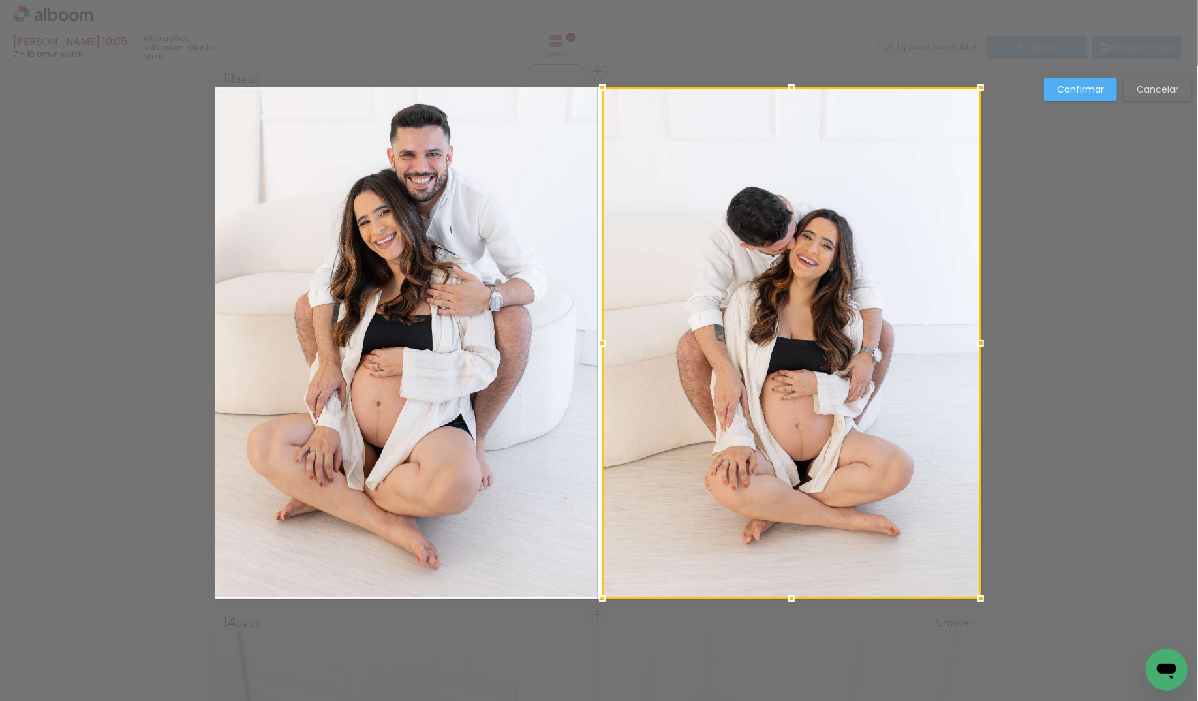
drag, startPoint x: 599, startPoint y: 342, endPoint x: 609, endPoint y: 342, distance: 10.4
click at [609, 342] on div at bounding box center [602, 343] width 26 height 26
click at [1083, 98] on paper-button "Confirmar" at bounding box center [1080, 89] width 73 height 22
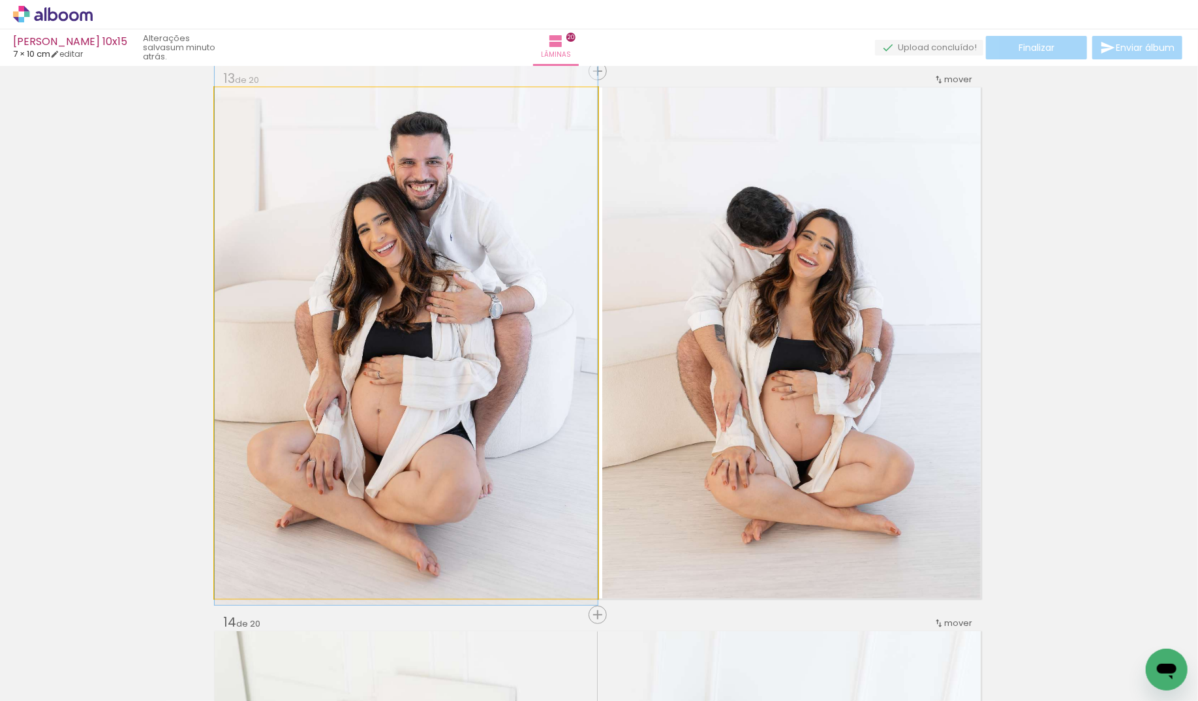
drag, startPoint x: 546, startPoint y: 234, endPoint x: 545, endPoint y: 241, distance: 7.9
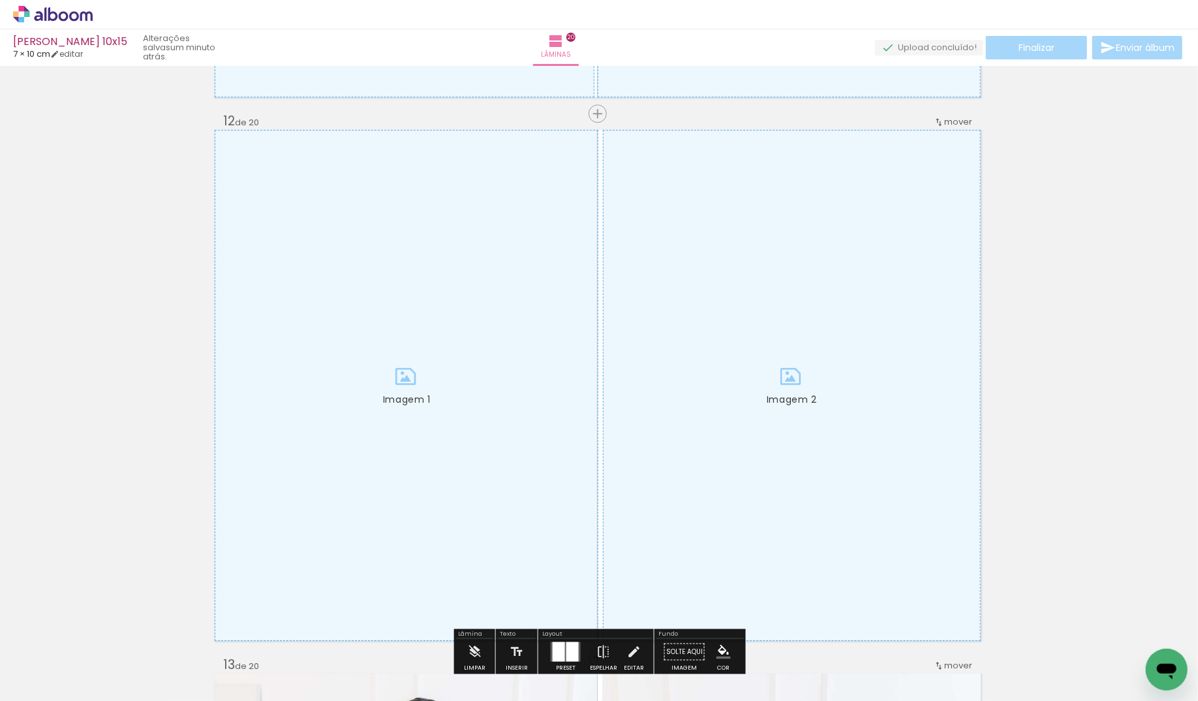
scroll to position [5952, 1]
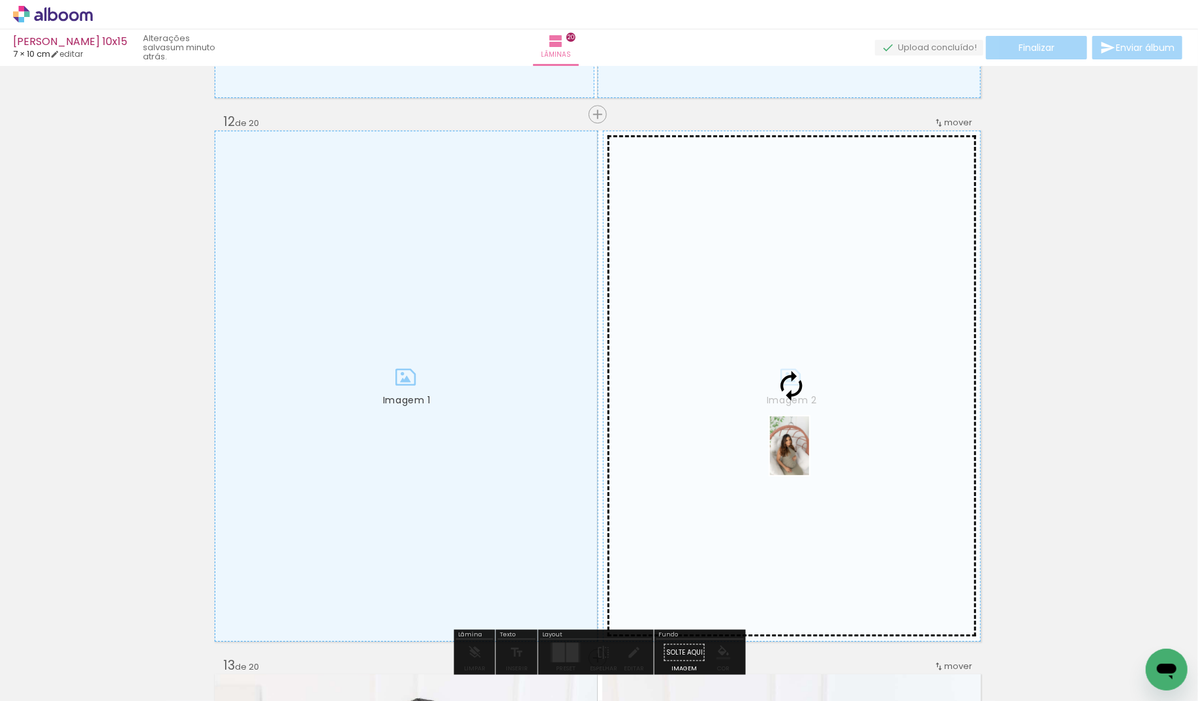
drag, startPoint x: 352, startPoint y: 667, endPoint x: 809, endPoint y: 455, distance: 503.3
click at [809, 455] on quentale-workspace at bounding box center [599, 350] width 1198 height 701
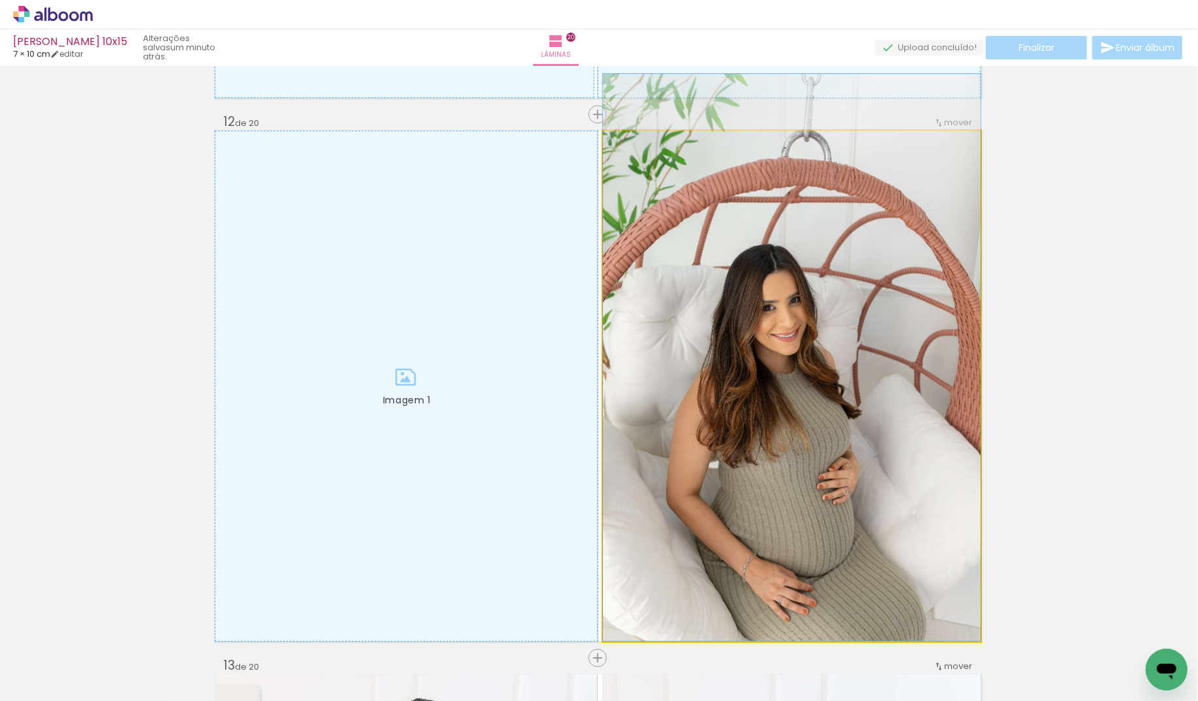
drag, startPoint x: 785, startPoint y: 479, endPoint x: 795, endPoint y: 431, distance: 49.4
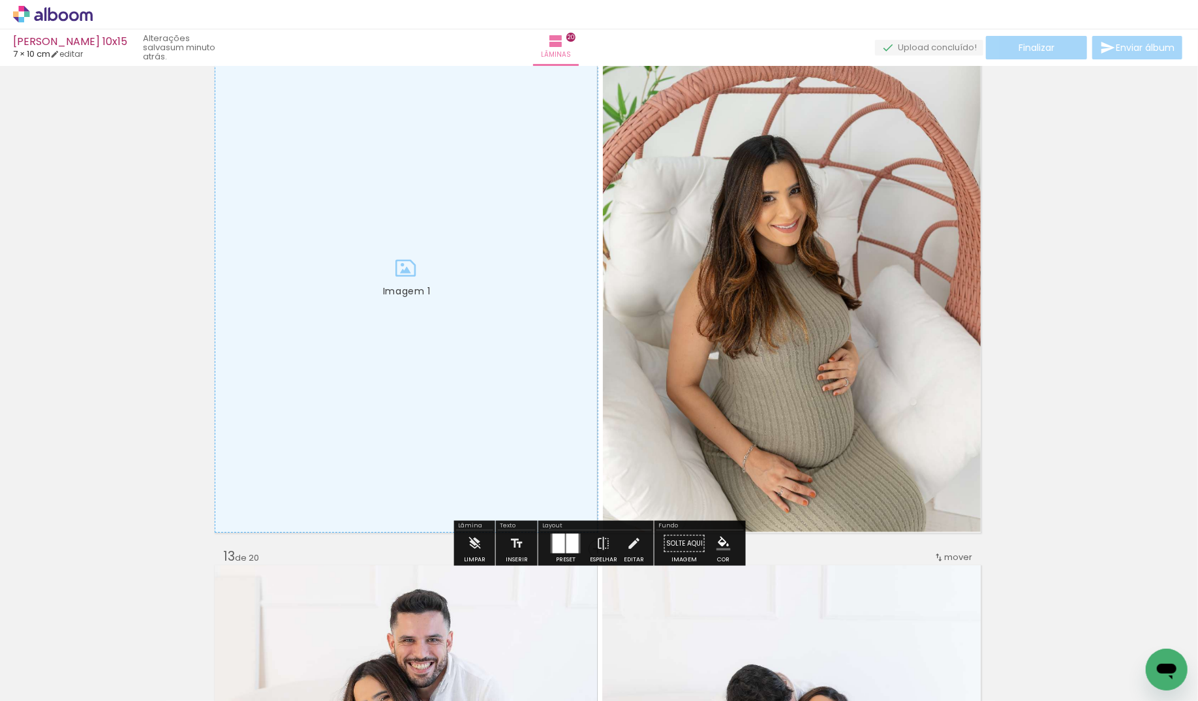
scroll to position [6062, 1]
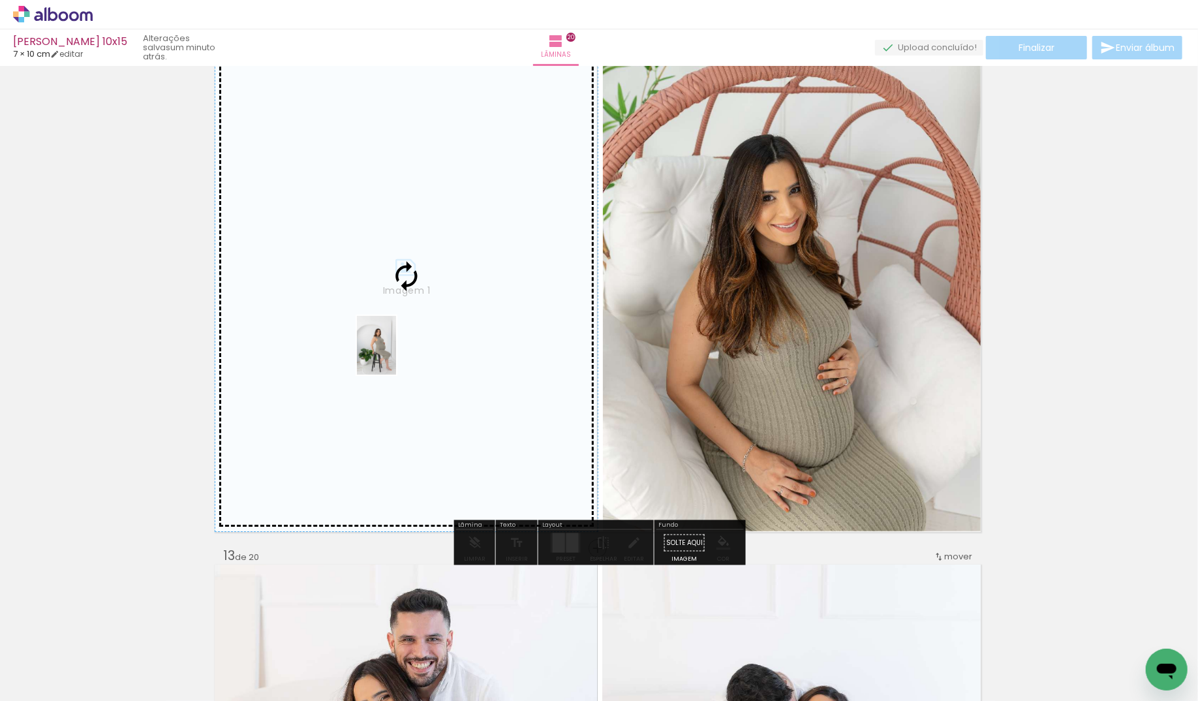
drag, startPoint x: 274, startPoint y: 672, endPoint x: 396, endPoint y: 355, distance: 339.8
click at [396, 355] on quentale-workspace at bounding box center [599, 350] width 1198 height 701
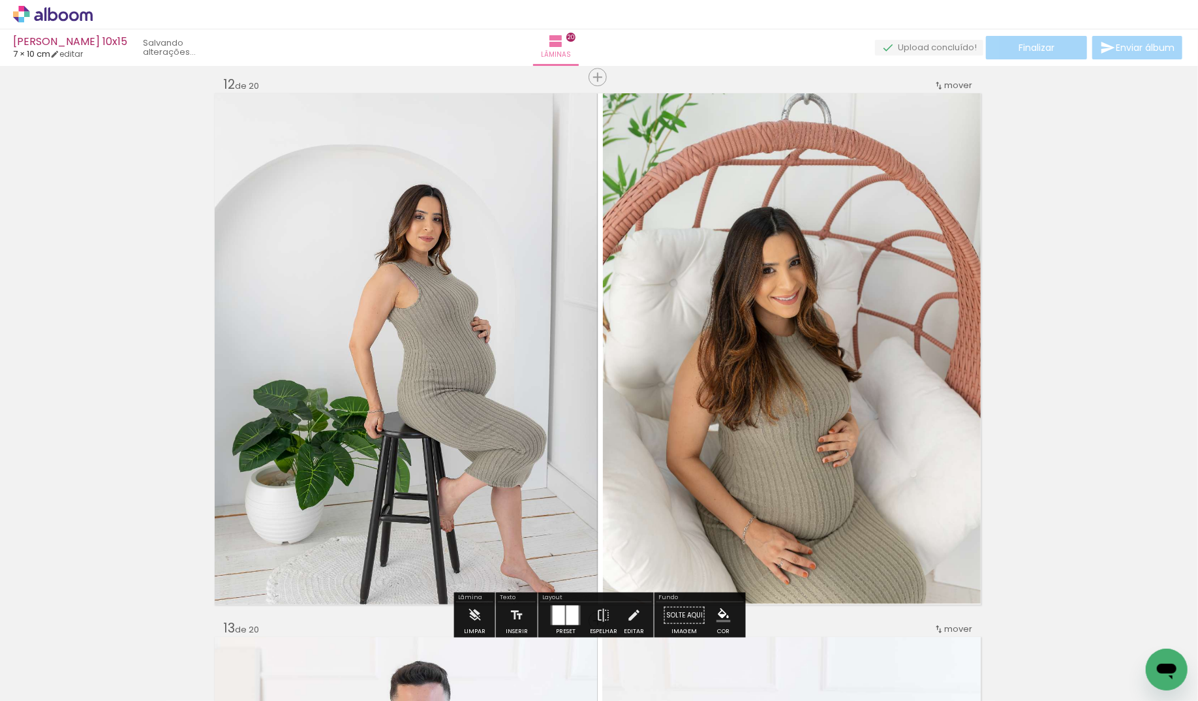
scroll to position [5985, 1]
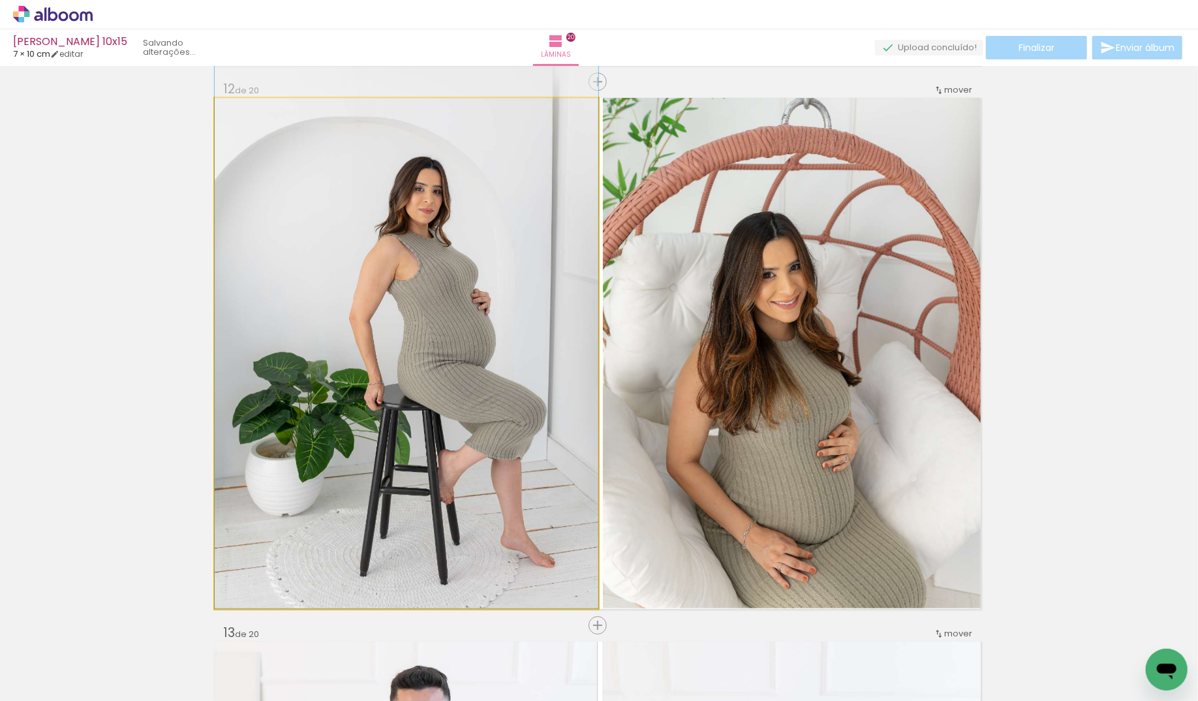
drag, startPoint x: 474, startPoint y: 379, endPoint x: 484, endPoint y: 340, distance: 40.4
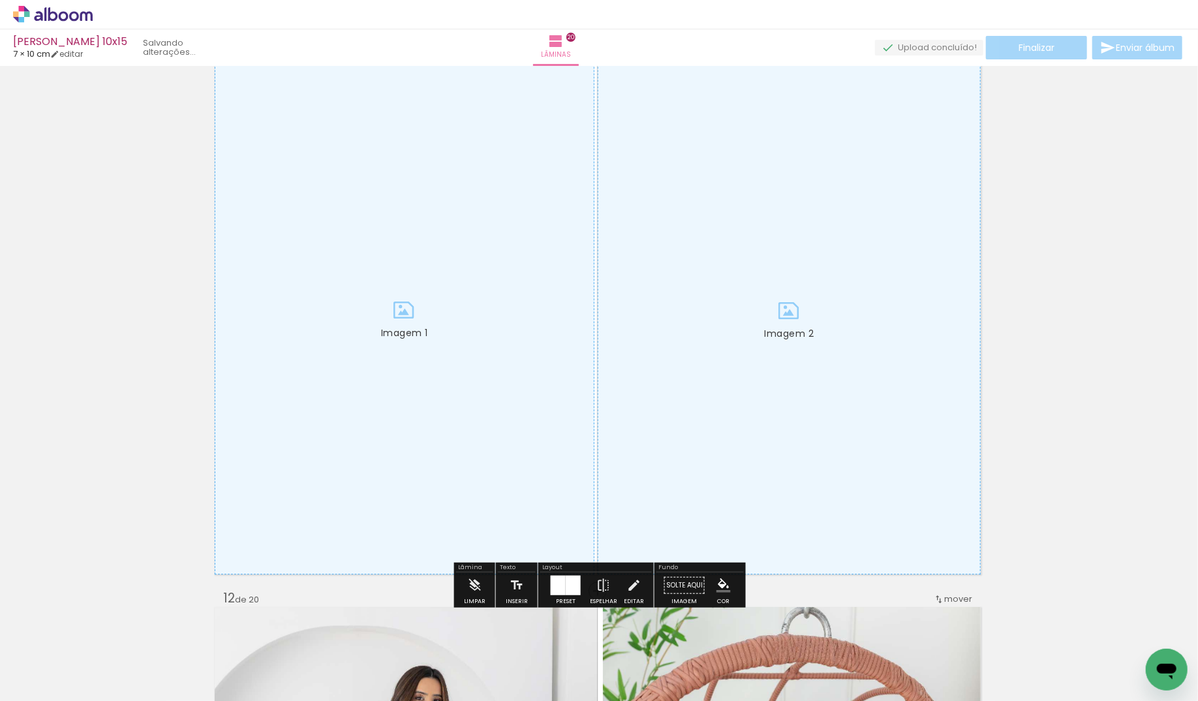
scroll to position [5475, 1]
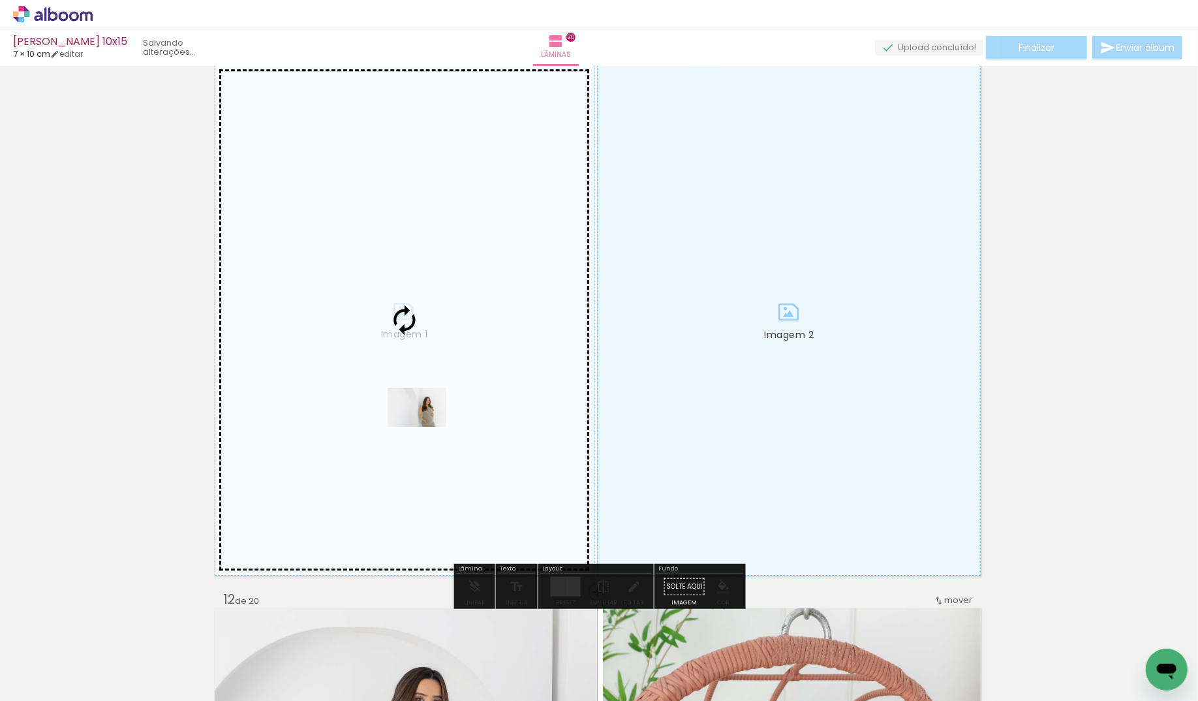
drag, startPoint x: 320, startPoint y: 666, endPoint x: 427, endPoint y: 427, distance: 262.0
click at [427, 427] on quentale-workspace at bounding box center [599, 350] width 1198 height 701
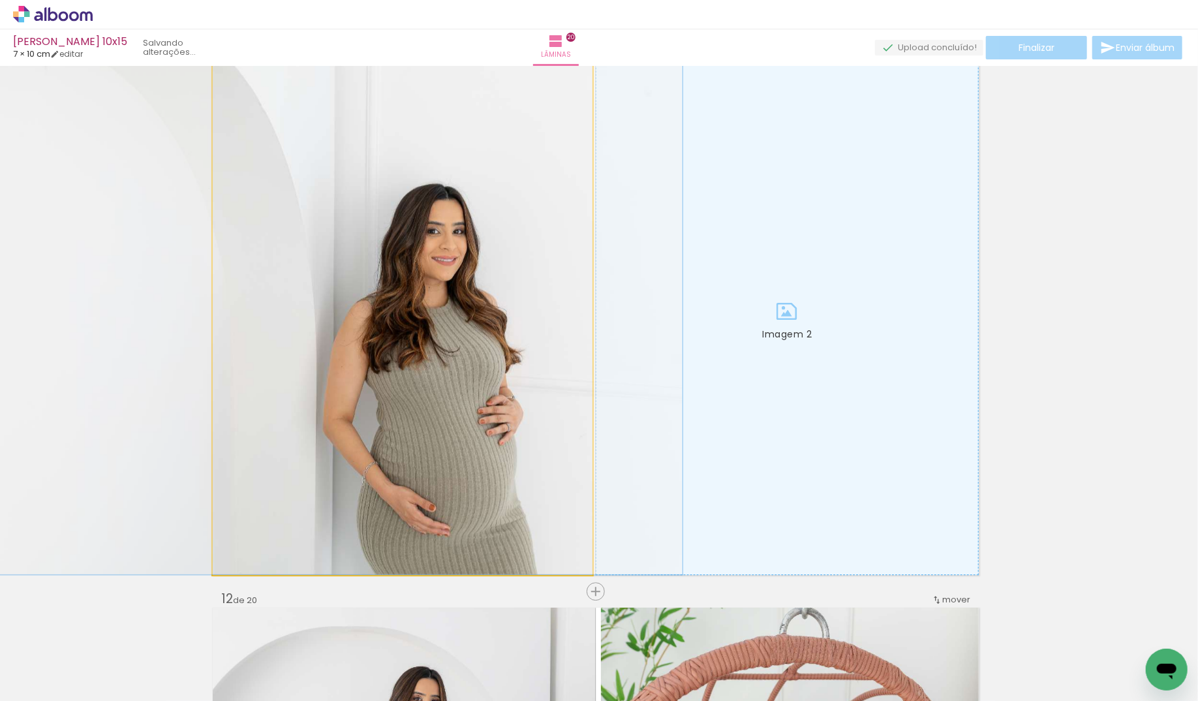
scroll to position [5477, 3]
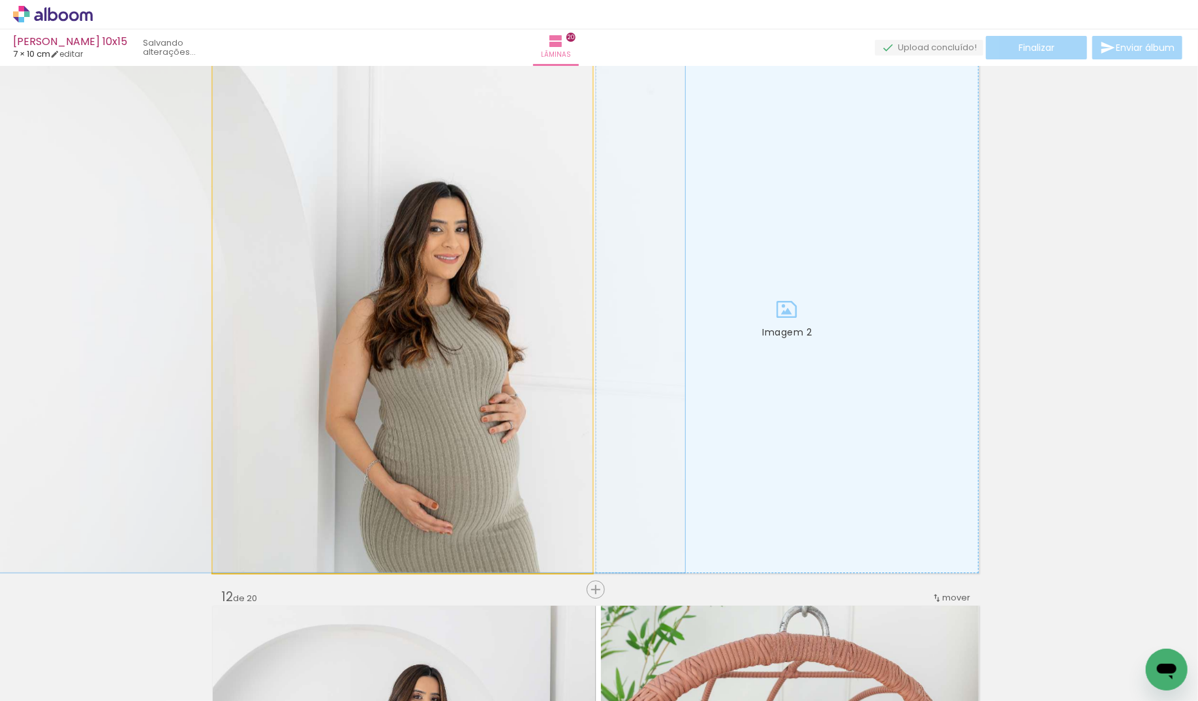
drag, startPoint x: 482, startPoint y: 417, endPoint x: 382, endPoint y: 414, distance: 100.5
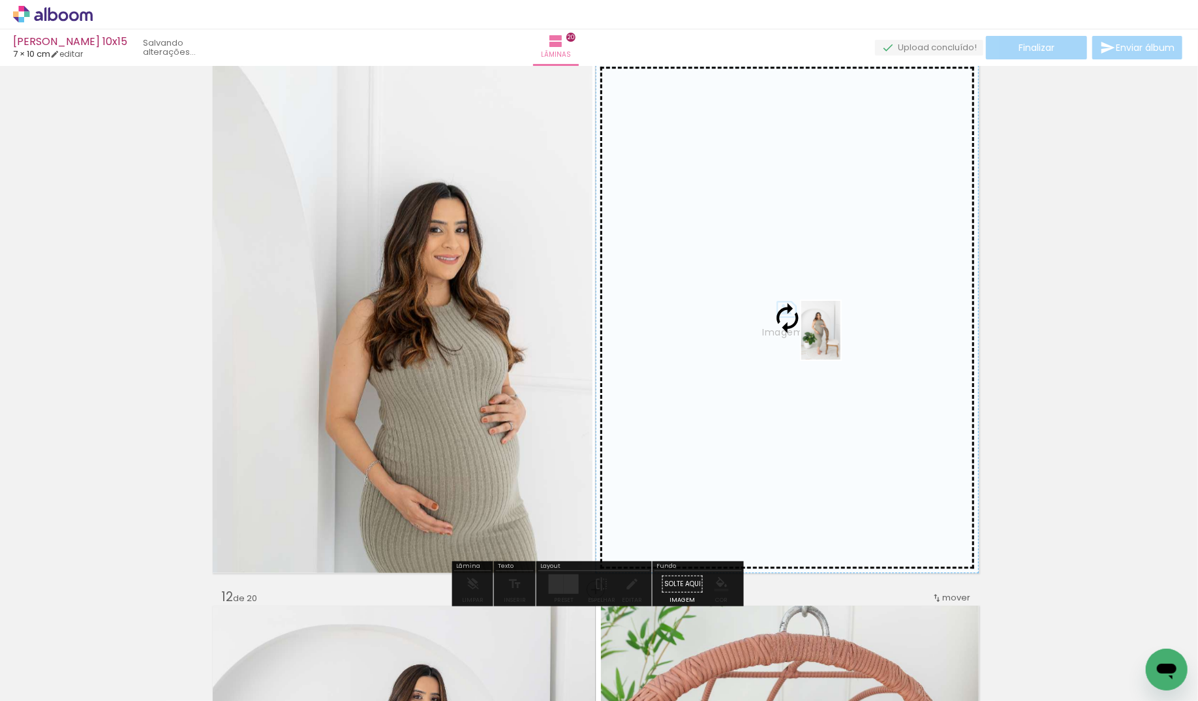
drag, startPoint x: 386, startPoint y: 658, endPoint x: 840, endPoint y: 340, distance: 555.2
click at [840, 340] on quentale-workspace at bounding box center [599, 350] width 1198 height 701
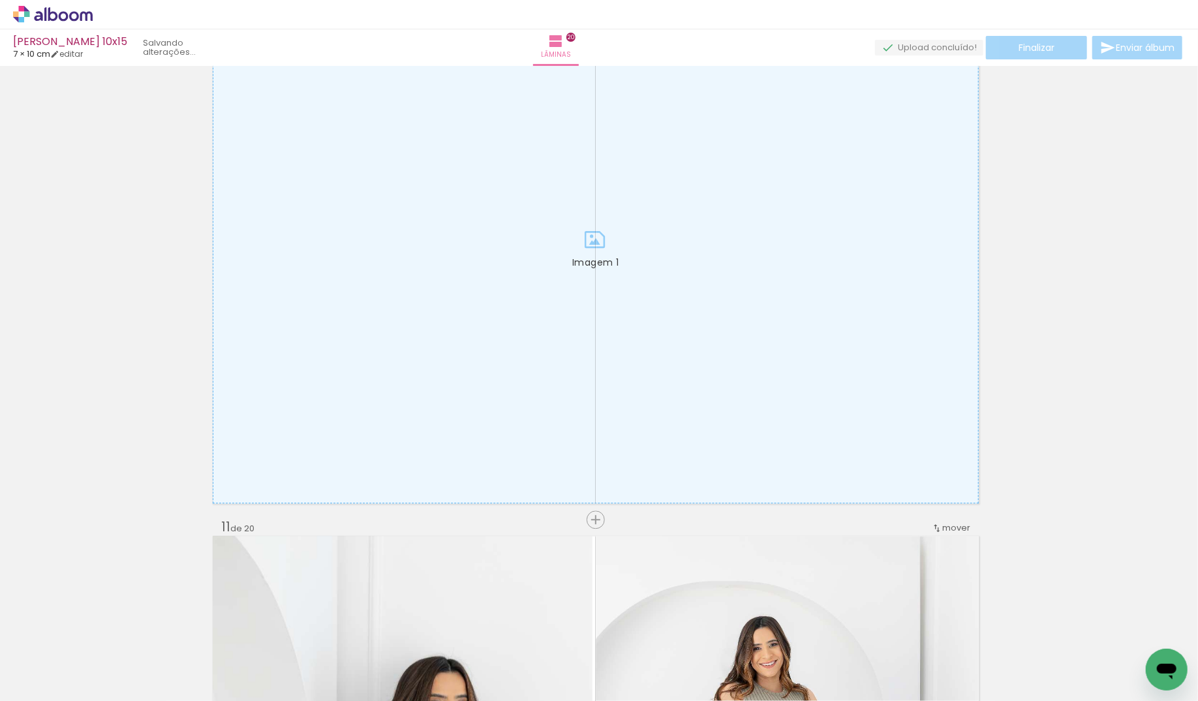
scroll to position [4834, 3]
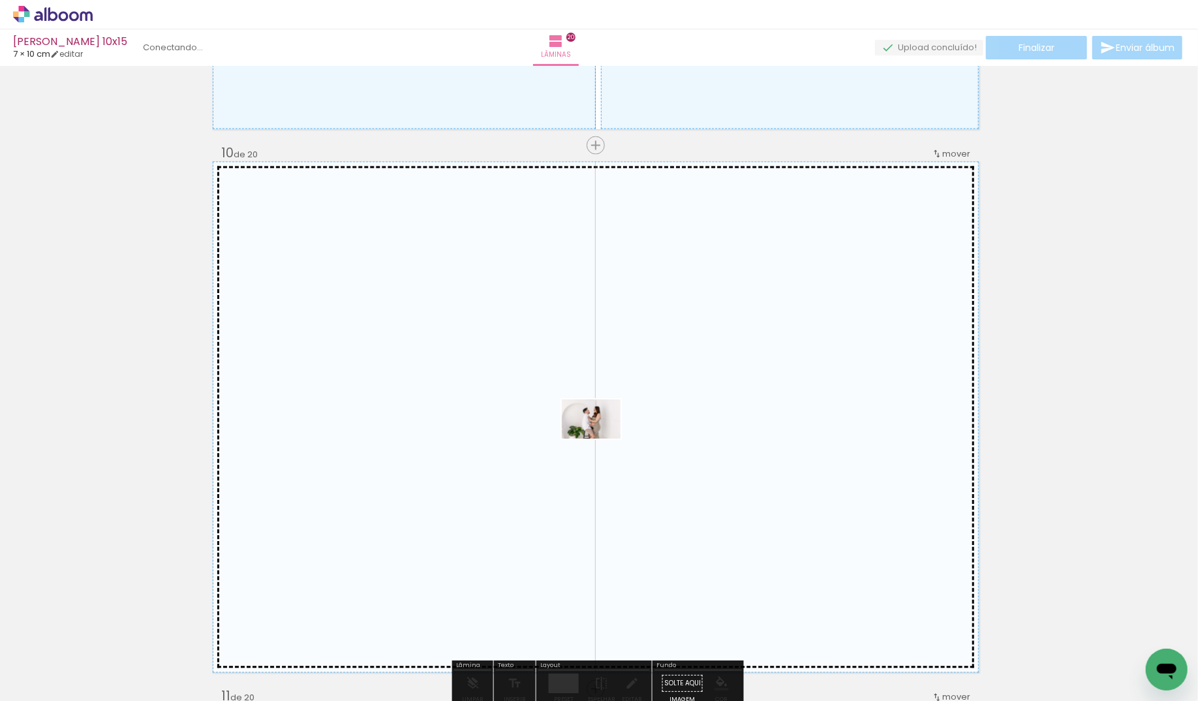
drag, startPoint x: 530, startPoint y: 658, endPoint x: 601, endPoint y: 438, distance: 230.5
click at [601, 438] on quentale-workspace at bounding box center [599, 350] width 1198 height 701
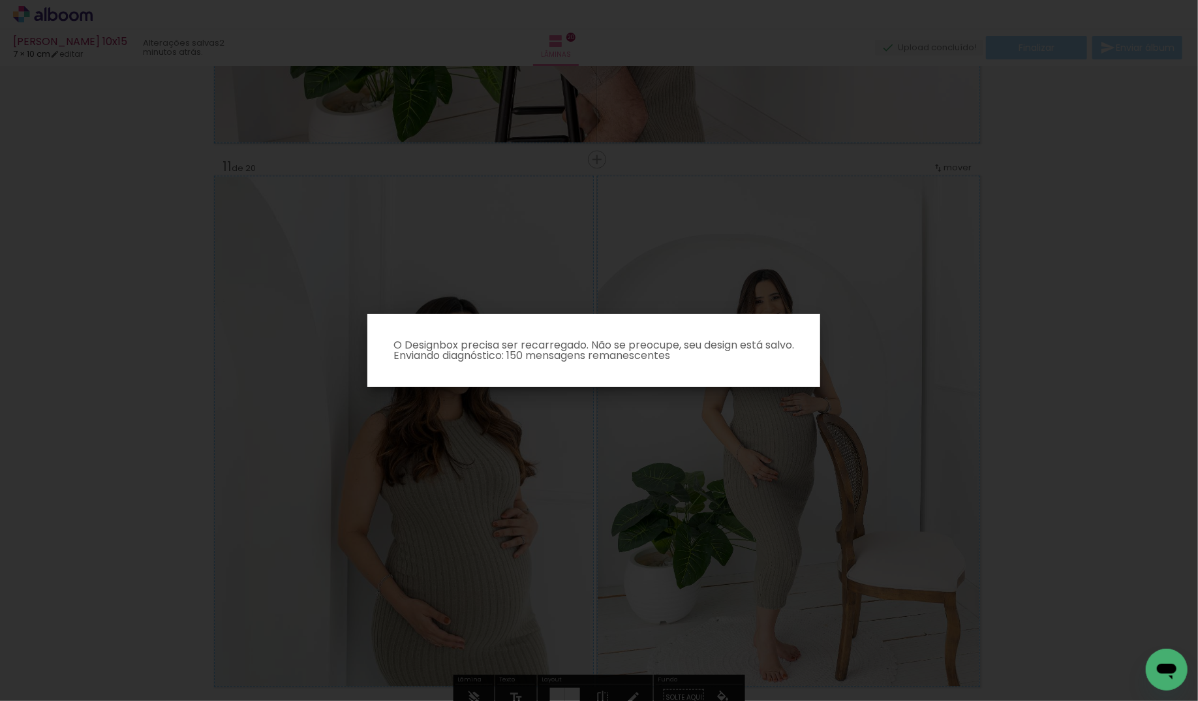
scroll to position [5383, 2]
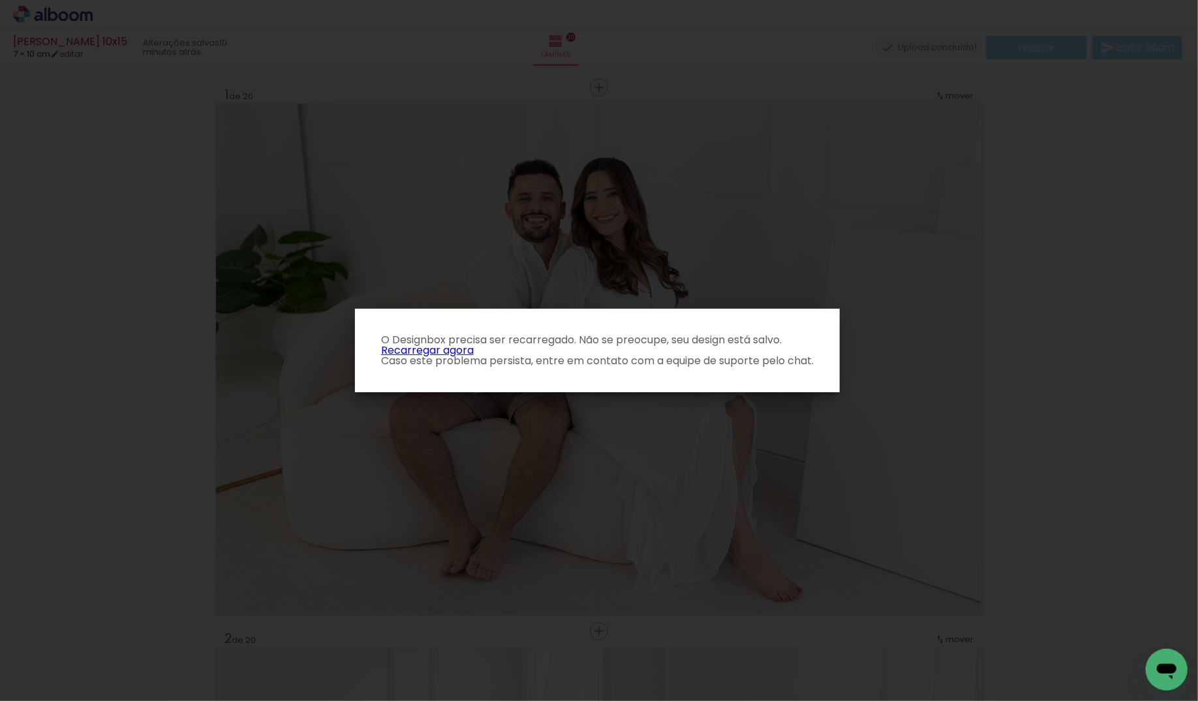
scroll to position [0, 774]
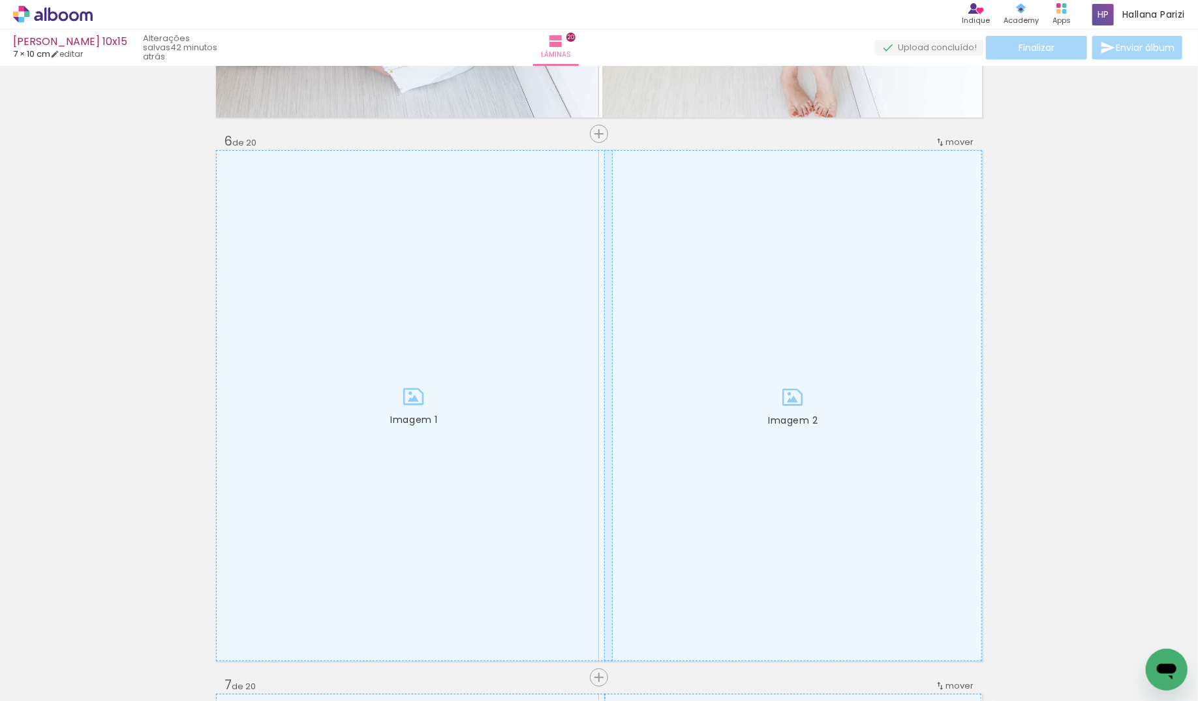
scroll to position [2676, 0]
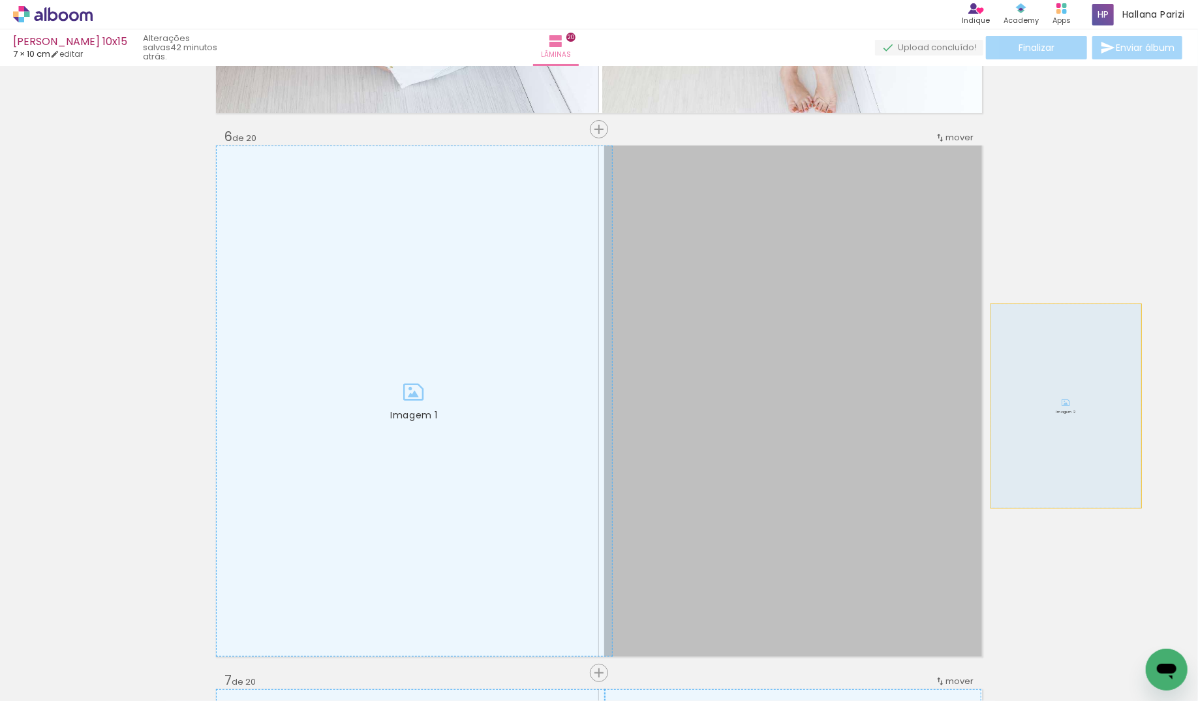
drag, startPoint x: 758, startPoint y: 437, endPoint x: 1066, endPoint y: 405, distance: 309.6
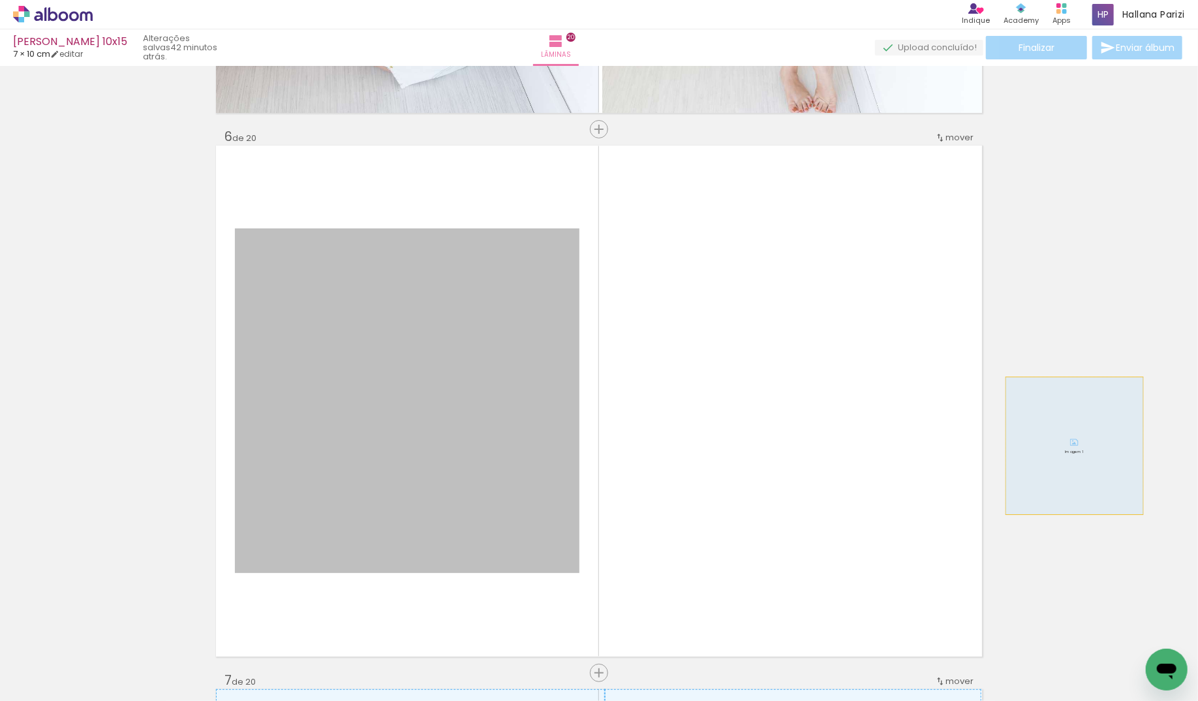
drag, startPoint x: 848, startPoint y: 456, endPoint x: 1098, endPoint y: 442, distance: 249.7
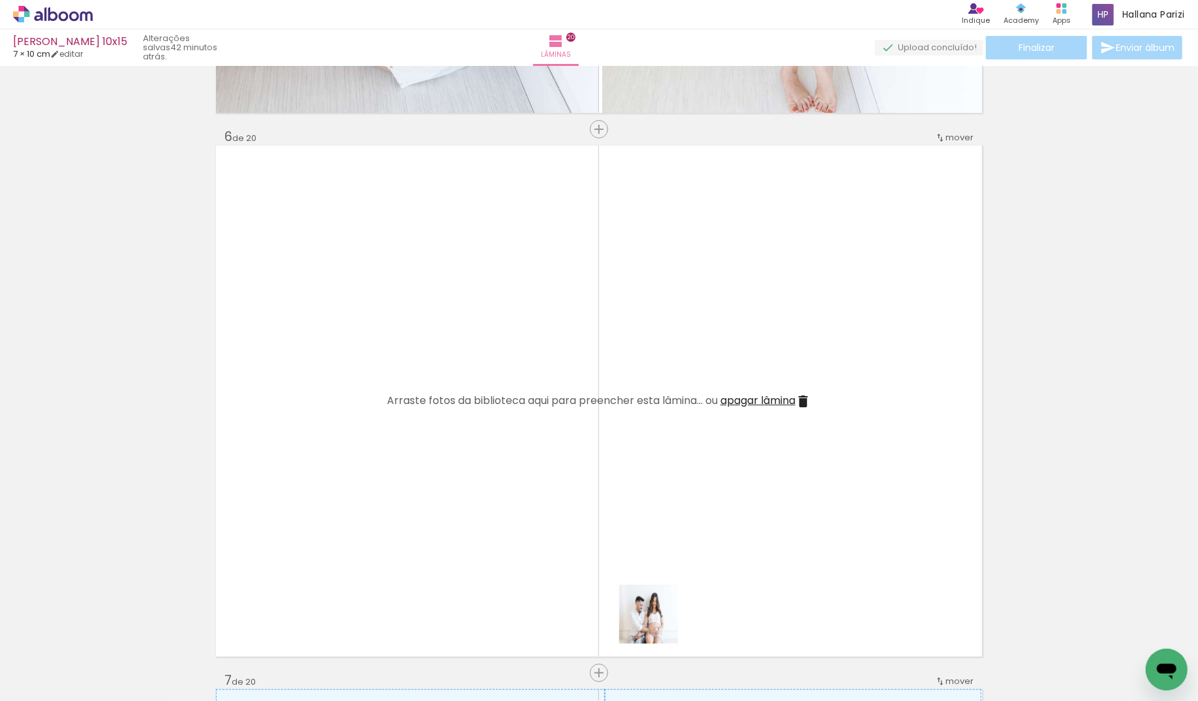
drag, startPoint x: 652, startPoint y: 651, endPoint x: 690, endPoint y: 463, distance: 191.7
click at [689, 465] on quentale-workspace at bounding box center [599, 350] width 1198 height 701
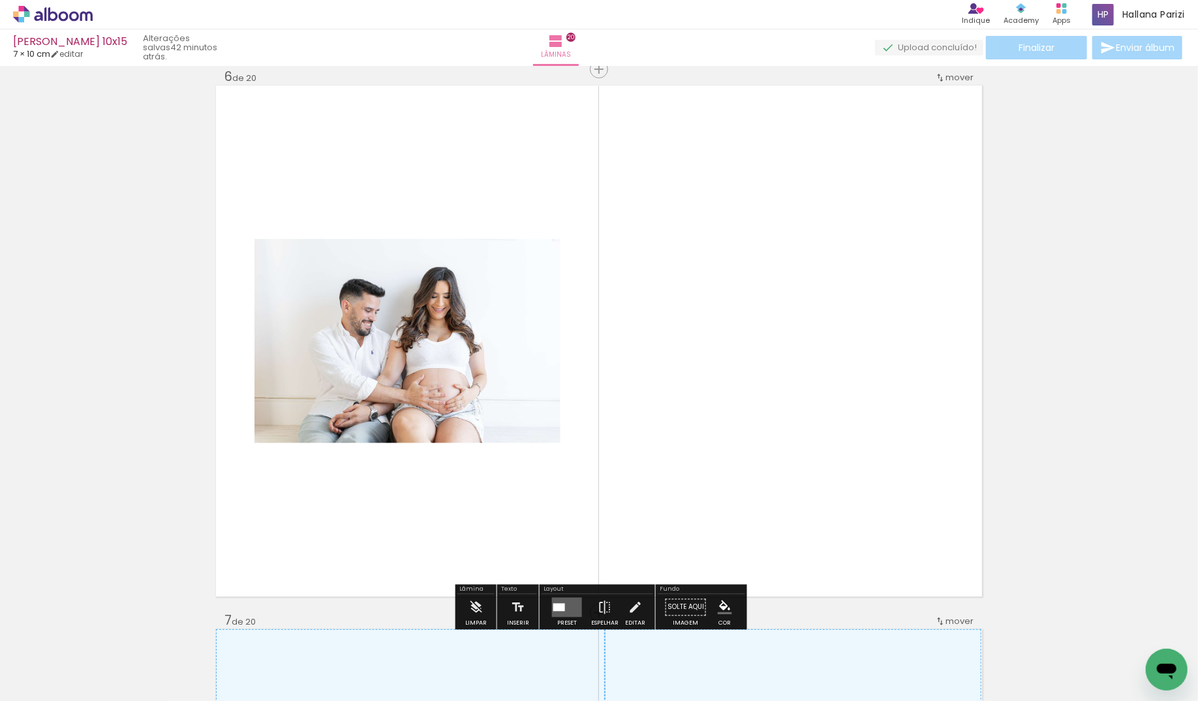
scroll to position [2774, 0]
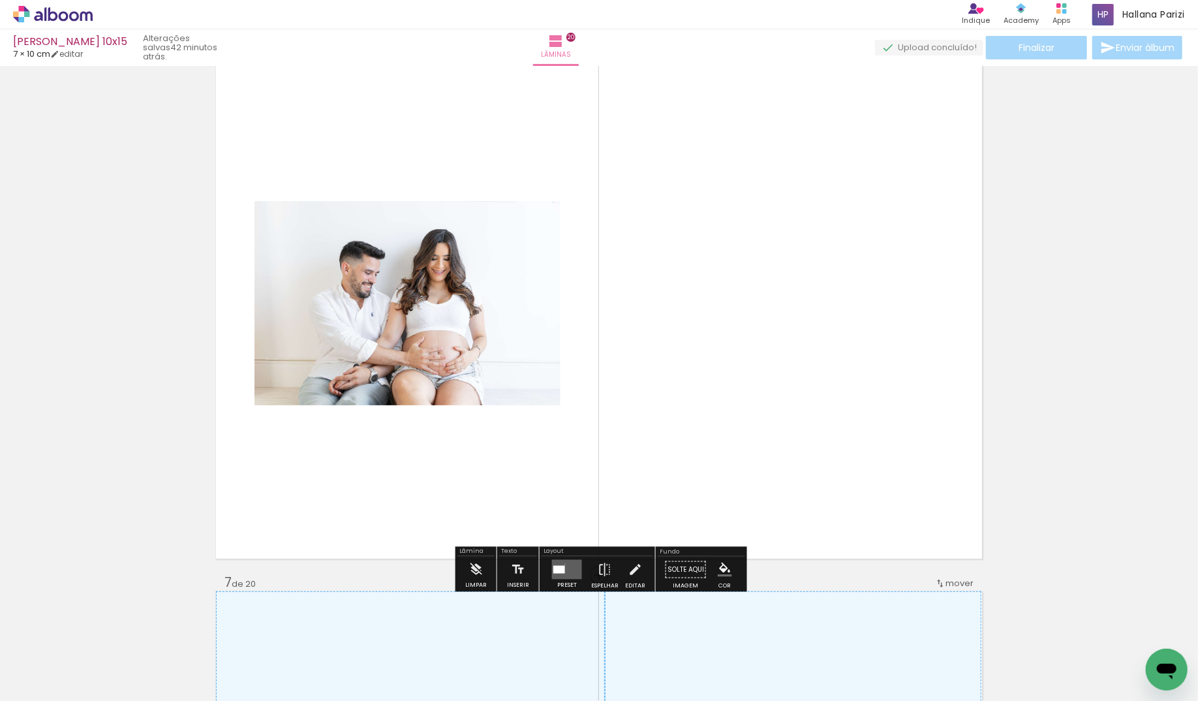
drag, startPoint x: 562, startPoint y: 563, endPoint x: 713, endPoint y: 515, distance: 158.3
click at [563, 562] on quentale-layouter at bounding box center [567, 570] width 30 height 20
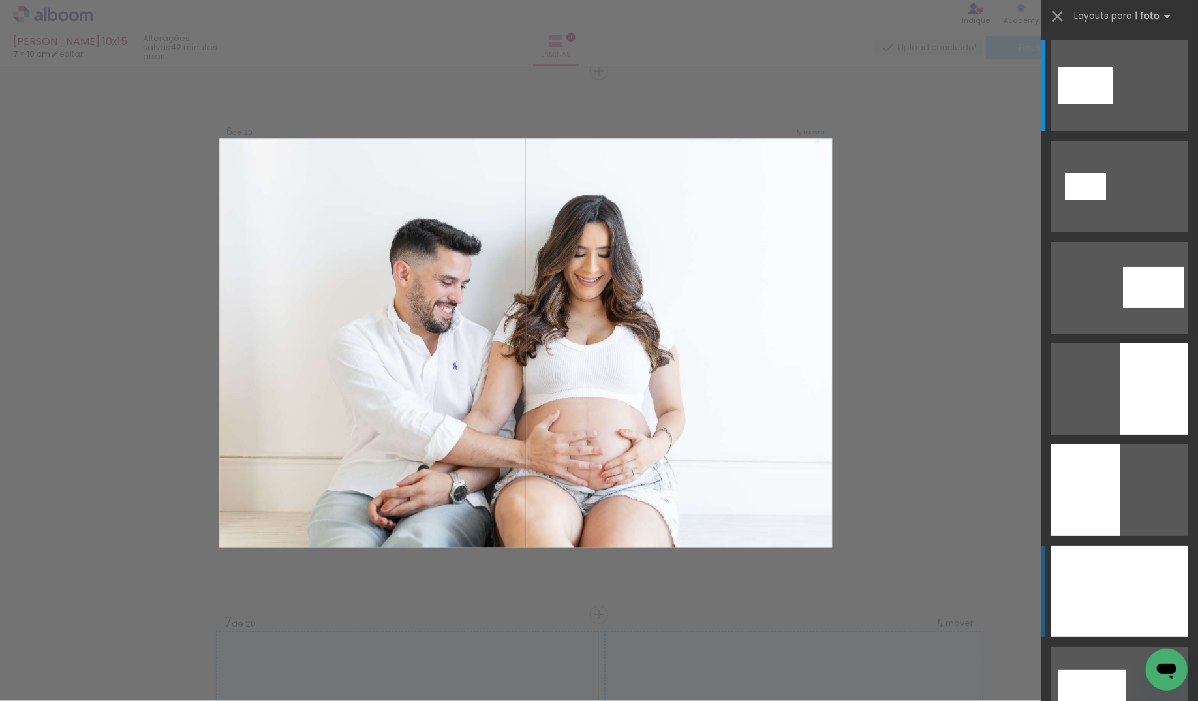
click at [1131, 585] on div at bounding box center [1119, 591] width 137 height 91
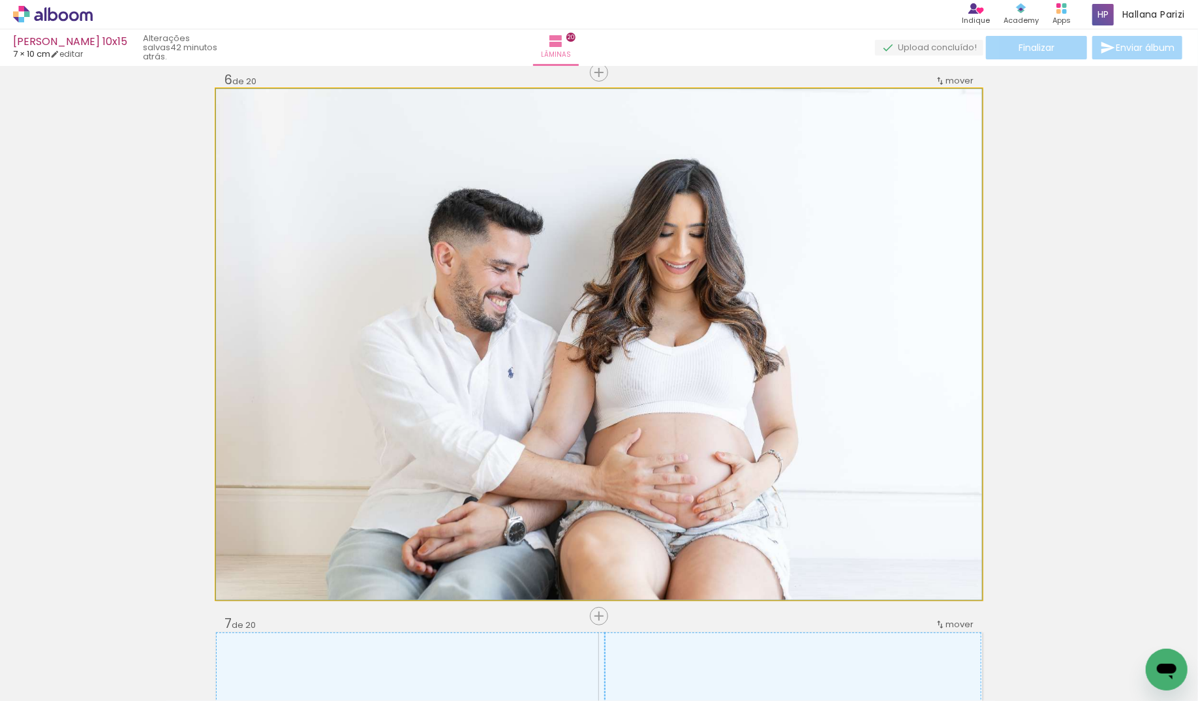
drag, startPoint x: 618, startPoint y: 455, endPoint x: 626, endPoint y: 442, distance: 15.8
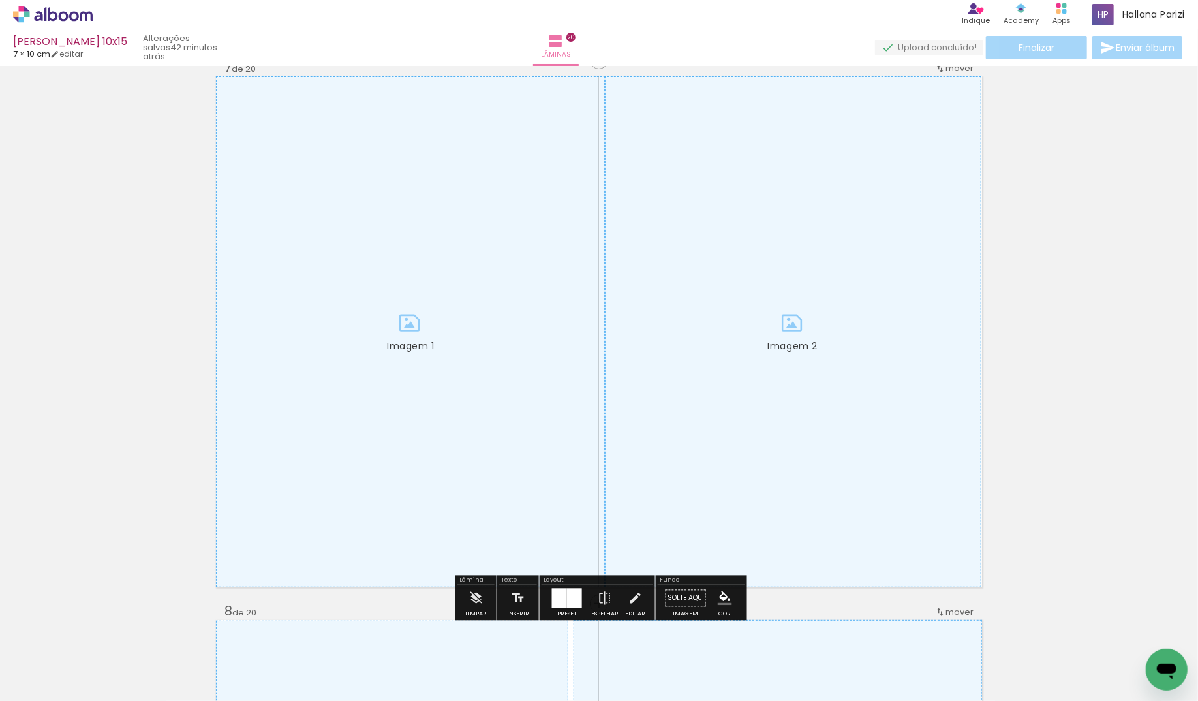
scroll to position [0, 0]
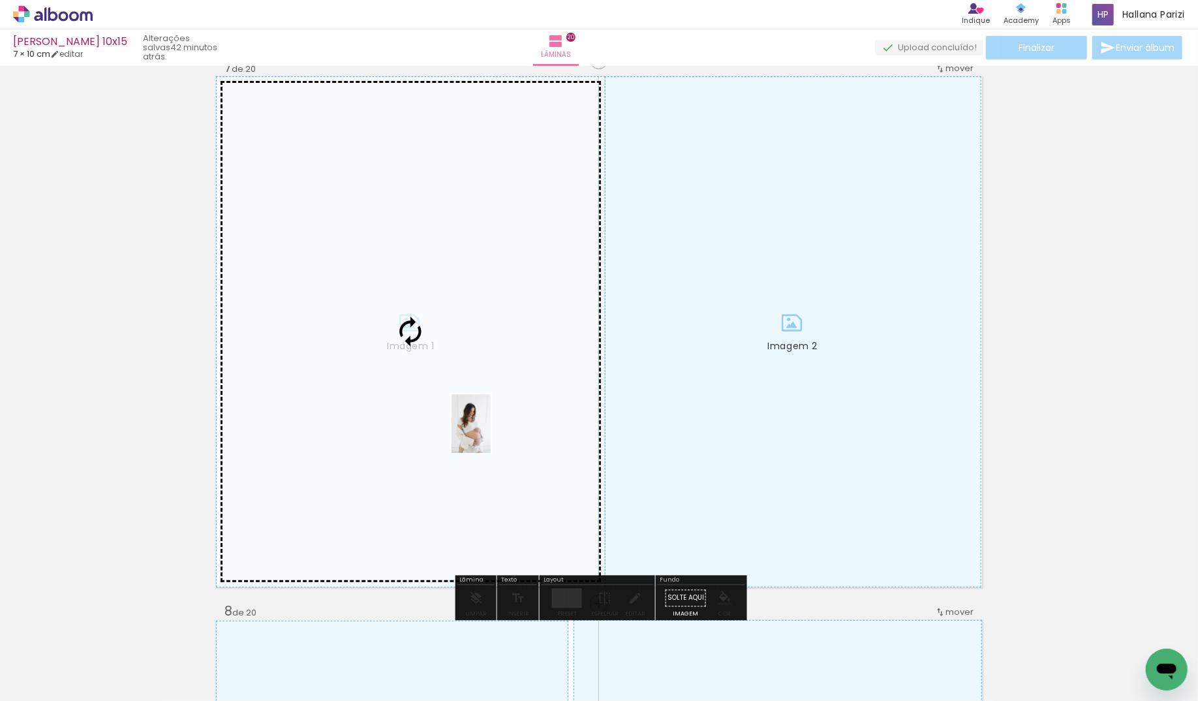
drag, startPoint x: 1009, startPoint y: 656, endPoint x: 491, endPoint y: 433, distance: 564.7
click at [491, 433] on quentale-workspace at bounding box center [599, 350] width 1198 height 701
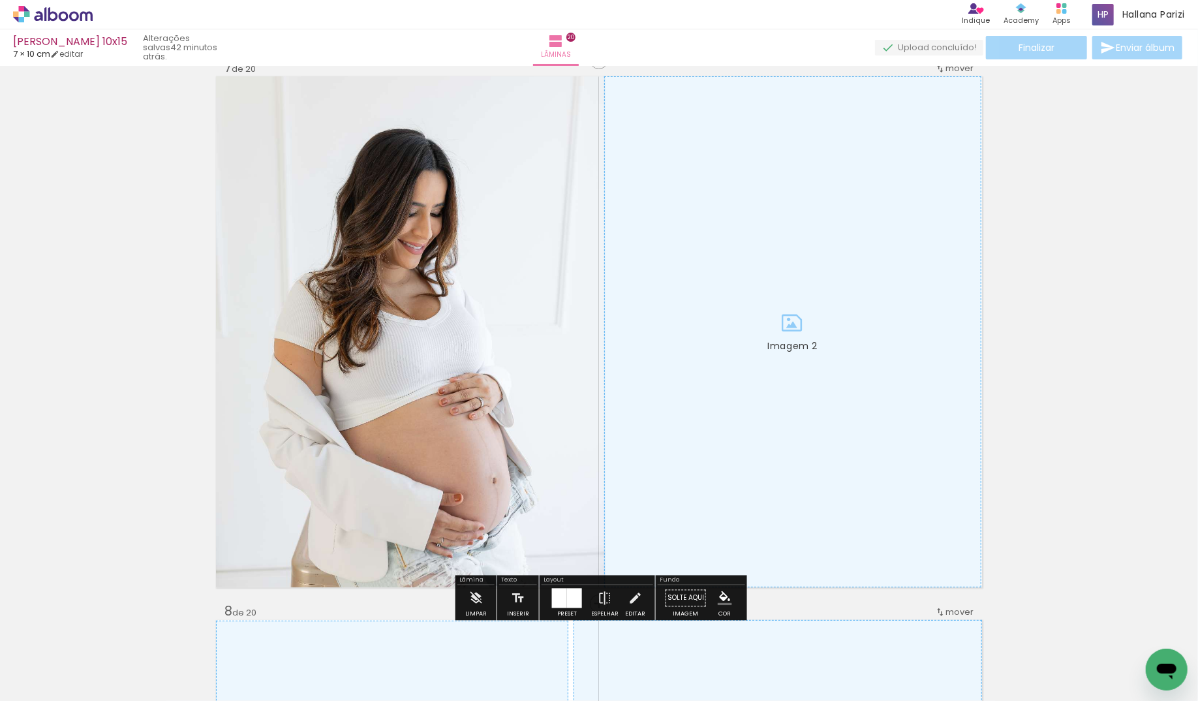
click at [150, 651] on div at bounding box center [130, 657] width 39 height 59
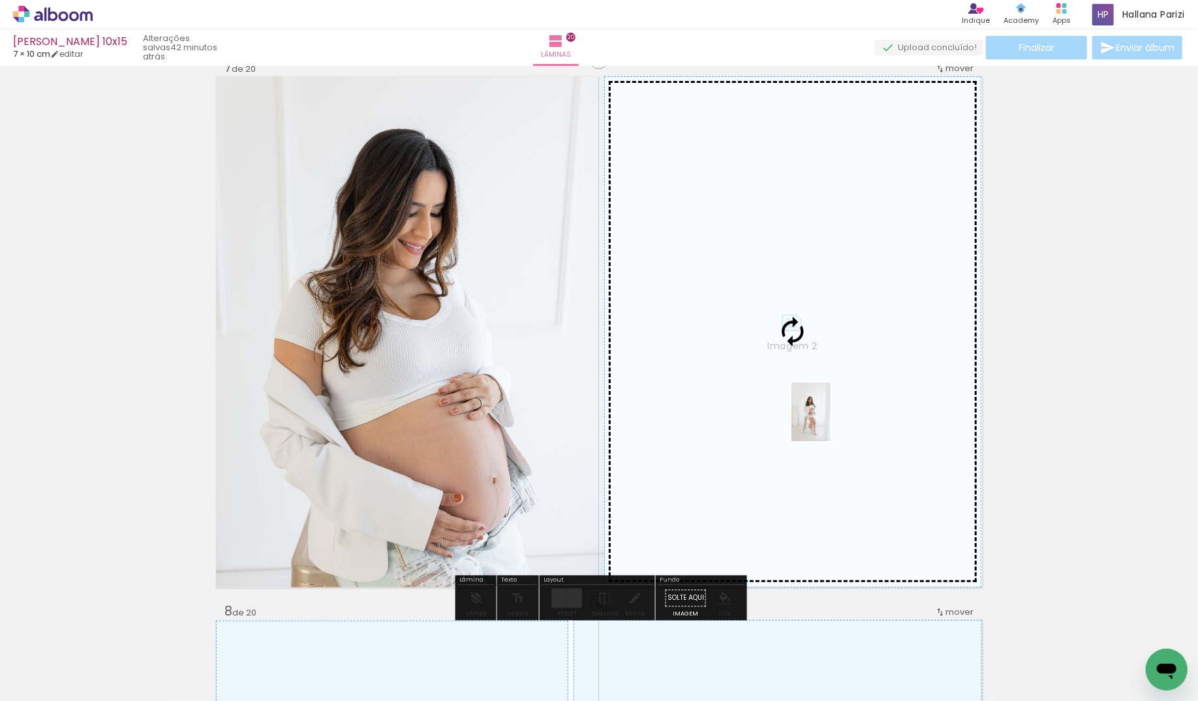
drag, startPoint x: 926, startPoint y: 651, endPoint x: 831, endPoint y: 422, distance: 248.1
click at [831, 422] on quentale-workspace at bounding box center [599, 350] width 1198 height 701
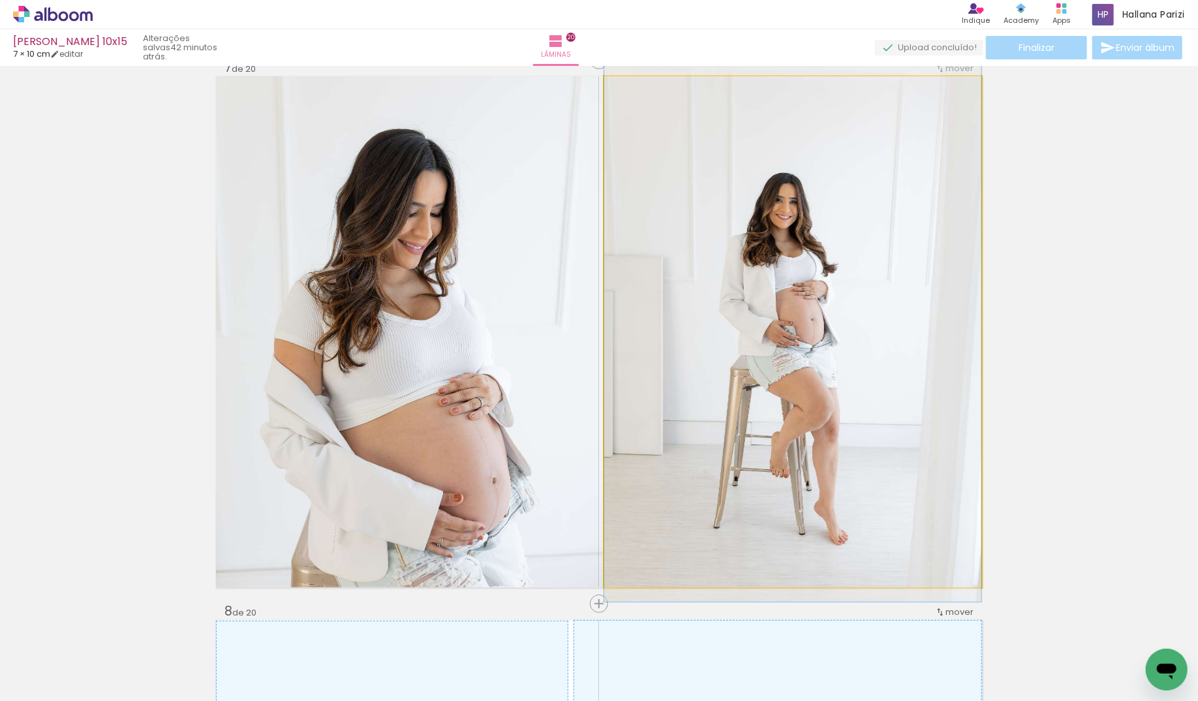
drag, startPoint x: 827, startPoint y: 431, endPoint x: 828, endPoint y: 416, distance: 14.4
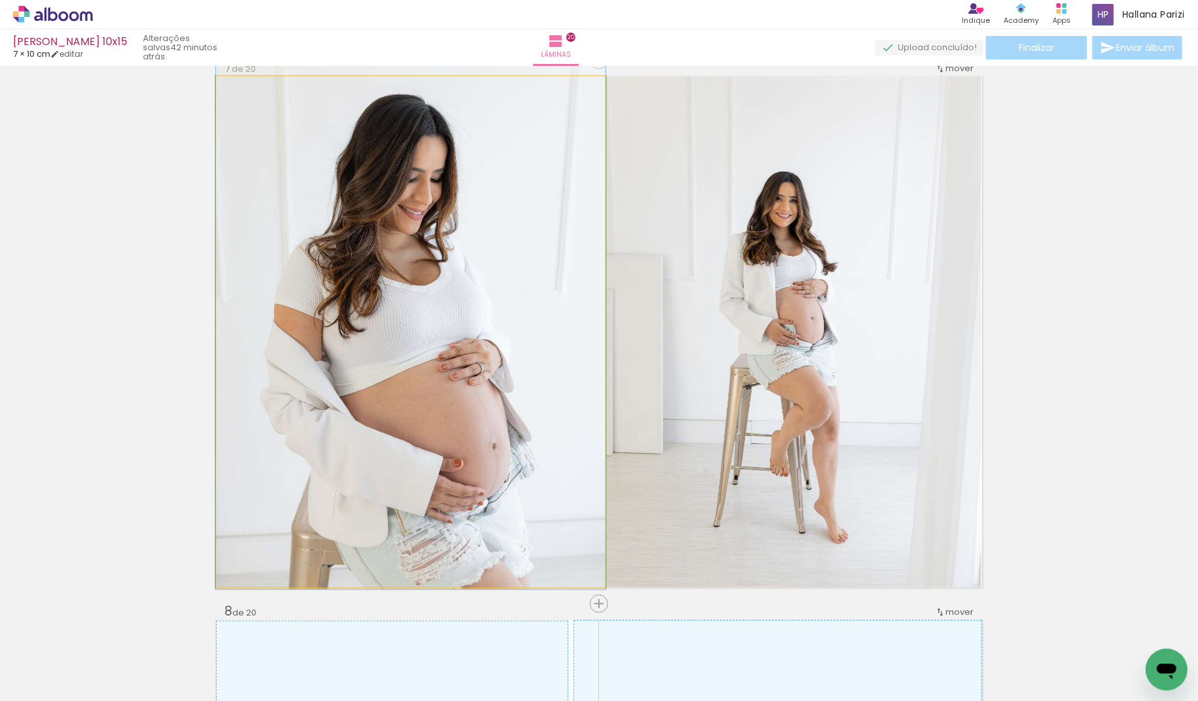
drag, startPoint x: 503, startPoint y: 373, endPoint x: 504, endPoint y: 339, distance: 34.6
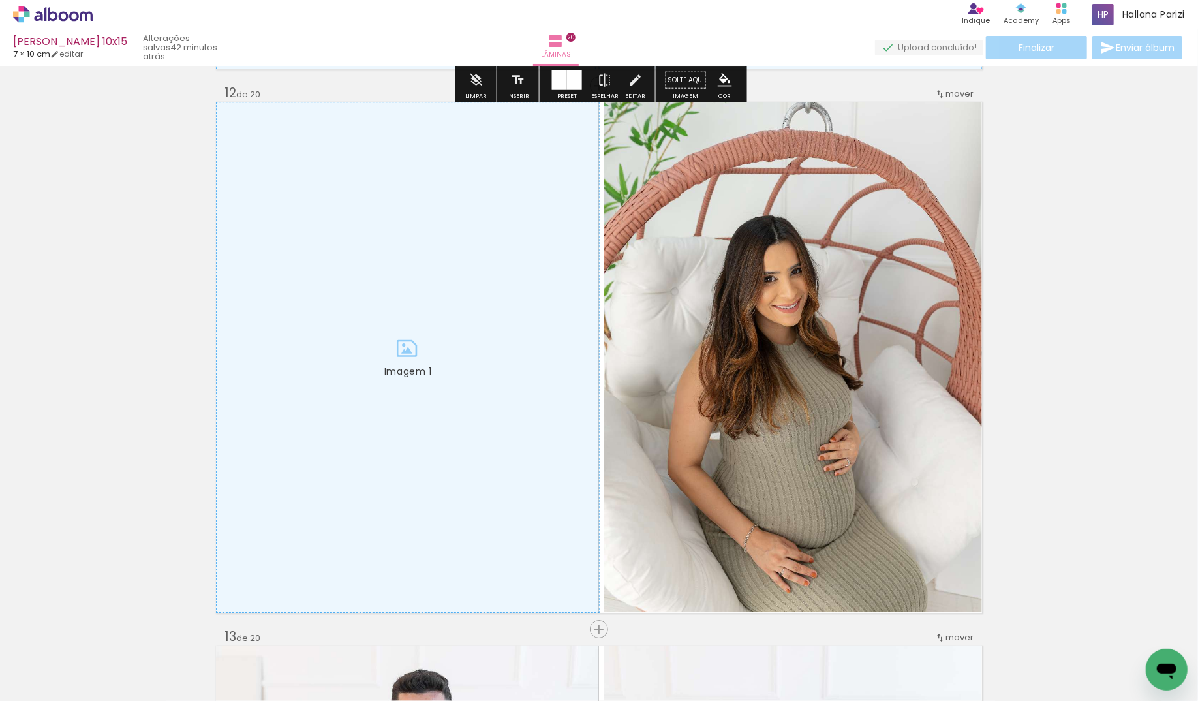
scroll to position [6023, 0]
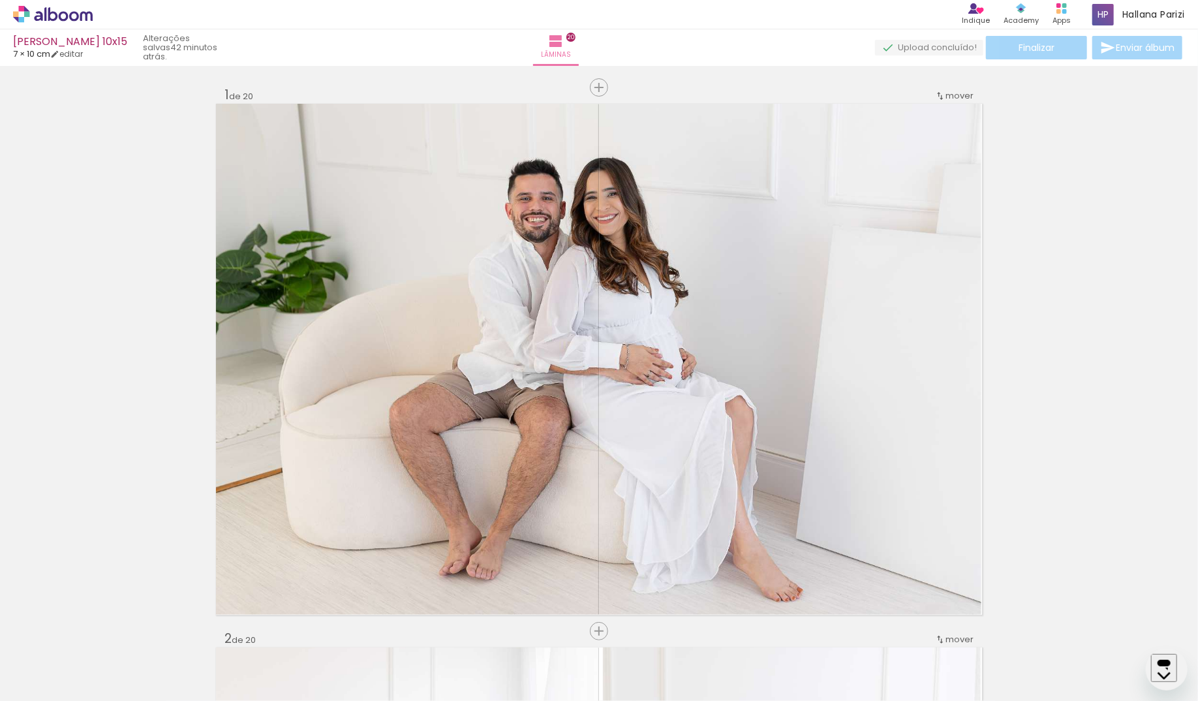
scroll to position [7052, 0]
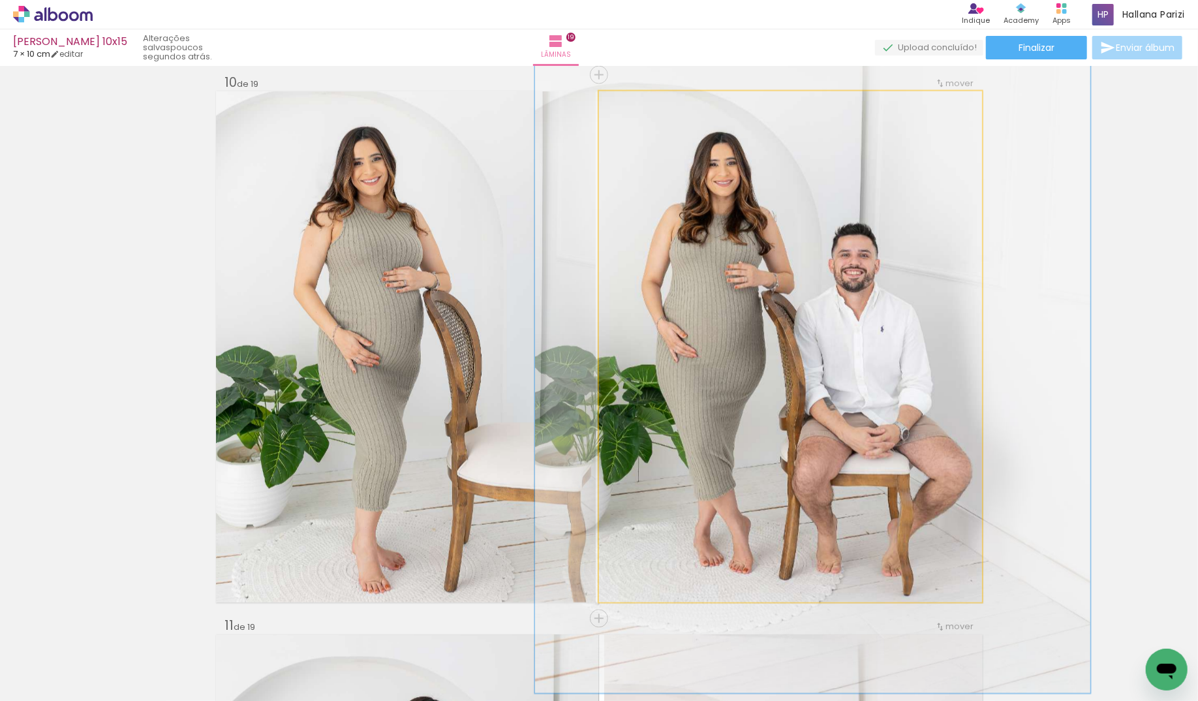
scroll to position [1731, 0]
click at [778, 233] on quentale-photo at bounding box center [790, 346] width 383 height 511
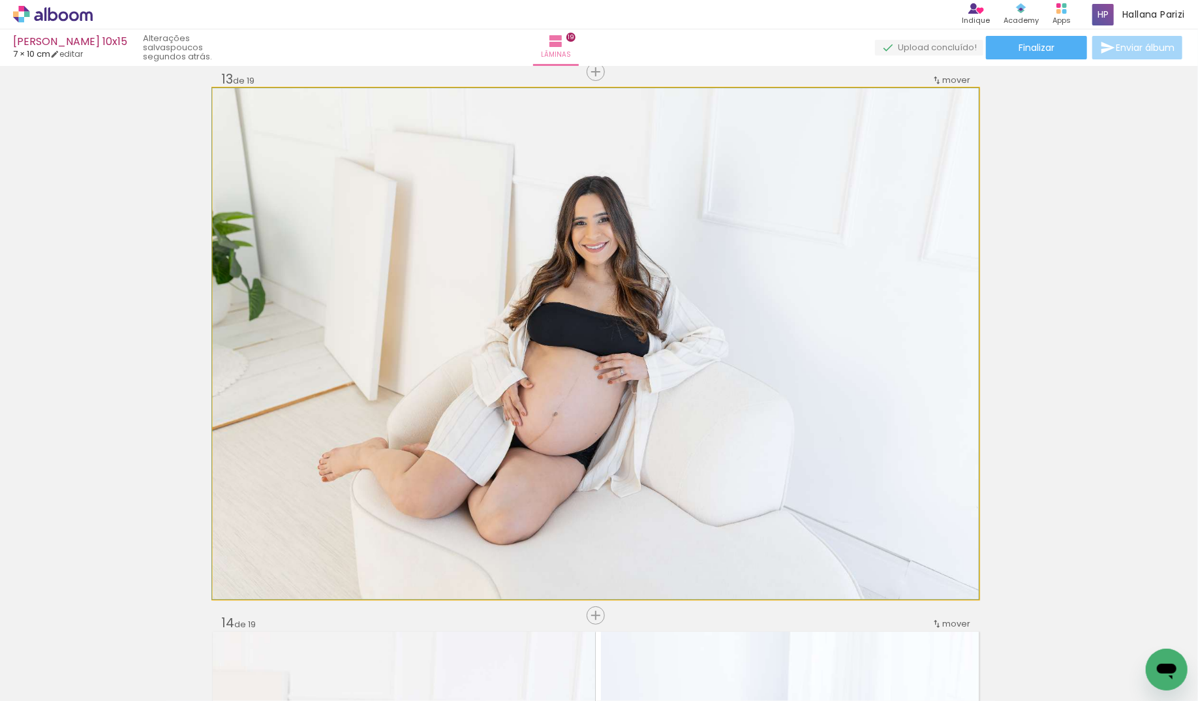
scroll to position [6538, 1]
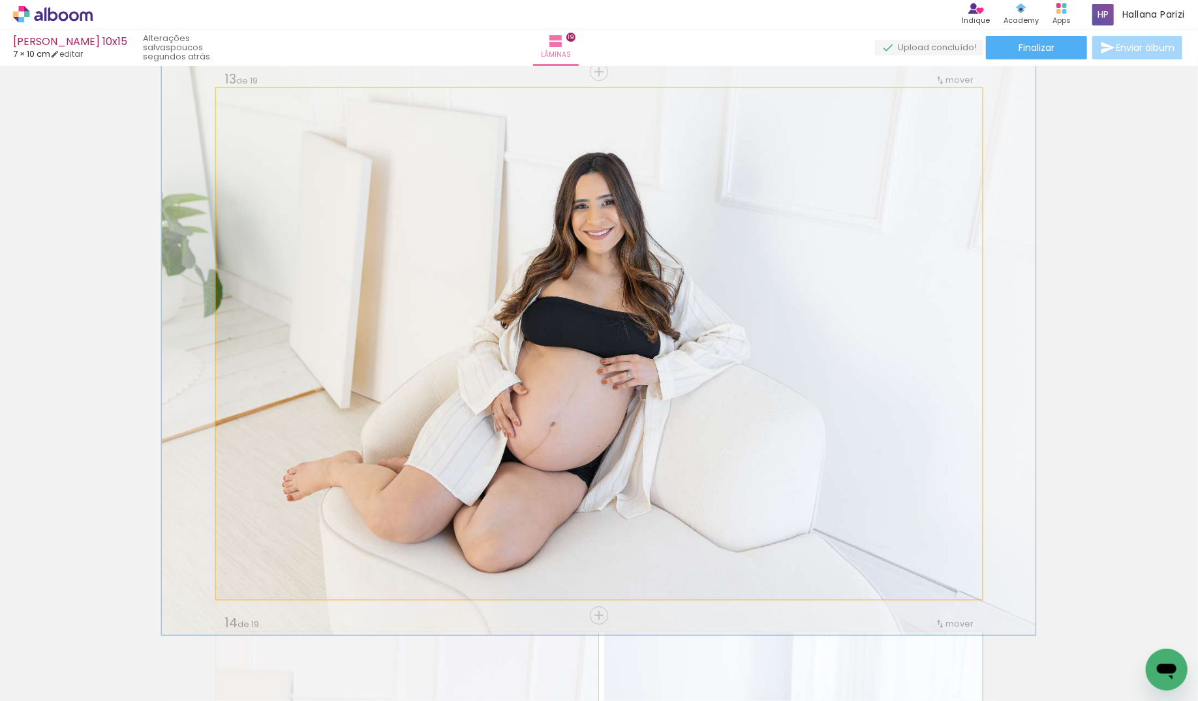
drag, startPoint x: 239, startPoint y: 102, endPoint x: 277, endPoint y: 123, distance: 42.9
type paper-slider "114"
click at [245, 102] on div at bounding box center [253, 101] width 21 height 21
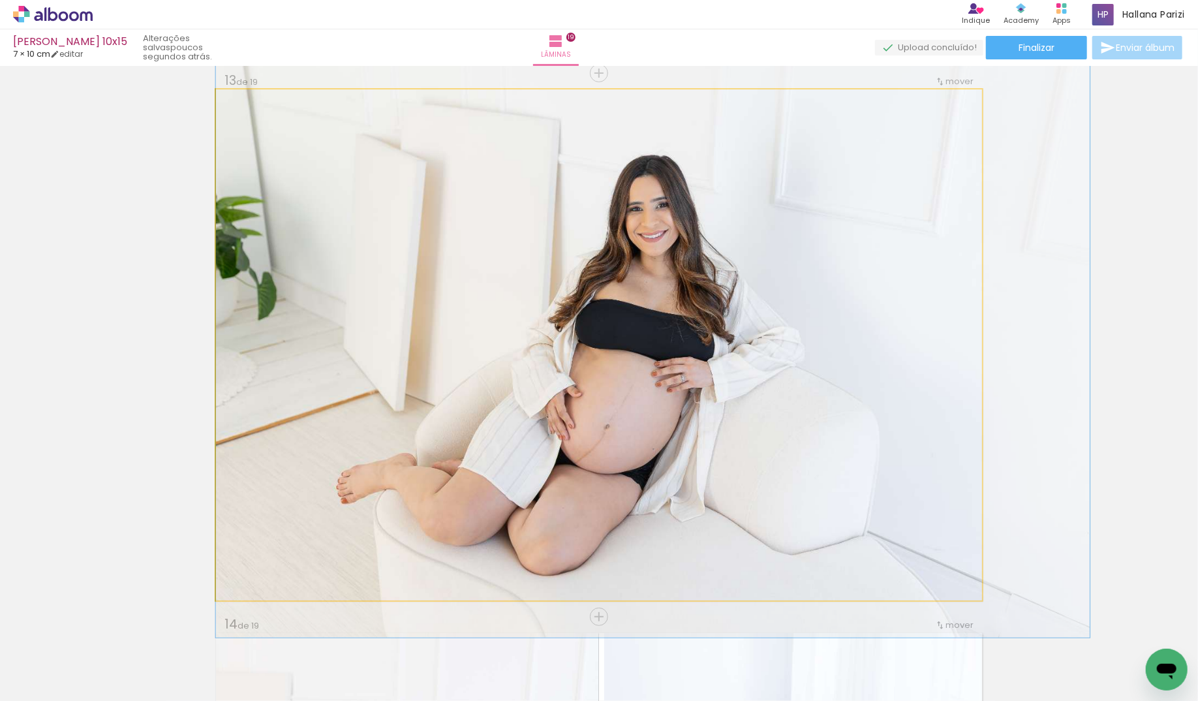
scroll to position [6537, 1]
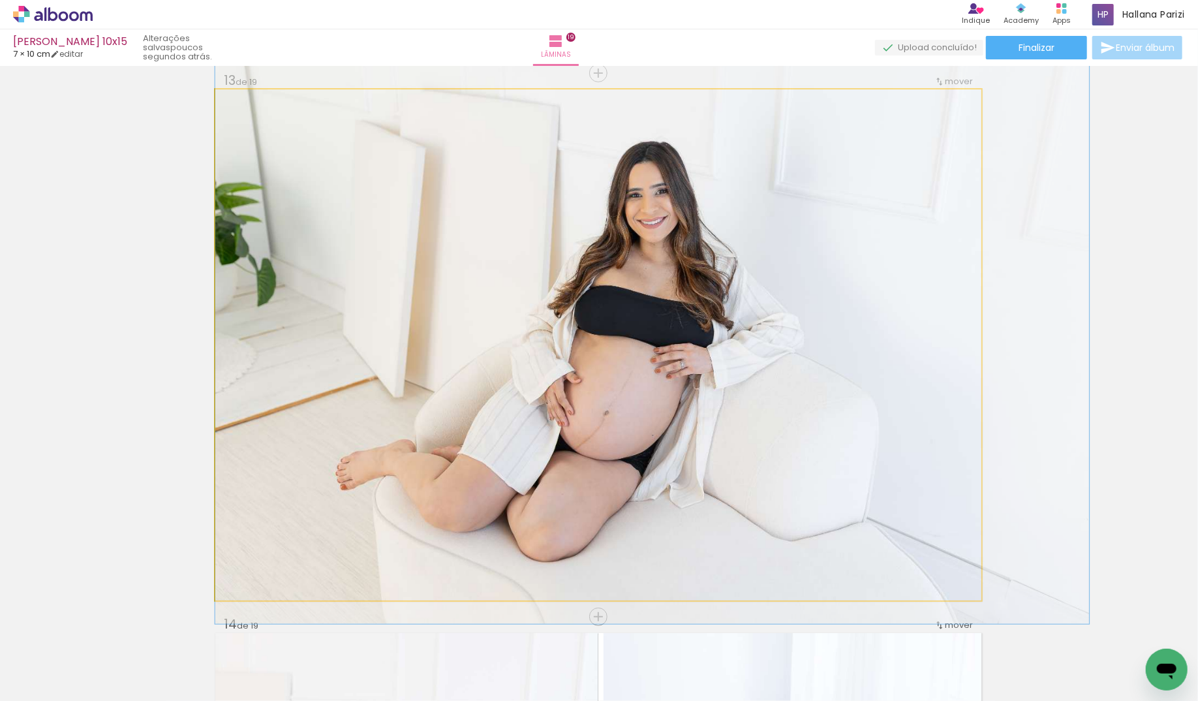
drag, startPoint x: 454, startPoint y: 213, endPoint x: 515, endPoint y: 200, distance: 63.3
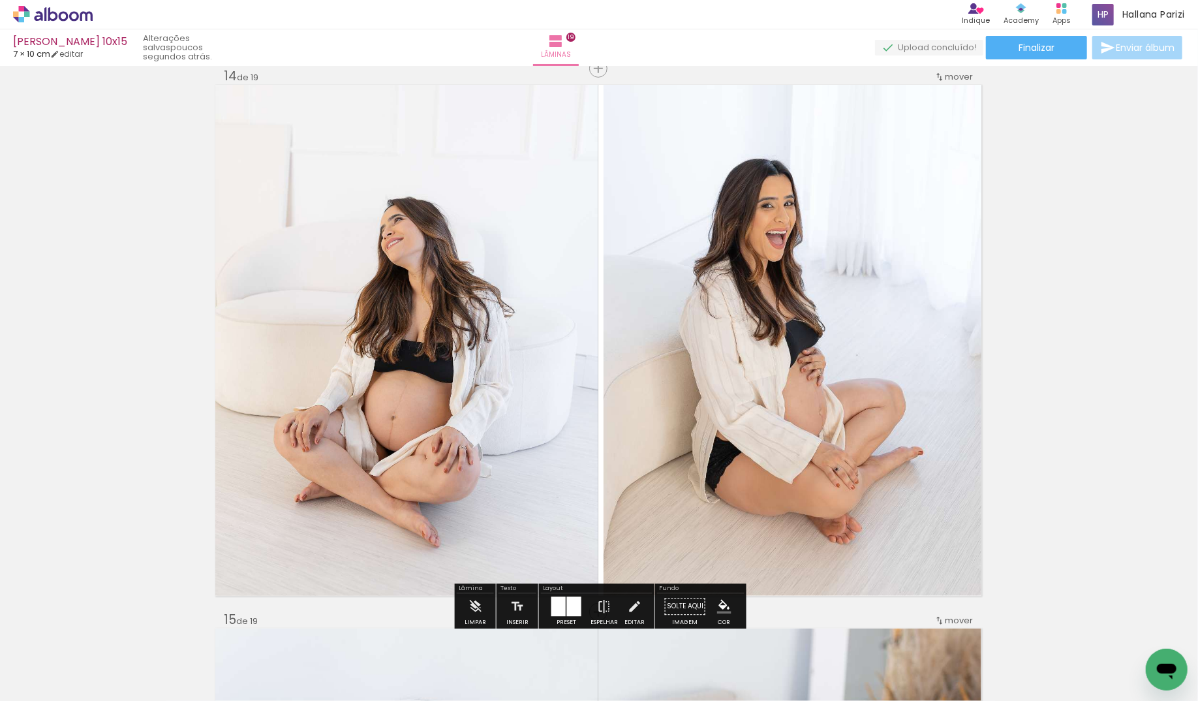
scroll to position [7115, 1]
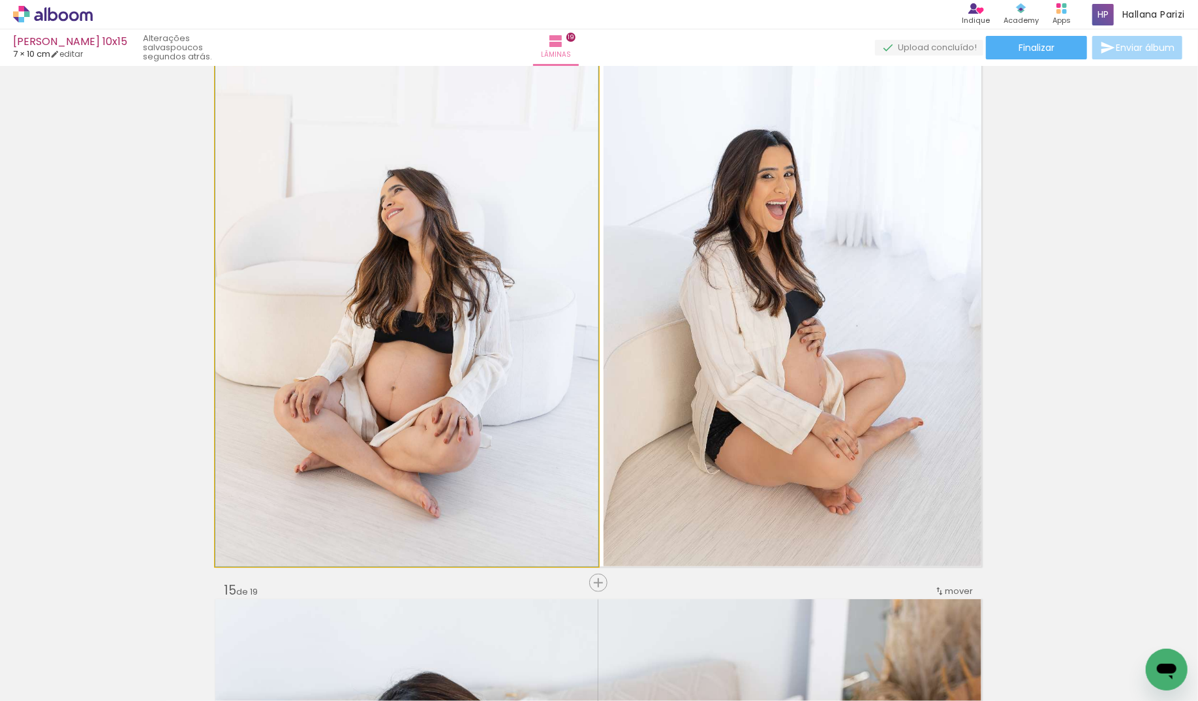
click at [478, 395] on div at bounding box center [406, 279] width 383 height 574
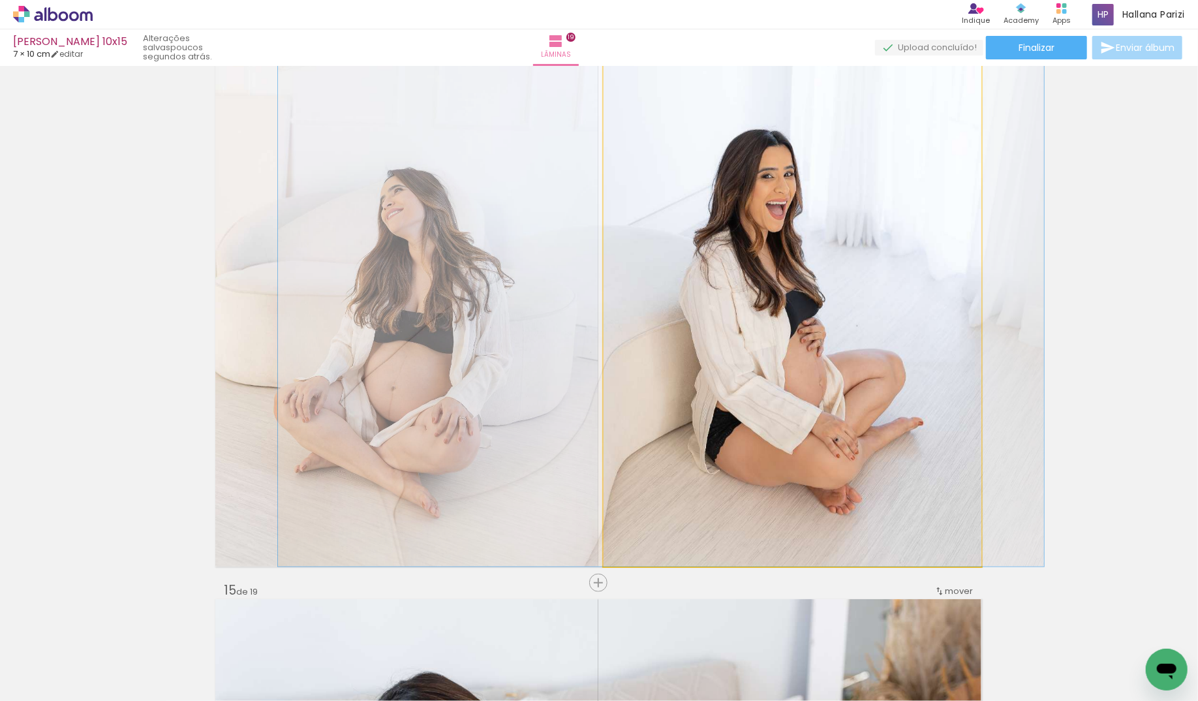
click at [662, 407] on quentale-photo at bounding box center [793, 310] width 378 height 511
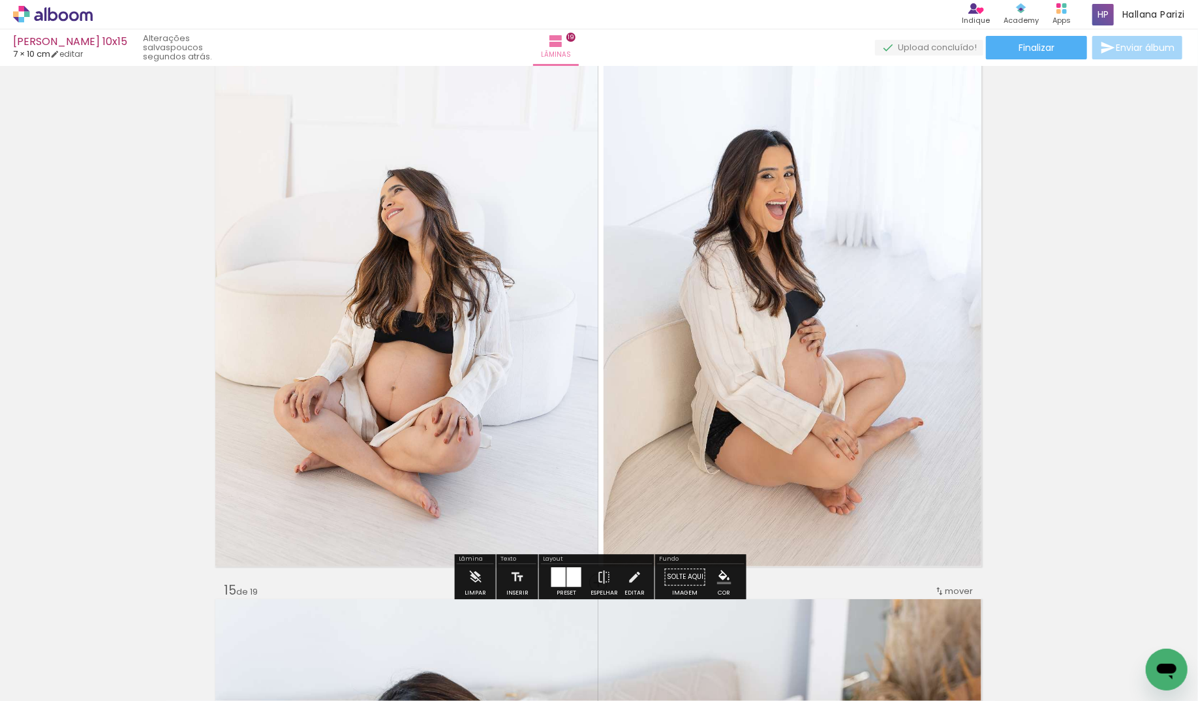
click at [529, 391] on quentale-photo at bounding box center [406, 310] width 383 height 511
click at [598, 389] on div at bounding box center [406, 279] width 383 height 574
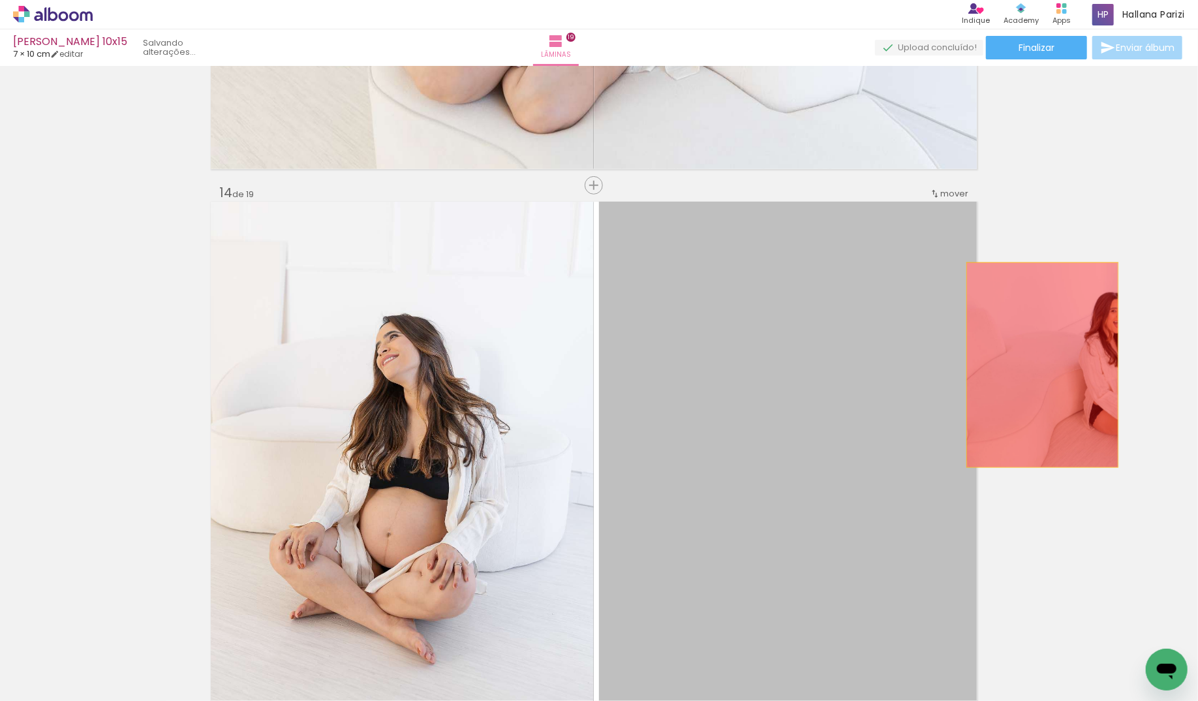
scroll to position [6970, 5]
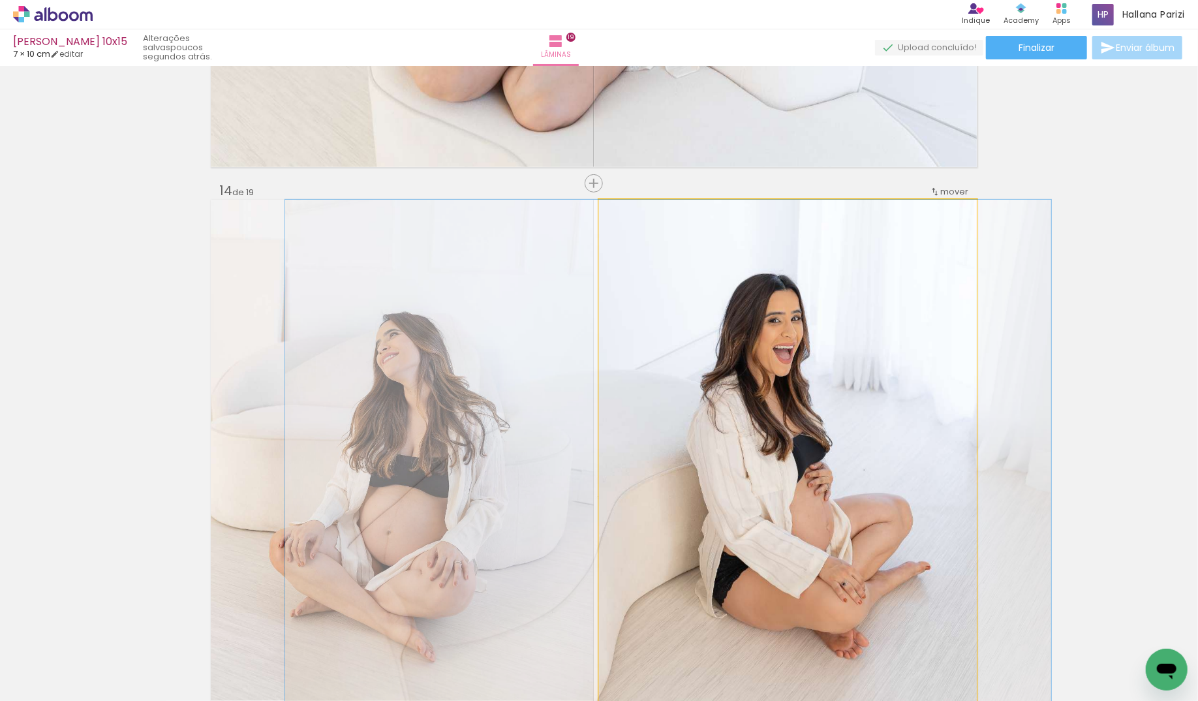
drag, startPoint x: 777, startPoint y: 393, endPoint x: 788, endPoint y: 397, distance: 12.4
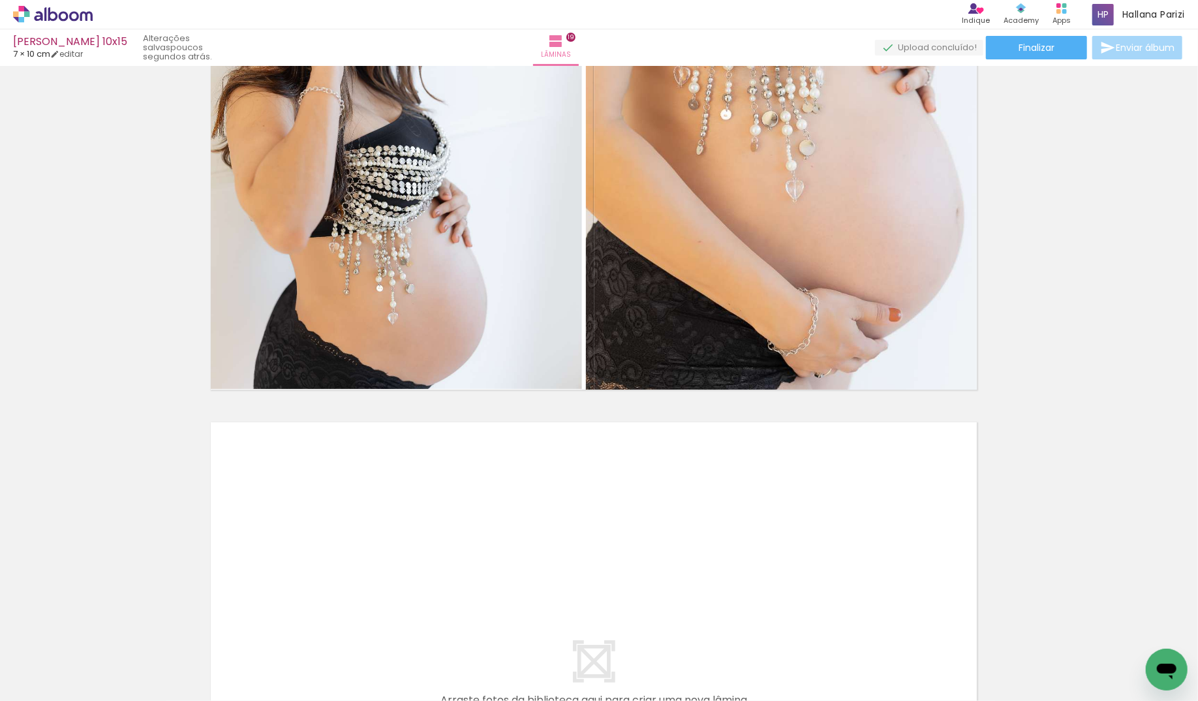
scroll to position [0, 1105]
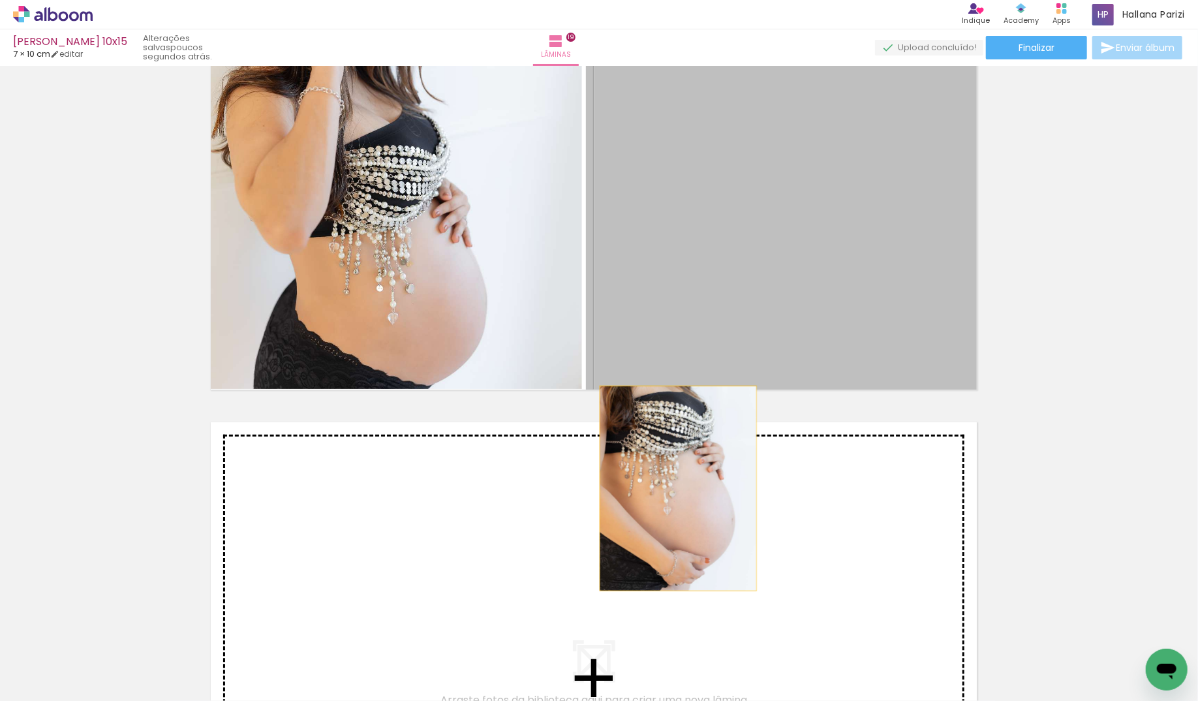
drag, startPoint x: 778, startPoint y: 282, endPoint x: 668, endPoint y: 489, distance: 235.3
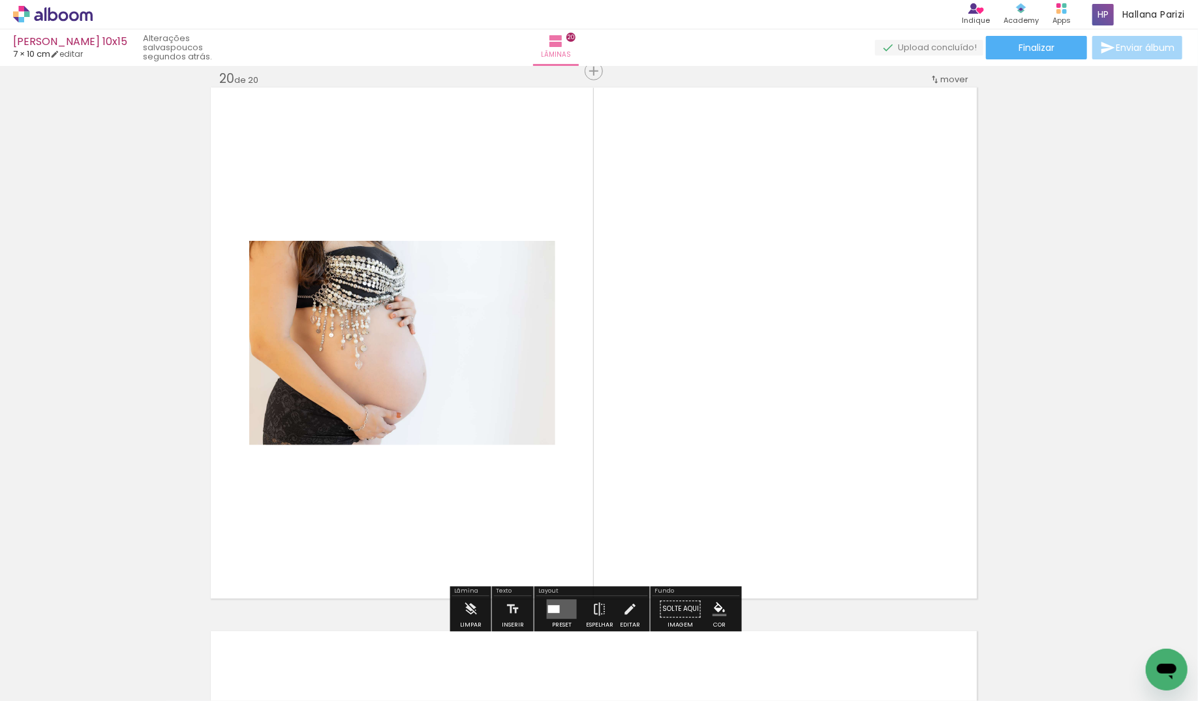
scroll to position [10345, 5]
drag, startPoint x: 561, startPoint y: 609, endPoint x: 654, endPoint y: 589, distance: 95.3
click at [561, 609] on quentale-layouter at bounding box center [562, 609] width 30 height 20
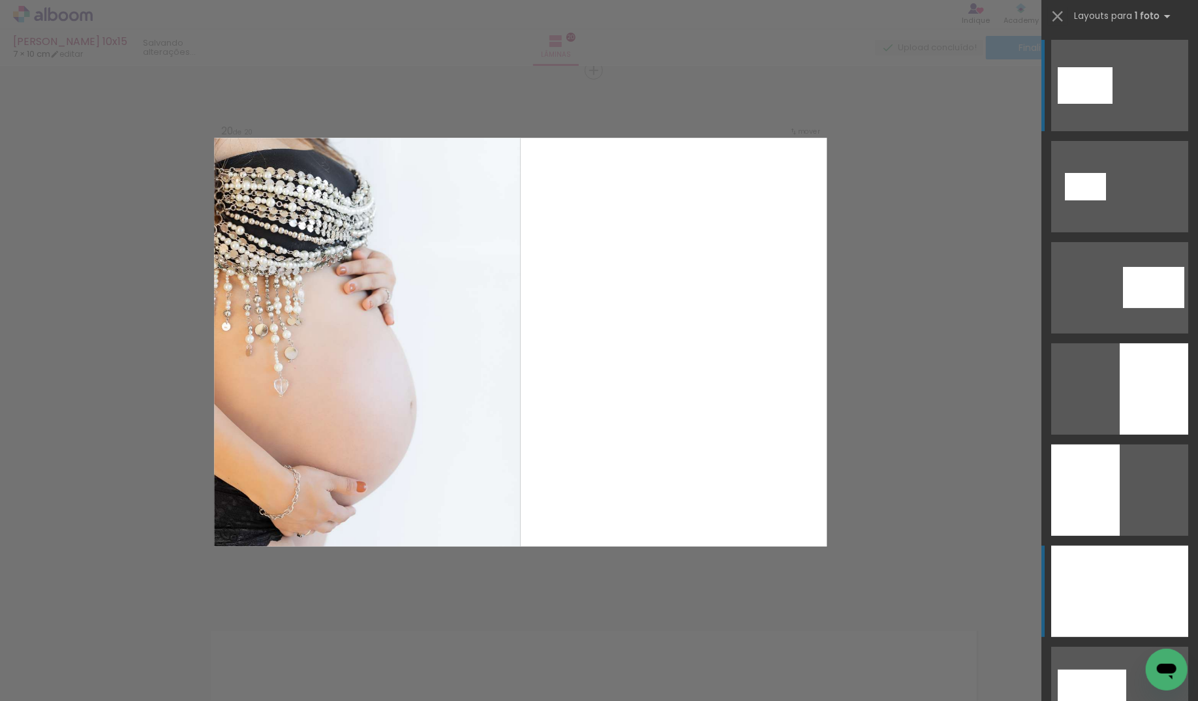
scroll to position [10344, 5]
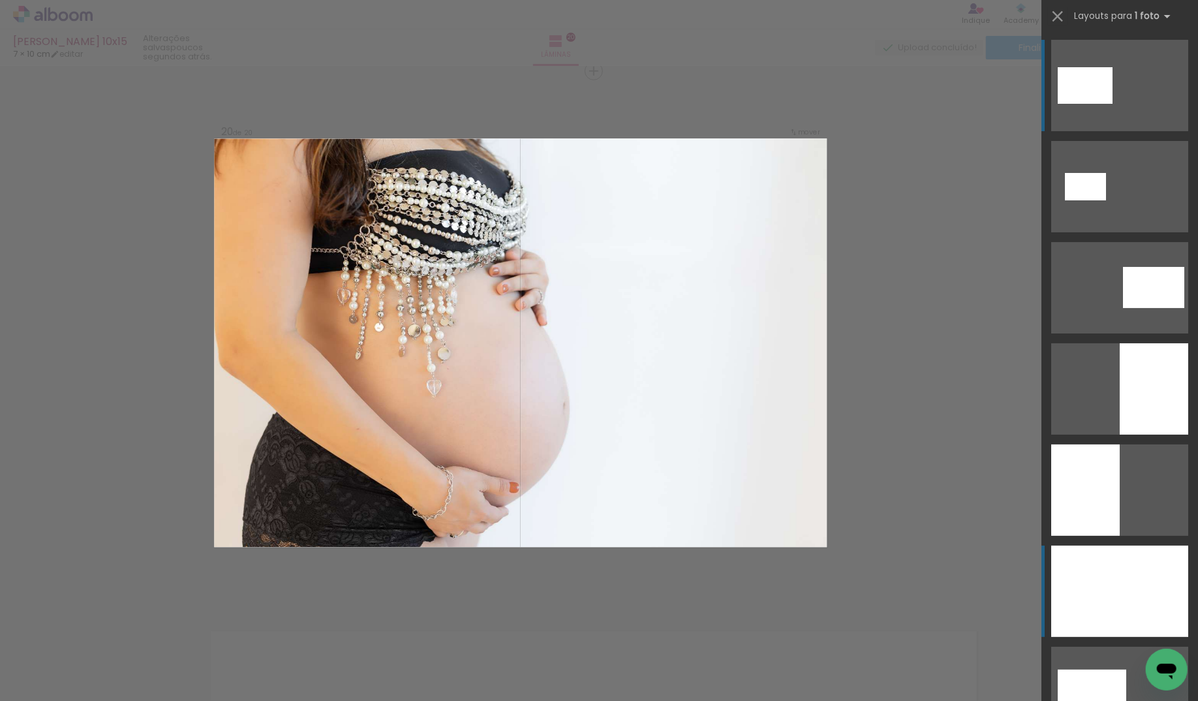
click at [1146, 574] on div at bounding box center [1119, 591] width 137 height 91
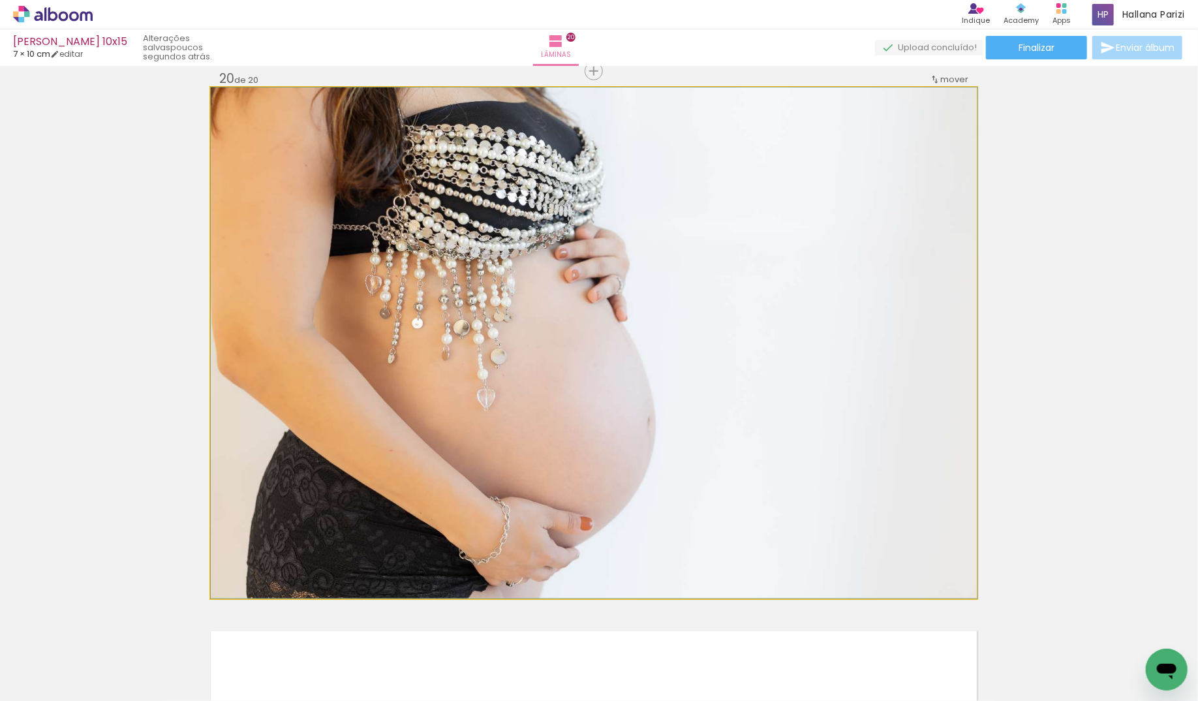
drag, startPoint x: 438, startPoint y: 432, endPoint x: 589, endPoint y: 427, distance: 151.5
click at [551, 435] on div at bounding box center [594, 342] width 767 height 511
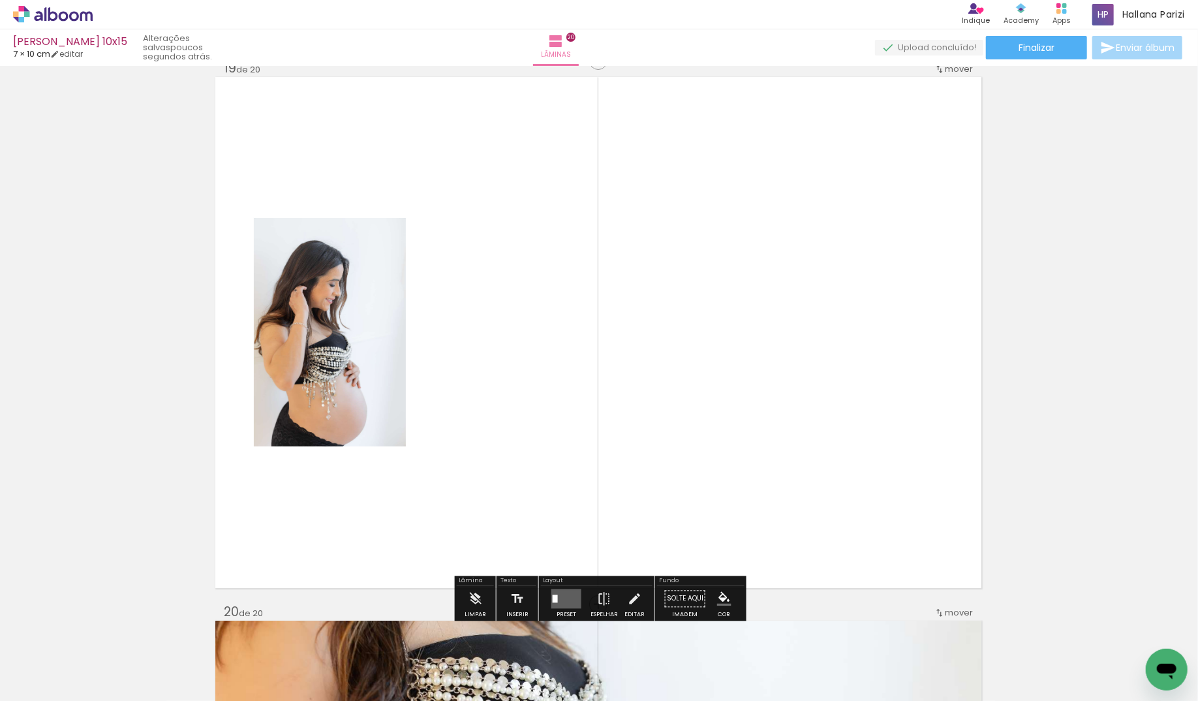
scroll to position [9866, 1]
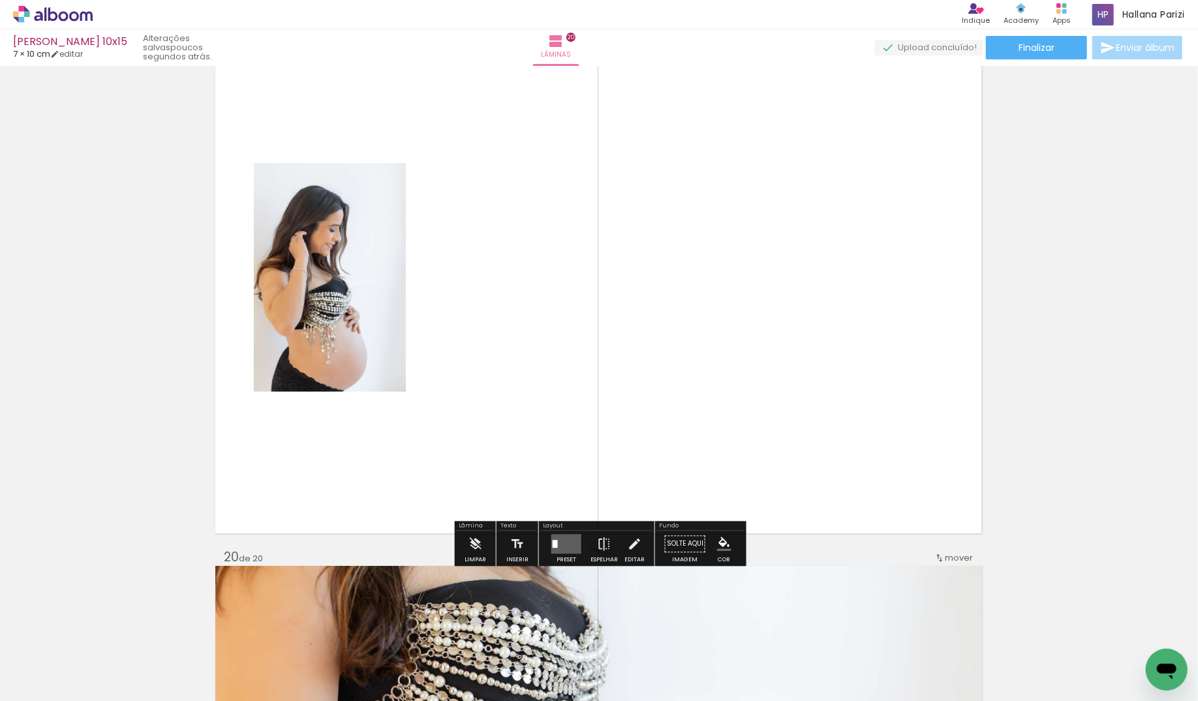
click at [558, 542] on quentale-layouter at bounding box center [566, 544] width 30 height 20
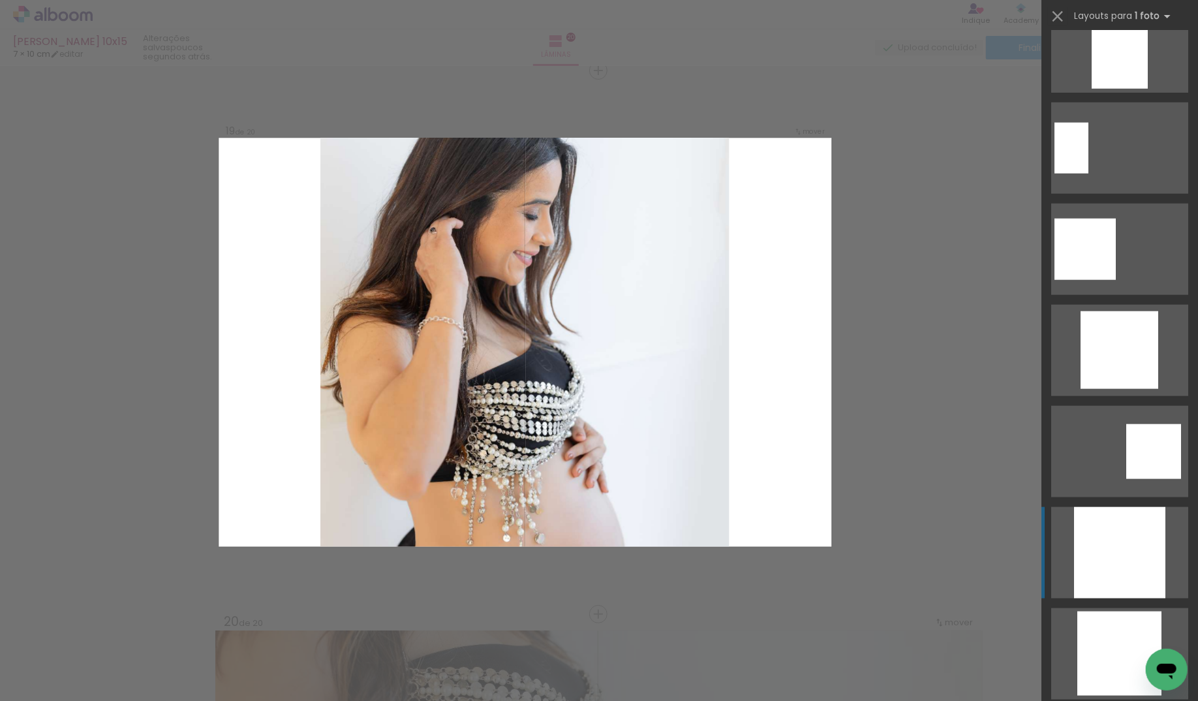
scroll to position [953, 0]
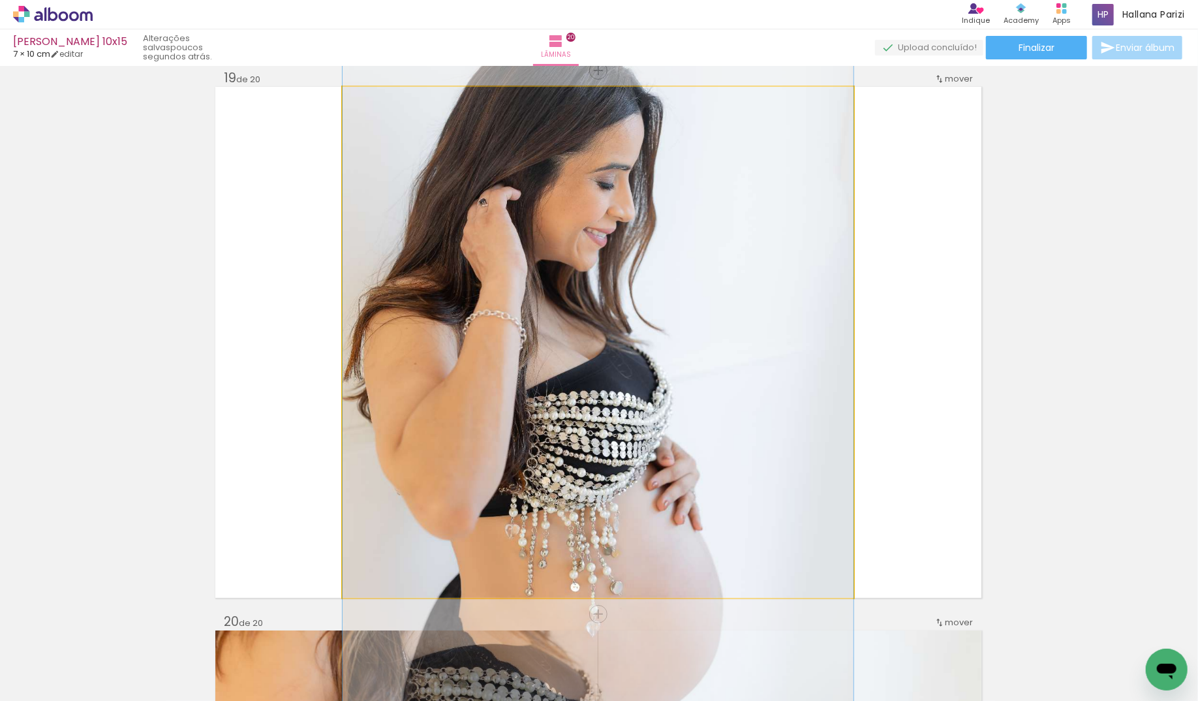
click at [616, 367] on quentale-photo at bounding box center [598, 342] width 511 height 511
click at [633, 366] on quentale-photo at bounding box center [598, 342] width 511 height 511
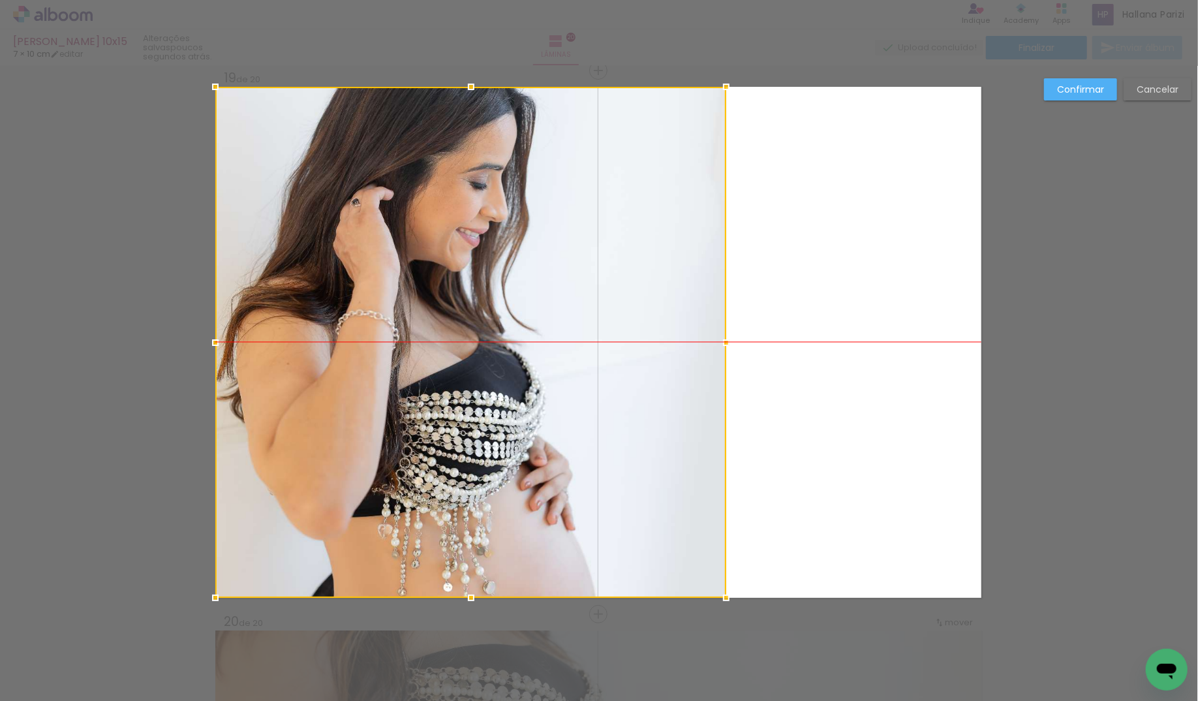
drag, startPoint x: 633, startPoint y: 366, endPoint x: 476, endPoint y: 364, distance: 156.6
click at [476, 364] on div at bounding box center [470, 342] width 511 height 511
click at [1083, 97] on paper-button "Confirmar" at bounding box center [1080, 89] width 73 height 22
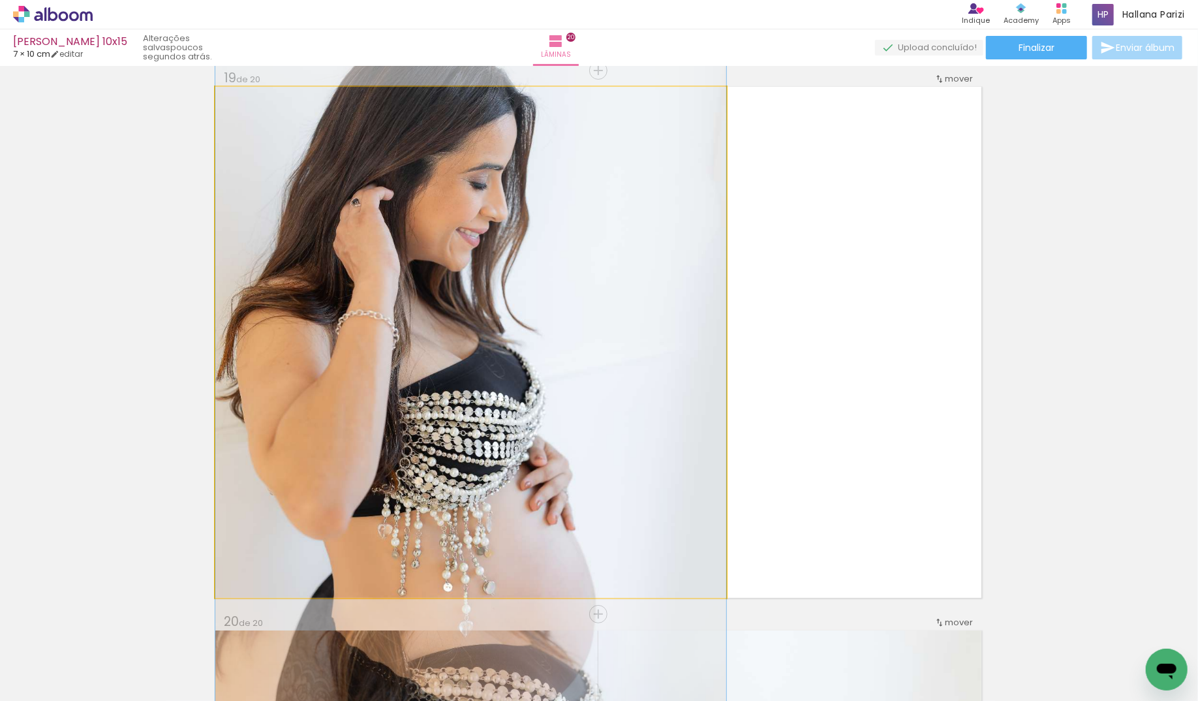
click at [705, 310] on quentale-photo at bounding box center [470, 342] width 511 height 511
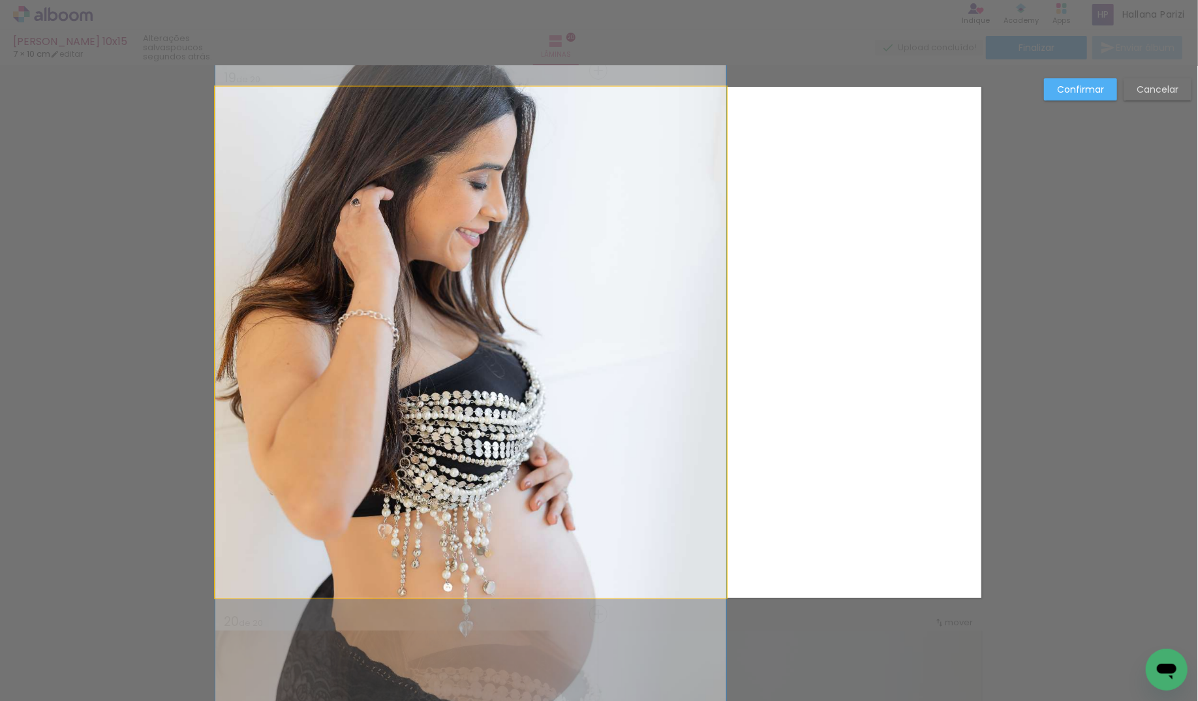
click at [674, 498] on quentale-photo at bounding box center [470, 342] width 511 height 511
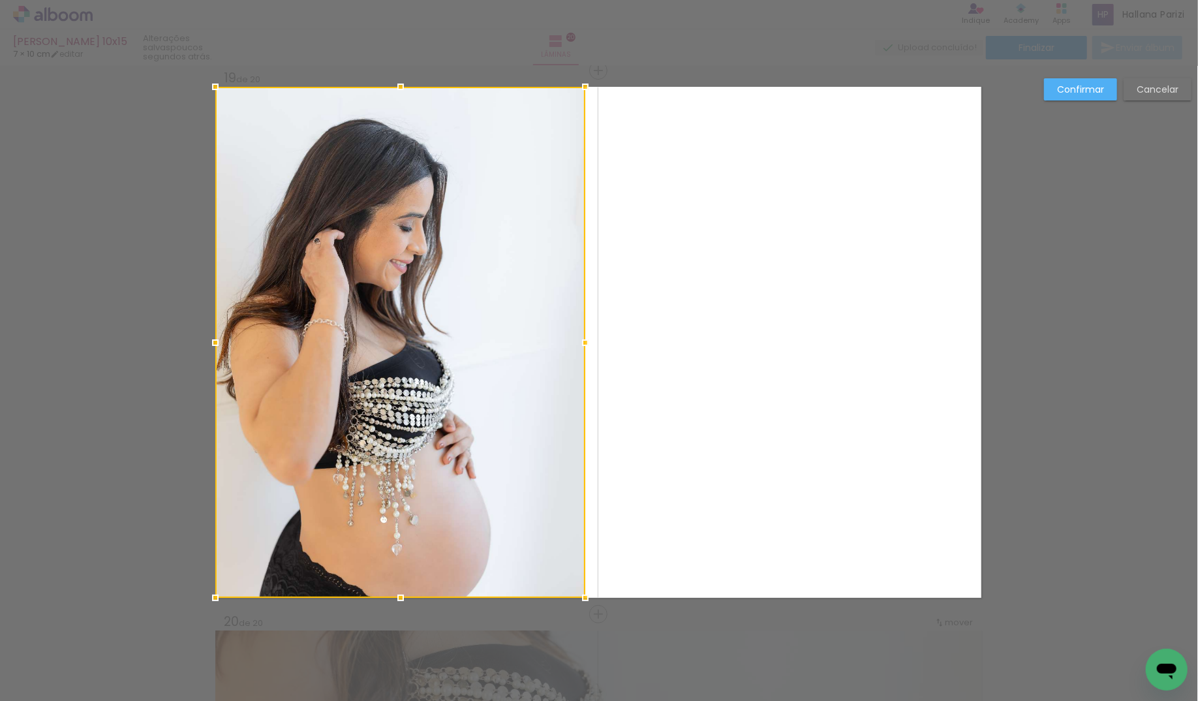
drag, startPoint x: 719, startPoint y: 337, endPoint x: 608, endPoint y: 357, distance: 113.3
click at [608, 357] on album-spread "19 de 20" at bounding box center [598, 342] width 766 height 511
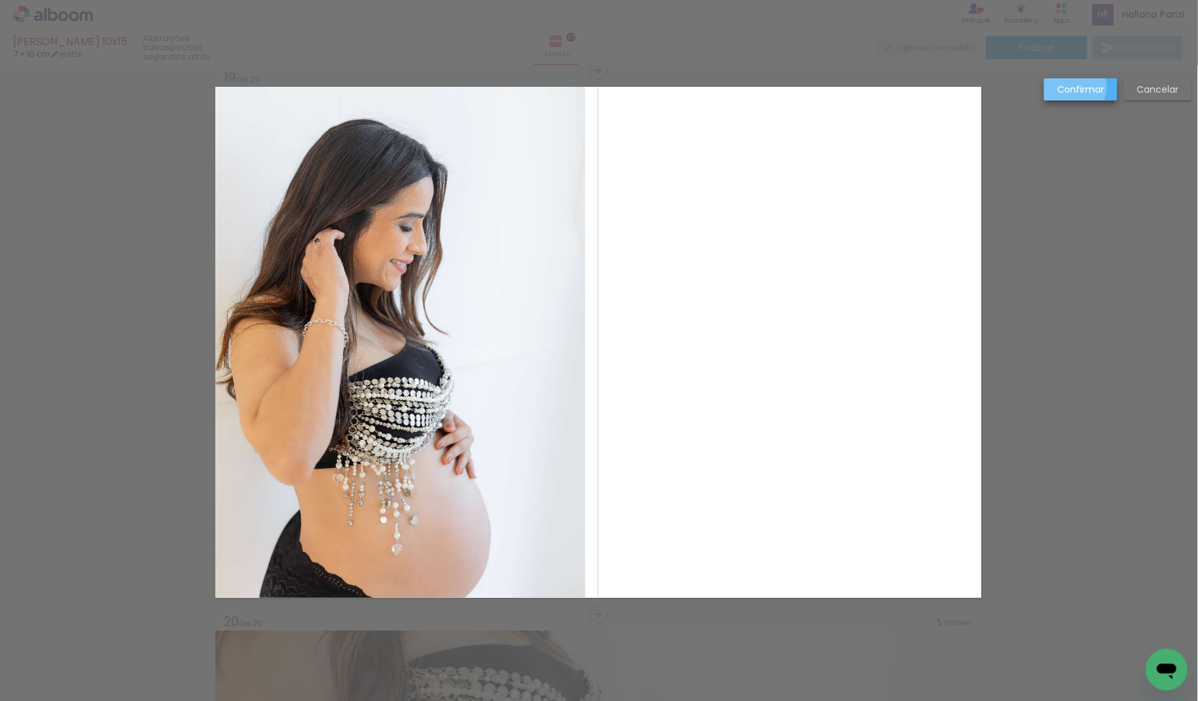
drag, startPoint x: 1075, startPoint y: 87, endPoint x: 930, endPoint y: 125, distance: 149.7
click at [0, 0] on slot "Confirmar" at bounding box center [0, 0] width 0 height 0
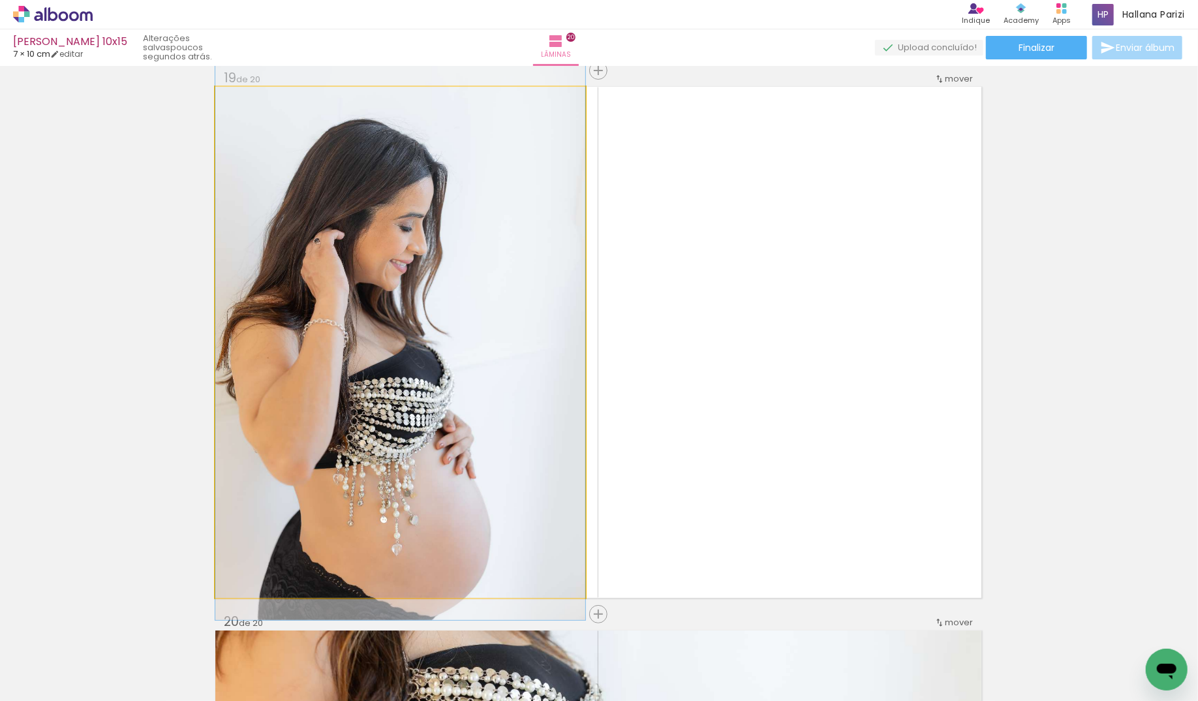
drag, startPoint x: 346, startPoint y: 360, endPoint x: 433, endPoint y: 360, distance: 86.8
click at [433, 360] on div at bounding box center [400, 342] width 370 height 555
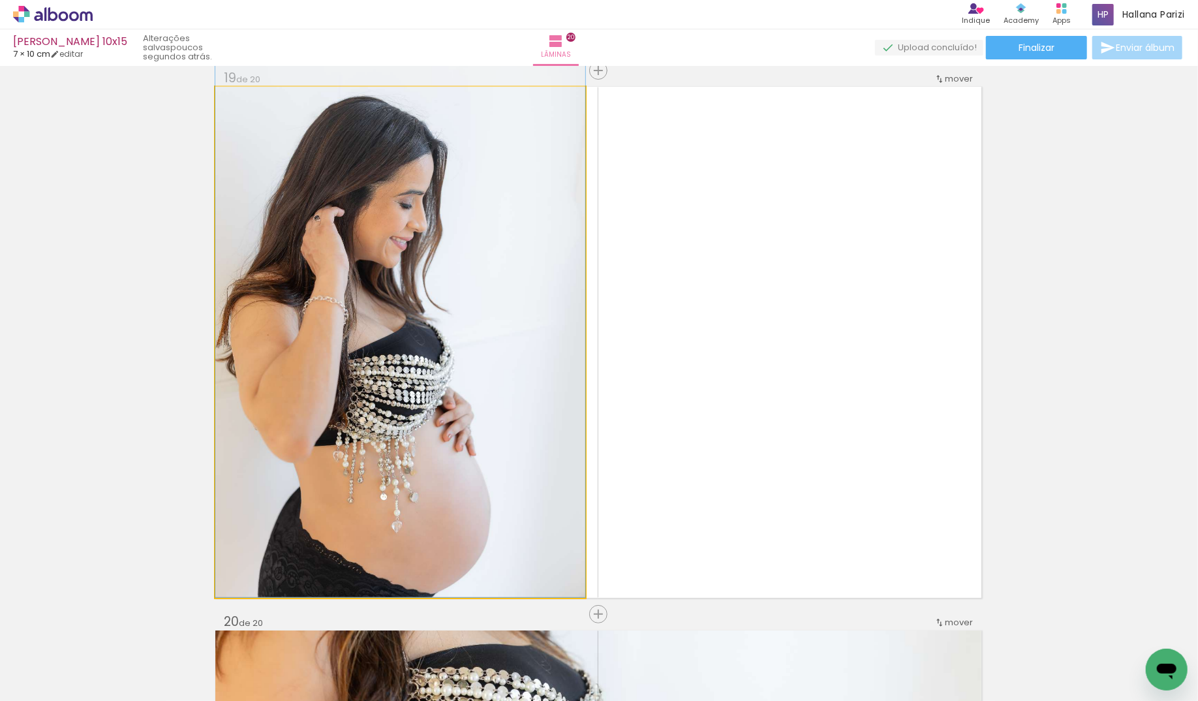
drag, startPoint x: 431, startPoint y: 381, endPoint x: 489, endPoint y: 345, distance: 69.2
click at [435, 346] on div at bounding box center [400, 319] width 370 height 555
click at [580, 338] on quentale-photo at bounding box center [400, 342] width 370 height 511
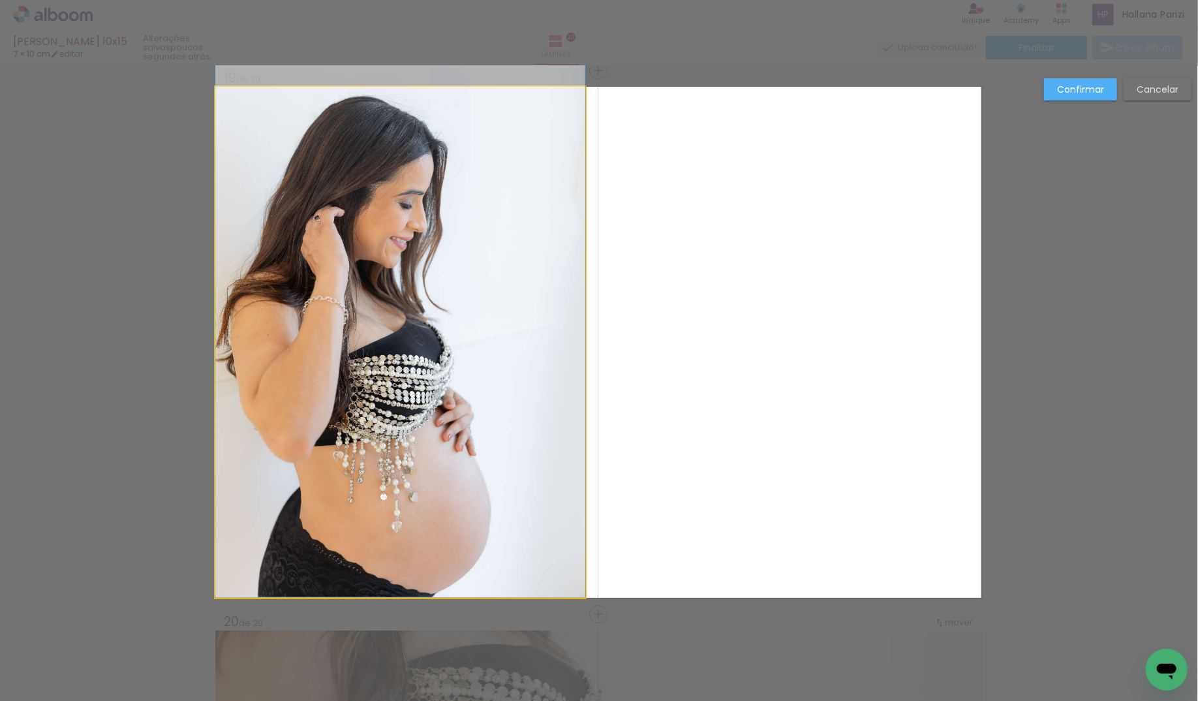
click at [582, 344] on quentale-photo at bounding box center [400, 342] width 370 height 511
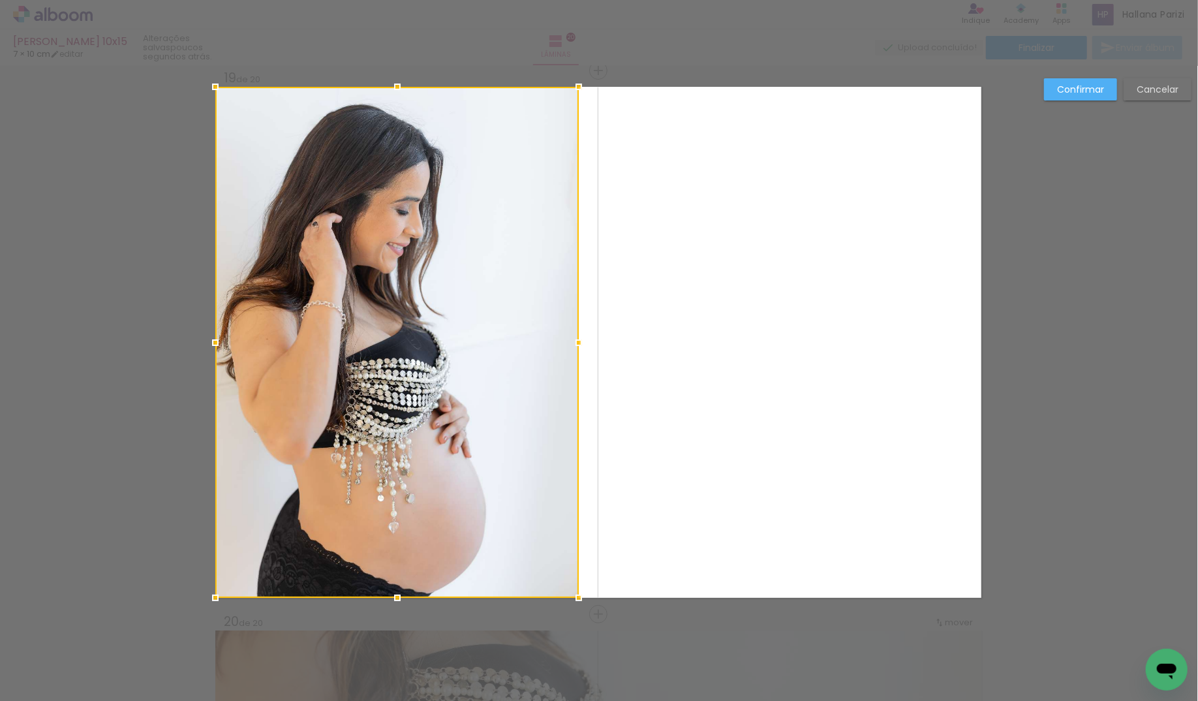
drag, startPoint x: 583, startPoint y: 341, endPoint x: 577, endPoint y: 343, distance: 6.8
click at [577, 343] on div at bounding box center [579, 343] width 26 height 26
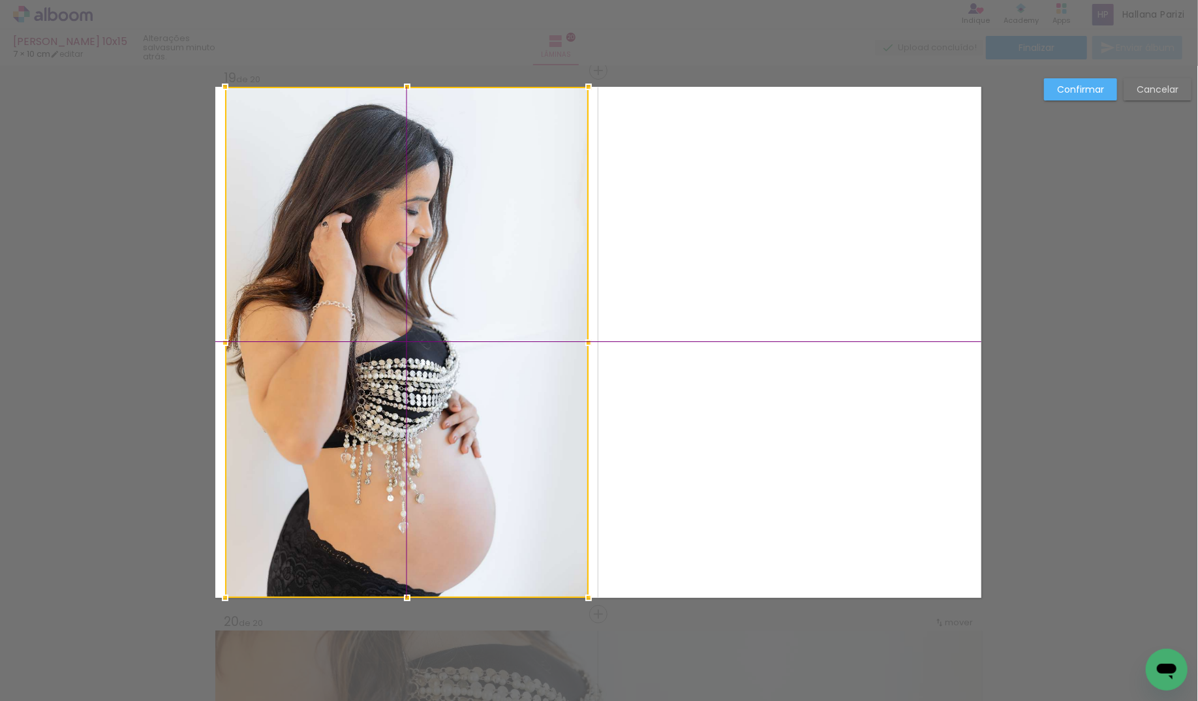
drag, startPoint x: 506, startPoint y: 345, endPoint x: 482, endPoint y: 330, distance: 28.4
click at [482, 330] on div at bounding box center [406, 342] width 363 height 511
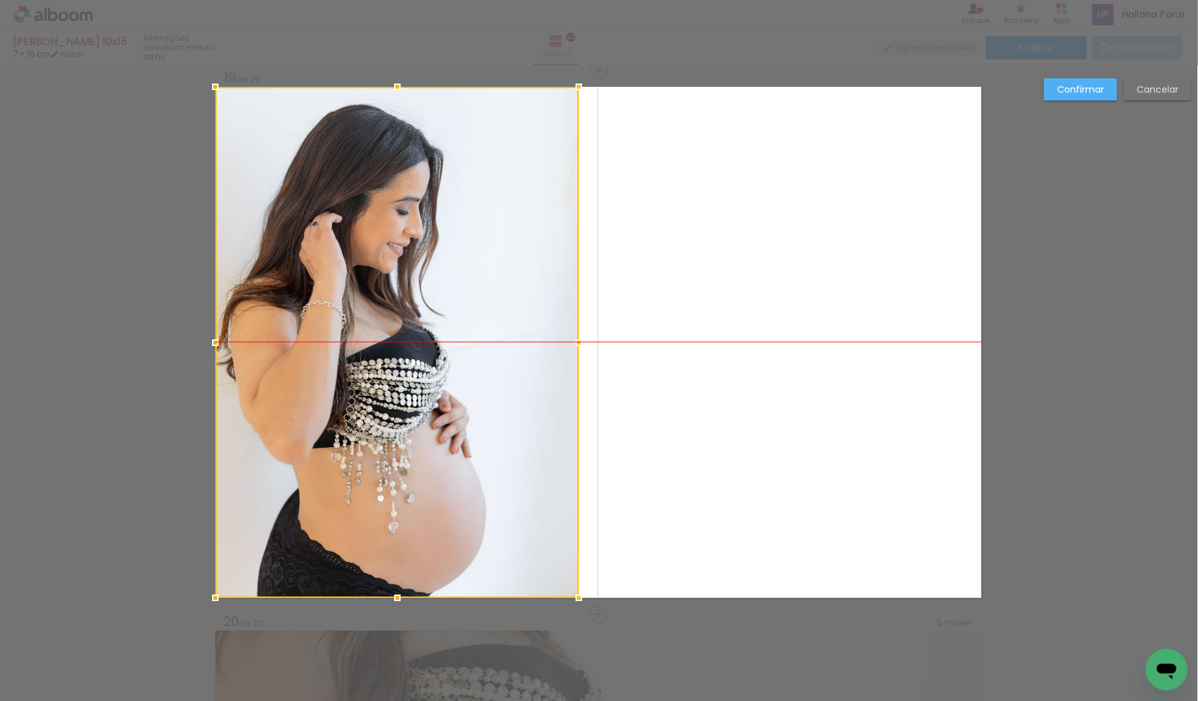
drag, startPoint x: 481, startPoint y: 346, endPoint x: 457, endPoint y: 345, distance: 23.5
click at [458, 345] on div at bounding box center [396, 342] width 363 height 511
click at [0, 0] on slot "Confirmar" at bounding box center [0, 0] width 0 height 0
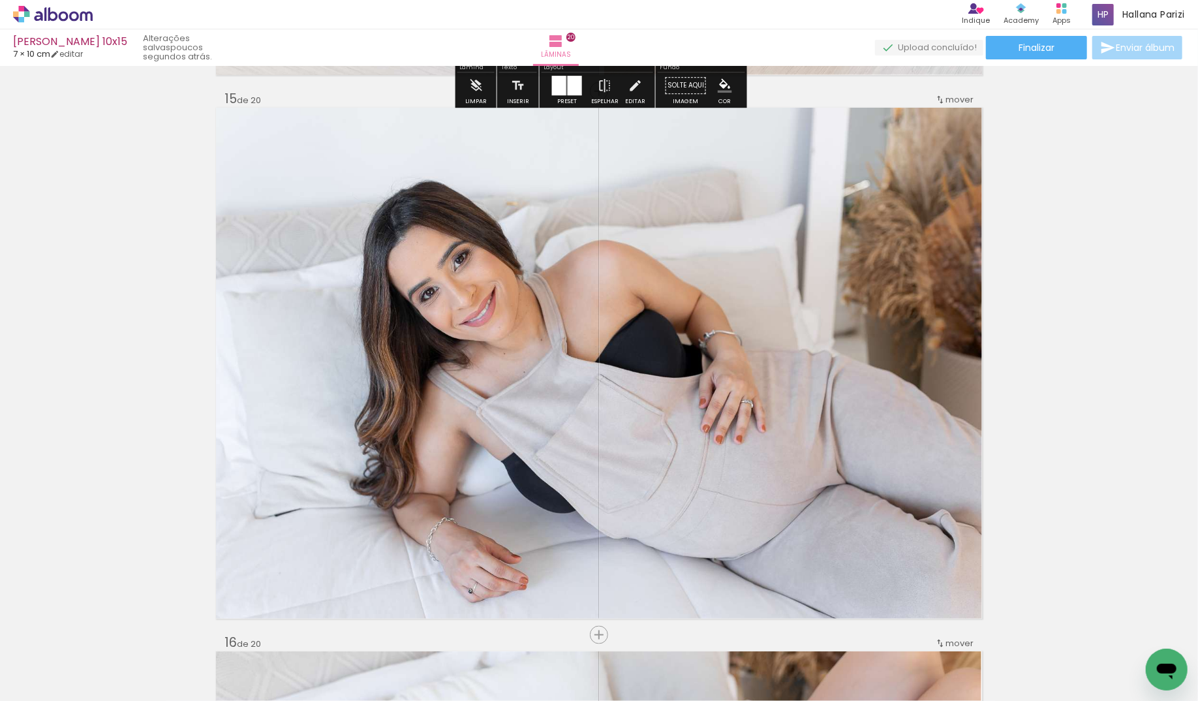
scroll to position [7658, 0]
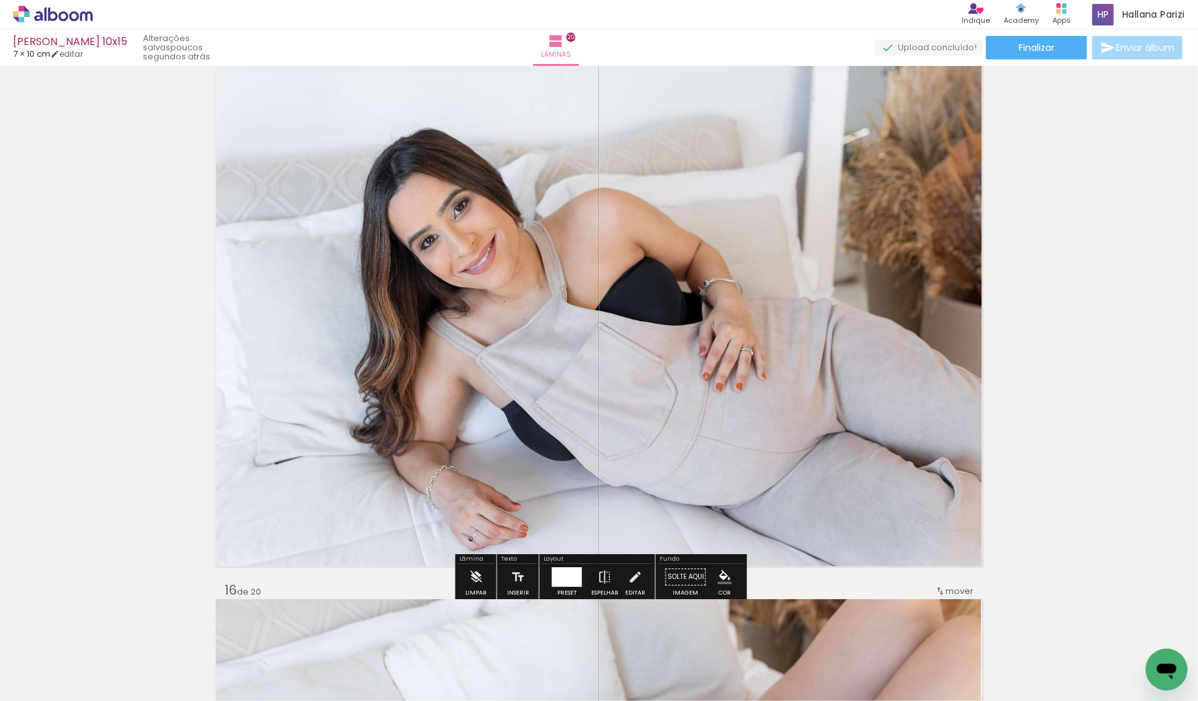
click at [595, 379] on quentale-photo at bounding box center [599, 310] width 766 height 511
click at [385, 349] on div at bounding box center [599, 310] width 766 height 511
click at [253, 328] on quentale-photo at bounding box center [599, 310] width 766 height 511
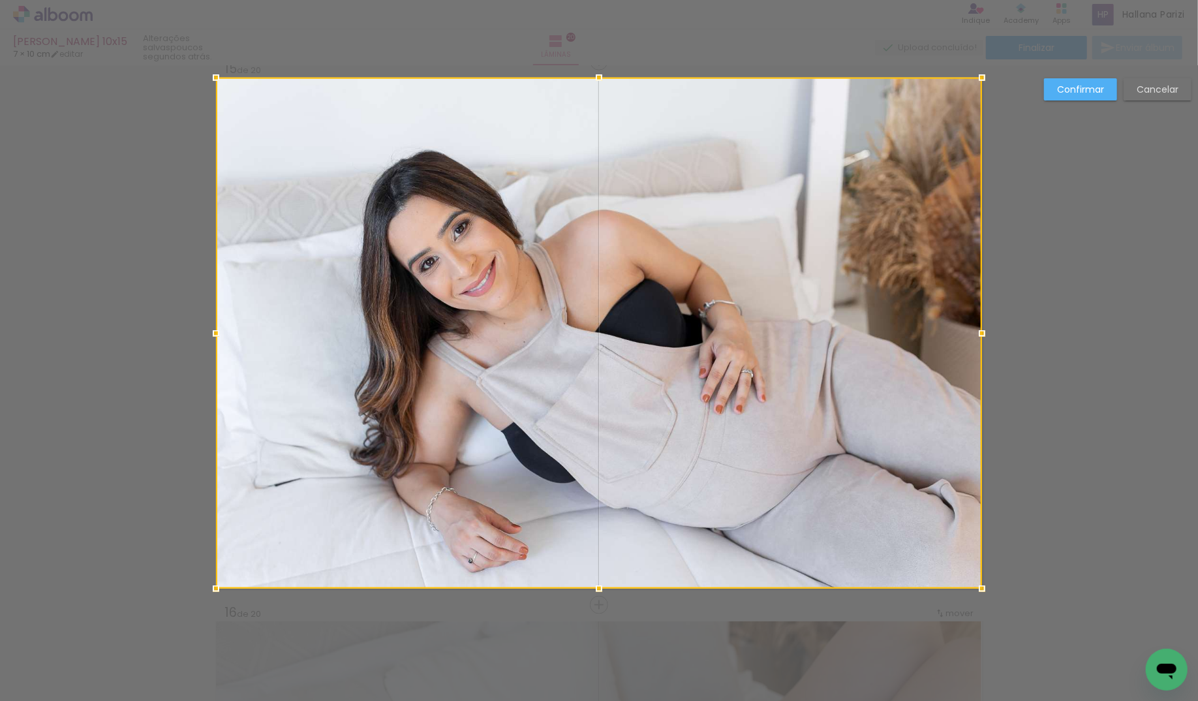
scroll to position [7626, 0]
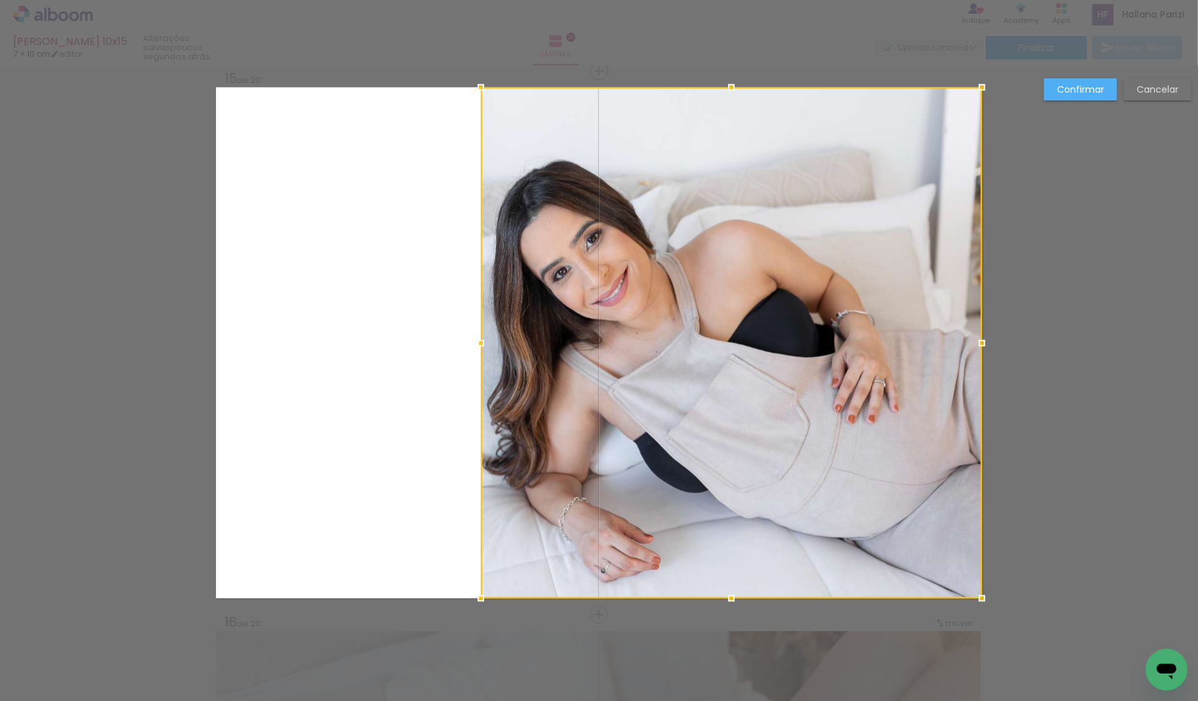
drag, startPoint x: 212, startPoint y: 344, endPoint x: 493, endPoint y: 369, distance: 281.7
click at [493, 369] on div at bounding box center [731, 342] width 501 height 511
drag, startPoint x: 1064, startPoint y: 87, endPoint x: 895, endPoint y: 181, distance: 193.4
click at [0, 0] on slot "Confirmar" at bounding box center [0, 0] width 0 height 0
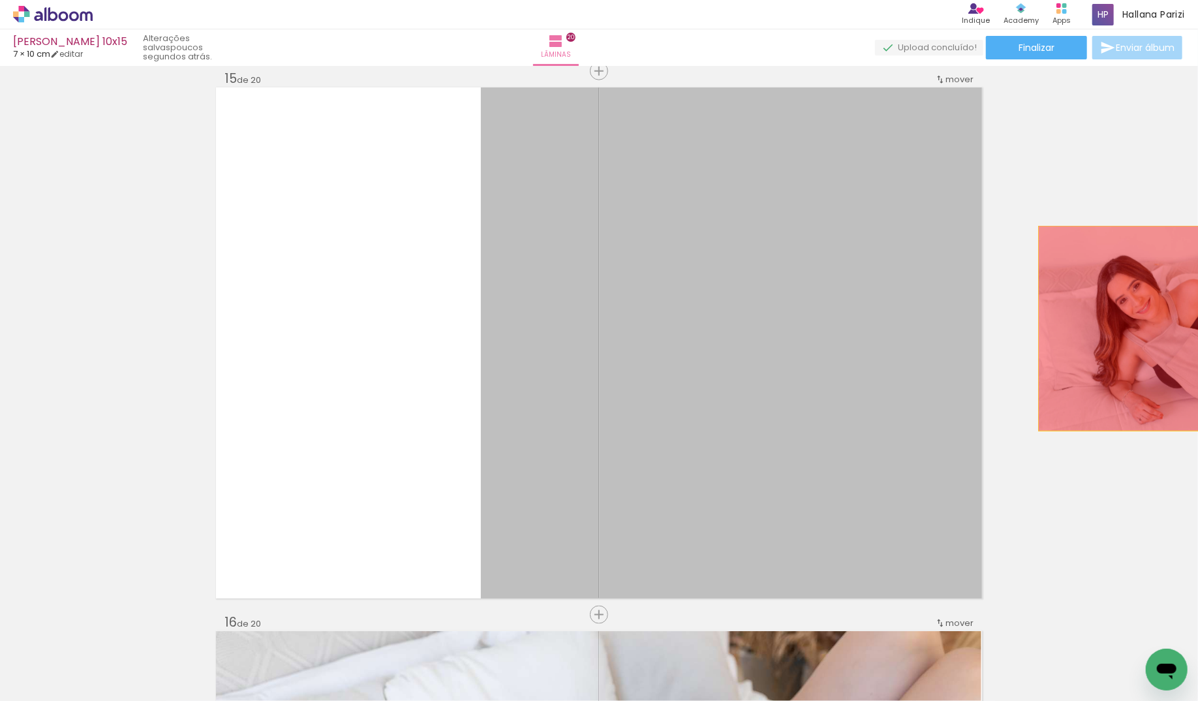
drag, startPoint x: 762, startPoint y: 310, endPoint x: 1139, endPoint y: 328, distance: 377.6
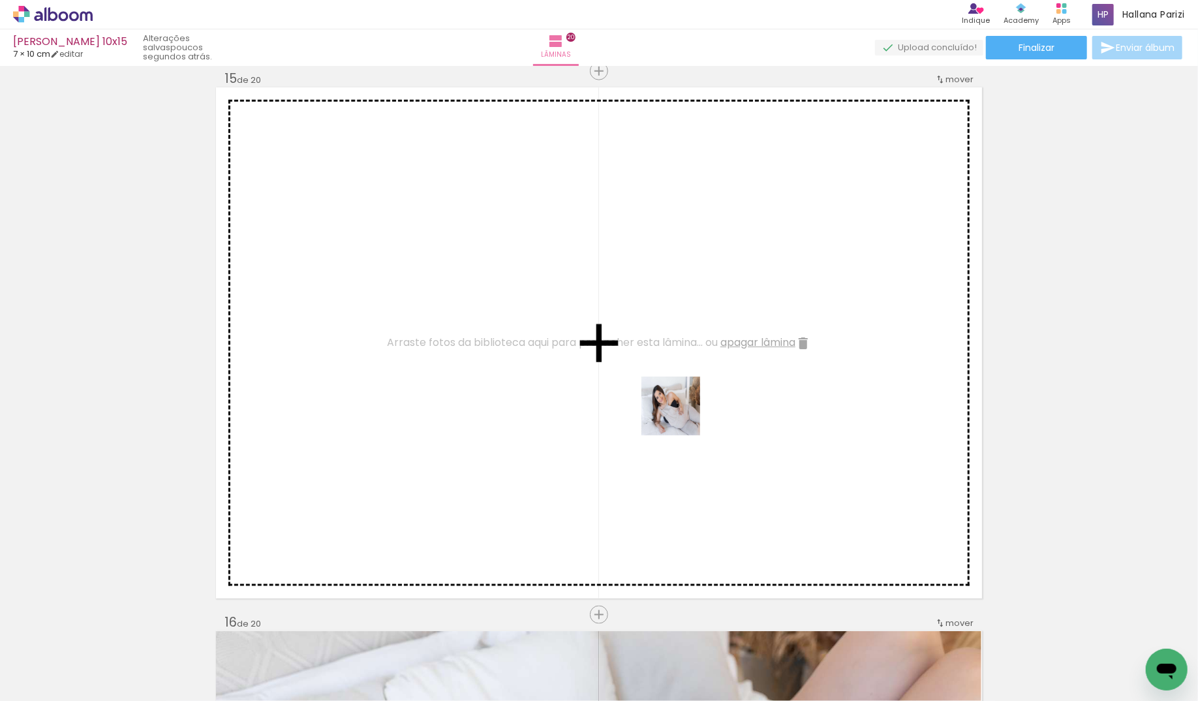
drag, startPoint x: 774, startPoint y: 615, endPoint x: 672, endPoint y: 407, distance: 231.7
click at [672, 407] on quentale-workspace at bounding box center [599, 350] width 1198 height 701
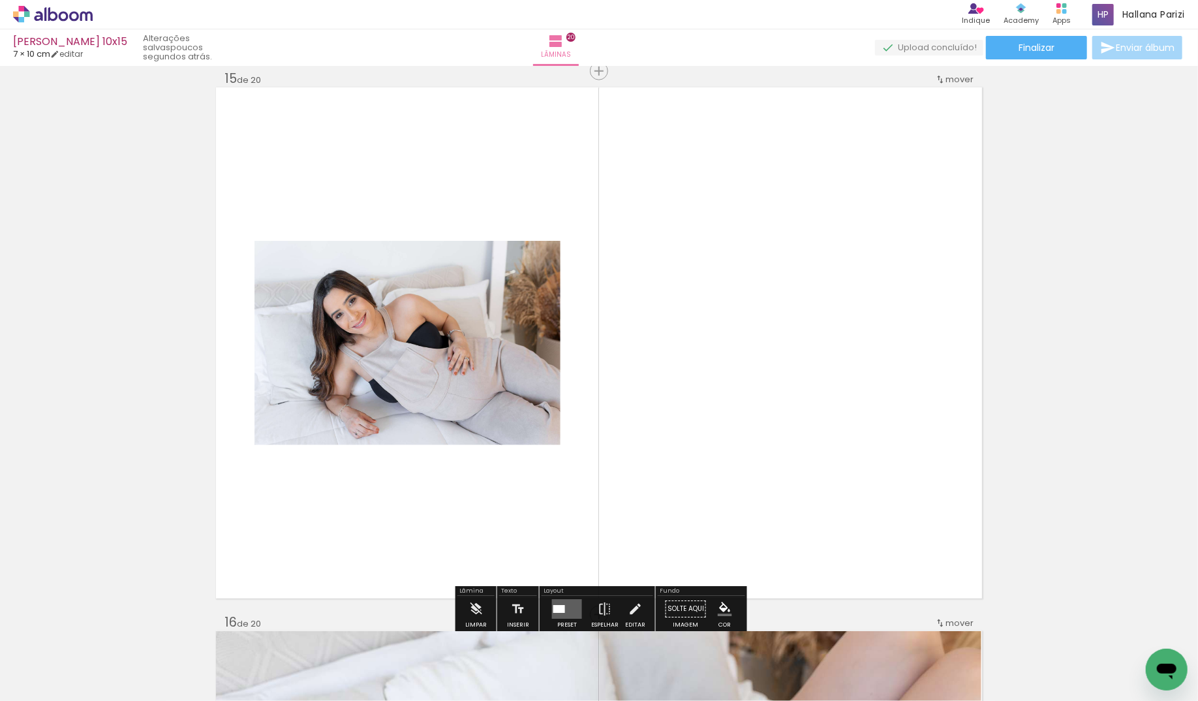
drag, startPoint x: 565, startPoint y: 604, endPoint x: 626, endPoint y: 583, distance: 64.2
click at [568, 603] on quentale-layouter at bounding box center [567, 610] width 30 height 20
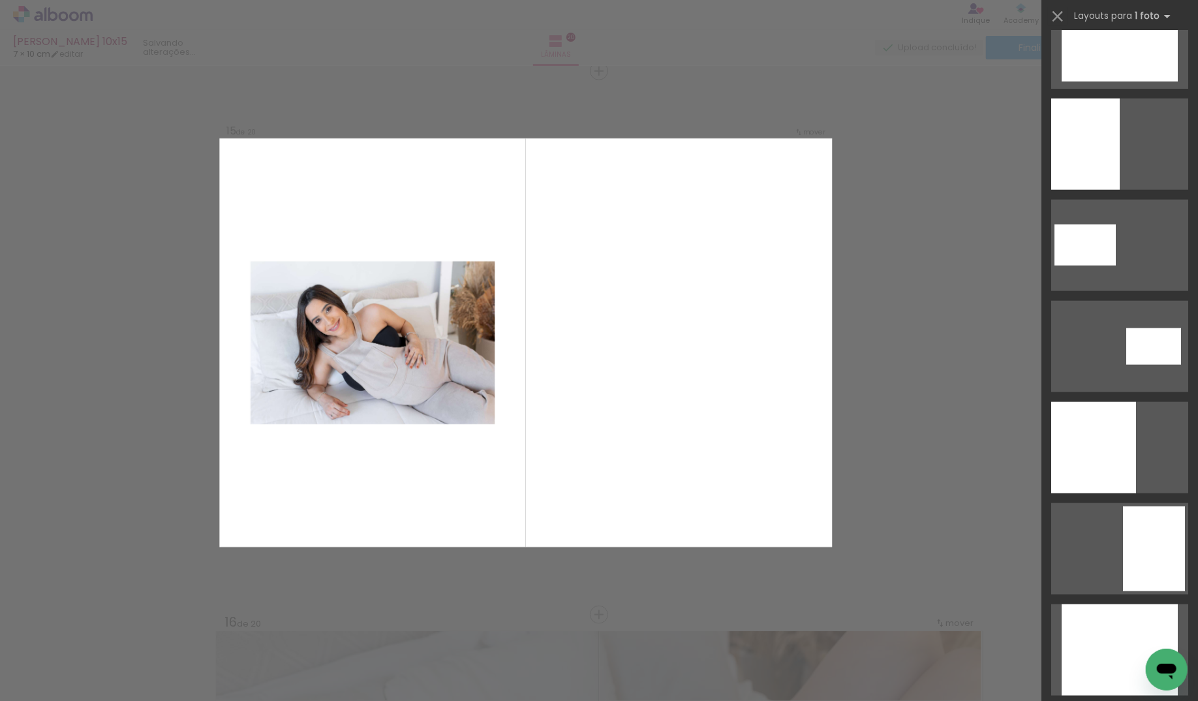
scroll to position [0, 0]
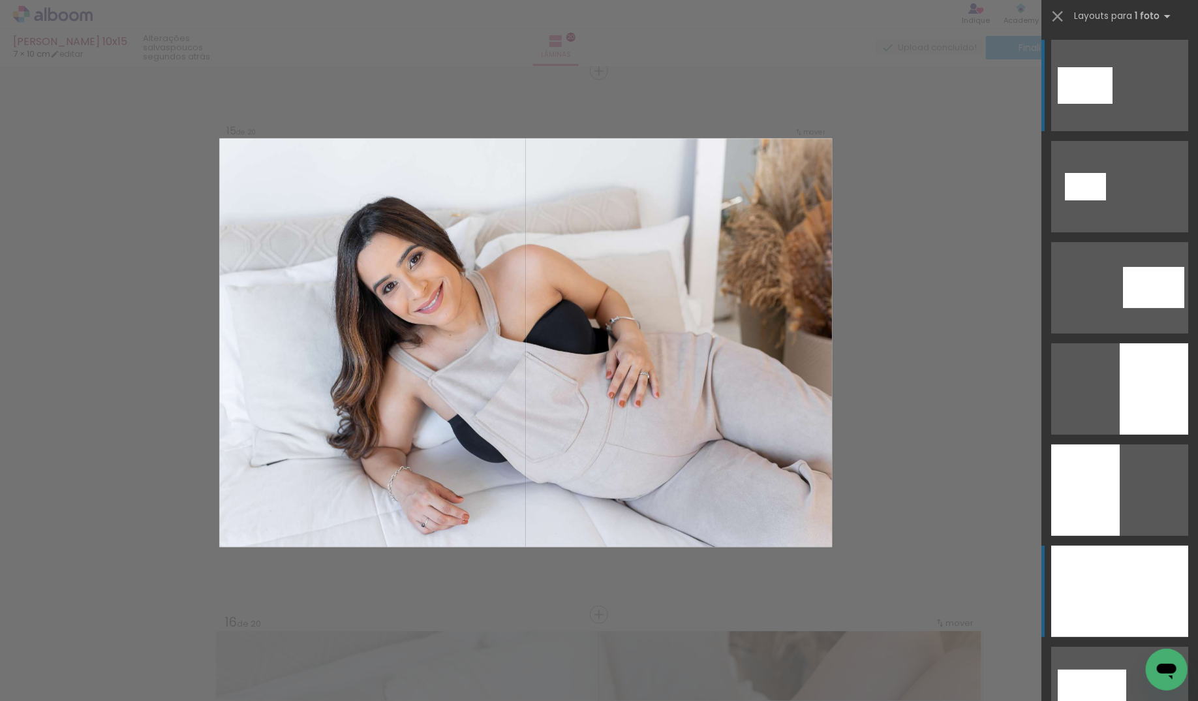
click at [1122, 599] on div at bounding box center [1119, 591] width 137 height 91
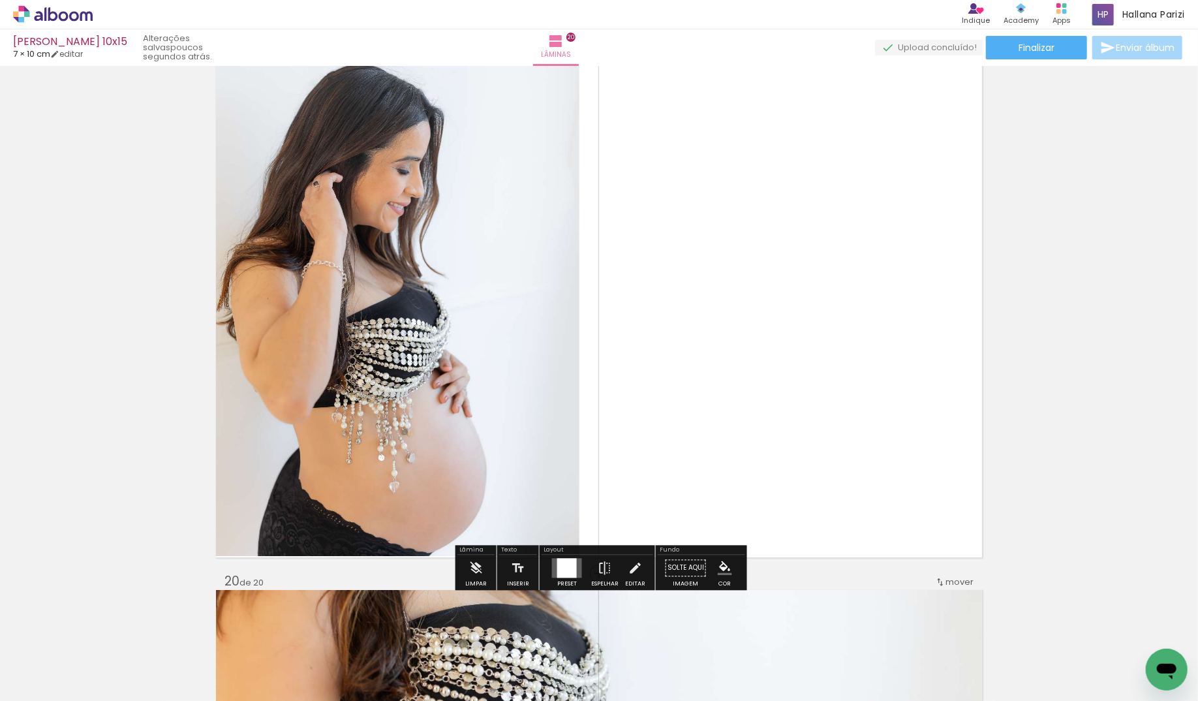
scroll to position [9828, 0]
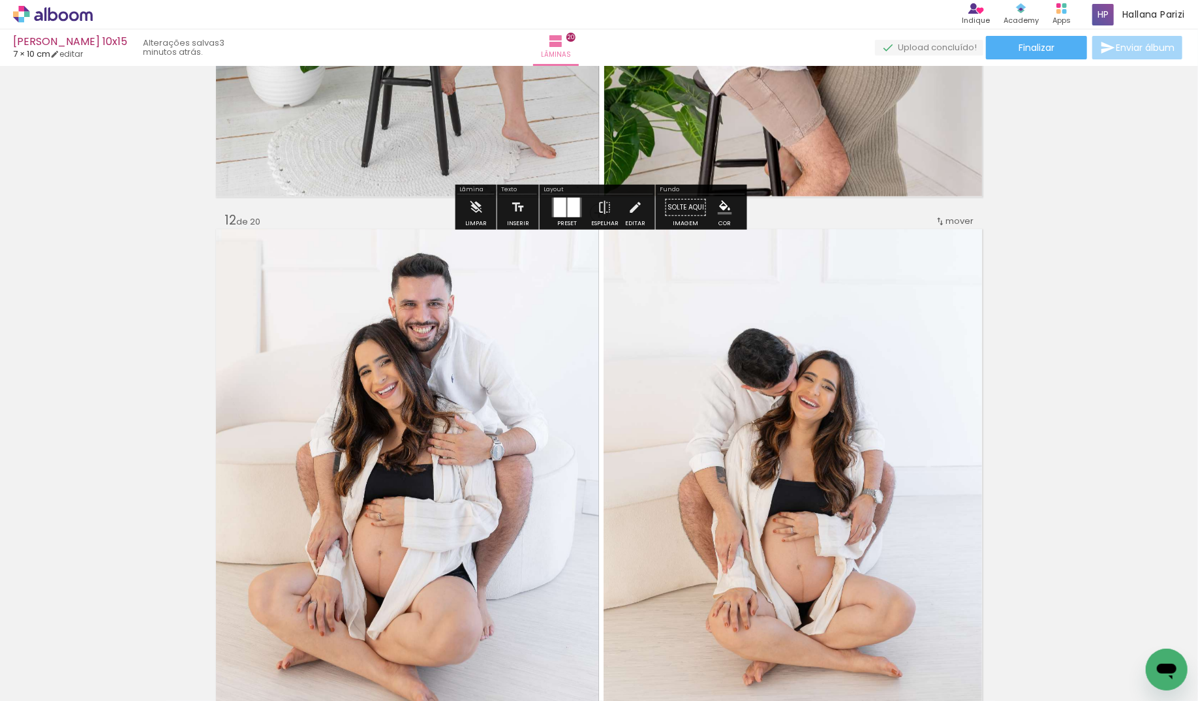
scroll to position [5898, 0]
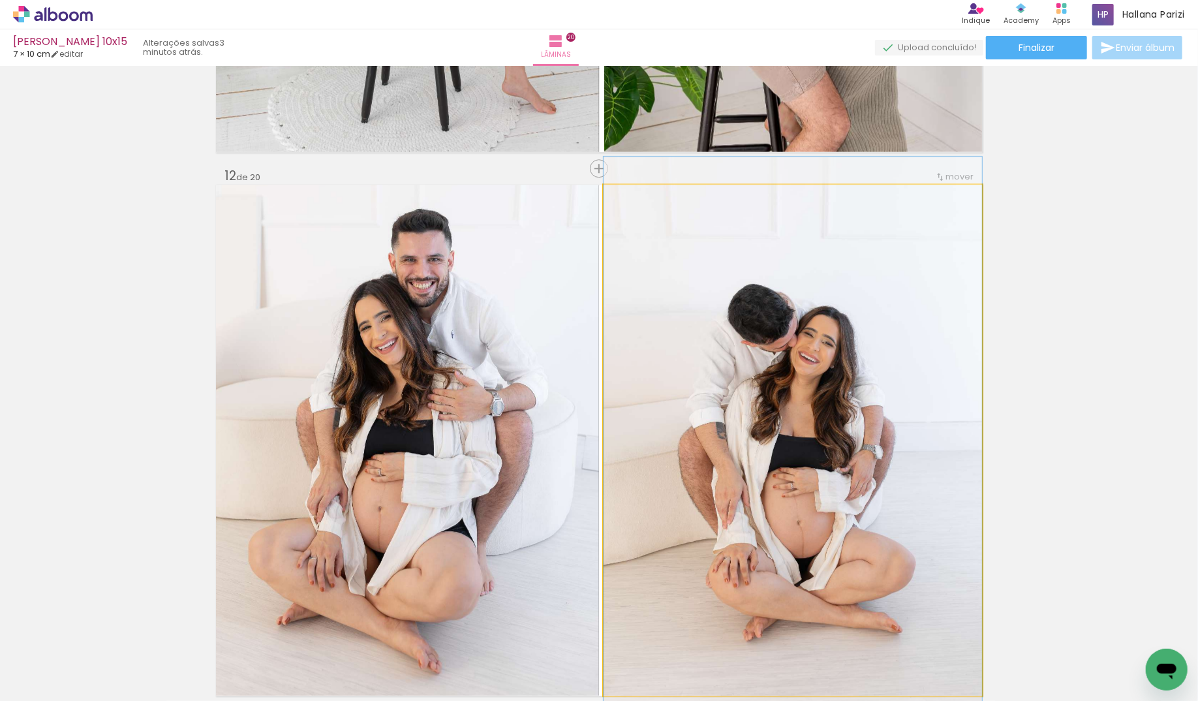
drag, startPoint x: 911, startPoint y: 465, endPoint x: 768, endPoint y: 454, distance: 143.3
click at [911, 465] on quentale-photo at bounding box center [793, 440] width 378 height 511
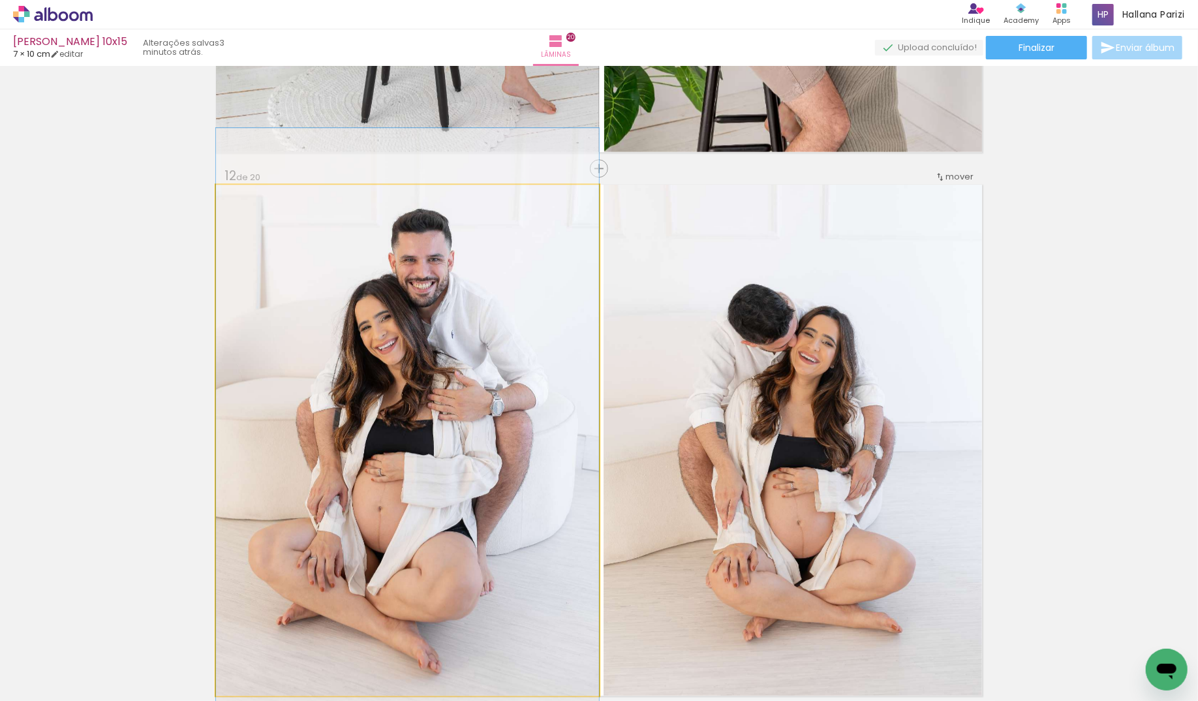
click at [518, 423] on quentale-photo "Imagem 1" at bounding box center [407, 440] width 383 height 511
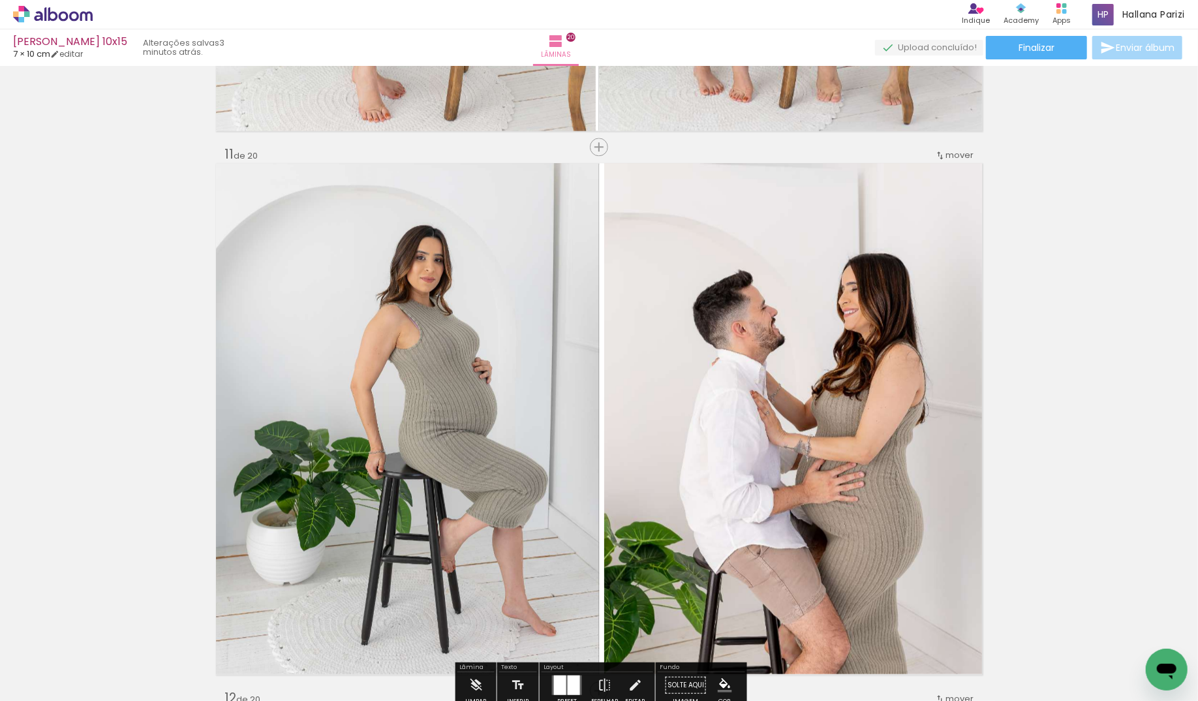
scroll to position [5302, 0]
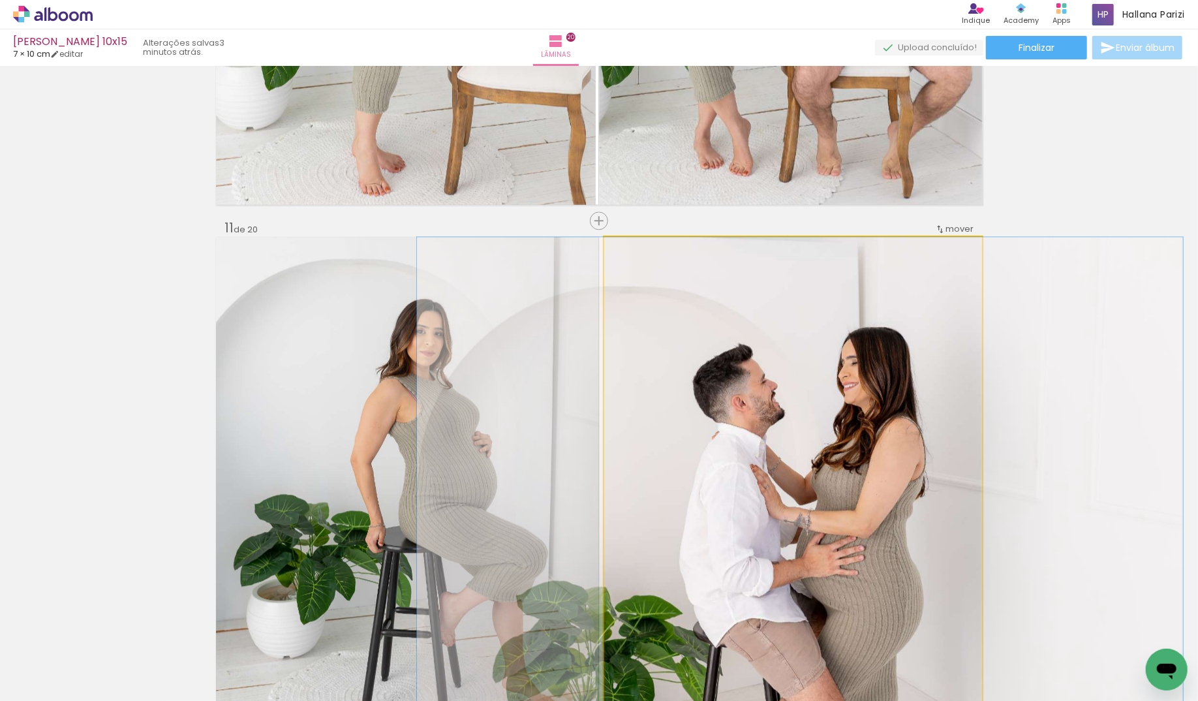
click at [790, 423] on quentale-photo "Imagem 2" at bounding box center [793, 492] width 378 height 511
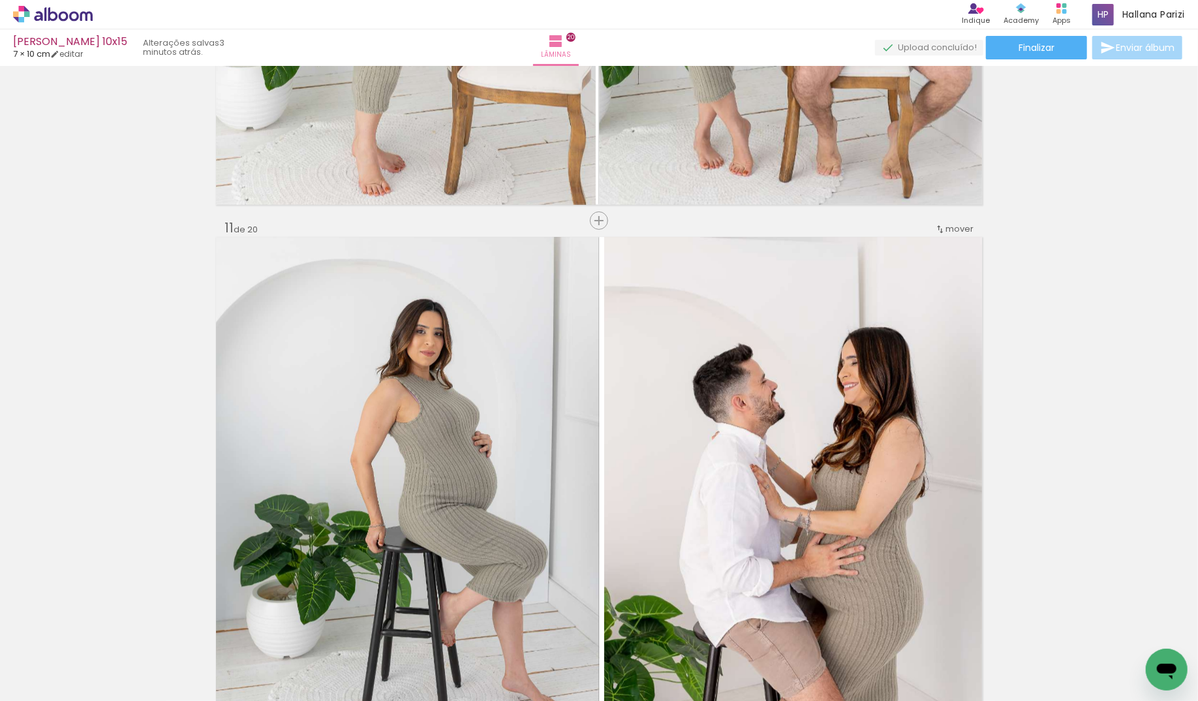
click at [473, 420] on div at bounding box center [408, 463] width 384 height 576
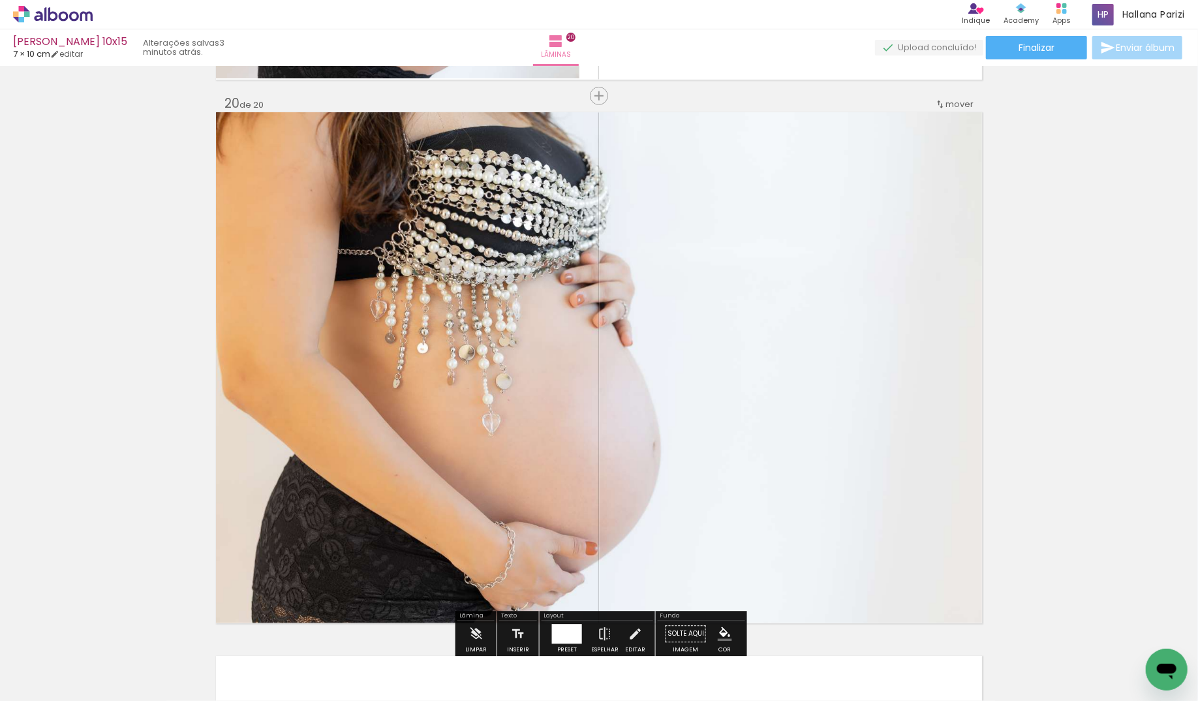
scroll to position [10320, 1]
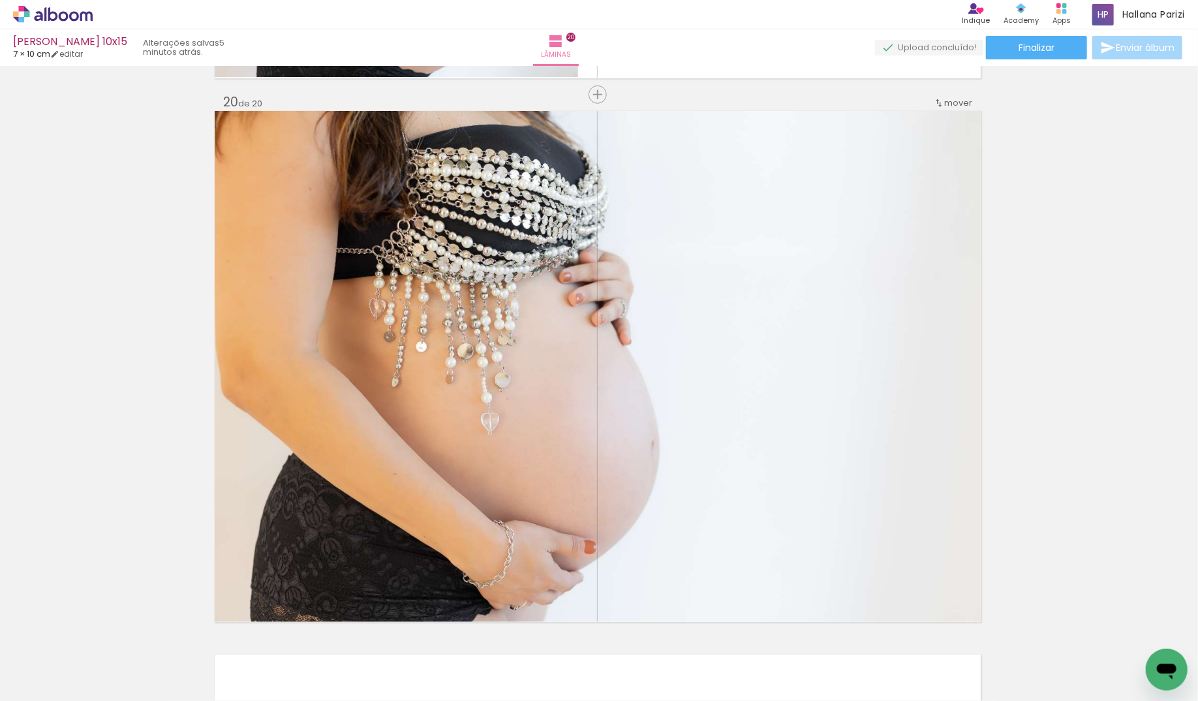
scroll to position [0, 1105]
